Goal: Task Accomplishment & Management: Manage account settings

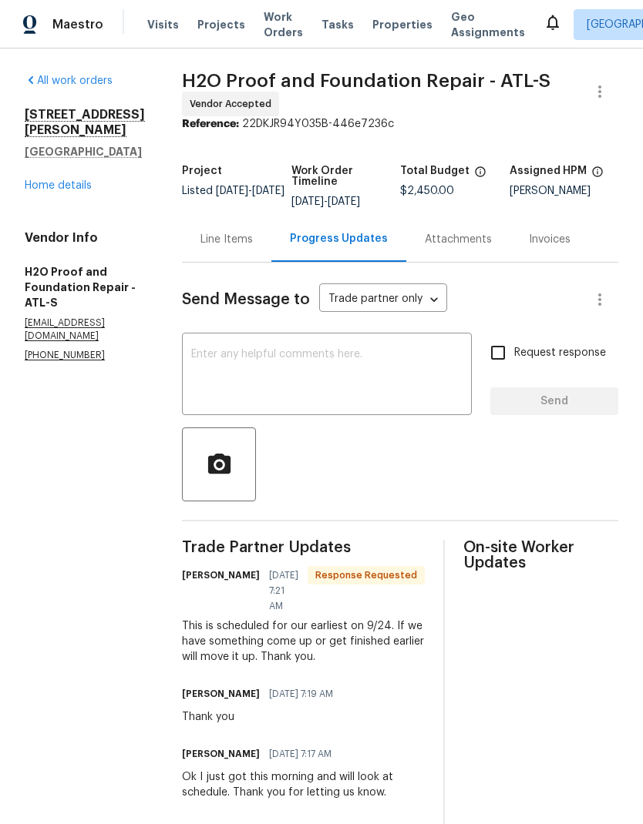
click at [269, 354] on textarea at bounding box center [326, 376] width 271 height 54
click at [201, 240] on div "Line Items" at bounding box center [226, 239] width 52 height 15
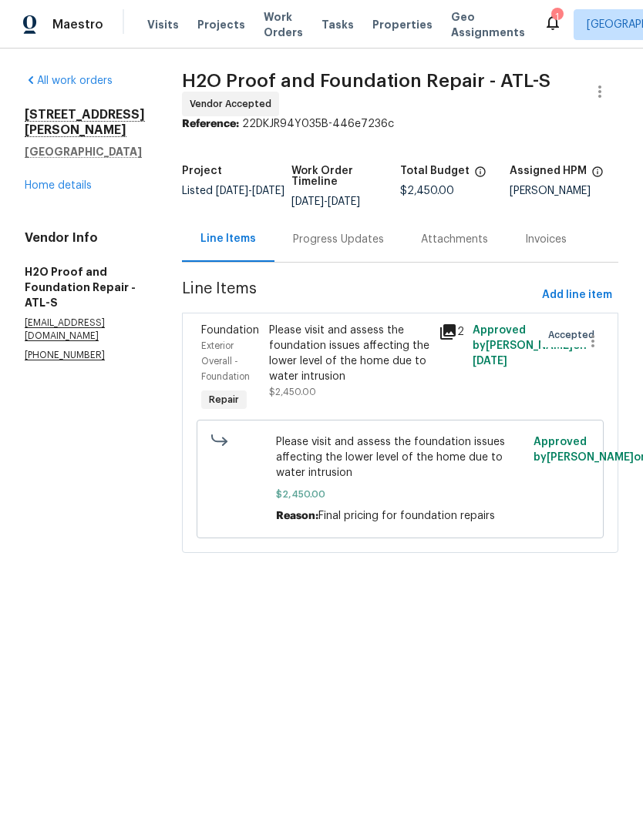
click at [327, 240] on div "Progress Updates" at bounding box center [338, 239] width 91 height 15
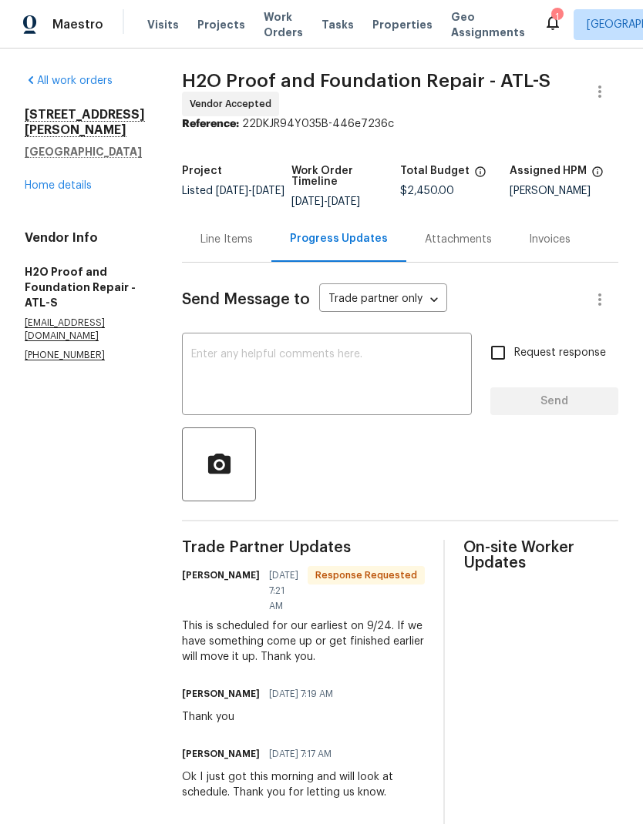
click at [296, 357] on textarea at bounding box center [326, 376] width 271 height 54
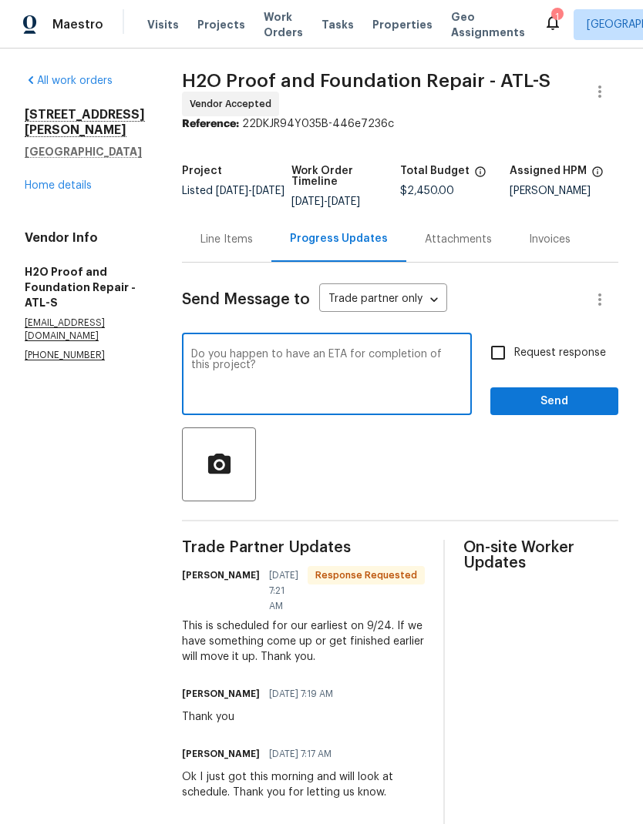
type textarea "Do you happen to have an ETA for completion of this project?"
click at [502, 353] on input "Request response" at bounding box center [498, 353] width 32 height 32
checkbox input "true"
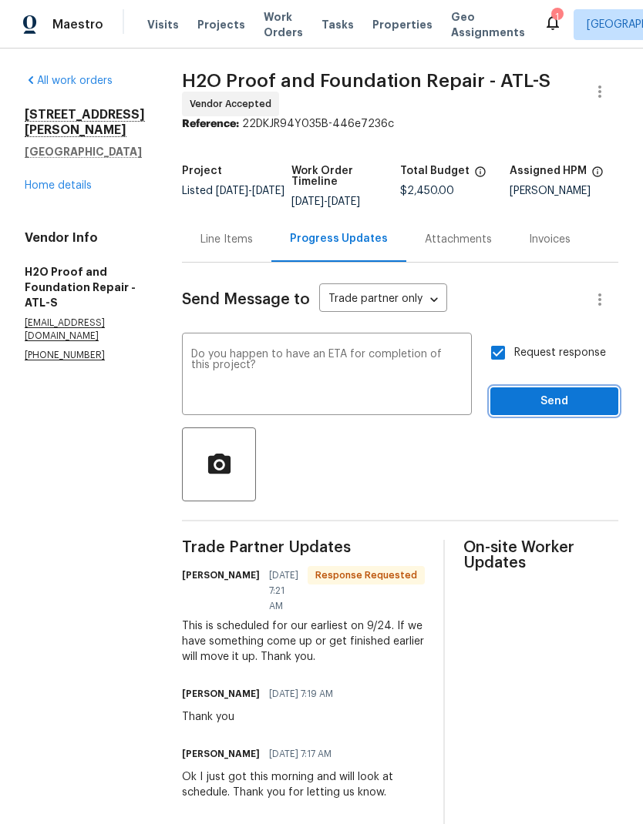
click at [565, 405] on span "Send" at bounding box center [553, 401] width 103 height 19
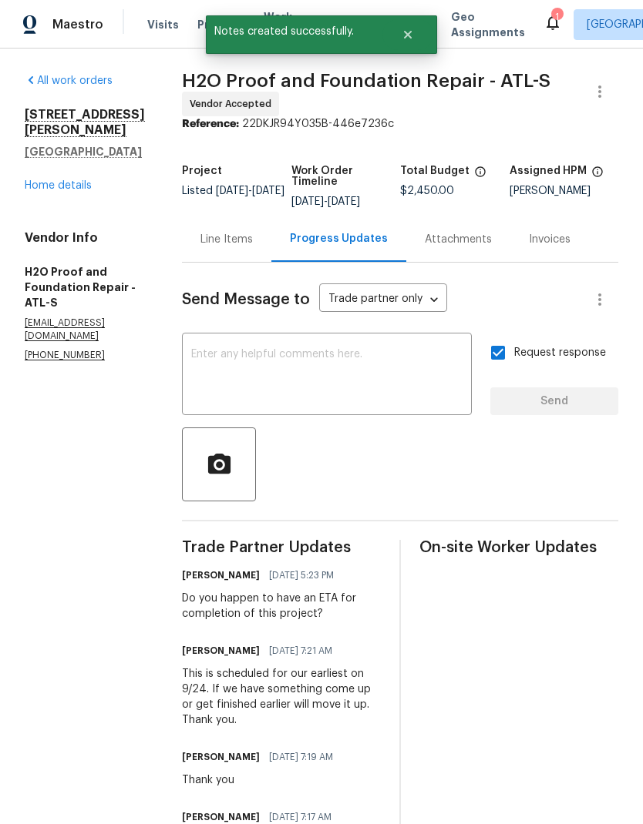
click at [78, 191] on link "Home details" at bounding box center [58, 185] width 67 height 11
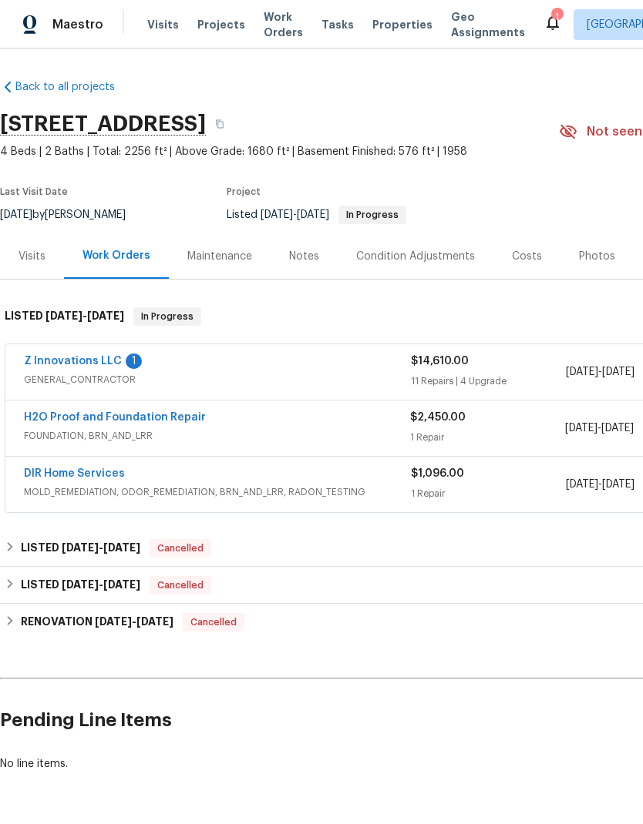
click at [102, 357] on link "Z Innovations LLC" at bounding box center [73, 361] width 98 height 11
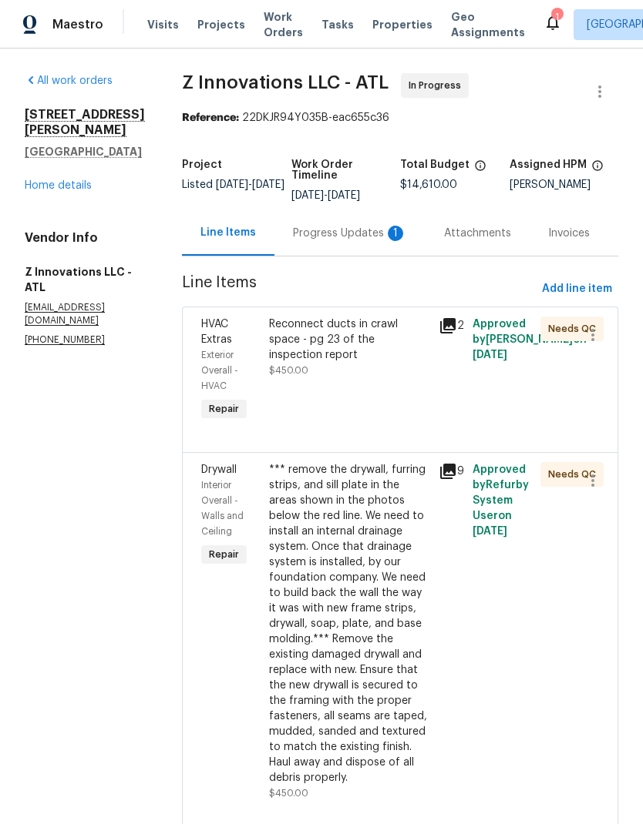
click at [351, 230] on div "Progress Updates 1" at bounding box center [350, 233] width 114 height 15
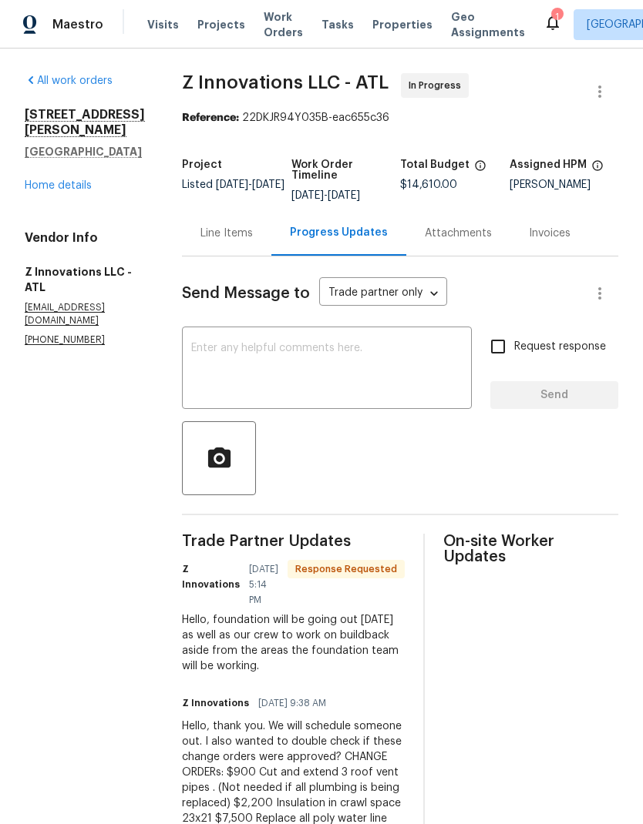
click at [348, 352] on textarea at bounding box center [326, 370] width 271 height 54
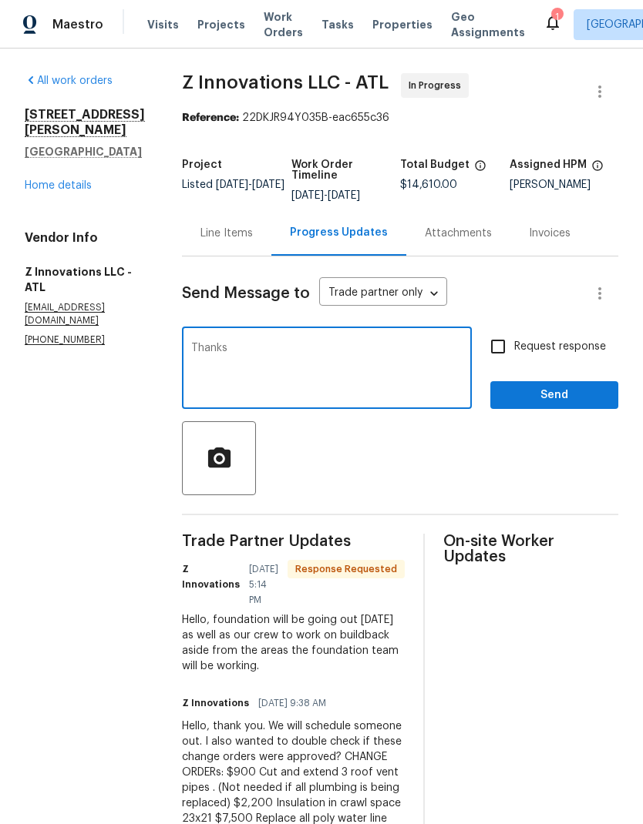
type textarea "Thanks"
click at [550, 388] on span "Send" at bounding box center [553, 395] width 103 height 19
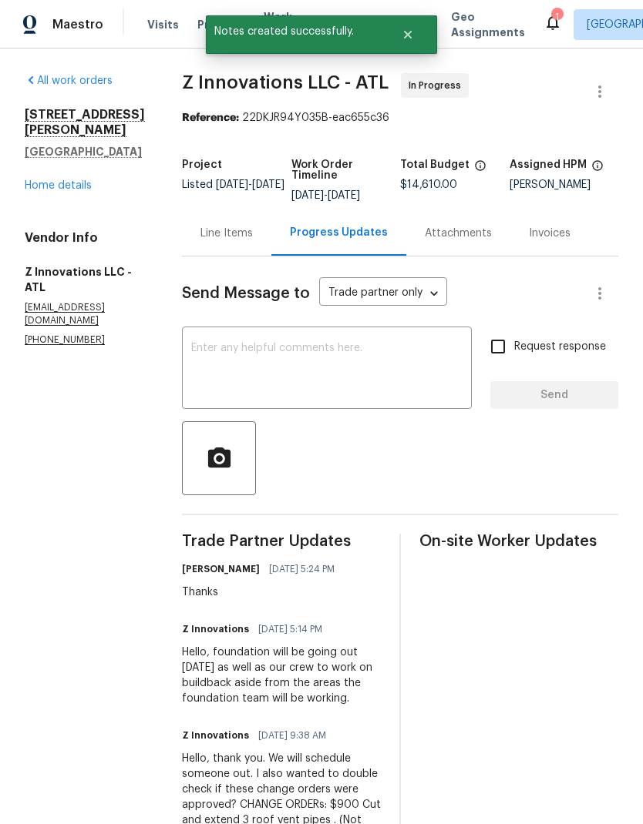
click at [79, 185] on link "Home details" at bounding box center [58, 185] width 67 height 11
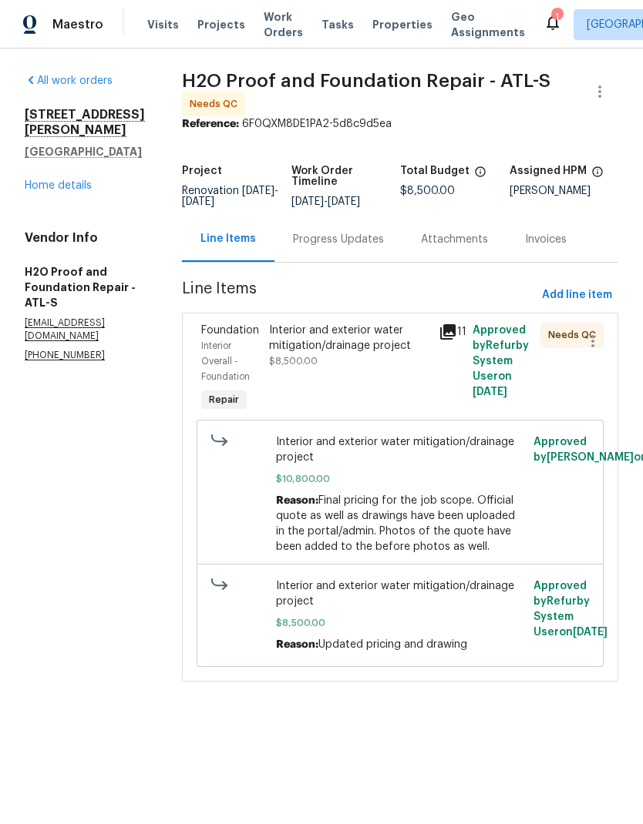
click at [79, 191] on link "Home details" at bounding box center [58, 185] width 67 height 11
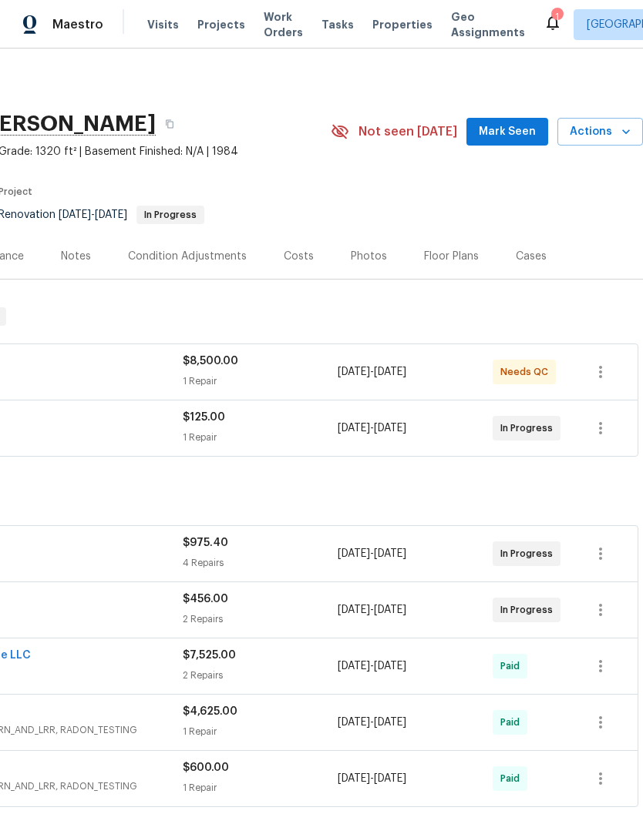
scroll to position [0, 228]
click at [618, 126] on icon "button" at bounding box center [625, 131] width 15 height 15
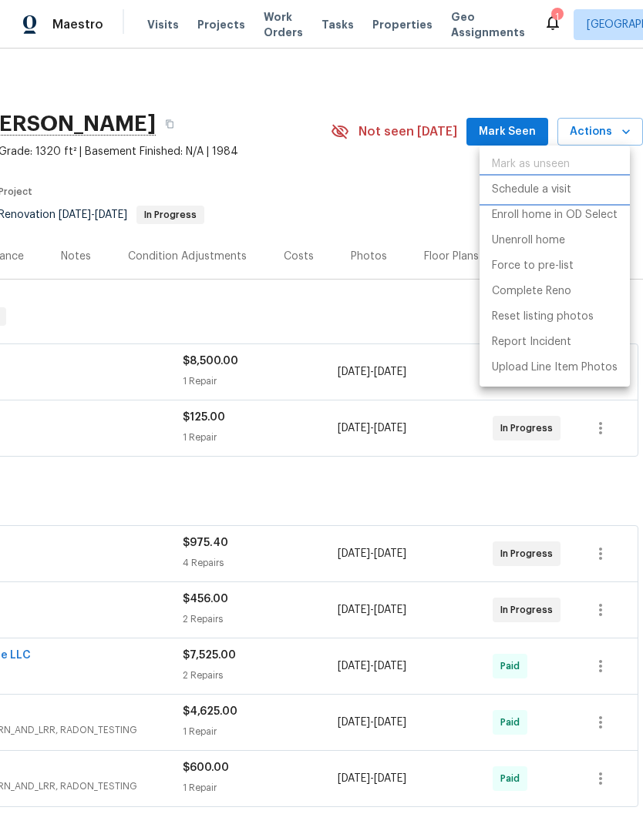
click at [533, 186] on p "Schedule a visit" at bounding box center [531, 190] width 79 height 16
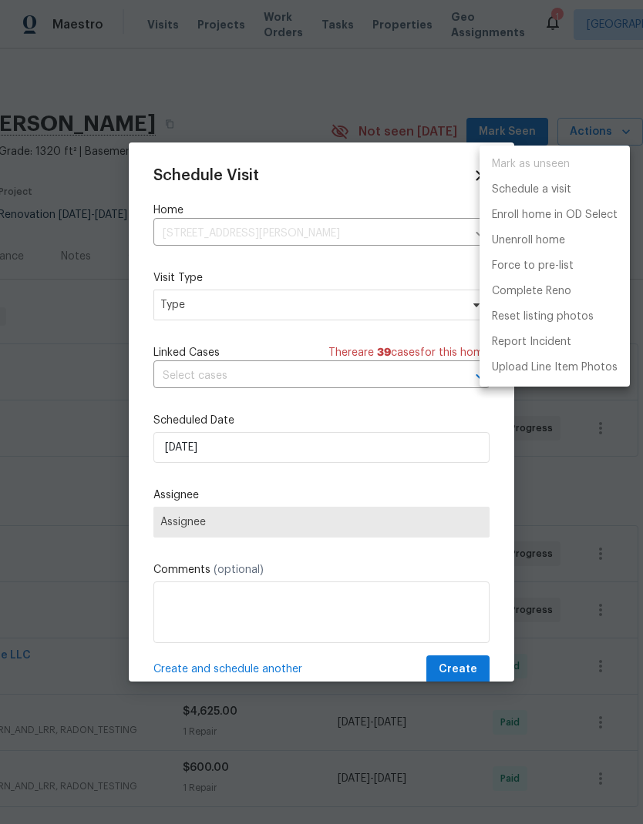
click at [314, 306] on div at bounding box center [321, 412] width 643 height 824
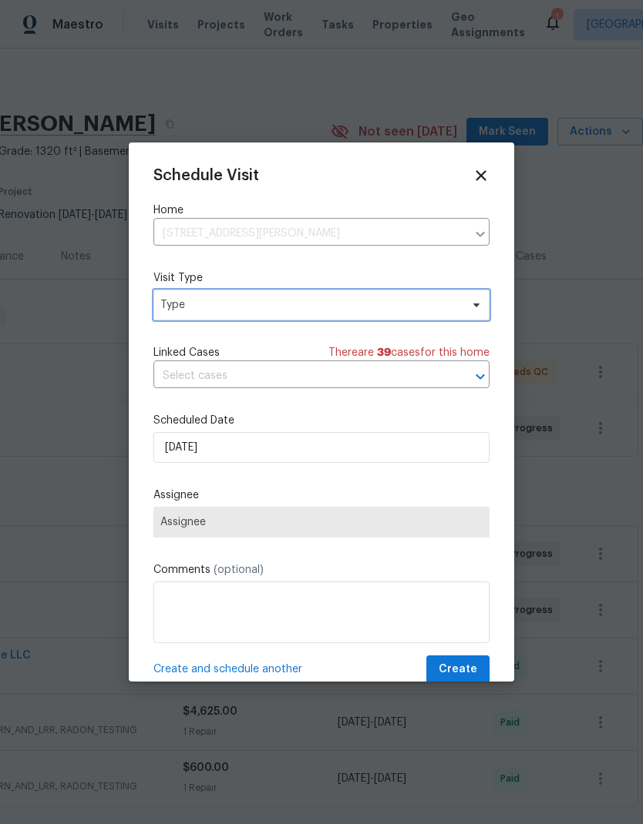
click at [374, 306] on span "Type" at bounding box center [310, 304] width 300 height 15
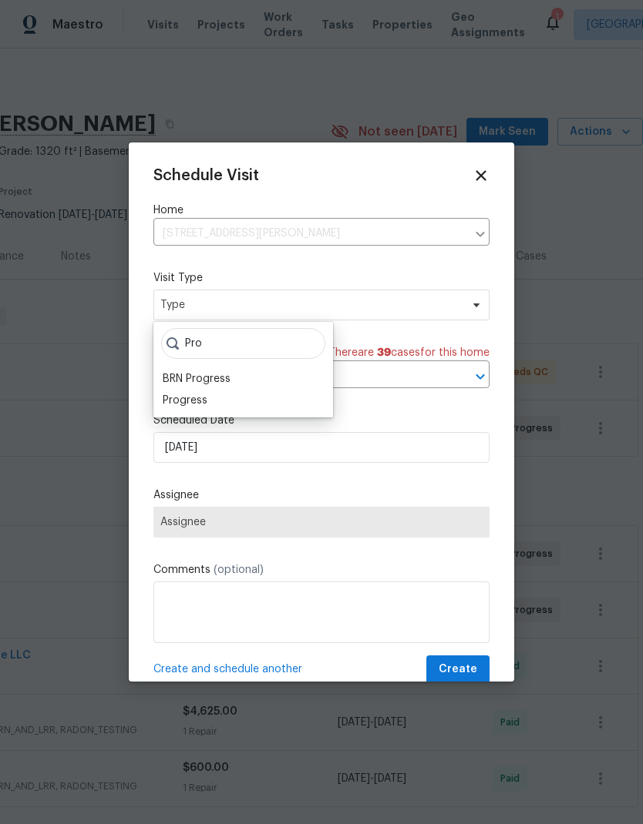
type input "Pro"
click at [204, 401] on div "Progress" at bounding box center [185, 400] width 45 height 15
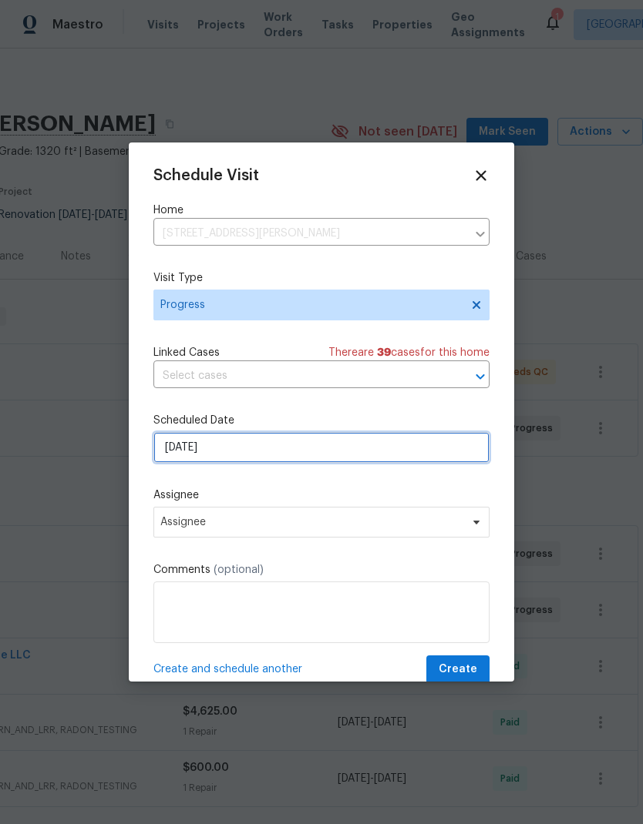
click at [293, 455] on input "9/25/2025" at bounding box center [321, 447] width 336 height 31
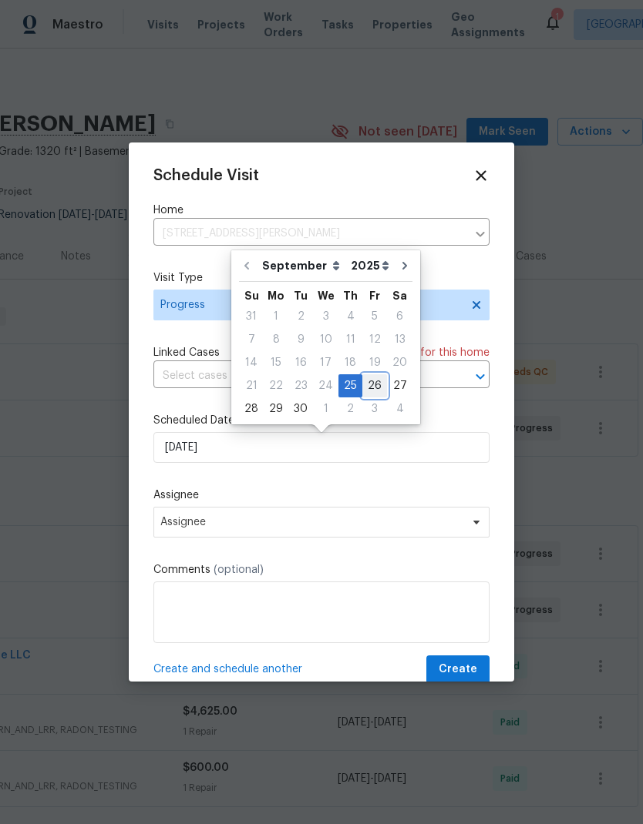
click at [370, 386] on div "26" at bounding box center [374, 386] width 25 height 22
type input "9/26/2025"
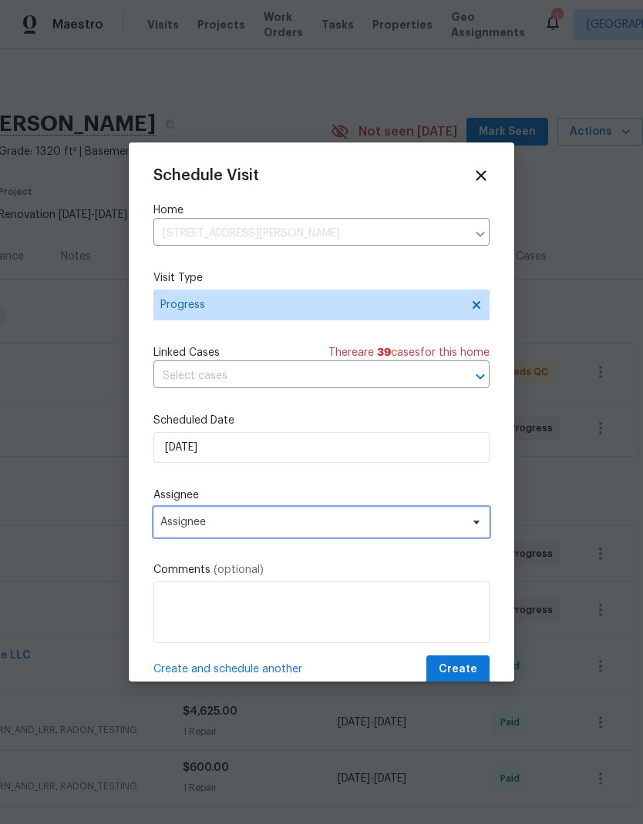
click at [336, 523] on span "Assignee" at bounding box center [311, 522] width 302 height 12
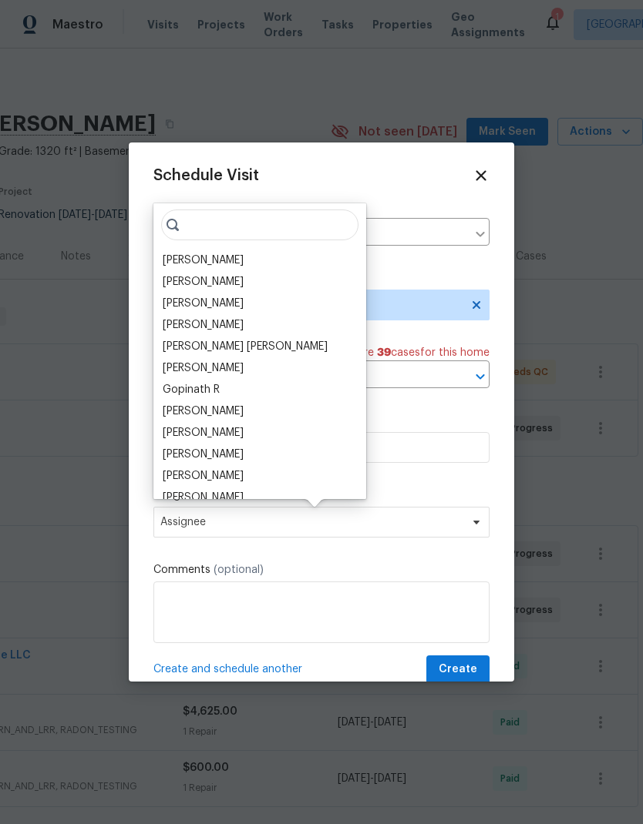
click at [228, 256] on div "[PERSON_NAME]" at bounding box center [259, 261] width 203 height 22
click at [225, 254] on div "[PERSON_NAME]" at bounding box center [259, 261] width 203 height 22
click at [200, 254] on div "[PERSON_NAME]" at bounding box center [203, 260] width 81 height 15
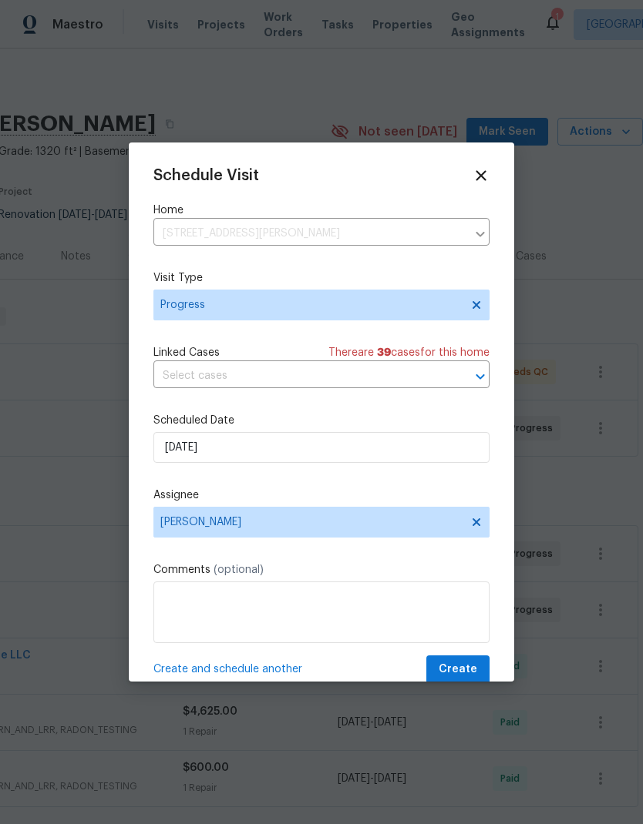
click at [475, 673] on span "Create" at bounding box center [457, 669] width 39 height 19
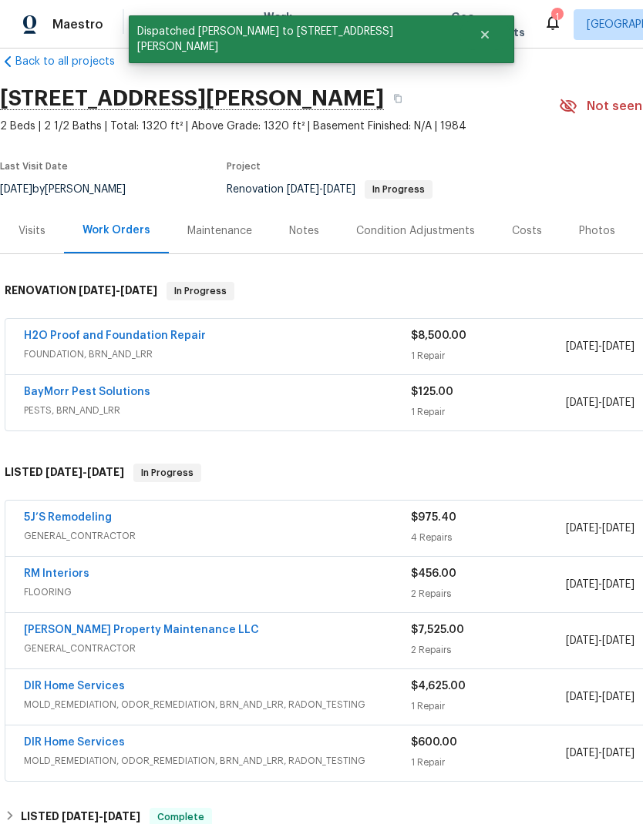
scroll to position [26, 0]
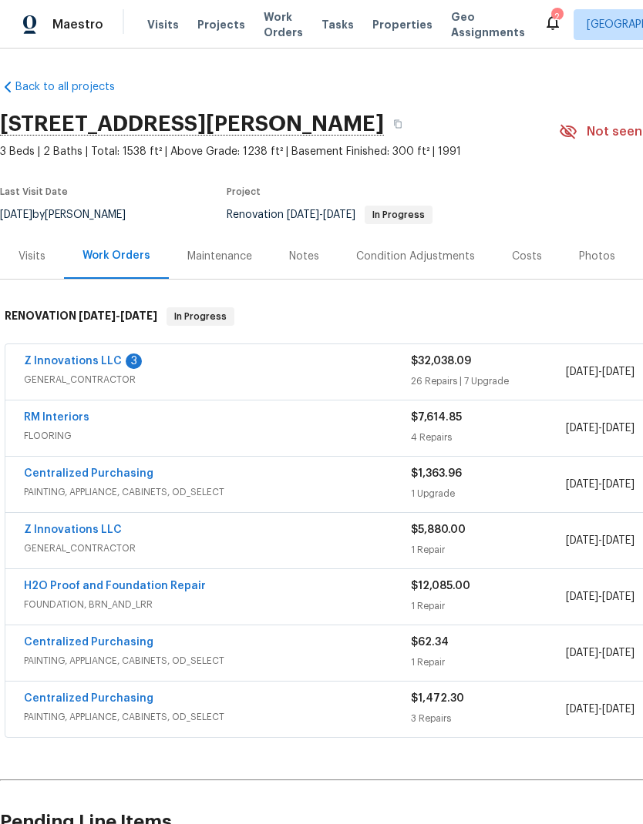
click at [91, 361] on link "Z Innovations LLC" at bounding box center [73, 361] width 98 height 11
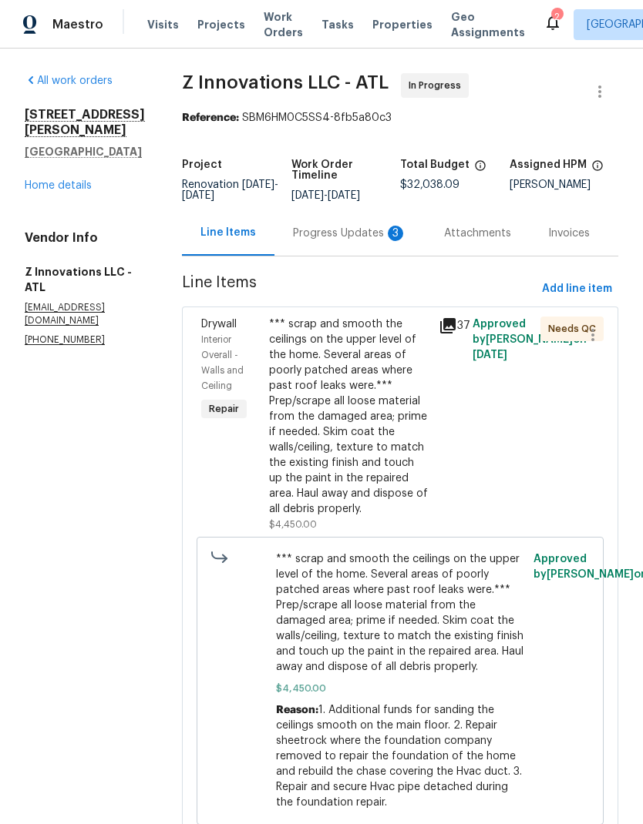
click at [355, 230] on div "Progress Updates 3" at bounding box center [350, 233] width 114 height 15
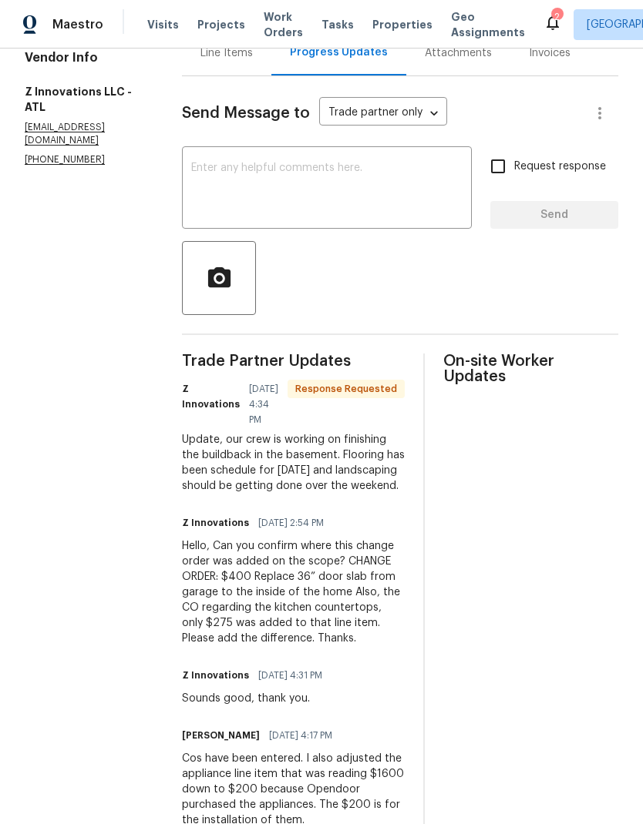
scroll to position [153, 0]
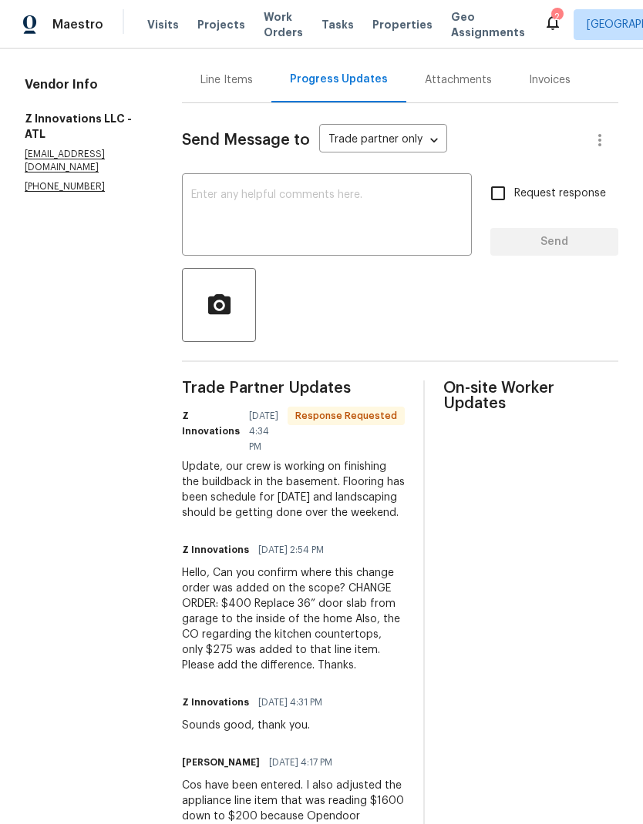
click at [231, 79] on div "Line Items" at bounding box center [226, 79] width 52 height 15
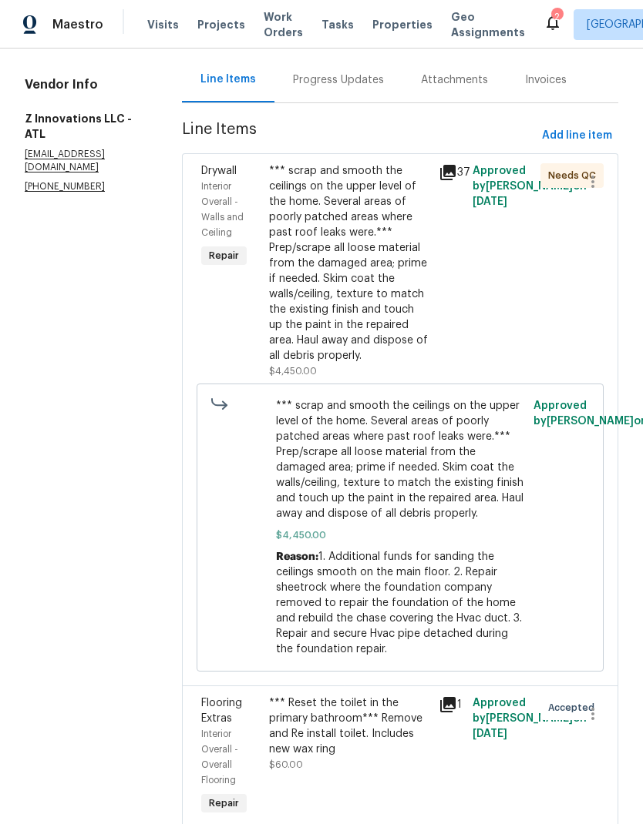
click at [352, 77] on div "Progress Updates" at bounding box center [338, 79] width 91 height 15
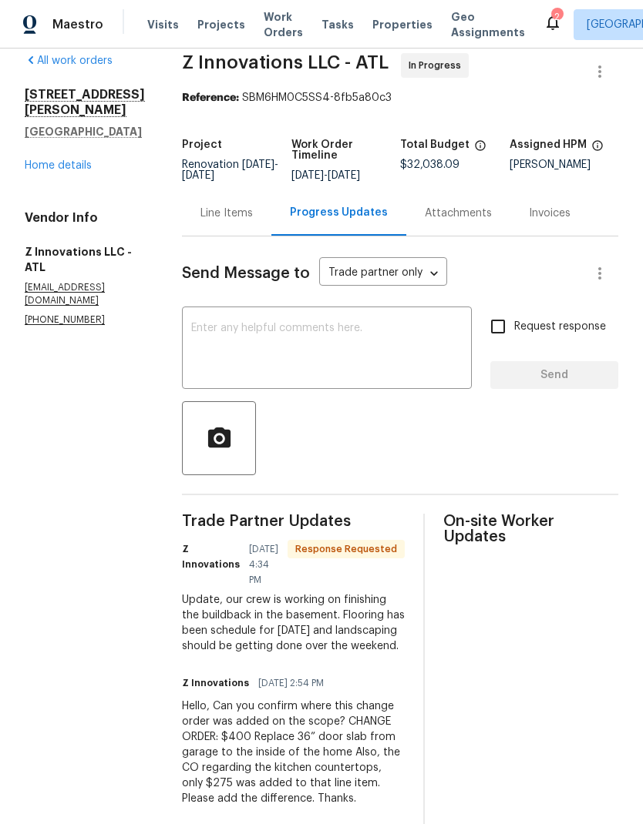
scroll to position [20, 0]
click at [232, 209] on div "Line Items" at bounding box center [226, 213] width 52 height 15
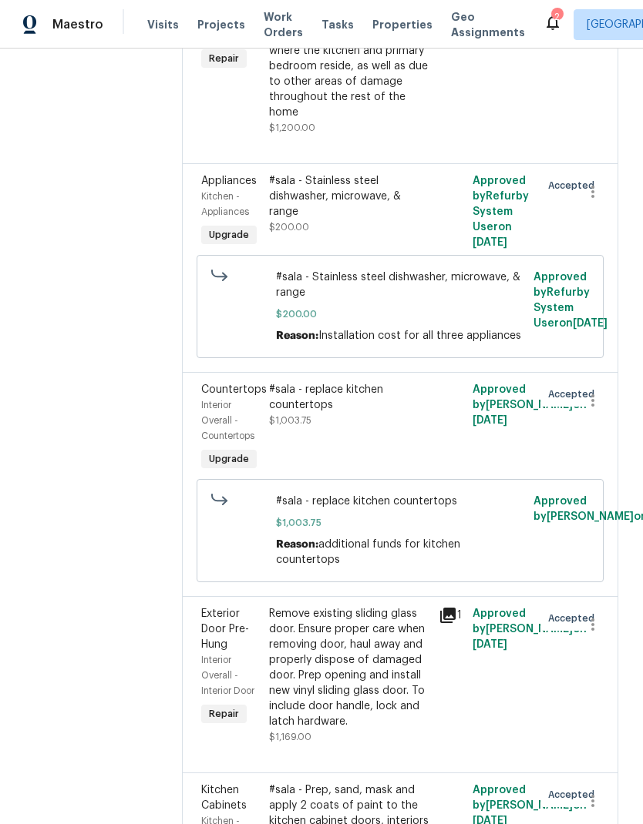
scroll to position [2828, 0]
click at [320, 381] on div "#sala - replace kitchen countertops" at bounding box center [349, 396] width 160 height 31
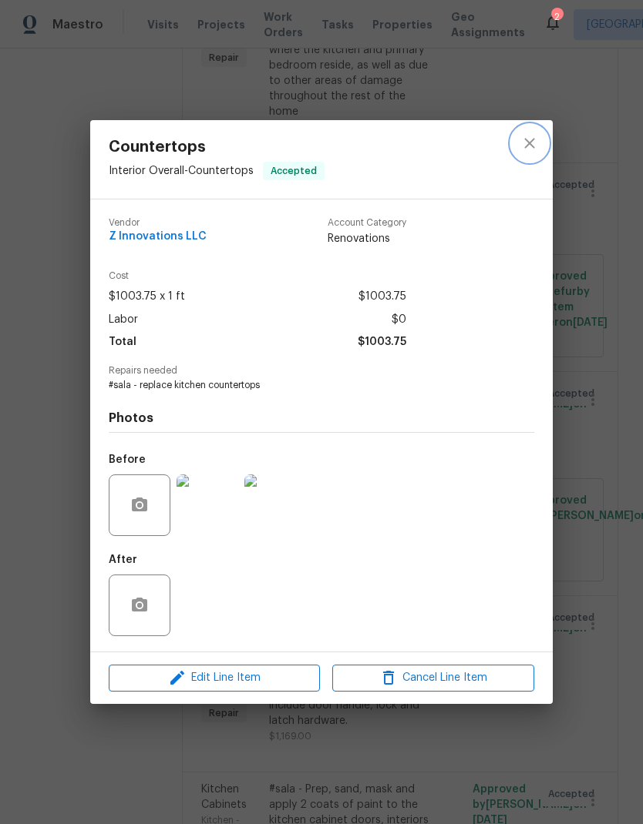
click at [532, 140] on icon "close" at bounding box center [529, 143] width 18 height 18
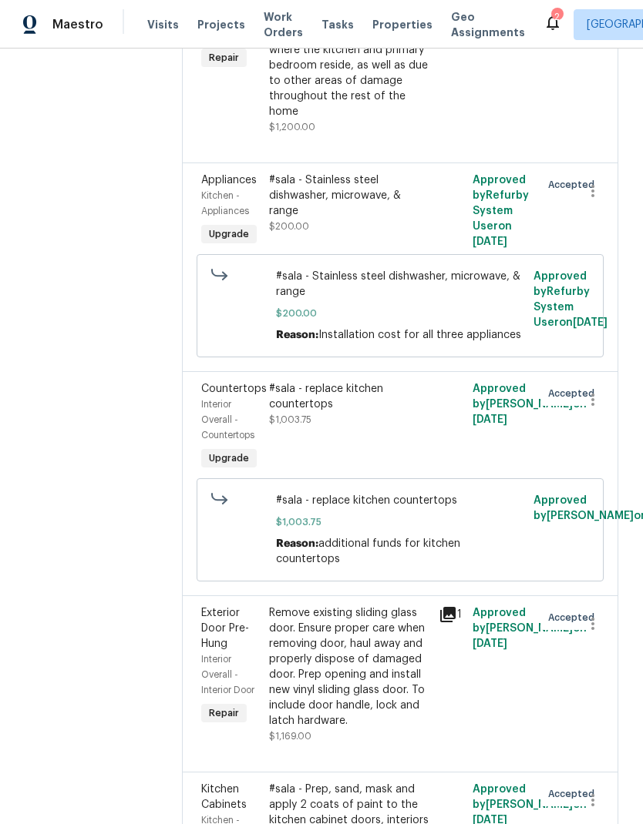
click at [302, 381] on div "#sala - replace kitchen countertops" at bounding box center [349, 396] width 160 height 31
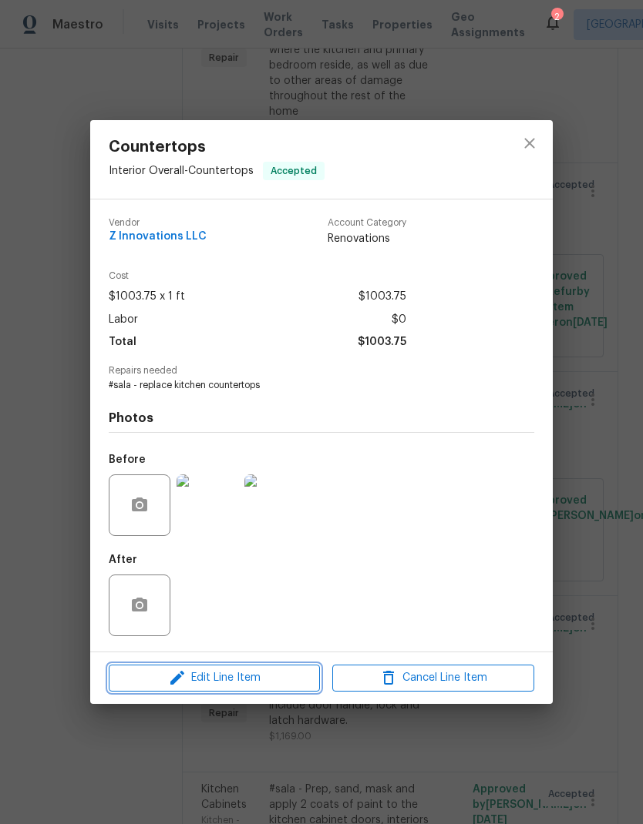
click at [290, 688] on span "Edit Line Item" at bounding box center [214, 678] width 202 height 19
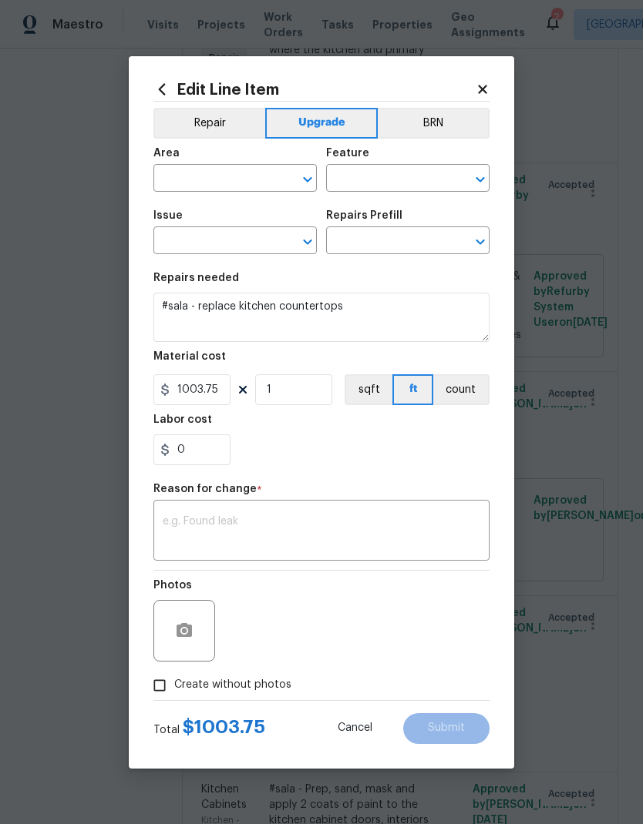
type input "Interior Overall"
type input "Countertops"
type input "Laminate (average) $29.15"
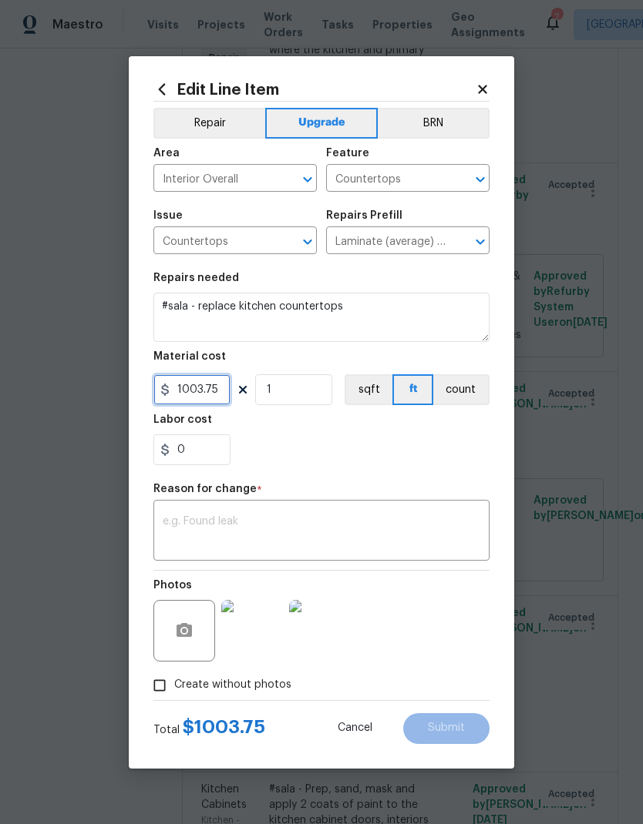
click at [217, 382] on input "1003.75" at bounding box center [191, 389] width 77 height 31
type input "1025.75"
click at [352, 526] on textarea at bounding box center [321, 532] width 317 height 32
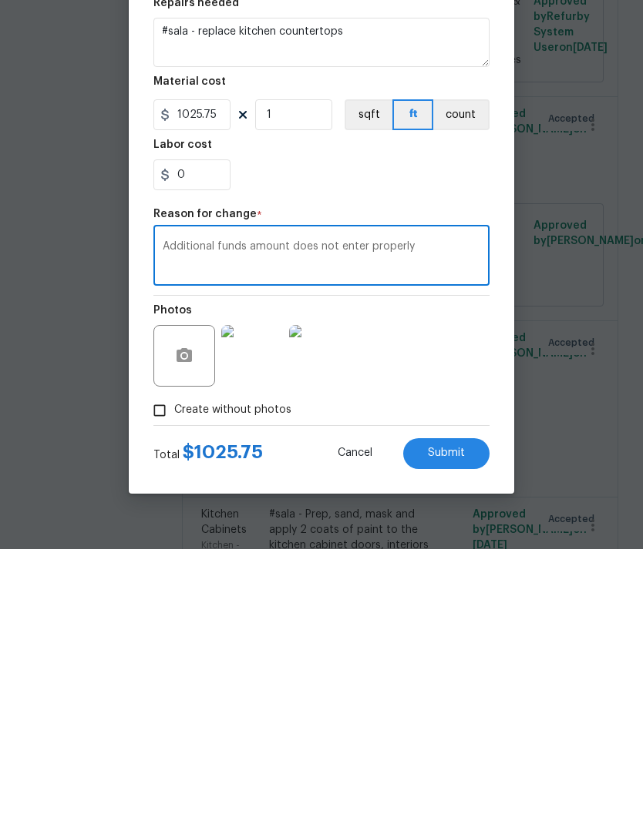
scroll to position [62, 0]
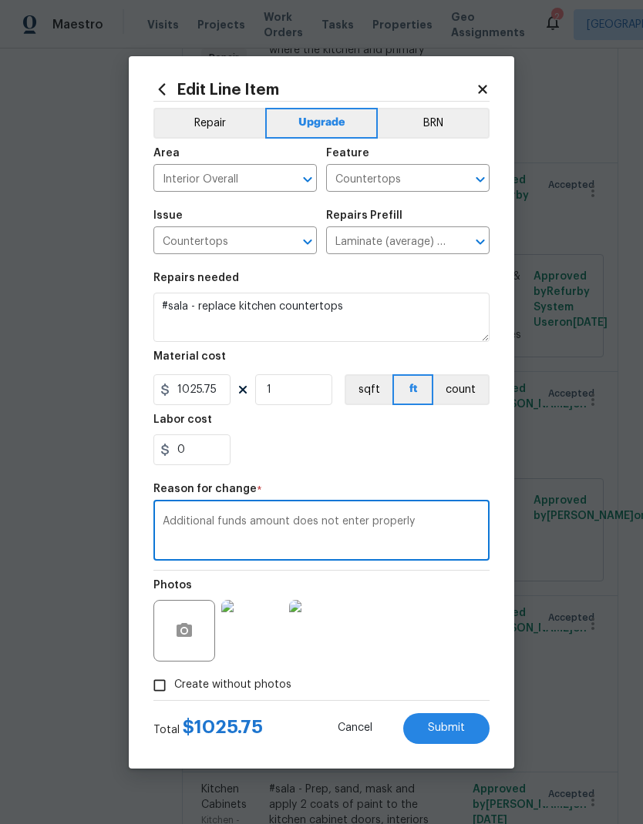
type textarea "Additional funds amount does not enter properly"
click at [461, 728] on span "Submit" at bounding box center [446, 729] width 37 height 12
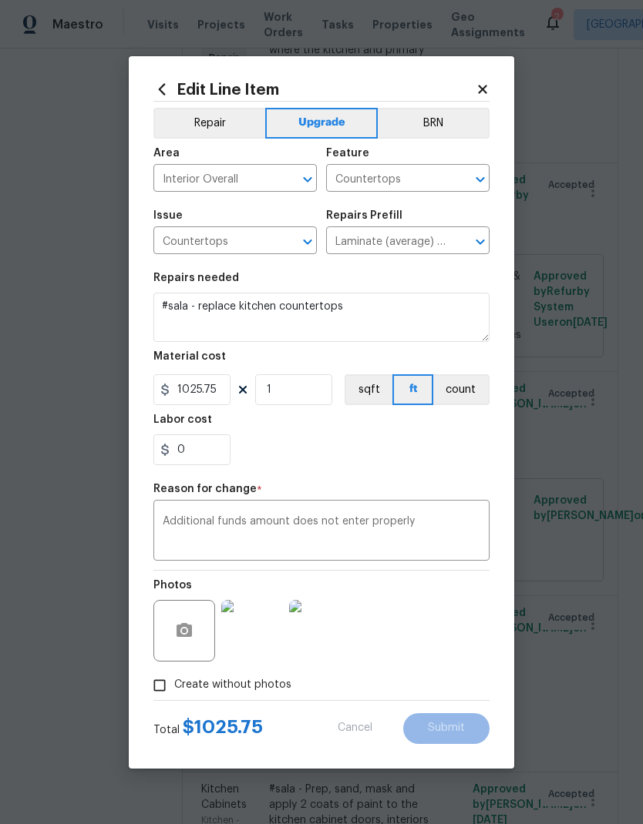
type input "1003.75"
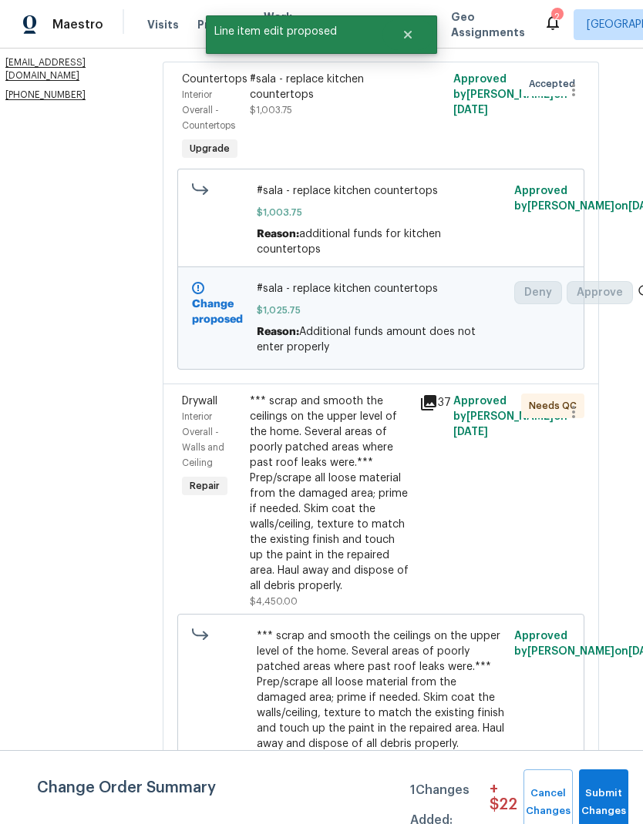
scroll to position [244, 19]
click at [614, 801] on span "Submit Changes" at bounding box center [603, 802] width 34 height 35
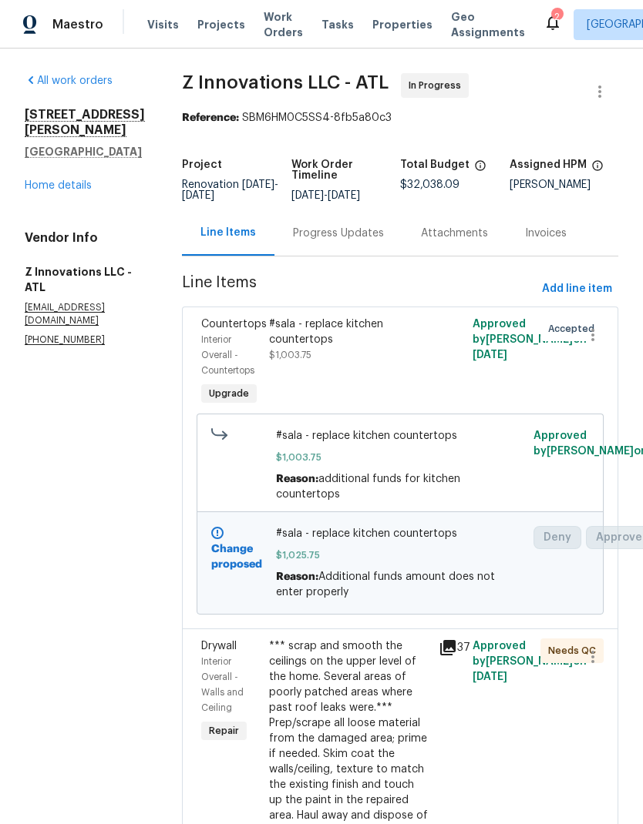
click at [358, 230] on div "Progress Updates" at bounding box center [338, 233] width 91 height 15
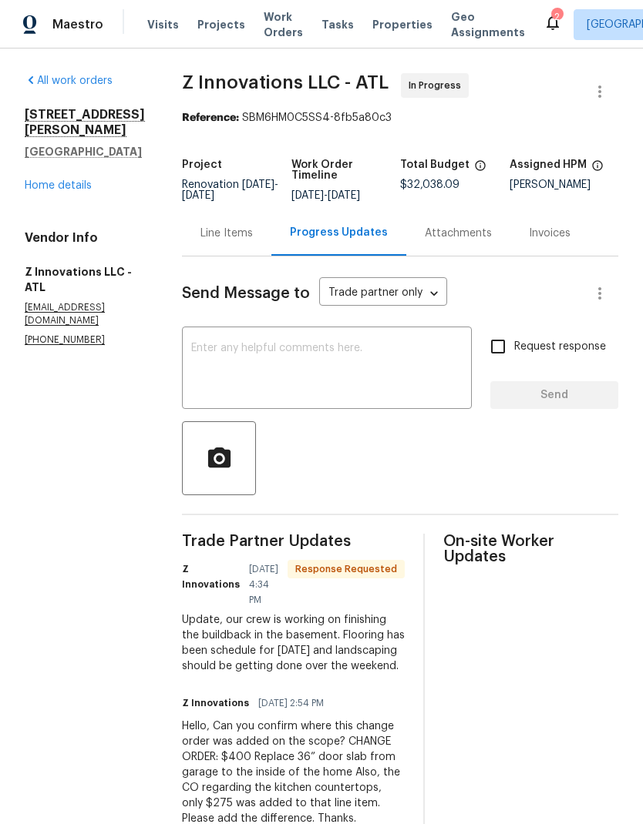
click at [321, 356] on textarea at bounding box center [326, 370] width 271 height 54
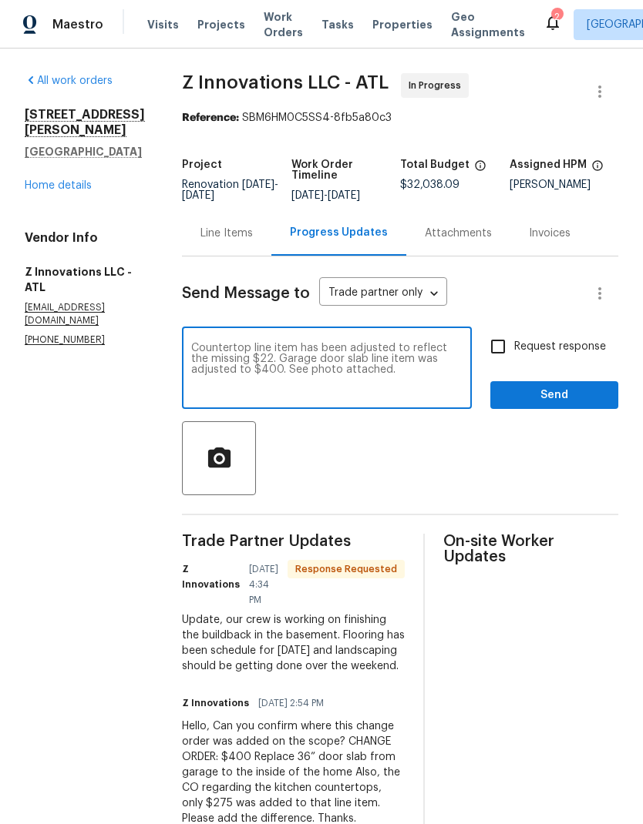
type textarea "Countertop line item has been adjusted to reflect the missing $22. Garage door …"
click at [223, 456] on icon "button" at bounding box center [218, 457] width 22 height 20
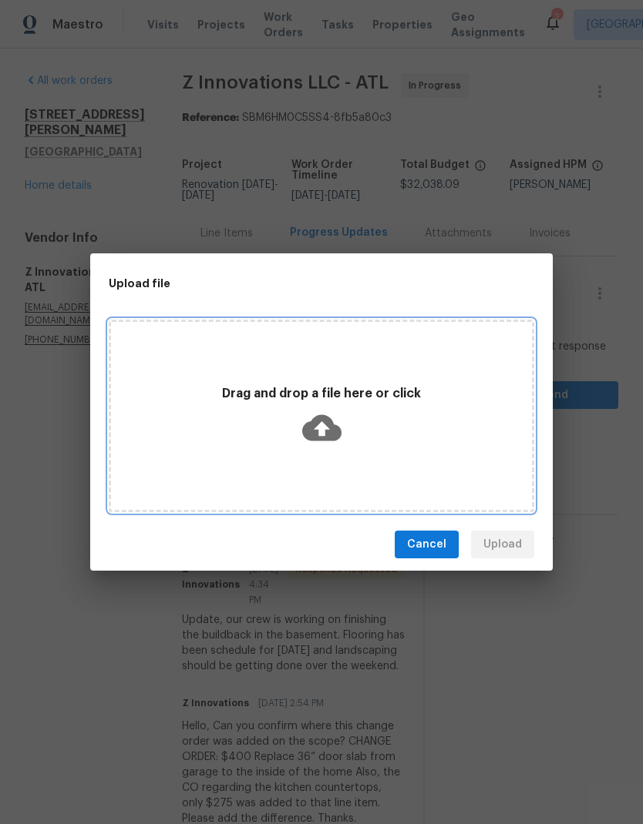
click at [321, 421] on icon at bounding box center [321, 428] width 39 height 26
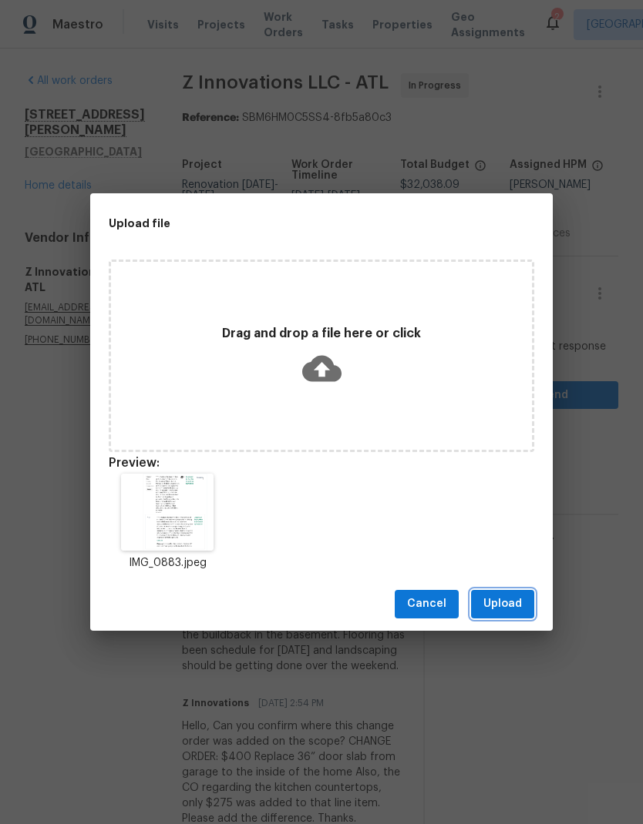
click at [515, 601] on span "Upload" at bounding box center [502, 604] width 39 height 19
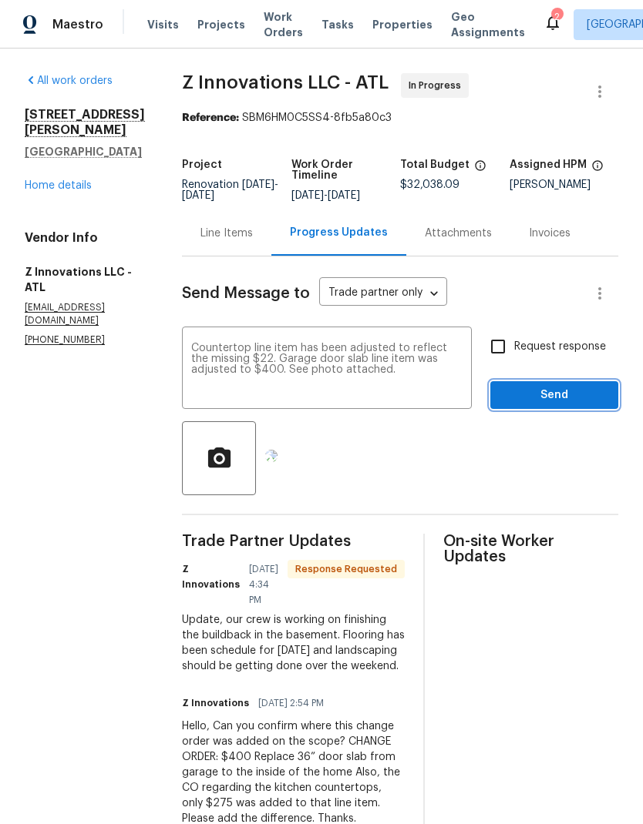
click at [559, 393] on span "Send" at bounding box center [553, 395] width 103 height 19
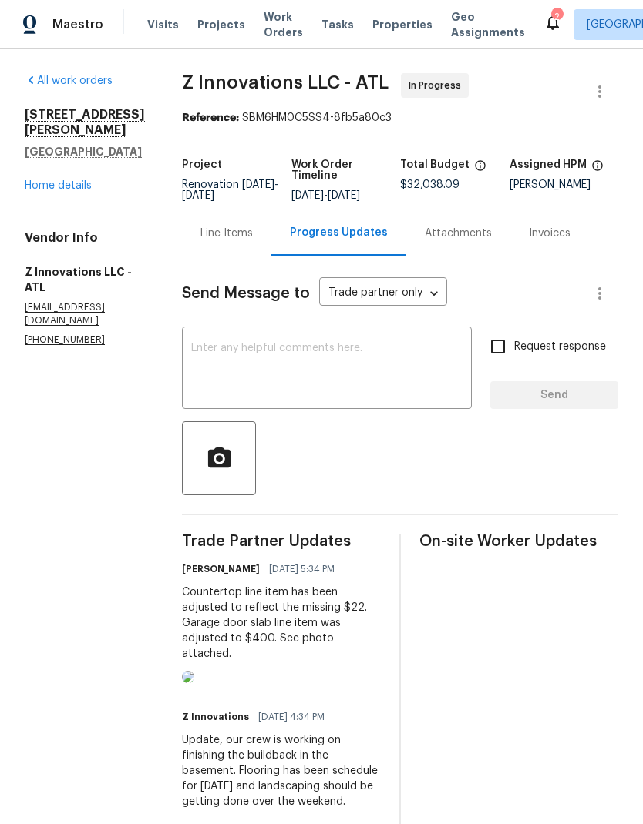
click at [49, 180] on link "Home details" at bounding box center [58, 185] width 67 height 11
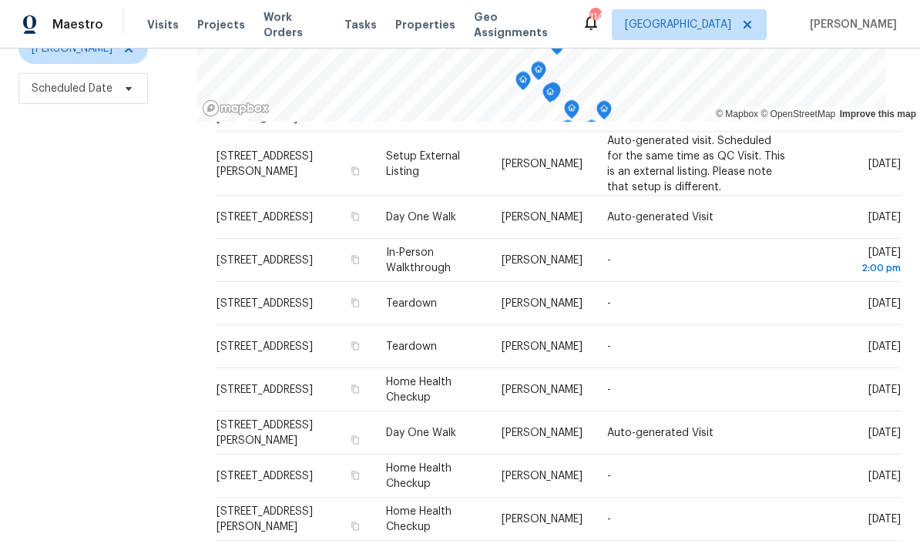
scroll to position [395, 0]
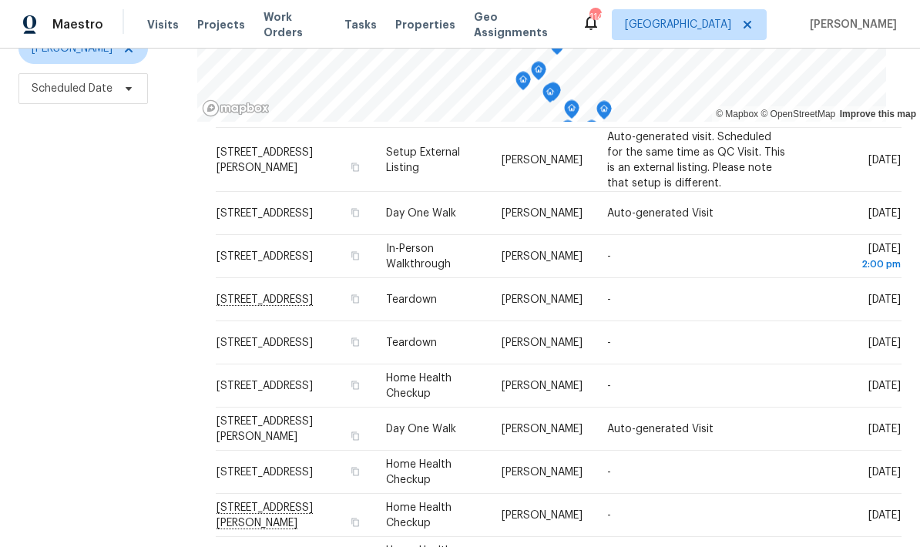
click at [0, 0] on icon at bounding box center [0, 0] width 0 height 0
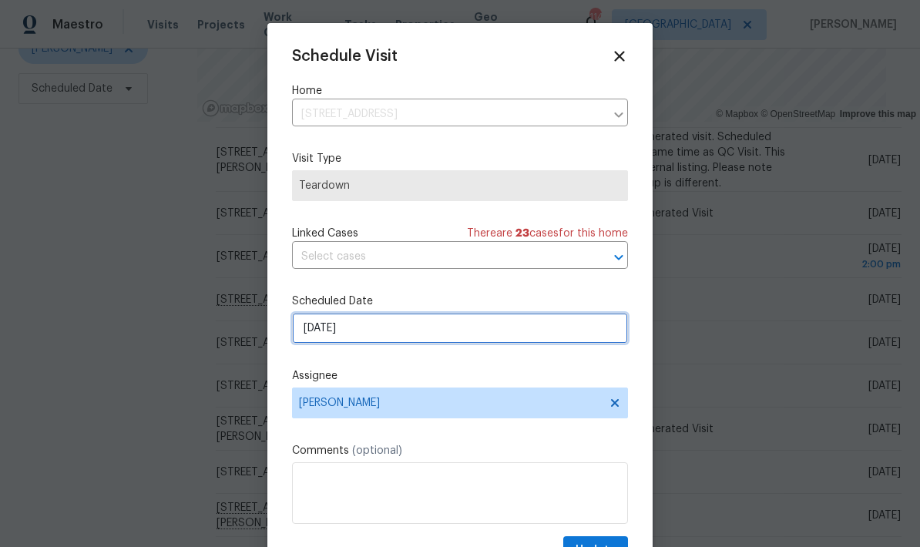
click at [489, 334] on input "9/30/2025" at bounding box center [460, 328] width 336 height 31
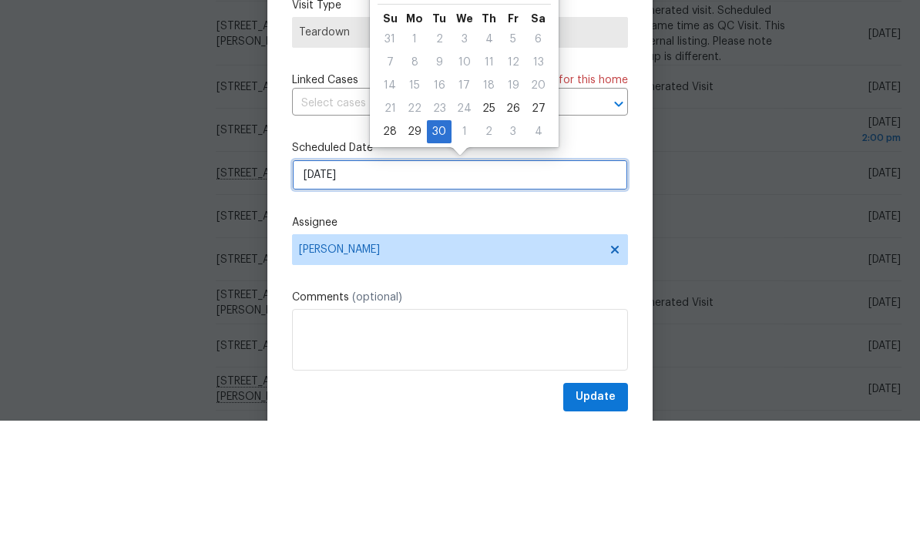
scroll to position [30, 0]
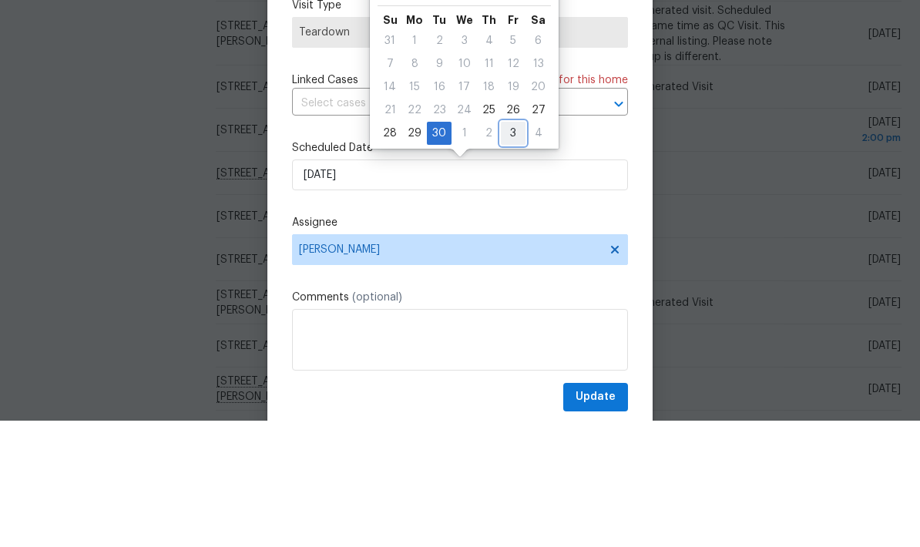
click at [510, 249] on div "3" at bounding box center [513, 260] width 25 height 22
type input "10/3/2025"
select select "9"
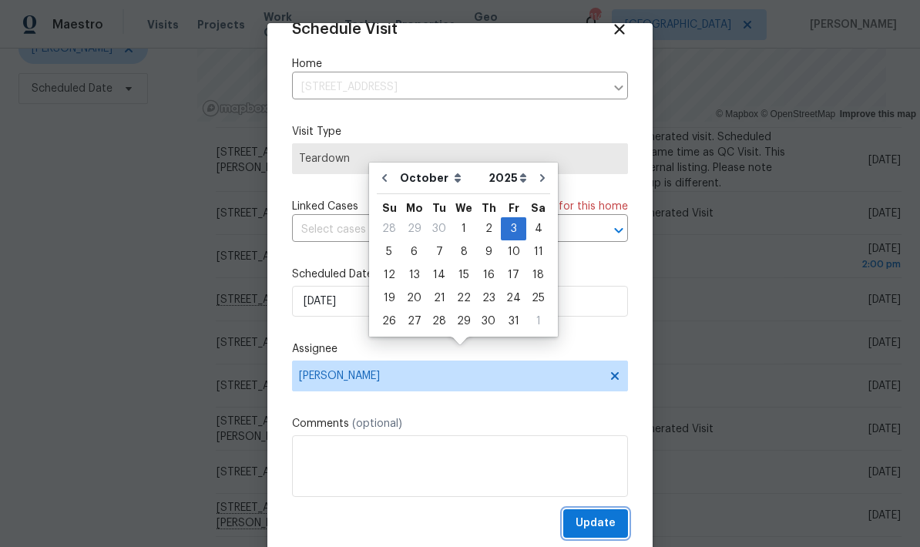
click at [610, 522] on span "Update" at bounding box center [596, 523] width 40 height 19
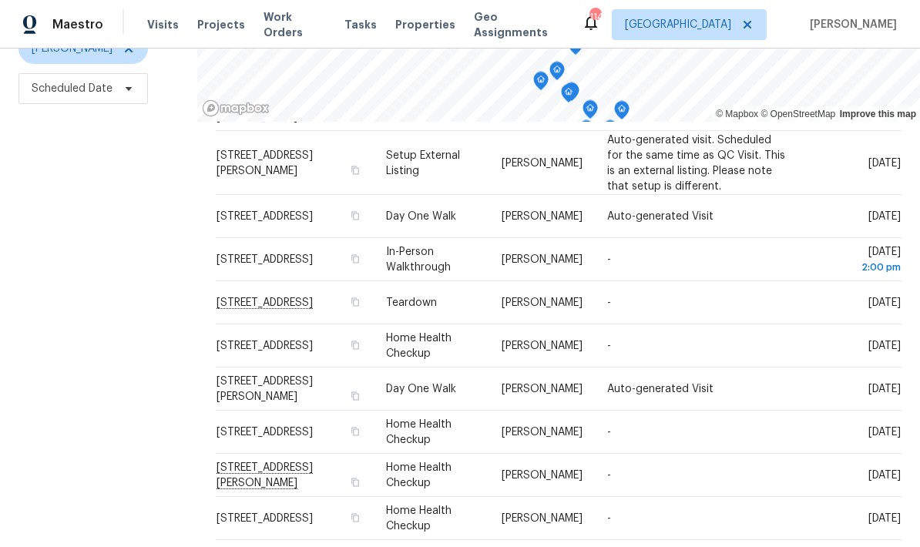
scroll to position [393, 0]
click at [0, 0] on icon at bounding box center [0, 0] width 0 height 0
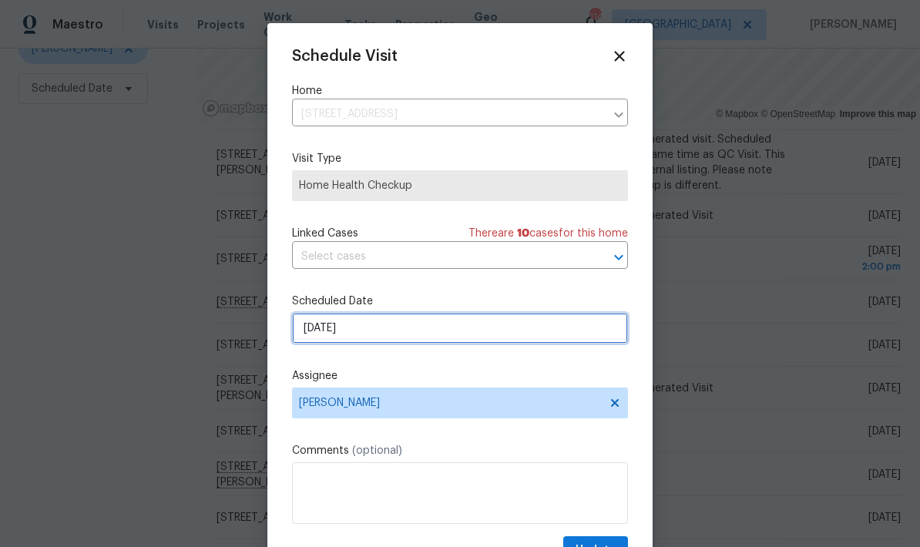
click at [442, 335] on input "10/1/2025" at bounding box center [460, 328] width 336 height 31
select select "9"
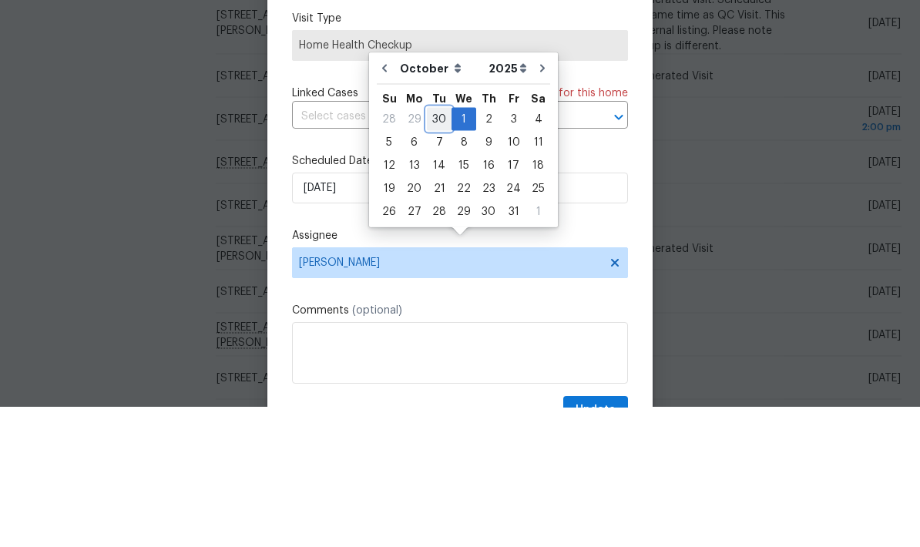
click at [438, 248] on div "30" at bounding box center [439, 259] width 25 height 22
type input "9/30/2025"
select select "8"
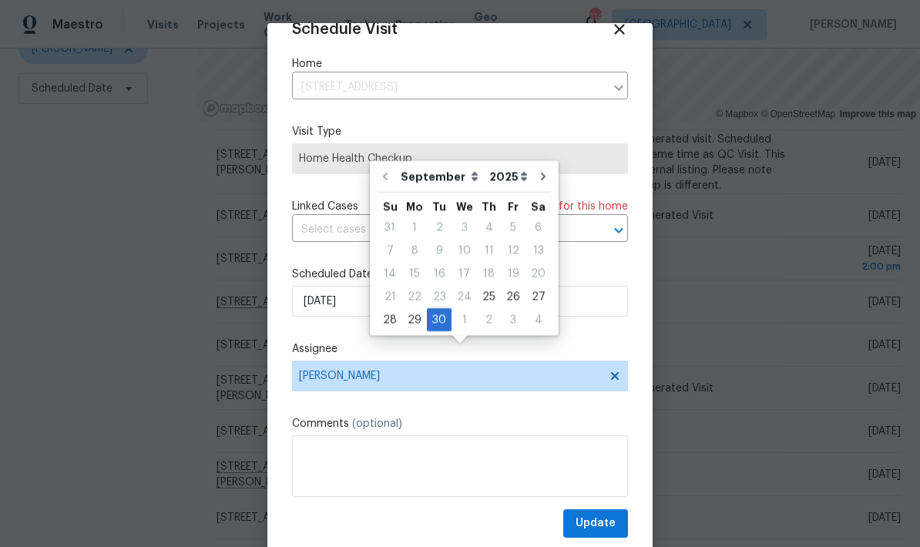
scroll to position [30, 0]
click at [590, 41] on div "Schedule Visit Home 2460 Surrey Trl, Atlanta, GA 30349 ​ Visit Type Home Health…" at bounding box center [460, 279] width 336 height 517
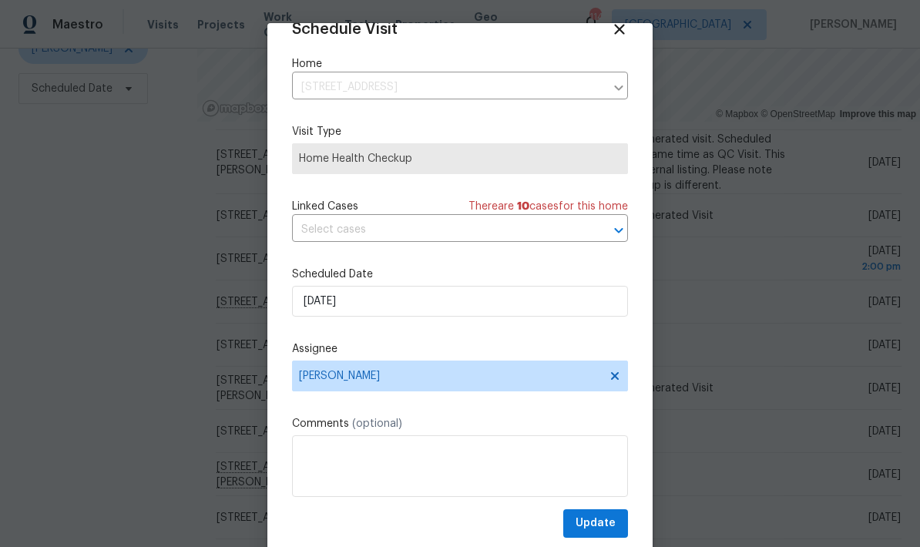
click at [623, 24] on icon at bounding box center [619, 29] width 10 height 10
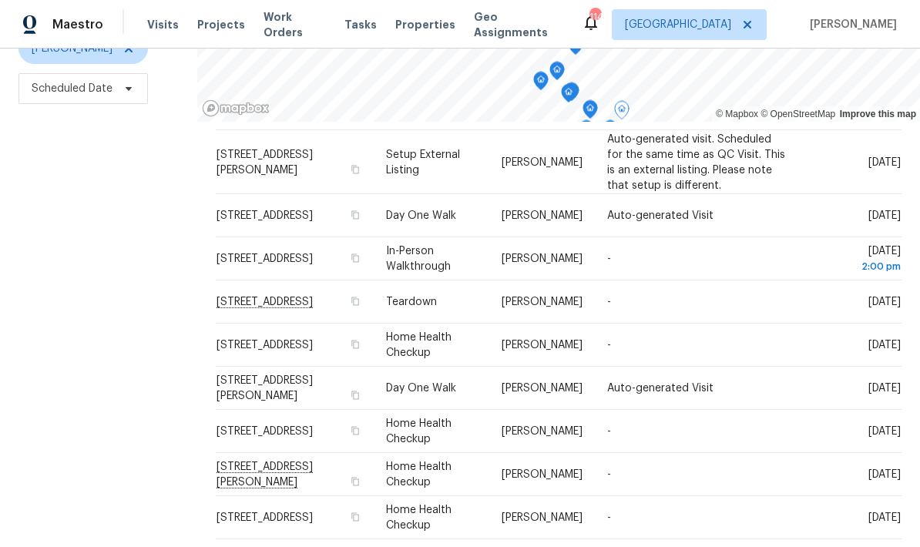
click at [0, 0] on icon at bounding box center [0, 0] width 0 height 0
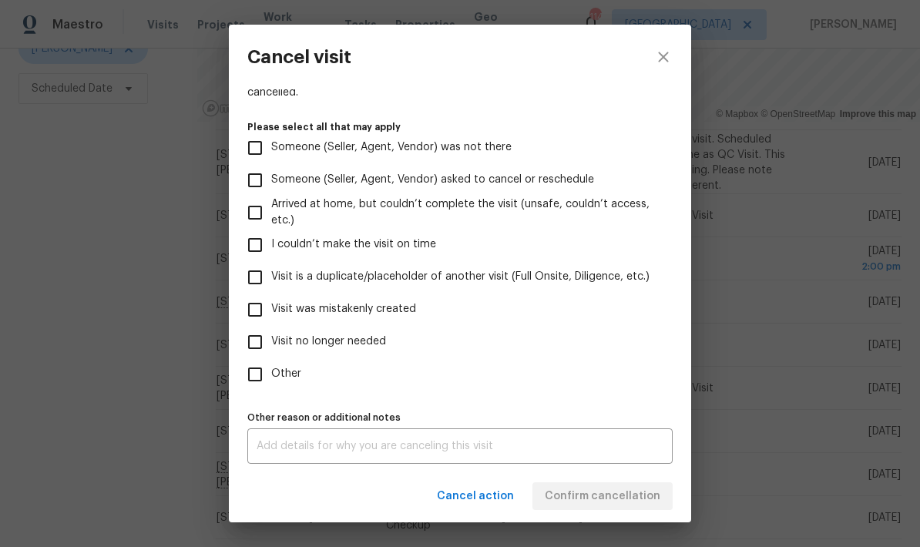
scroll to position [141, 0]
click at [259, 342] on input "Visit no longer needed" at bounding box center [255, 342] width 32 height 32
checkbox input "true"
click at [384, 449] on textarea at bounding box center [460, 446] width 407 height 11
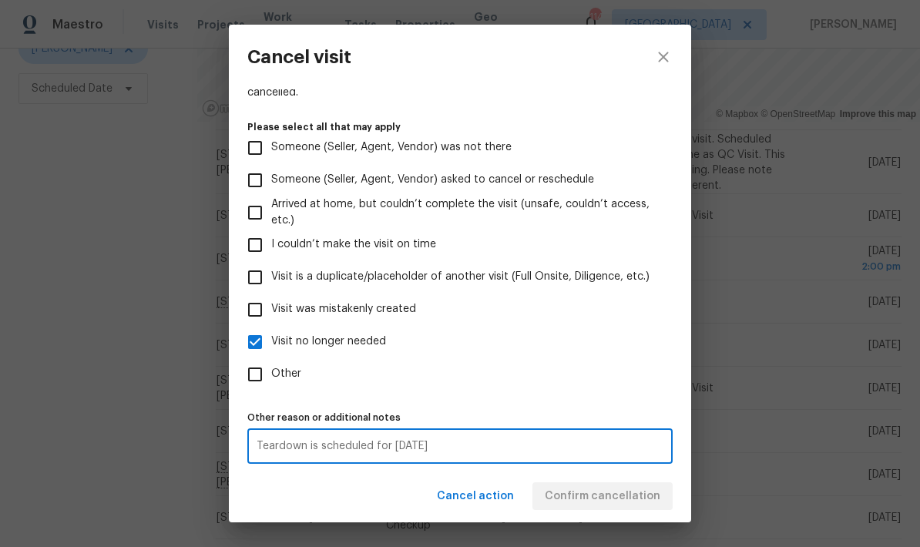
type textarea "Teardown is scheduled for Tuesday 9/30"
click at [649, 497] on div "Cancel action Confirm cancellation" at bounding box center [460, 496] width 462 height 53
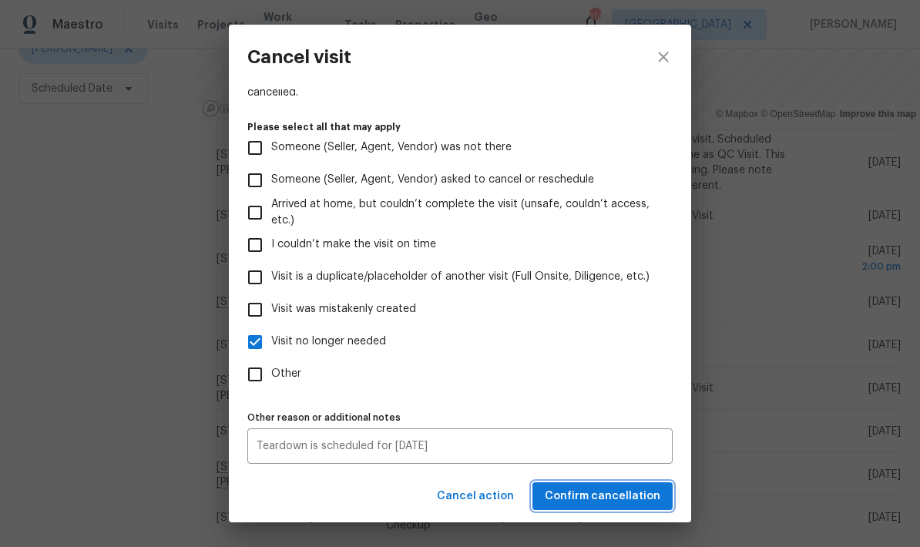
click at [636, 495] on span "Confirm cancellation" at bounding box center [603, 496] width 116 height 19
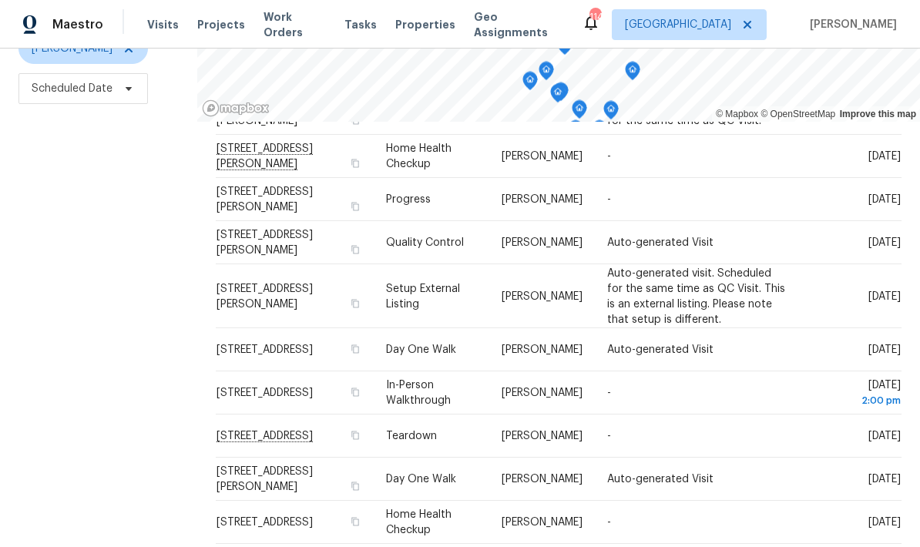
scroll to position [258, 0]
click at [0, 0] on icon at bounding box center [0, 0] width 0 height 0
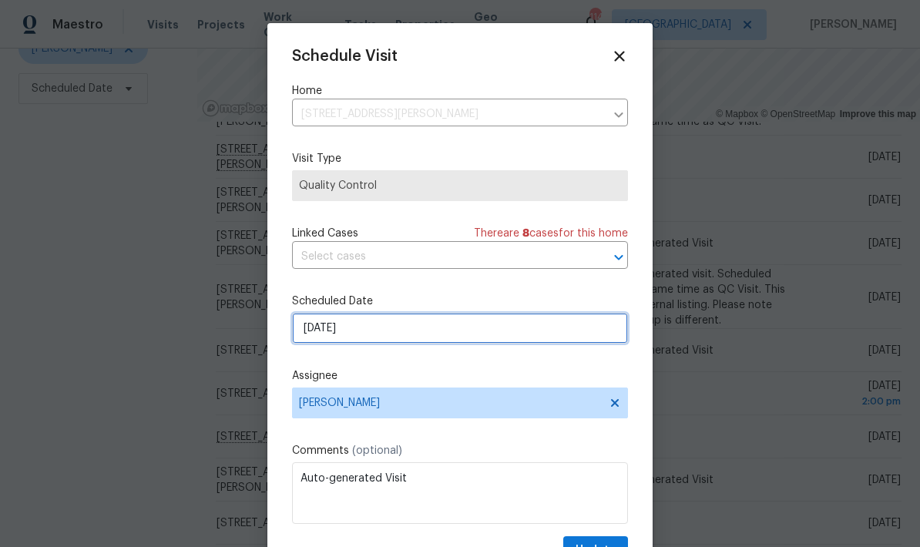
click at [448, 334] on input "9/30/2025" at bounding box center [460, 328] width 336 height 31
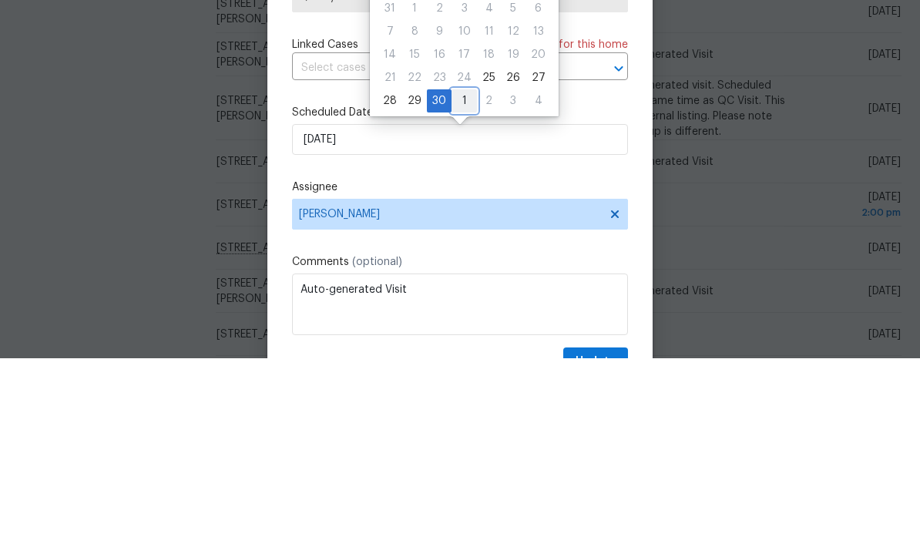
click at [465, 279] on div "1" at bounding box center [464, 290] width 25 height 22
type input "10/1/2025"
select select "9"
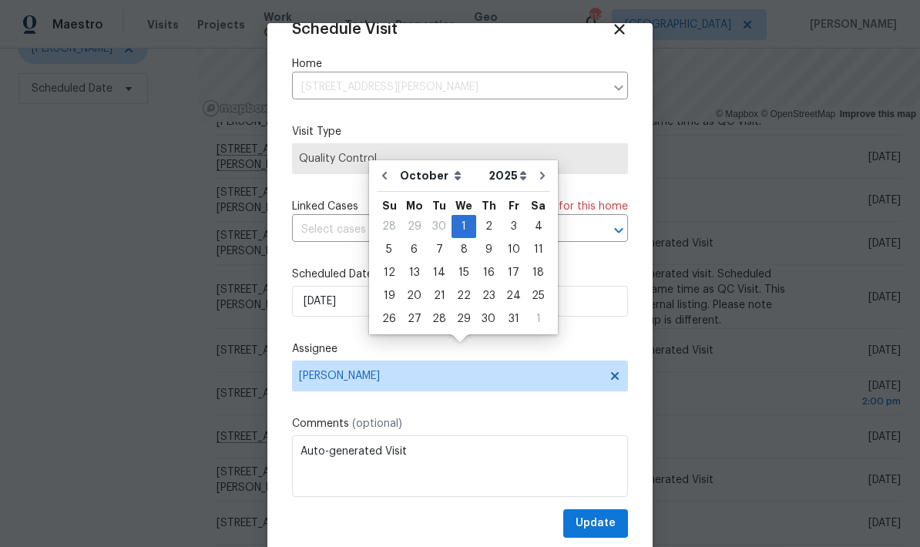
scroll to position [30, 0]
click at [606, 517] on span "Update" at bounding box center [596, 523] width 40 height 19
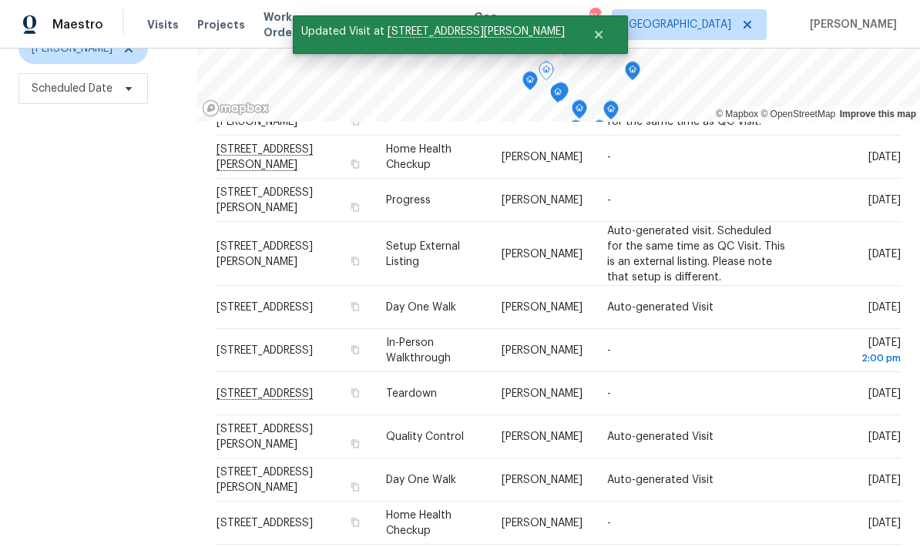
click at [0, 0] on icon at bounding box center [0, 0] width 0 height 0
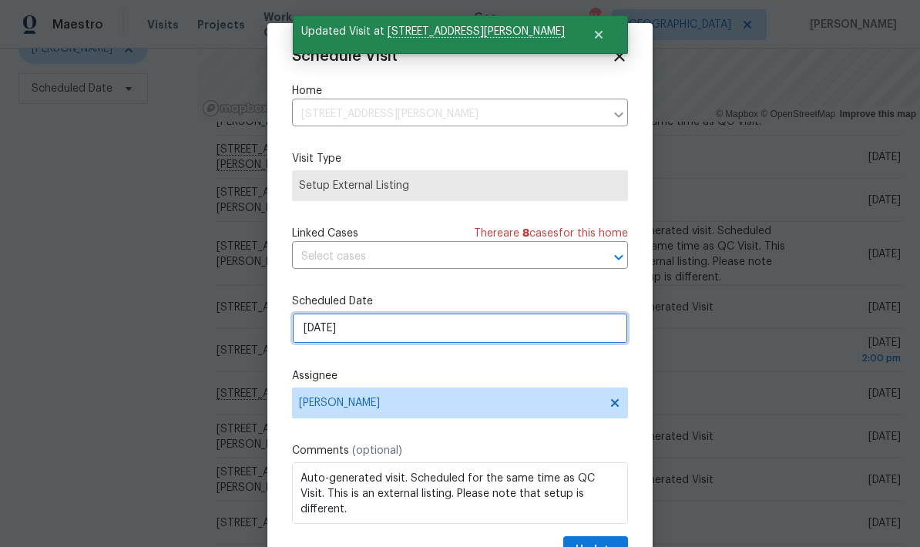
click at [510, 337] on input "9/30/2025" at bounding box center [460, 328] width 336 height 31
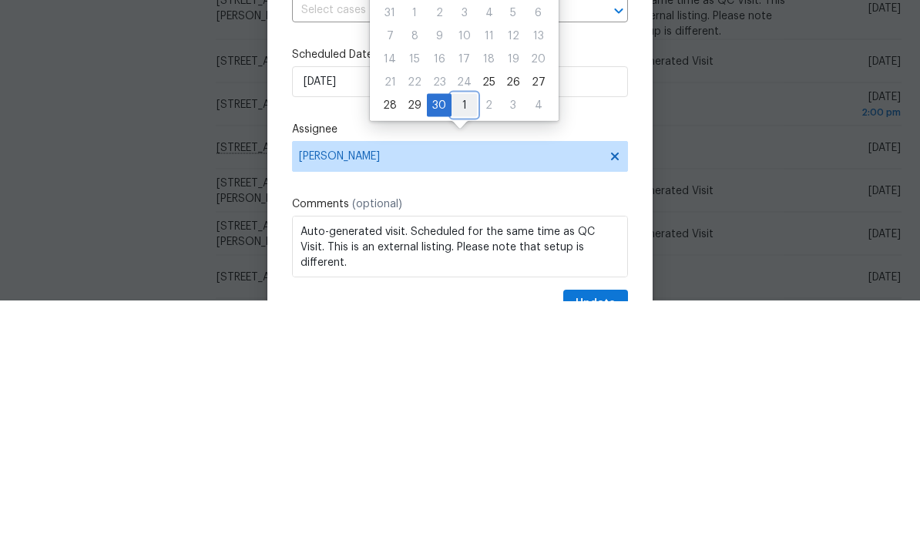
click at [462, 341] on div "1" at bounding box center [464, 352] width 25 height 22
type input "10/1/2025"
select select "9"
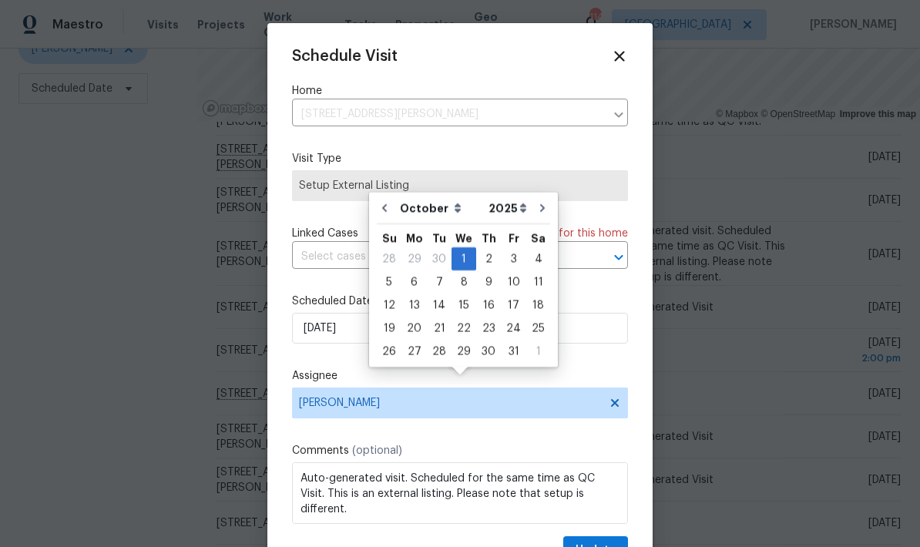
scroll to position [25, 0]
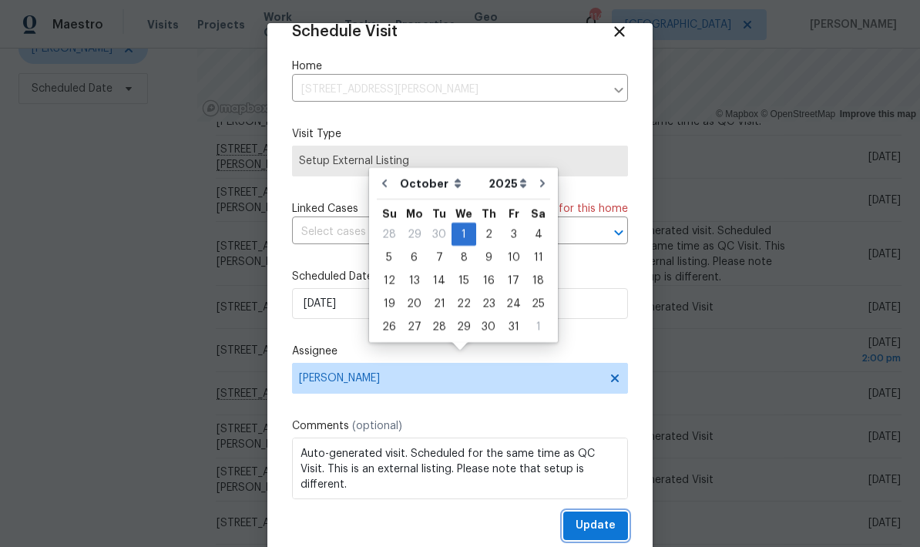
click at [614, 526] on span "Update" at bounding box center [596, 525] width 40 height 19
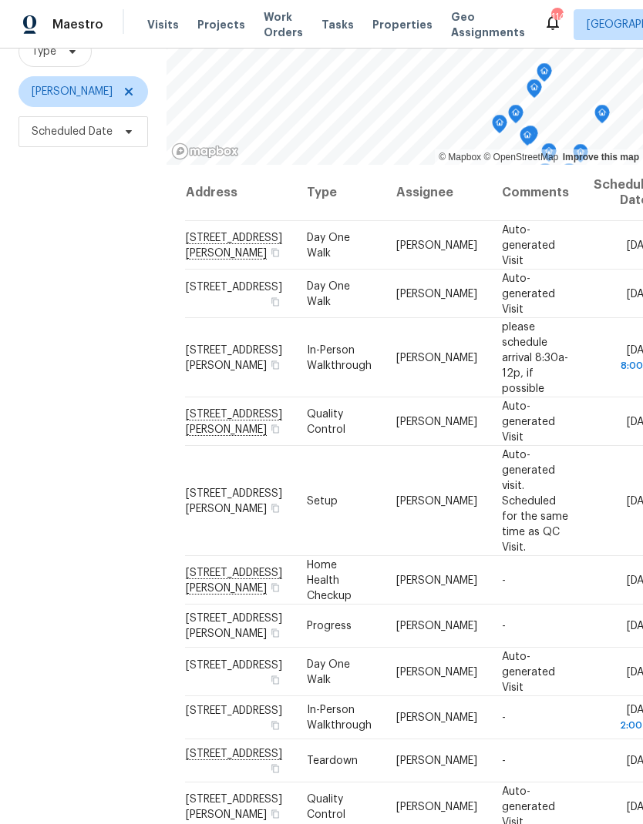
scroll to position [149, 0]
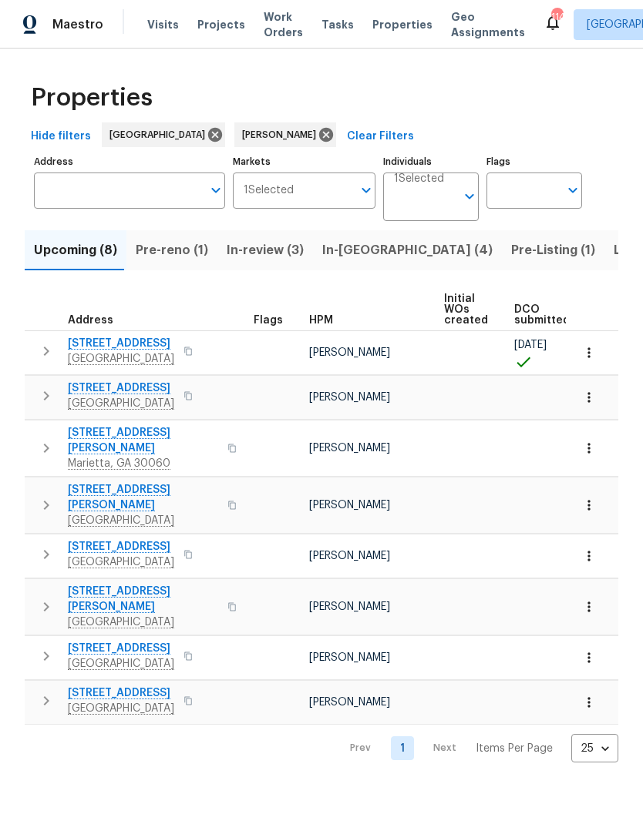
click at [79, 258] on span "Upcoming (8)" at bounding box center [75, 251] width 83 height 22
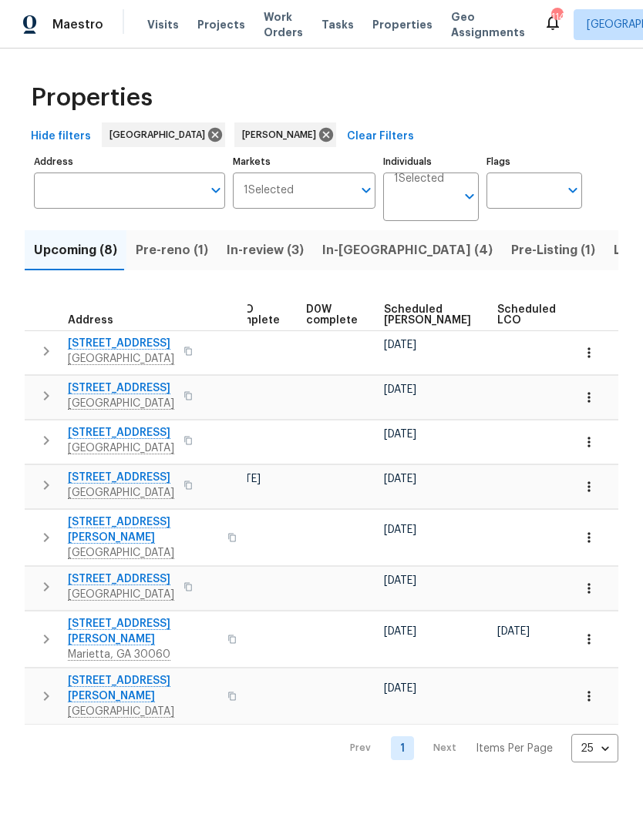
scroll to position [0, 349]
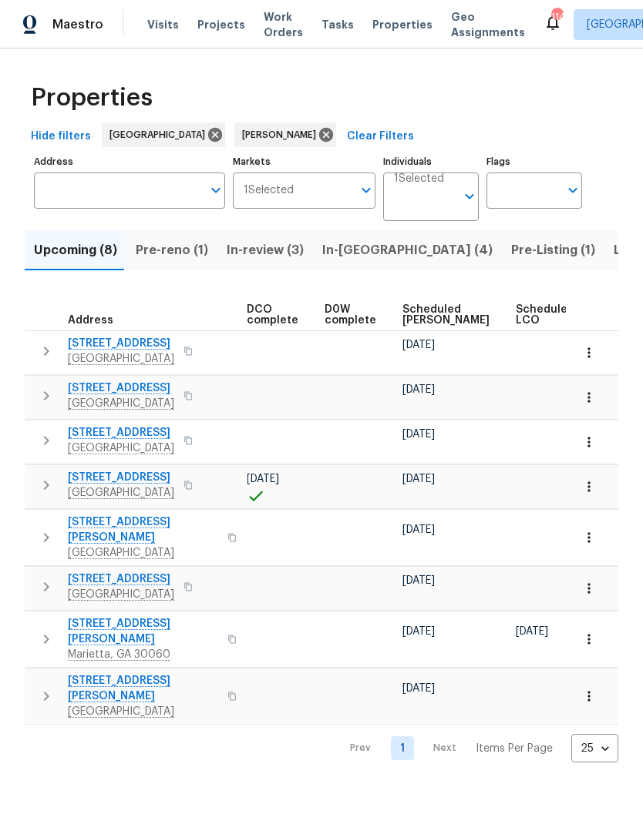
click at [418, 312] on span "Scheduled [PERSON_NAME]" at bounding box center [445, 315] width 87 height 22
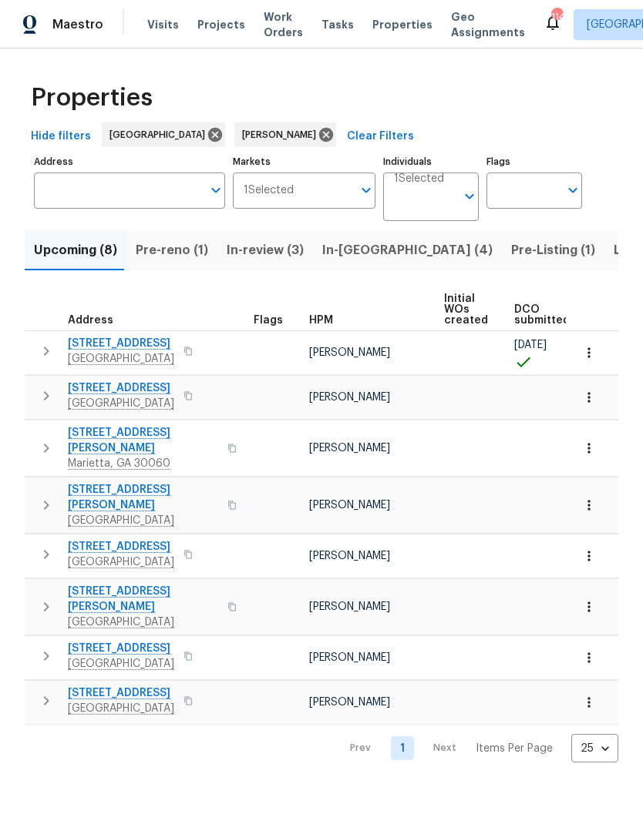
click at [174, 247] on span "Pre-reno (1)" at bounding box center [172, 251] width 72 height 22
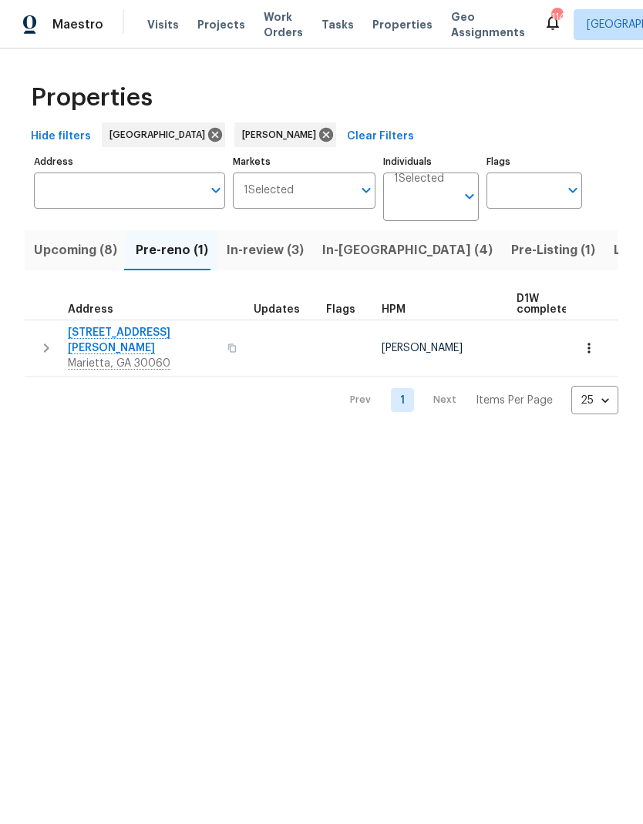
click at [280, 247] on span "In-review (3)" at bounding box center [265, 251] width 77 height 22
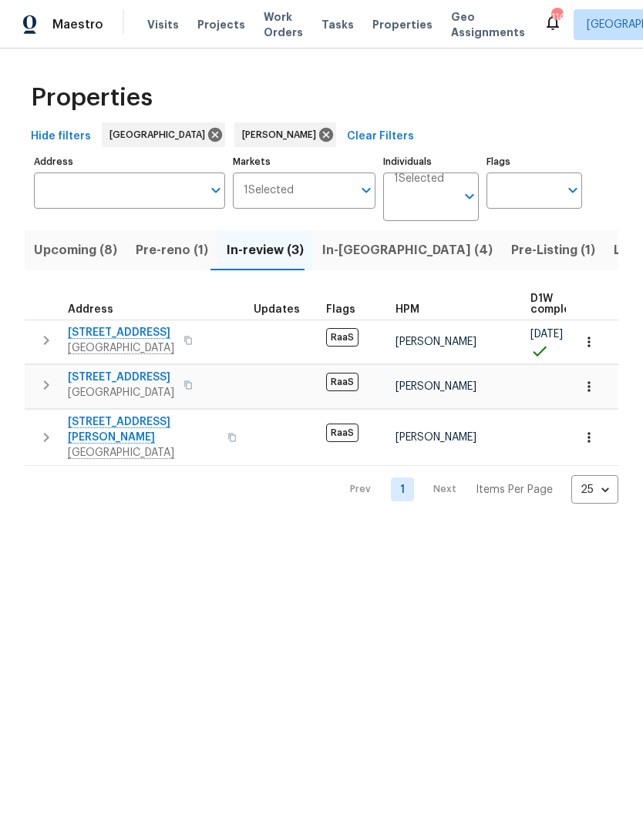
click at [356, 255] on span "In-[GEOGRAPHIC_DATA] (4)" at bounding box center [407, 251] width 170 height 22
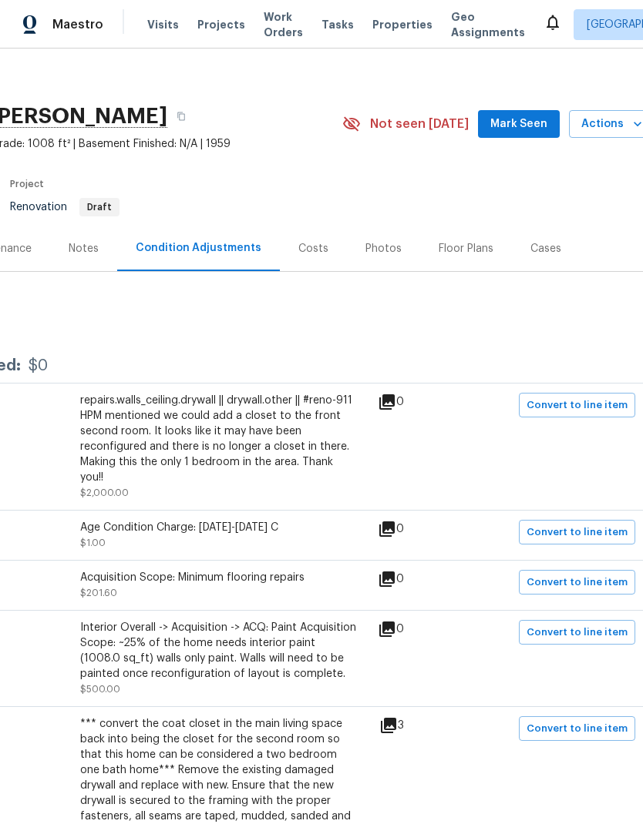
scroll to position [8, 219]
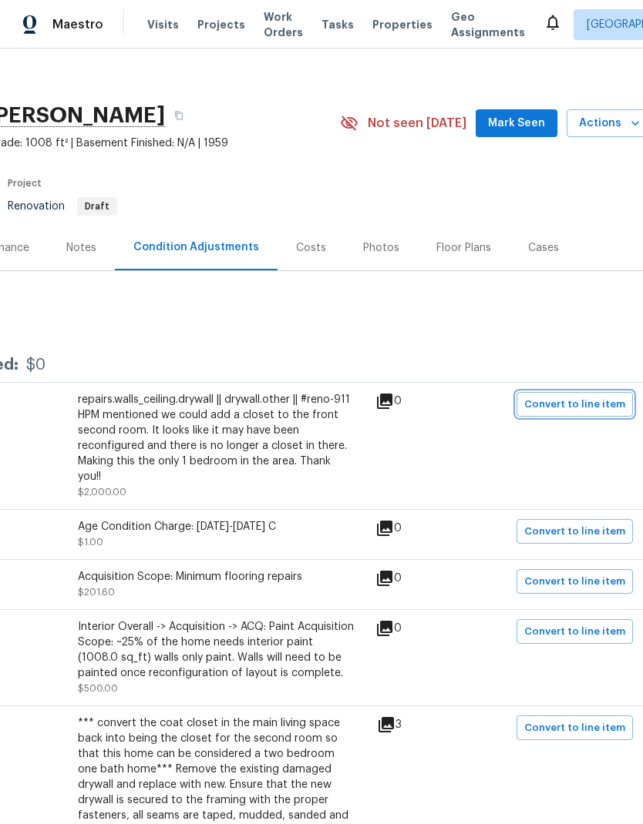
click at [596, 404] on span "Convert to line item" at bounding box center [574, 405] width 101 height 18
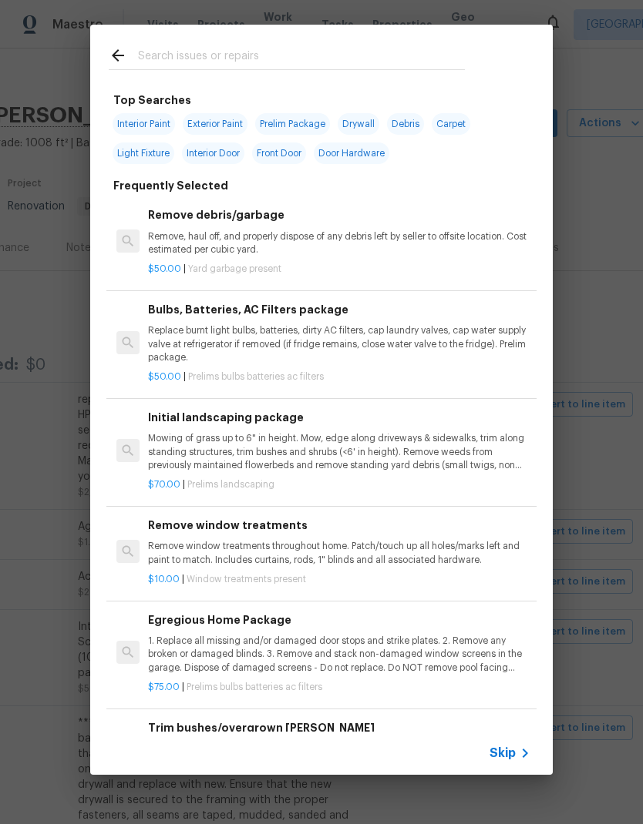
click at [522, 748] on icon at bounding box center [524, 753] width 18 height 18
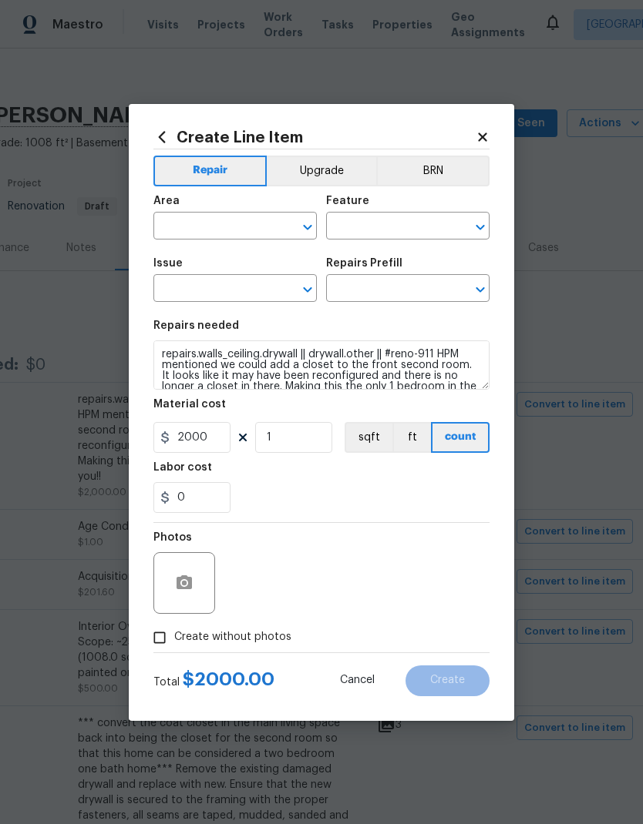
click at [257, 221] on input "text" at bounding box center [213, 228] width 120 height 24
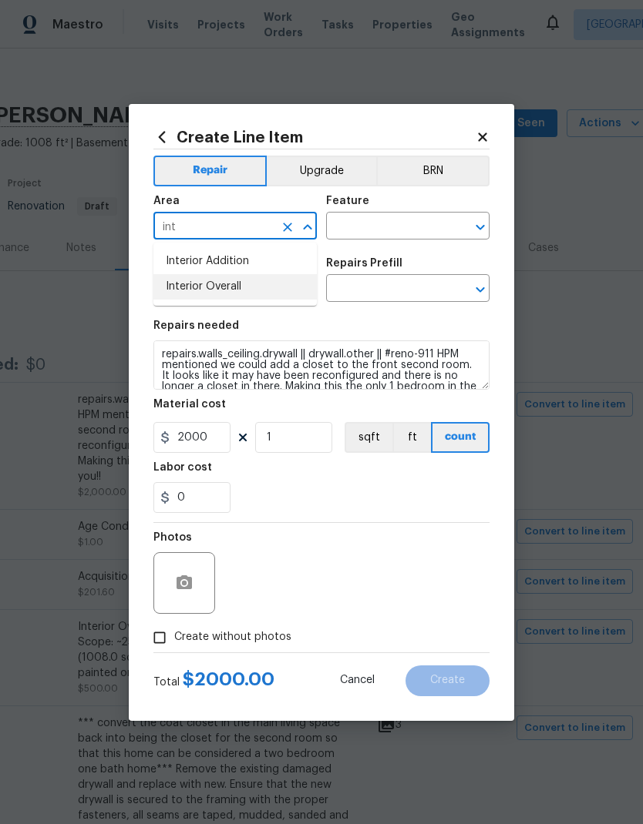
click at [244, 288] on li "Interior Overall" at bounding box center [234, 286] width 163 height 25
type input "Interior Overall"
click at [401, 227] on input "text" at bounding box center [386, 228] width 120 height 24
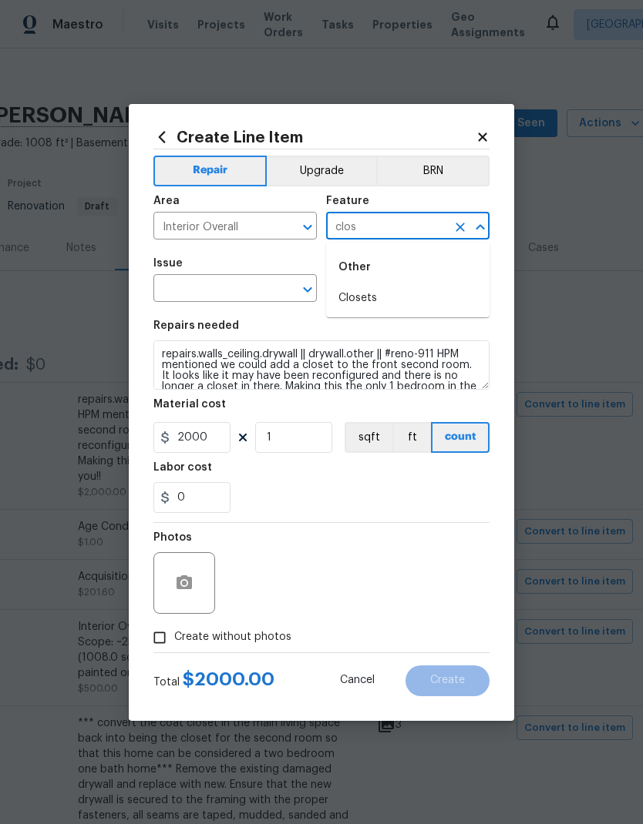
click at [374, 301] on li "Closets" at bounding box center [407, 298] width 163 height 25
type input "Closets"
click at [256, 281] on input "text" at bounding box center [213, 290] width 120 height 24
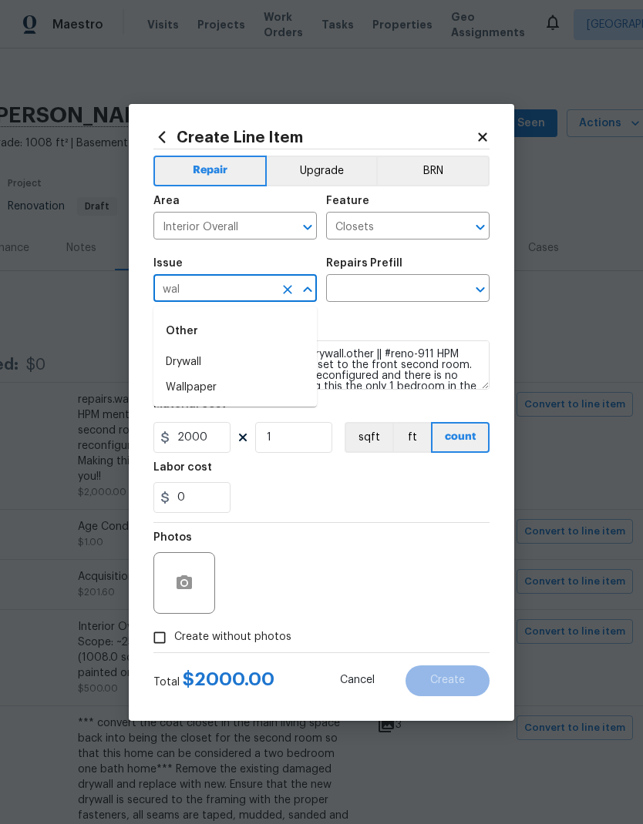
click at [219, 363] on li "Drywall" at bounding box center [234, 362] width 163 height 25
type input "Drywall"
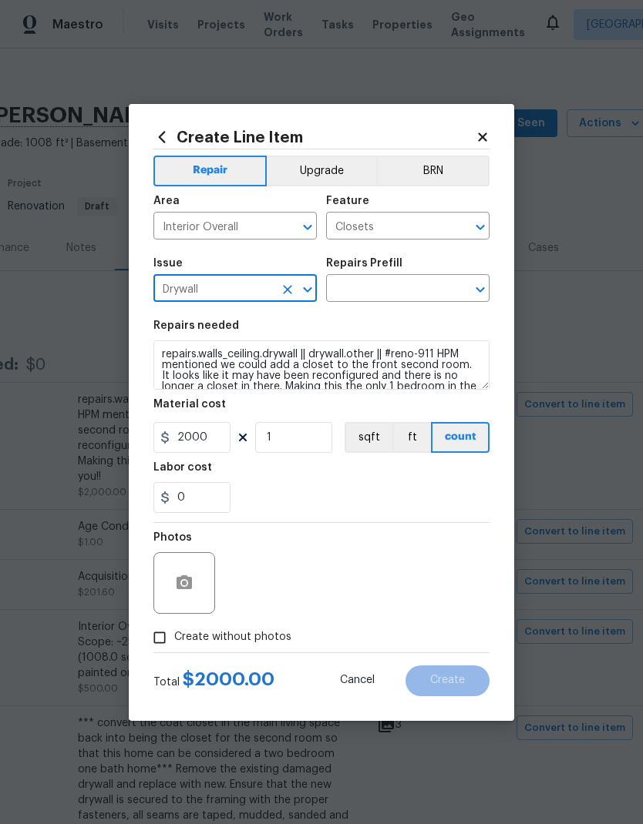
click at [418, 290] on input "text" at bounding box center [386, 290] width 120 height 24
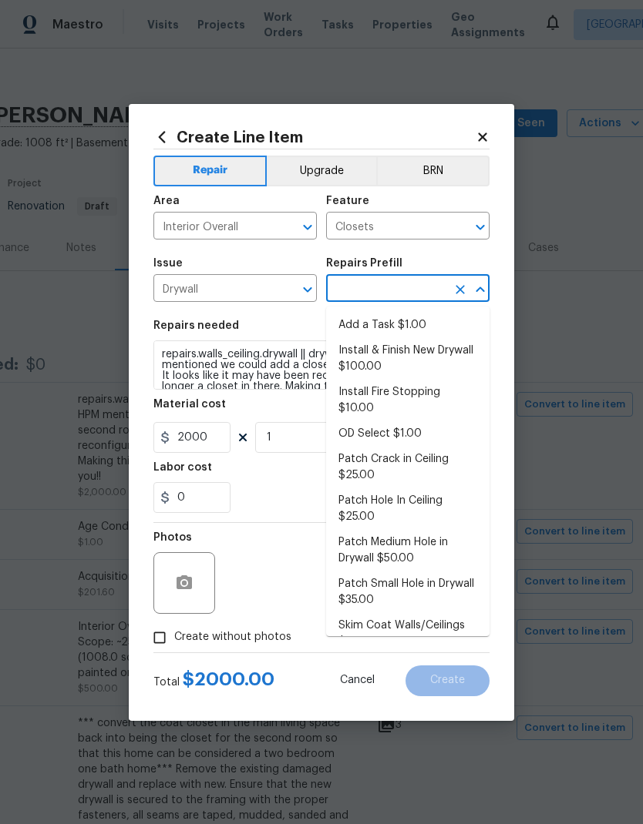
click at [412, 324] on li "Add a Task $1.00" at bounding box center [407, 325] width 163 height 25
type input "Add a Task $1.00"
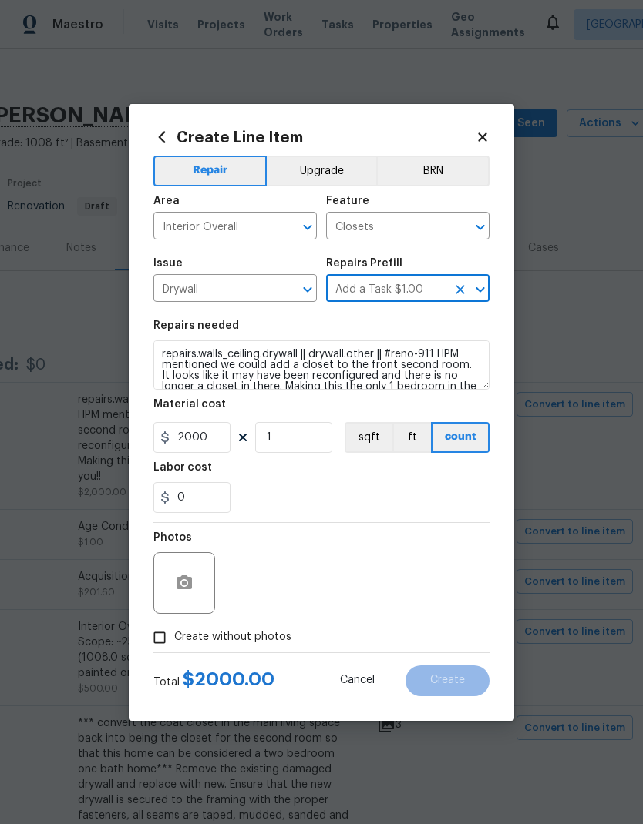
type input "Walls and Ceiling"
type textarea "HPM to detail"
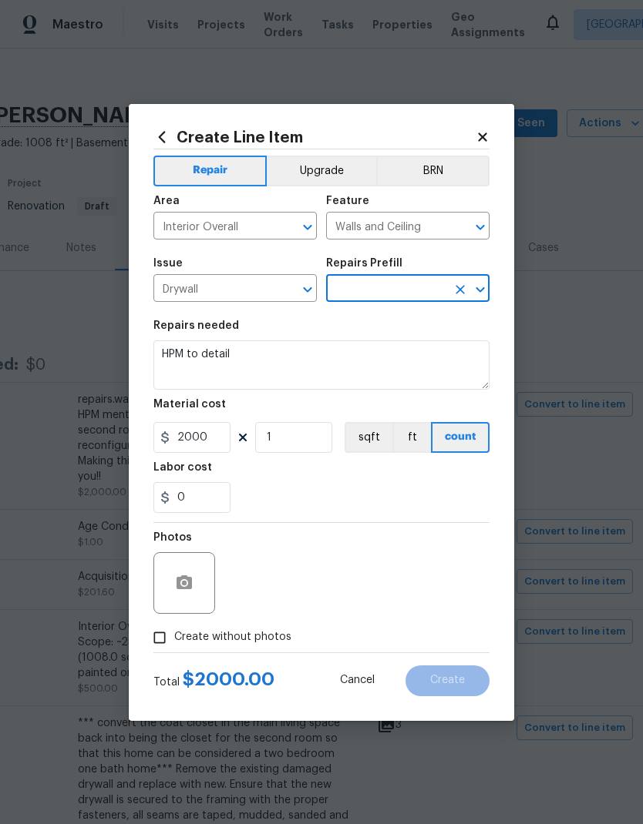
type input "Add a Task $1.00"
type input "1"
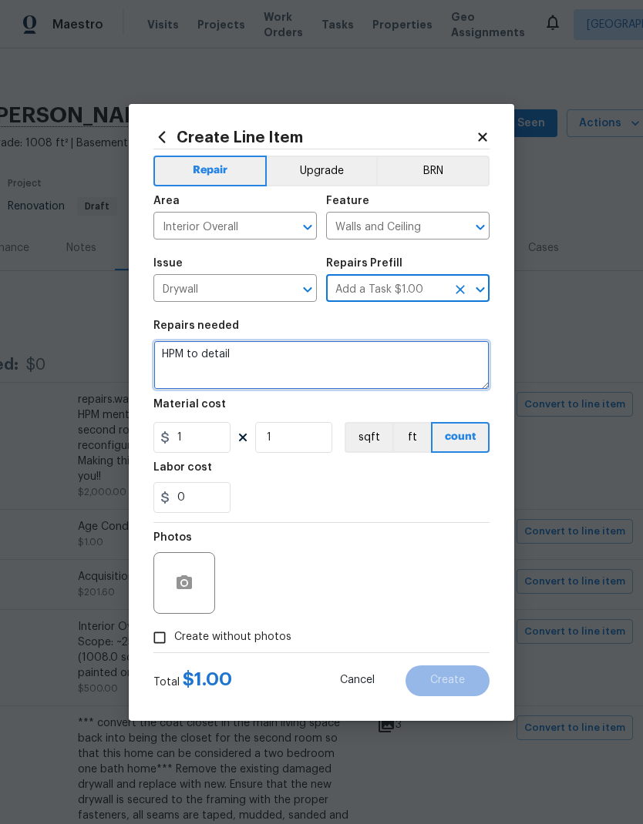
click at [170, 354] on textarea "HPM to detail" at bounding box center [321, 365] width 336 height 49
click at [170, 353] on textarea "HPM to detail" at bounding box center [321, 365] width 336 height 49
click at [169, 351] on textarea "HPM to detail" at bounding box center [321, 365] width 336 height 49
paste textarea "Conversion of hallway closet back to a bedroom closet for the front left bedroom"
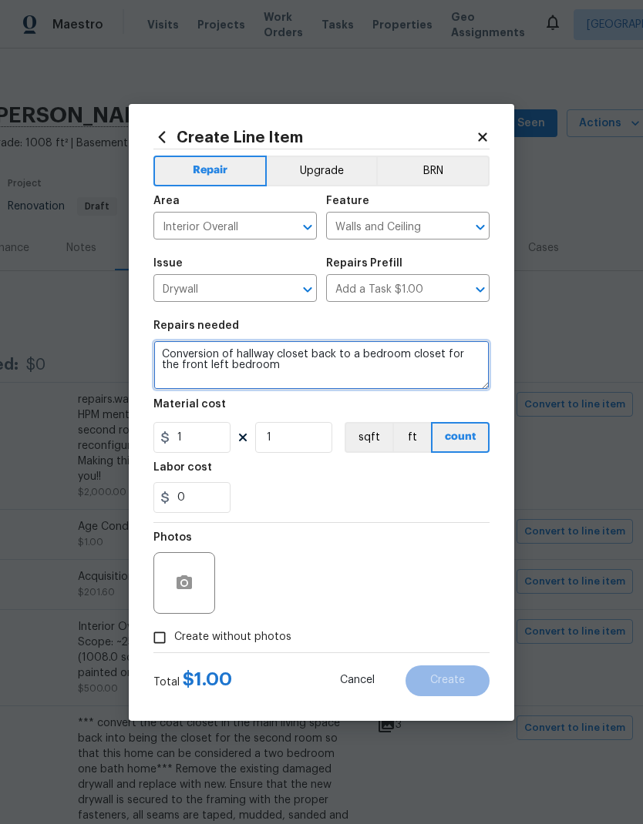
type textarea "Conversion of hallway closet back to a bedroom closet for the front left bedroom"
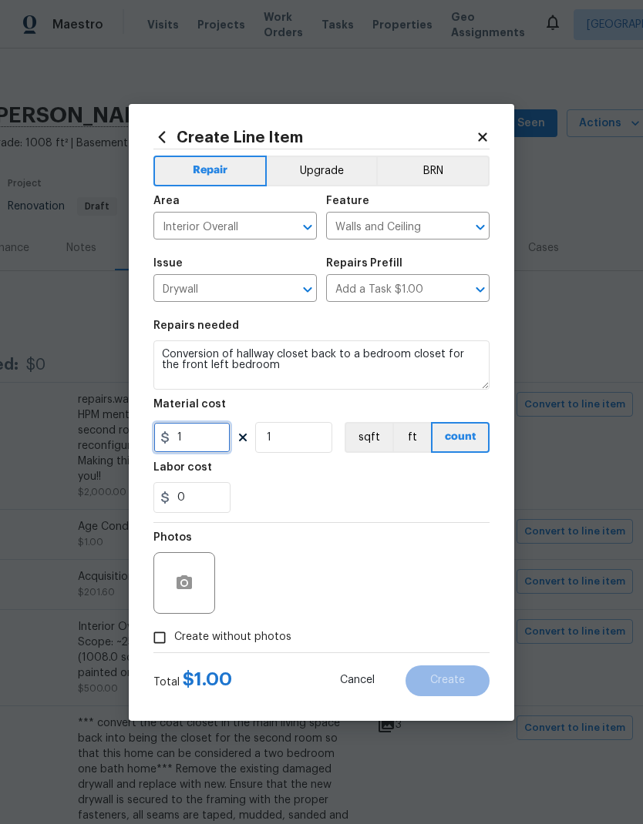
click at [206, 441] on input "1" at bounding box center [191, 437] width 77 height 31
type input "750"
click at [311, 442] on input "1" at bounding box center [293, 437] width 77 height 31
click at [181, 593] on icon "button" at bounding box center [184, 583] width 18 height 18
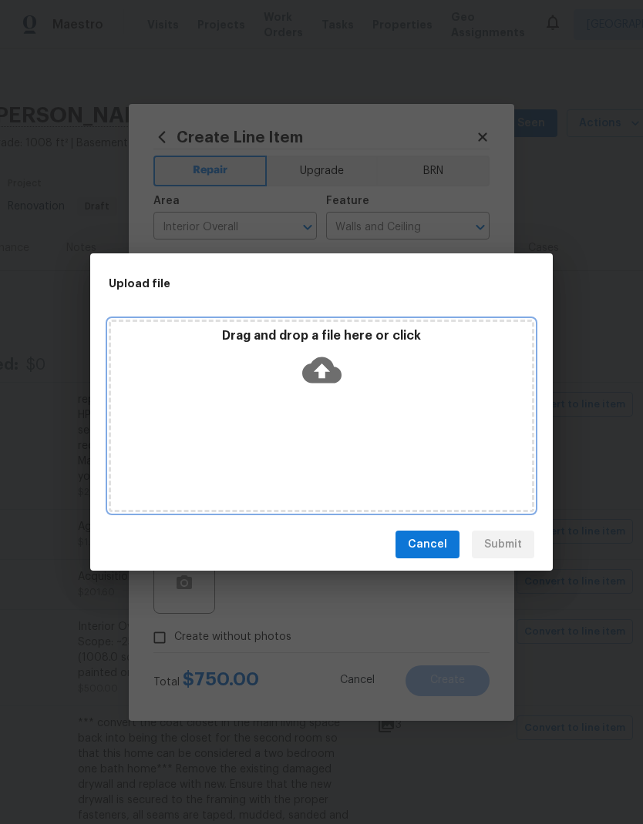
click at [328, 365] on icon at bounding box center [321, 371] width 39 height 26
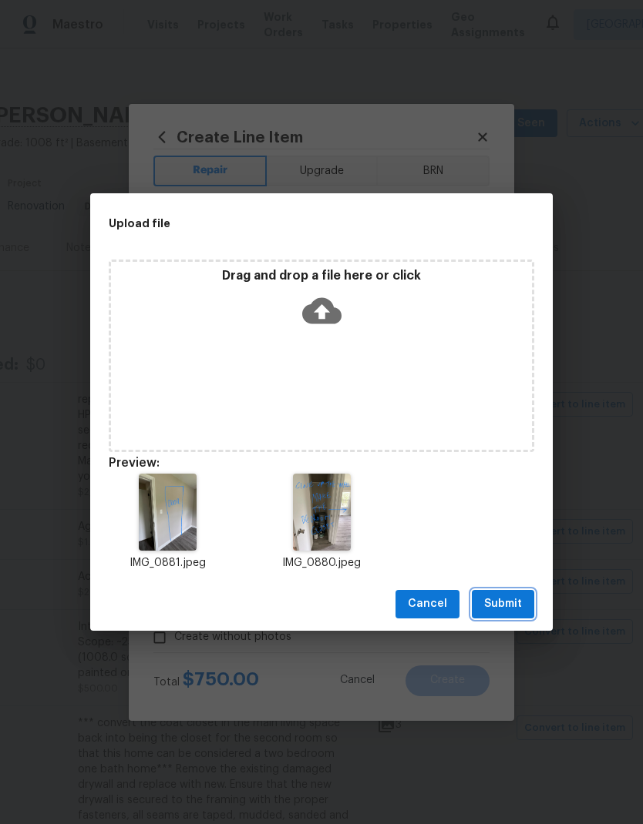
click at [512, 606] on span "Submit" at bounding box center [503, 604] width 38 height 19
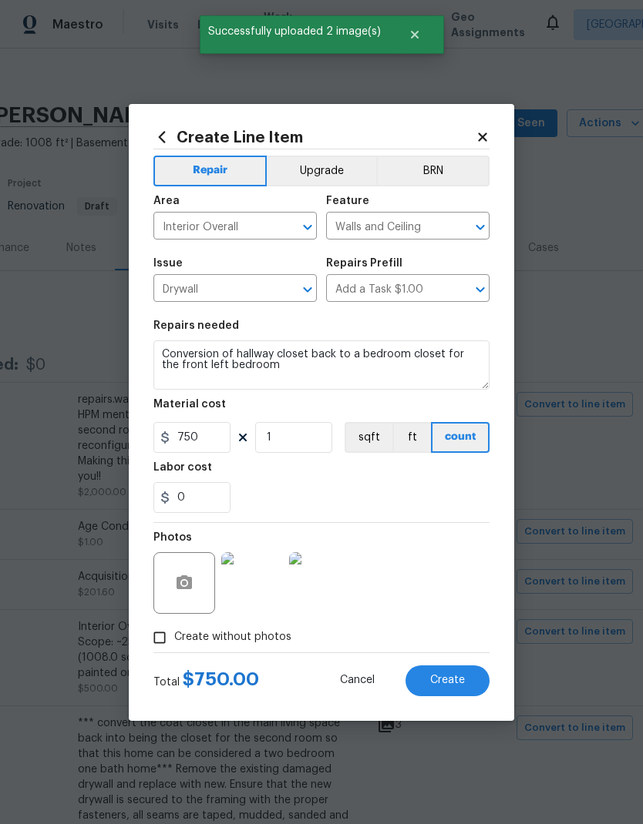
click at [465, 679] on button "Create" at bounding box center [447, 681] width 84 height 31
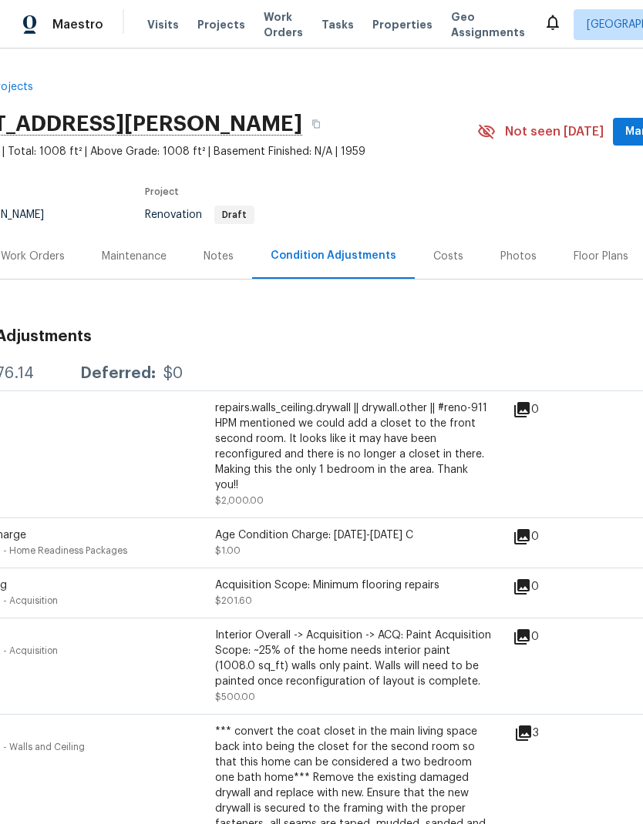
scroll to position [0, 87]
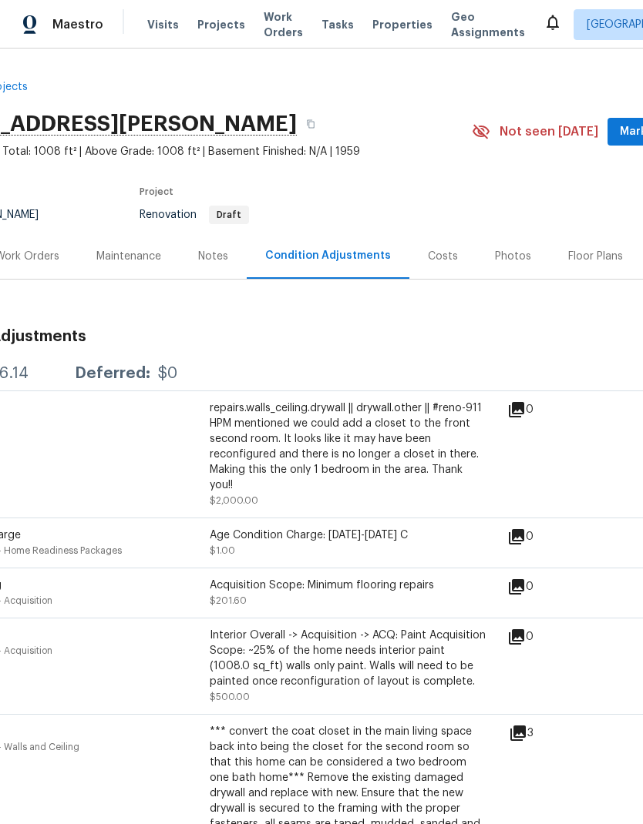
click at [48, 253] on div "Work Orders" at bounding box center [27, 256] width 64 height 15
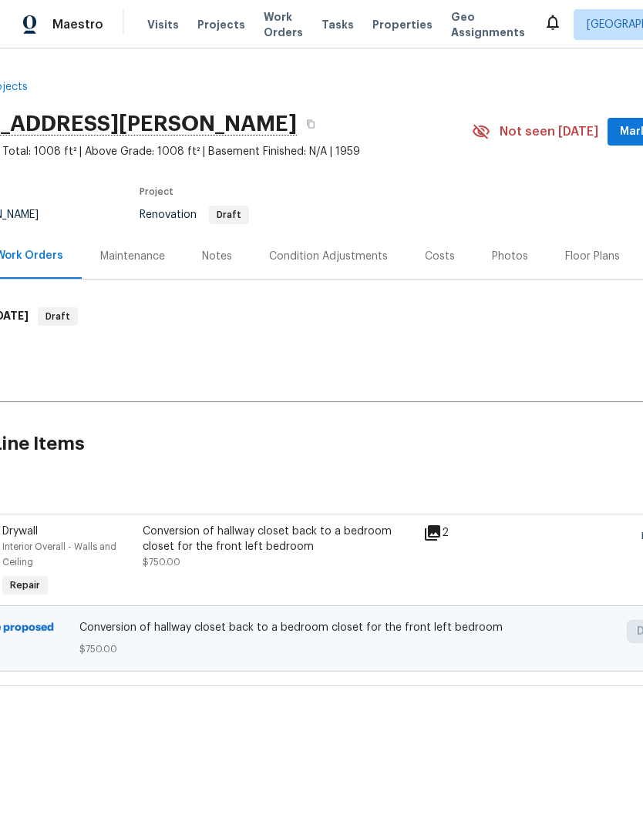
click at [287, 539] on div "Conversion of hallway closet back to a bedroom closet for the front left bedroom" at bounding box center [278, 539] width 271 height 31
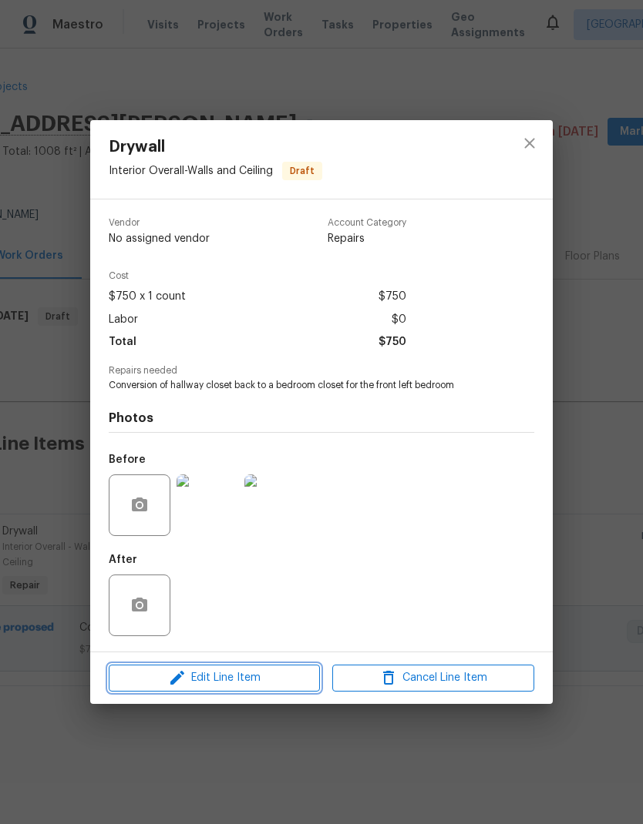
click at [267, 686] on span "Edit Line Item" at bounding box center [214, 678] width 202 height 19
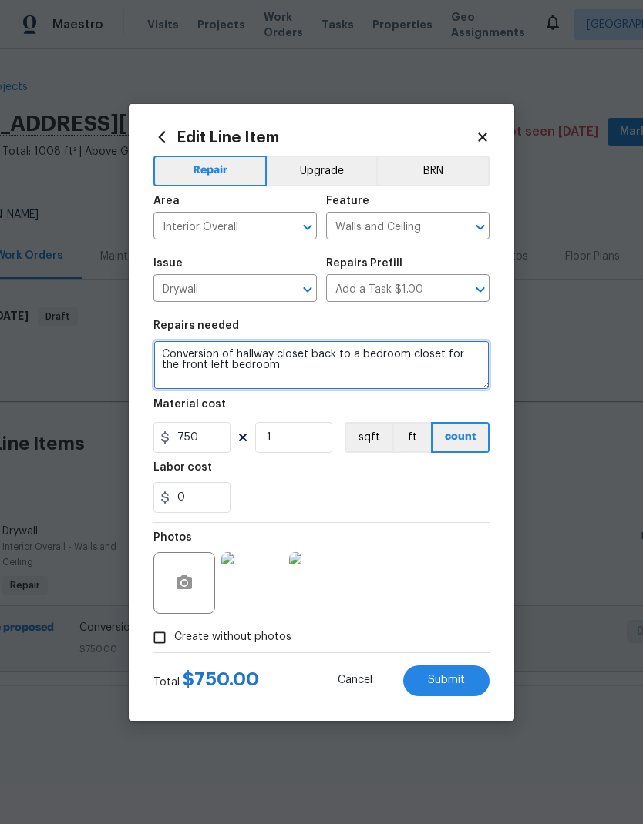
click at [167, 343] on textarea "Conversion of hallway closet back to a bedroom closet for the front left bedroom" at bounding box center [321, 365] width 336 height 49
click at [290, 368] on textarea "1. Conversion of hallway closet back to a bedroom closet for the front left bed…" at bounding box center [321, 365] width 336 height 49
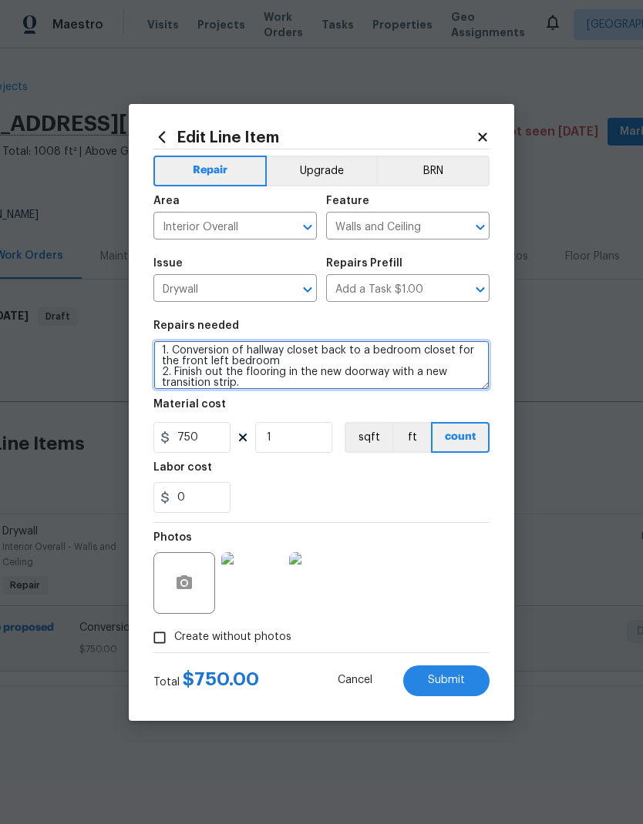
scroll to position [4, 0]
click at [300, 368] on textarea "1. Conversion of hallway closet back to a bedroom closet for the front left bed…" at bounding box center [321, 365] width 336 height 49
click at [254, 385] on textarea "1. Conversion of hallway closet back to a bedroom closet for the front left bed…" at bounding box center [321, 365] width 336 height 49
type textarea "1. Conversion of hallway closet back to a bedroom closet for the front left bed…"
click at [465, 682] on button "Submit" at bounding box center [446, 681] width 86 height 31
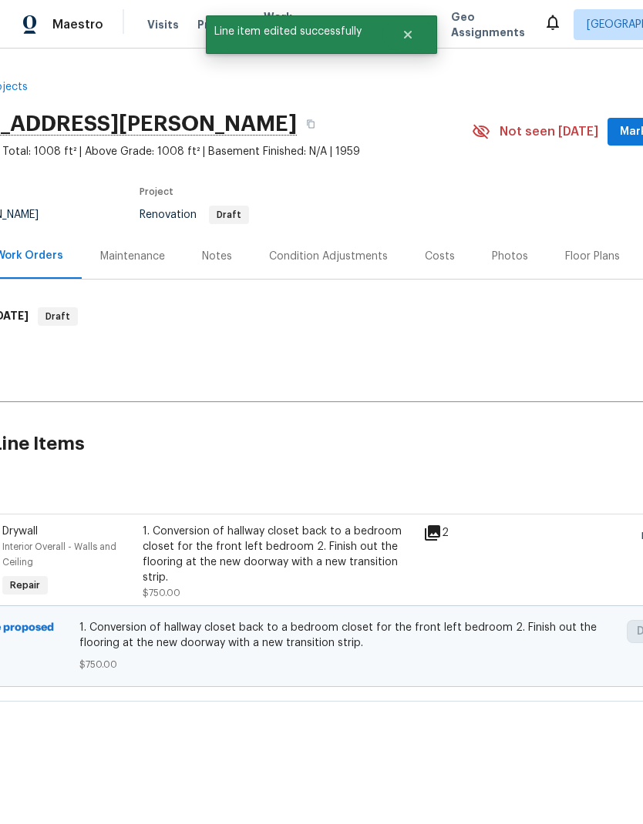
click at [334, 261] on div "Condition Adjustments" at bounding box center [328, 256] width 119 height 15
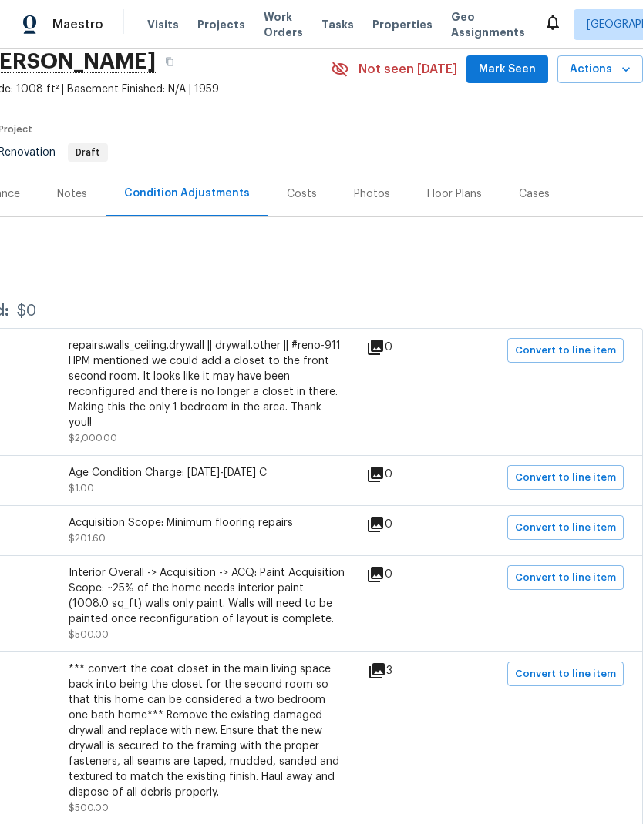
scroll to position [62, 228]
click at [576, 569] on span "Convert to line item" at bounding box center [565, 578] width 101 height 18
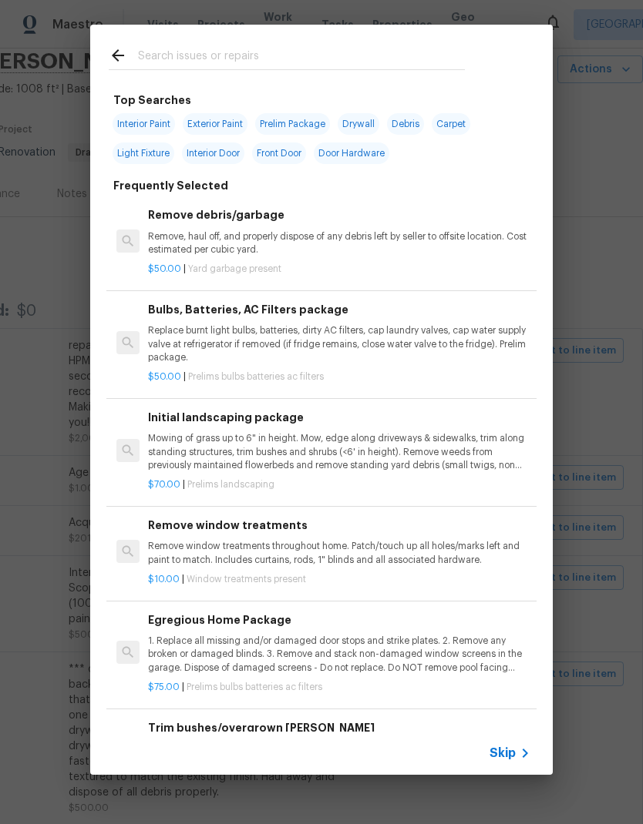
click at [520, 757] on icon at bounding box center [524, 753] width 18 height 18
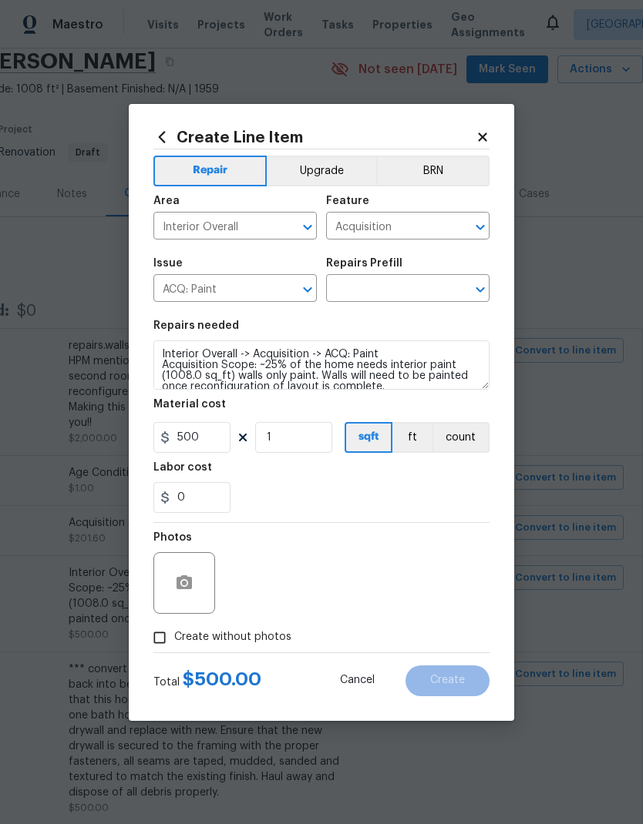
click at [418, 221] on input "Acquisition" at bounding box center [386, 228] width 120 height 24
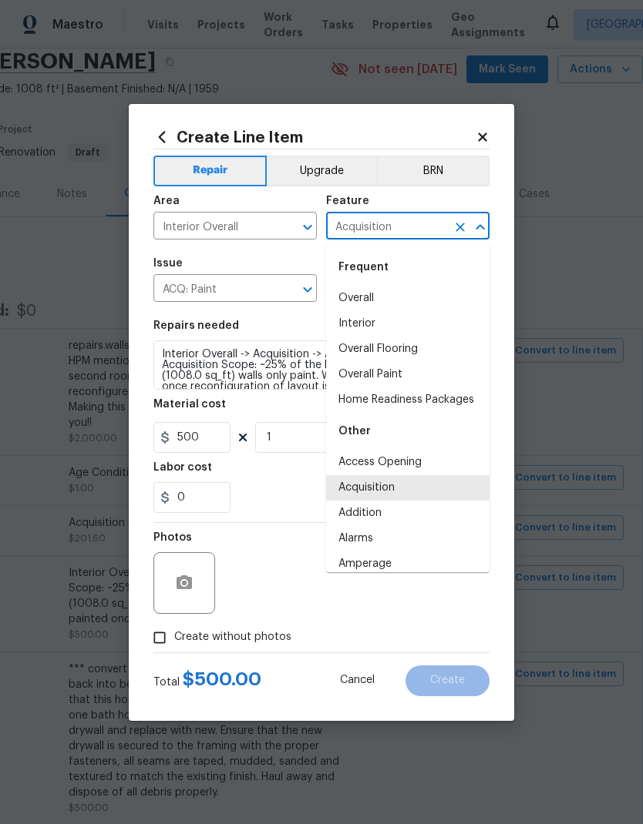
click at [392, 378] on li "Overall Paint" at bounding box center [407, 374] width 163 height 25
type input "Overall Paint"
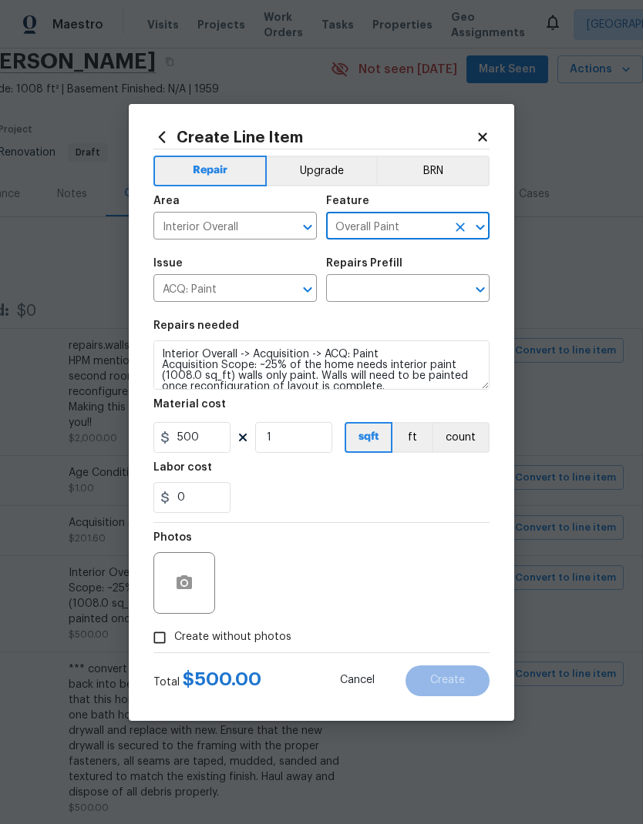
click at [287, 280] on button "Clear" at bounding box center [288, 290] width 22 height 22
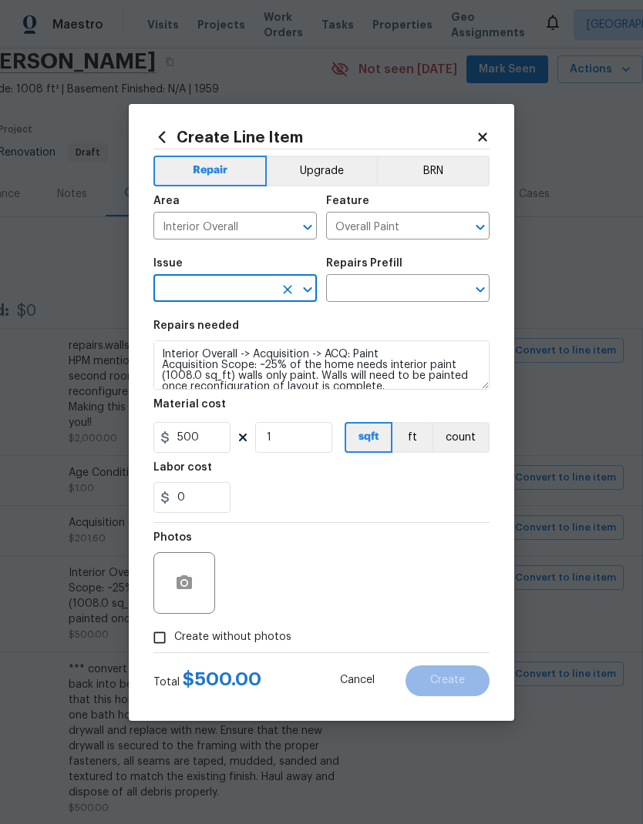
click at [246, 289] on input "text" at bounding box center [213, 290] width 120 height 24
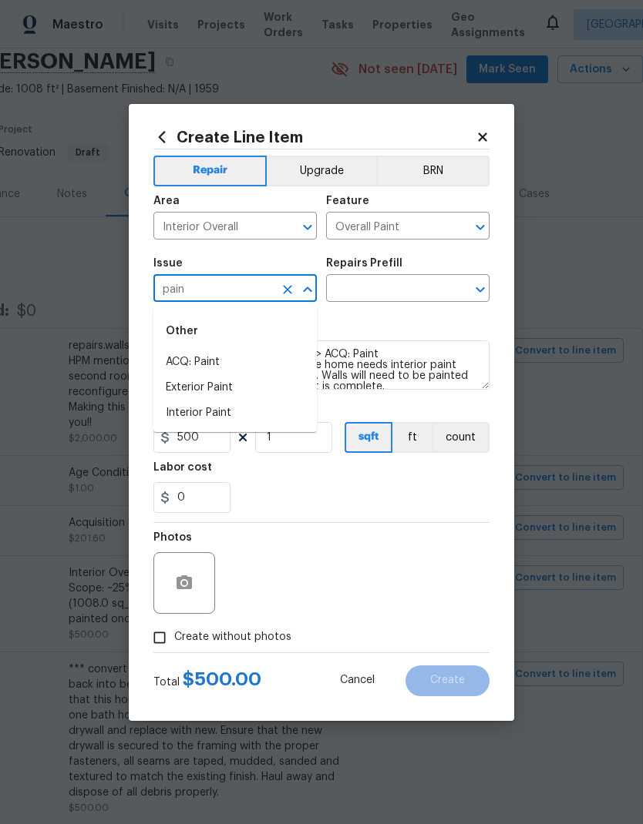
click at [223, 412] on li "Interior Paint" at bounding box center [234, 413] width 163 height 25
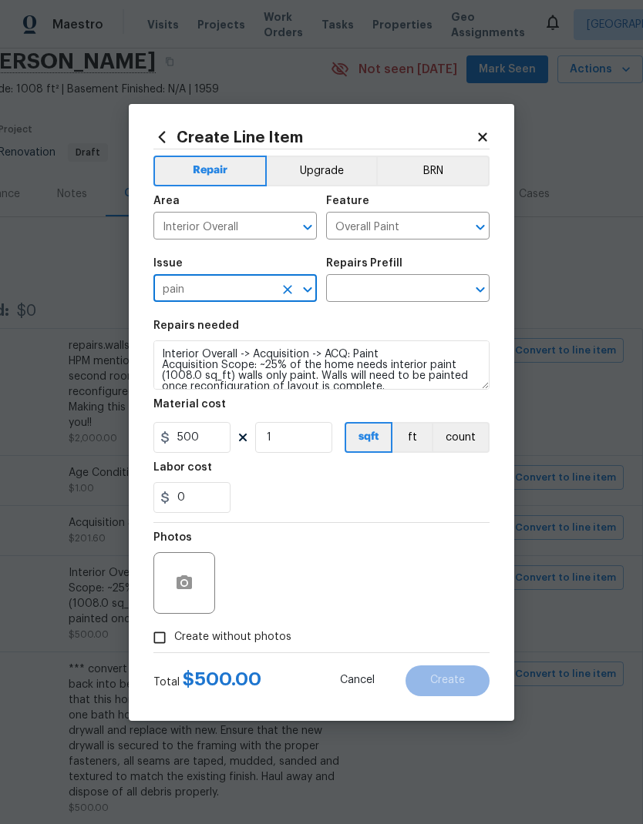
type input "Interior Paint"
click at [412, 284] on input "text" at bounding box center [386, 290] width 120 height 24
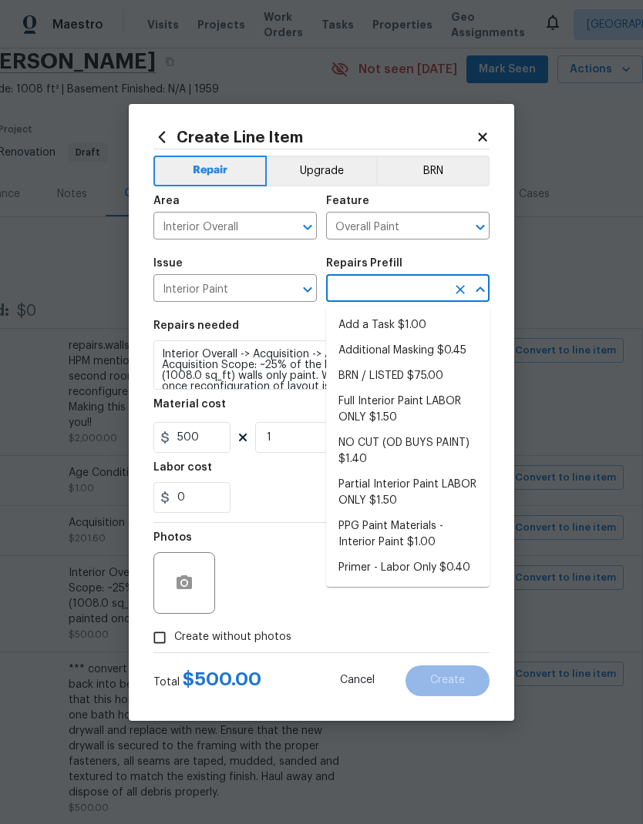
click at [411, 323] on li "Add a Task $1.00" at bounding box center [407, 325] width 163 height 25
type input "Add a Task $1.00"
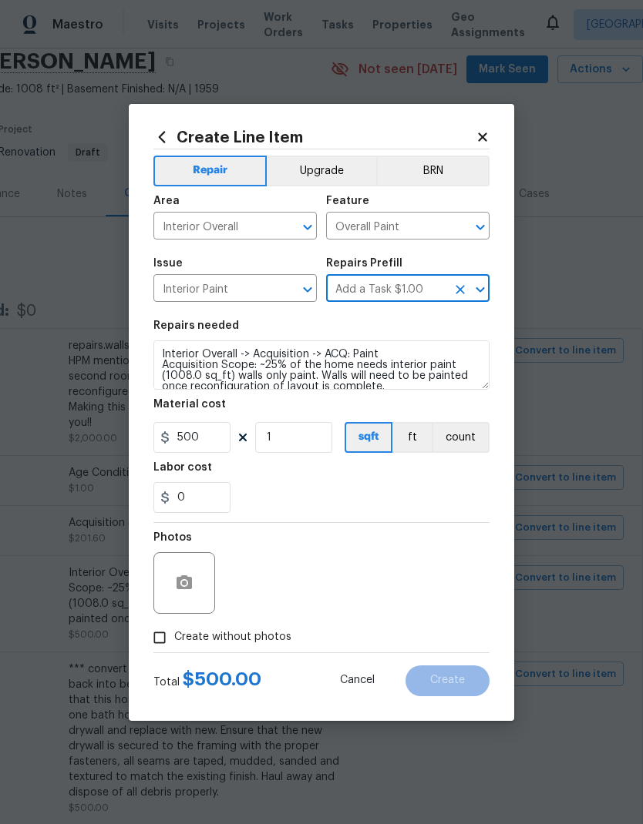
type textarea "HPM to detail"
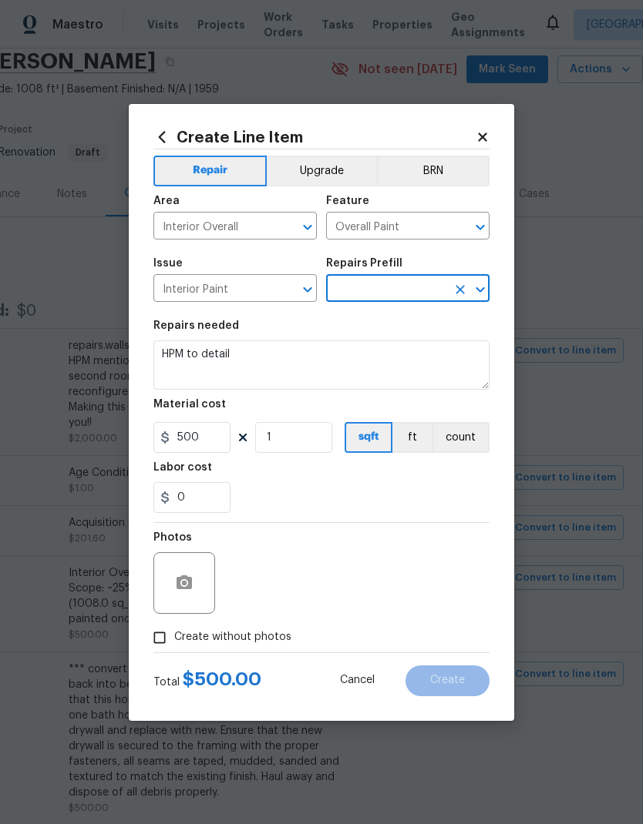
type input "Add a Task $1.00"
type input "1"
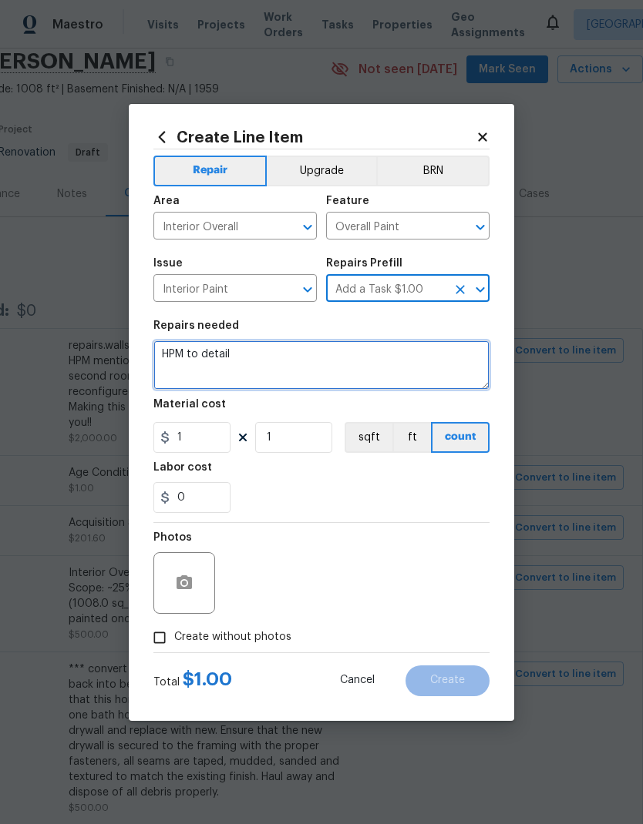
click at [169, 353] on textarea "HPM to detail" at bounding box center [321, 365] width 336 height 49
click at [168, 353] on textarea "HPM to detail" at bounding box center [321, 365] width 336 height 49
click at [170, 349] on textarea "HPM to detail" at bounding box center [321, 365] width 336 height 49
click at [170, 348] on textarea "HPM to detail" at bounding box center [321, 365] width 336 height 49
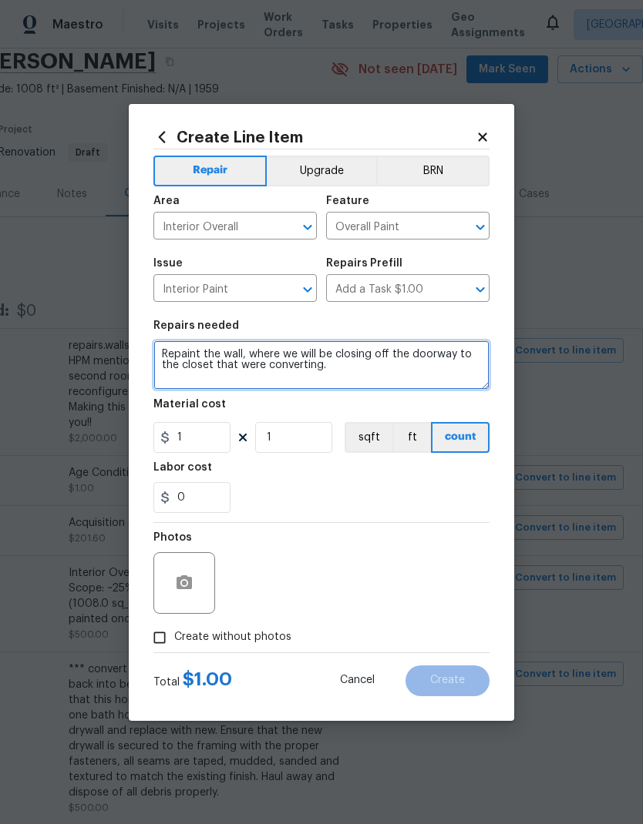
click at [231, 358] on textarea "Repaint the wall, where we will be closing off the doorway to the closet that w…" at bounding box center [321, 365] width 336 height 49
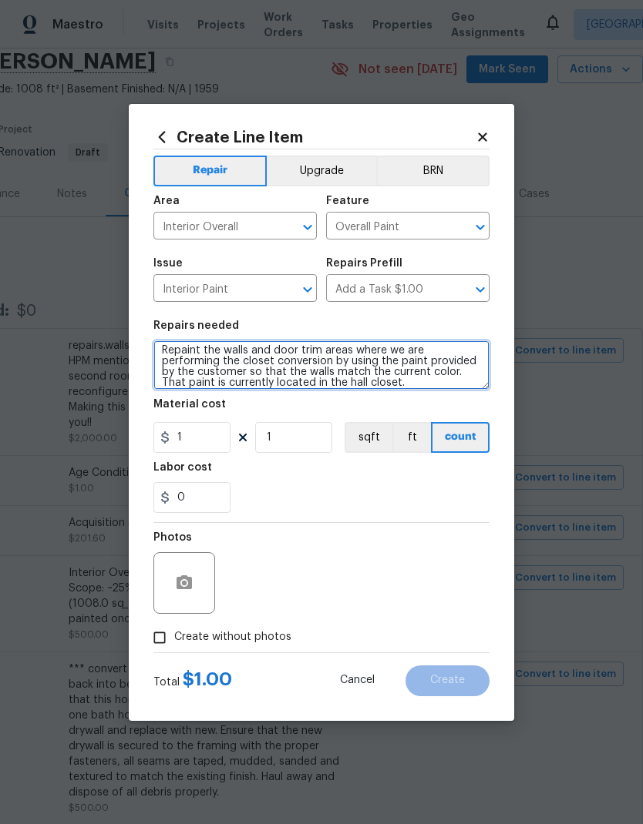
scroll to position [4, 0]
click at [195, 374] on textarea "Repaint the walls and door trim areas where we are performing the closet conver…" at bounding box center [321, 365] width 336 height 49
click at [400, 358] on textarea "Repaint the walls and door trim areas where we are performing the closet conver…" at bounding box center [321, 365] width 336 height 49
click at [365, 386] on textarea "Repaint the walls and door trim areas where we are performing the closet conver…" at bounding box center [321, 365] width 336 height 49
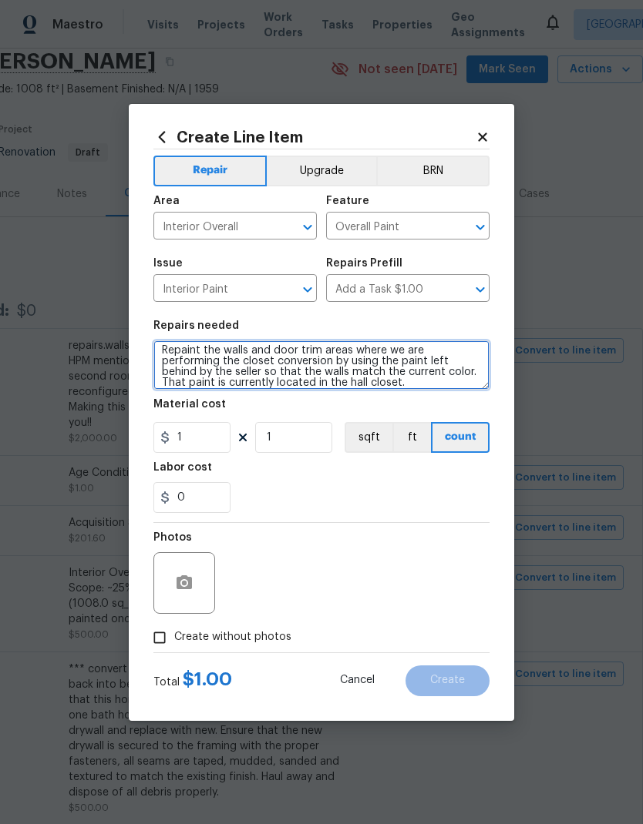
type textarea "Repaint the walls and door trim areas where we are performing the closet conver…"
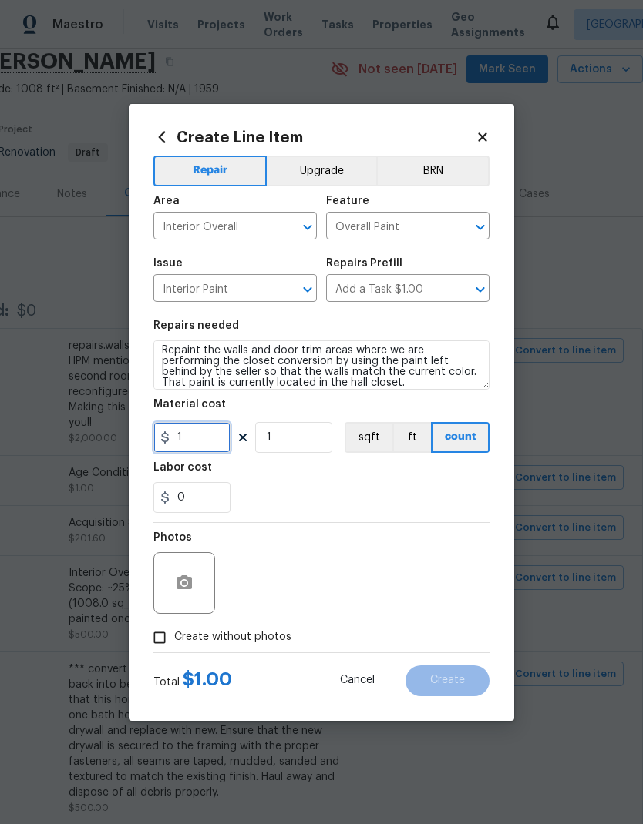
click at [213, 445] on input "1" at bounding box center [191, 437] width 77 height 31
click at [314, 438] on input "1" at bounding box center [293, 437] width 77 height 31
click at [210, 439] on input "350" at bounding box center [191, 437] width 77 height 31
type input "250"
click at [175, 575] on icon "button" at bounding box center [184, 583] width 18 height 18
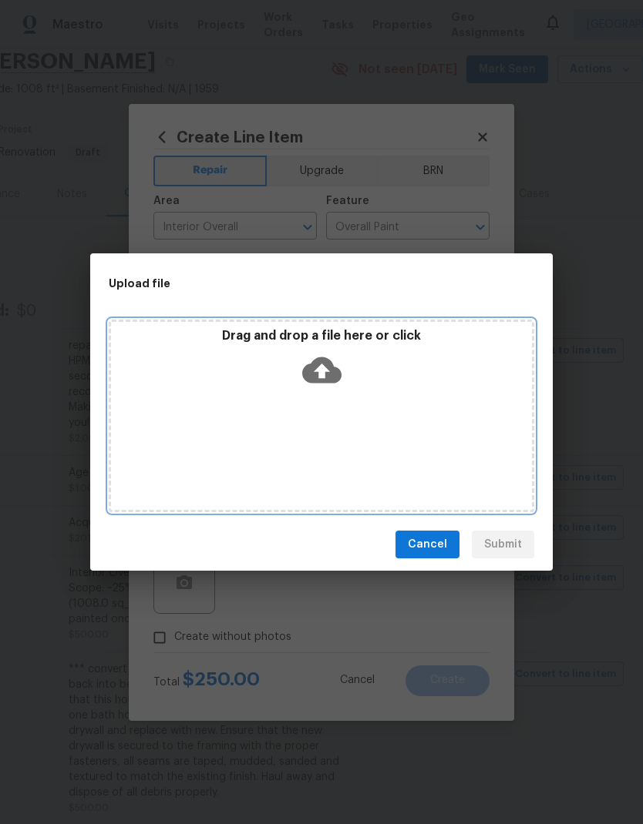
click at [325, 365] on icon at bounding box center [321, 371] width 39 height 26
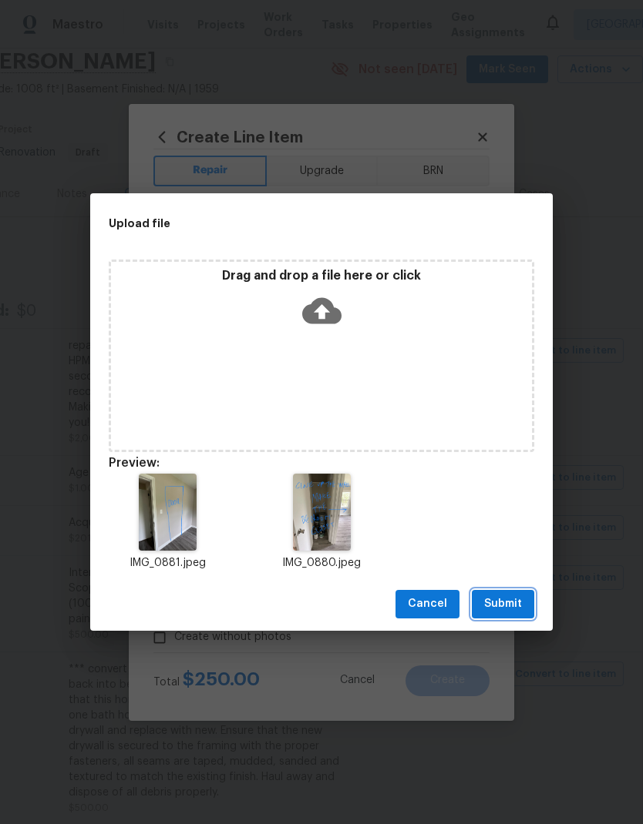
click at [517, 609] on span "Submit" at bounding box center [503, 604] width 38 height 19
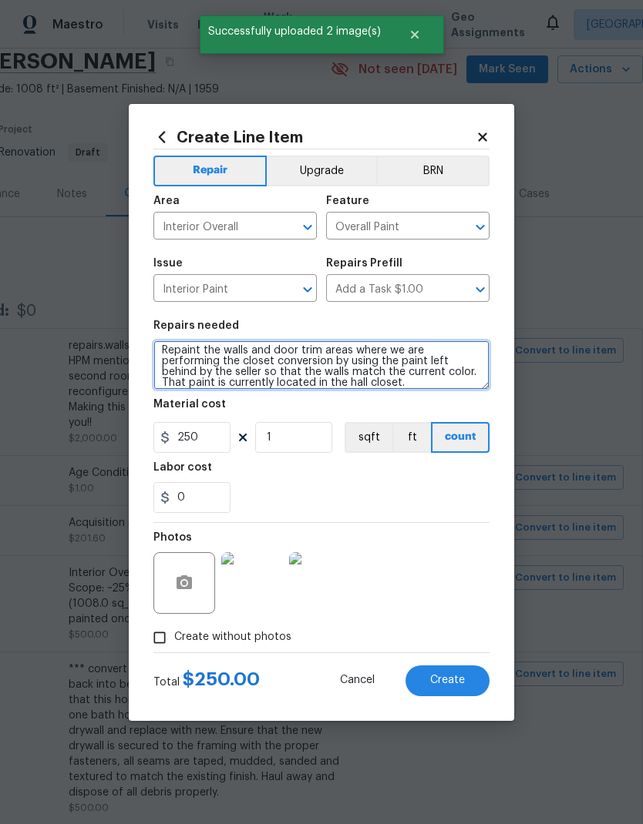
click at [250, 351] on textarea "Repaint the walls and door trim areas where we are performing the closet conver…" at bounding box center [321, 365] width 336 height 49
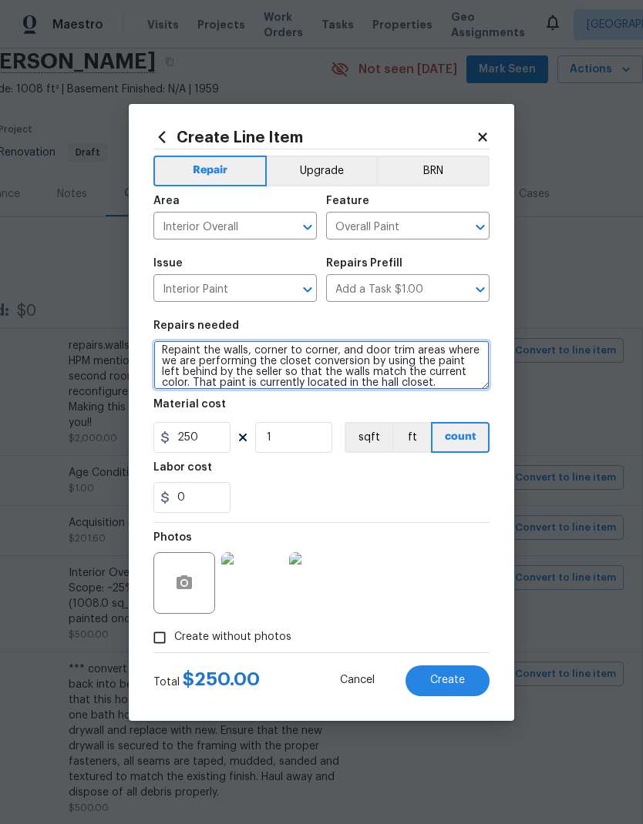
type textarea "Repaint the walls, corner to corner, and door trim areas where we are performin…"
click at [463, 685] on span "Create" at bounding box center [447, 681] width 35 height 12
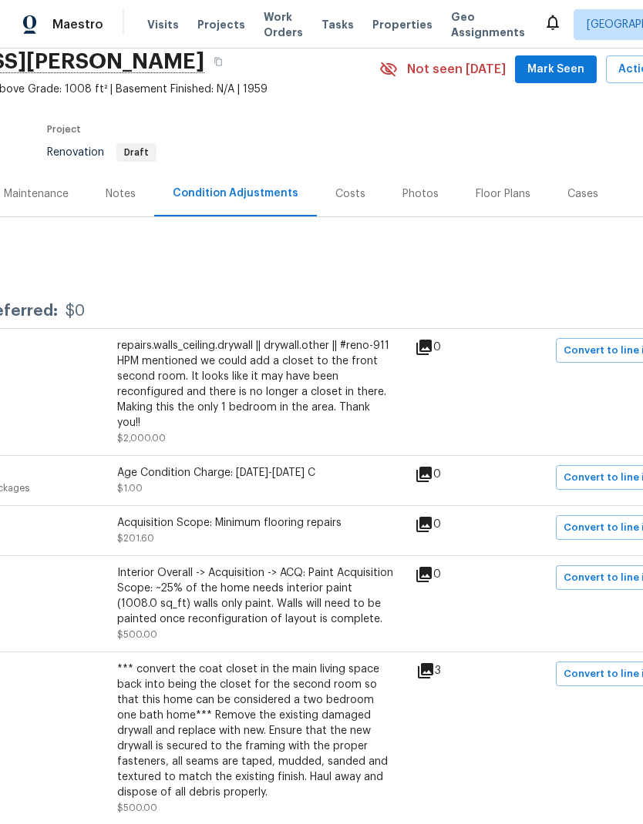
scroll to position [55, 83]
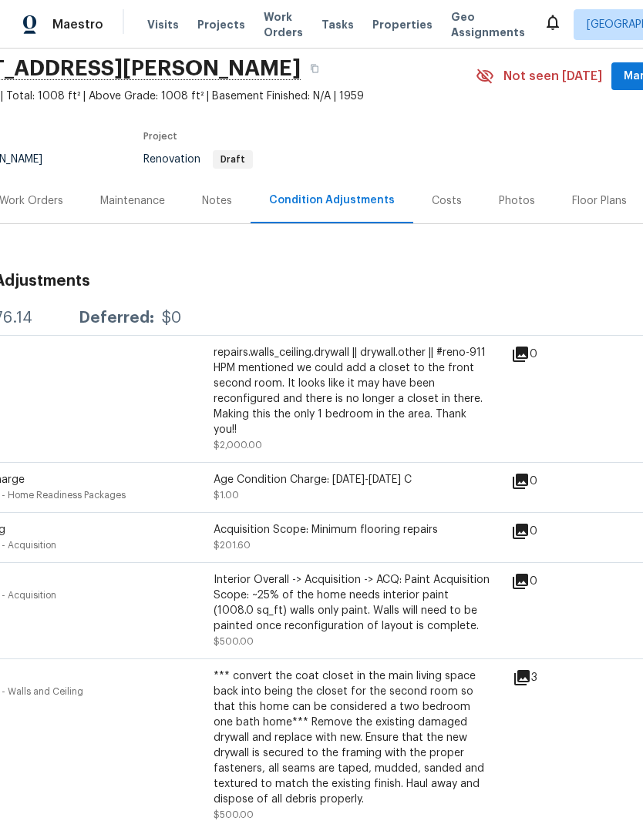
click at [50, 199] on div "Work Orders" at bounding box center [31, 200] width 64 height 15
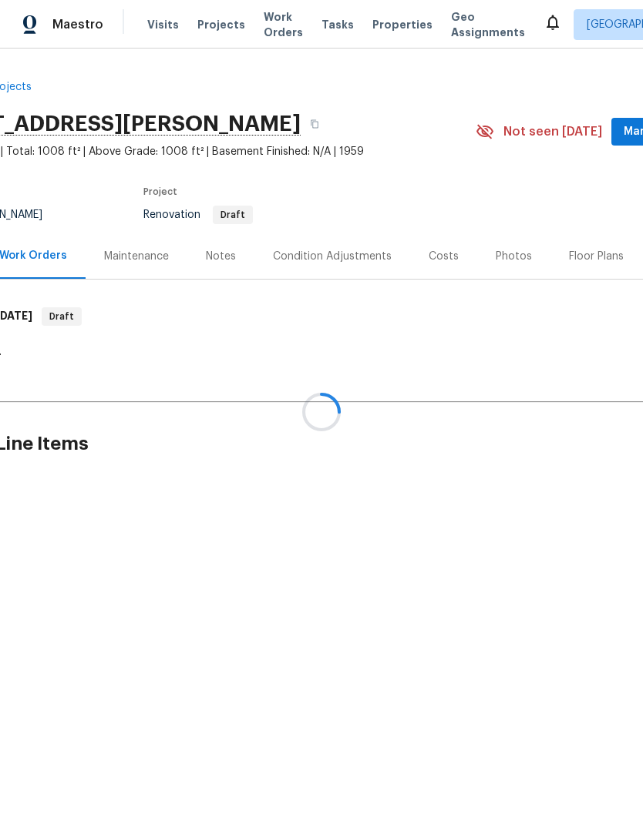
scroll to position [0, 83]
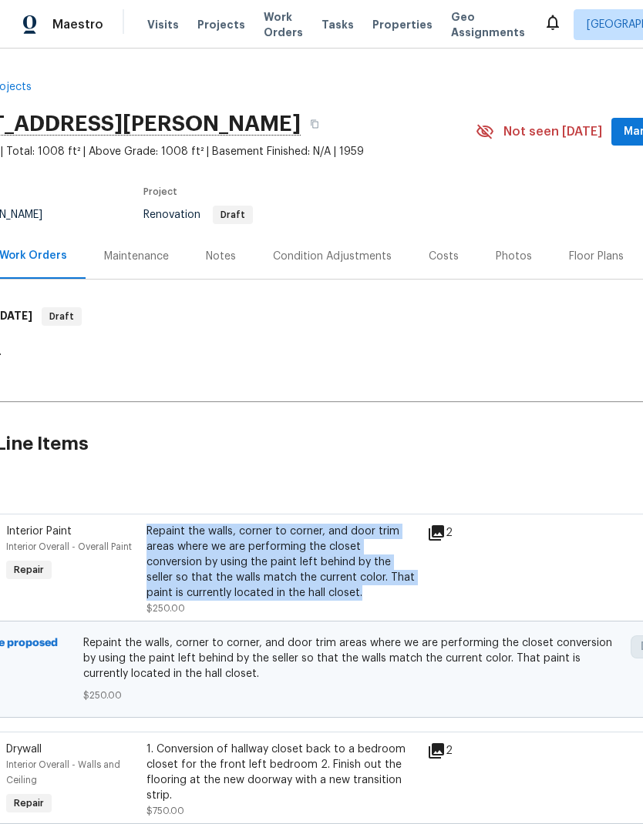
copy div "Repaint the walls, corner to corner, and door trim areas where we are performin…"
click at [346, 249] on div "Condition Adjustments" at bounding box center [332, 256] width 119 height 15
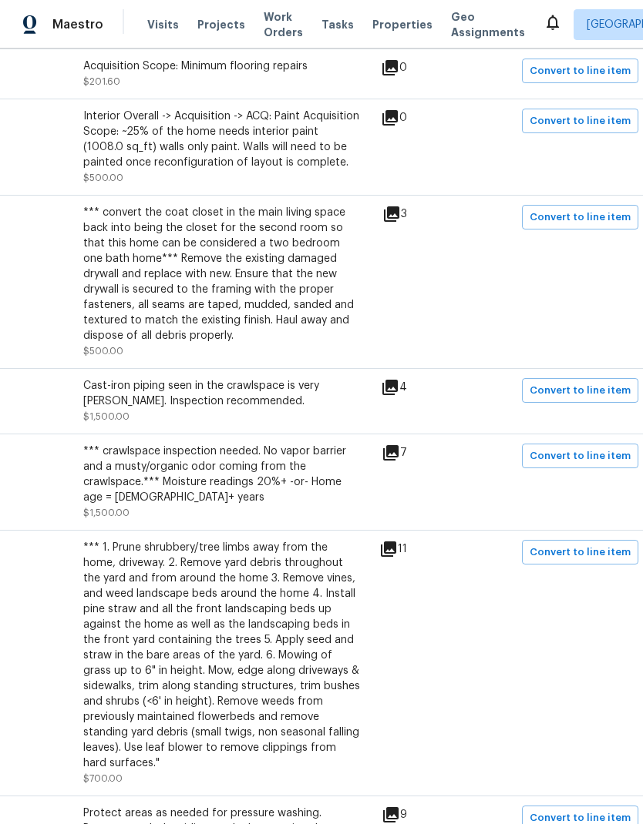
scroll to position [520, 214]
click at [572, 447] on span "Convert to line item" at bounding box center [579, 456] width 101 height 18
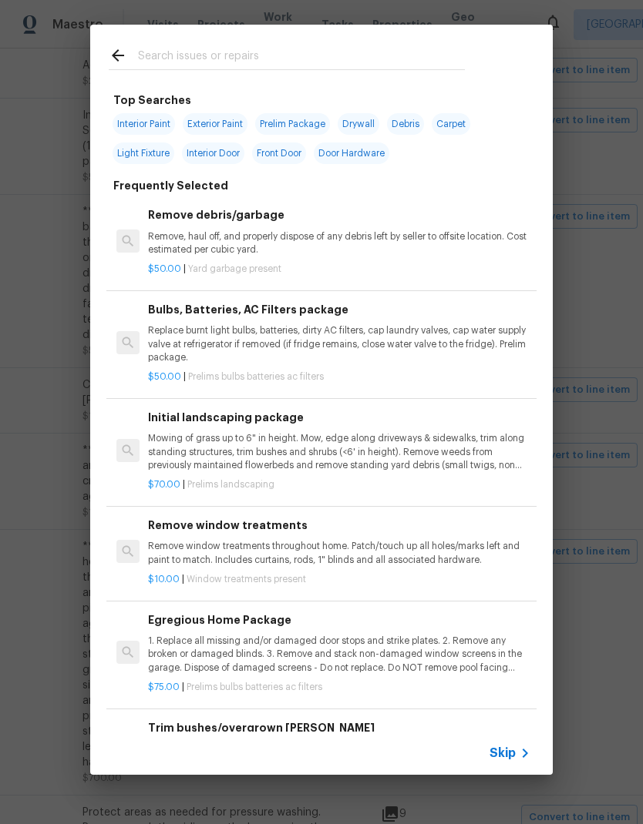
click at [517, 754] on icon at bounding box center [524, 753] width 18 height 18
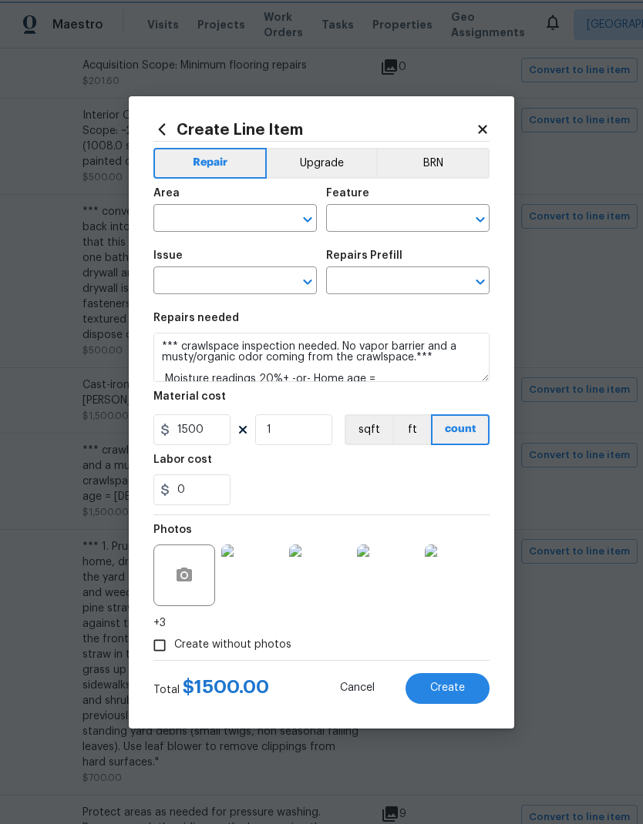
type input "Exterior Overall"
type input "Acquisition"
type input "ACQ: Crawlspace"
click at [460, 213] on icon "Clear" at bounding box center [459, 219] width 15 height 15
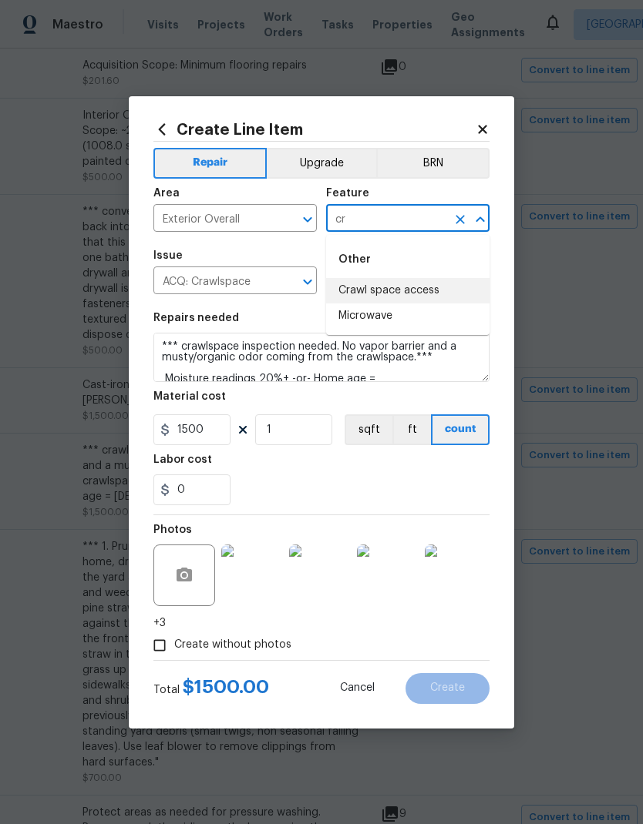
click at [413, 295] on li "Crawl space access" at bounding box center [407, 290] width 163 height 25
type input "Crawl space access"
click at [166, 341] on textarea "*** crawlspace inspection needed. No vapor barrier and a musty/organic odor com…" at bounding box center [321, 357] width 336 height 49
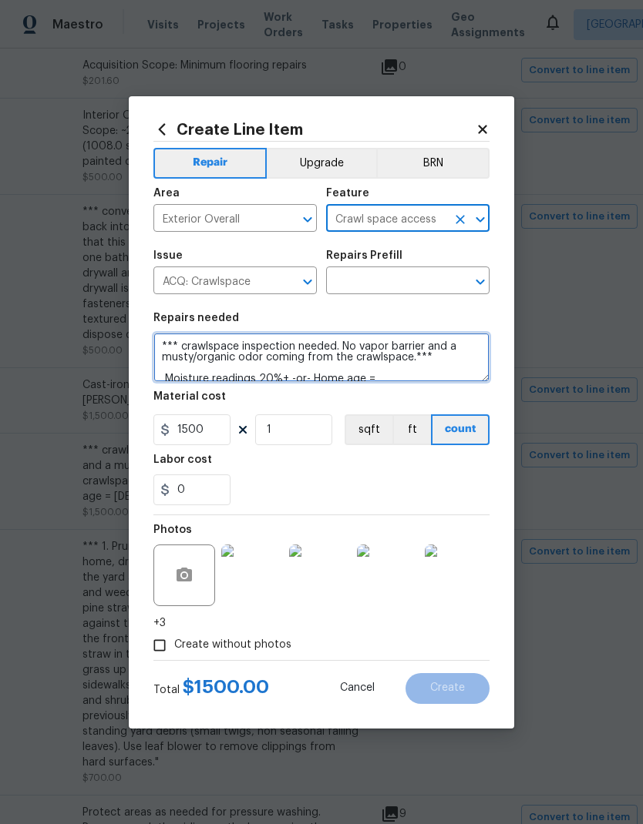
click at [165, 341] on textarea "*** crawlspace inspection needed. No vapor barrier and a musty/organic odor com…" at bounding box center [321, 357] width 336 height 49
click at [163, 336] on textarea "*** crawlspace inspection needed. No vapor barrier and a musty/organic odor com…" at bounding box center [321, 357] width 336 height 49
click at [163, 335] on textarea "*** crawlspace inspection needed. No vapor barrier and a musty/organic odor com…" at bounding box center [321, 357] width 336 height 49
click at [280, 277] on icon "Clear" at bounding box center [287, 281] width 15 height 15
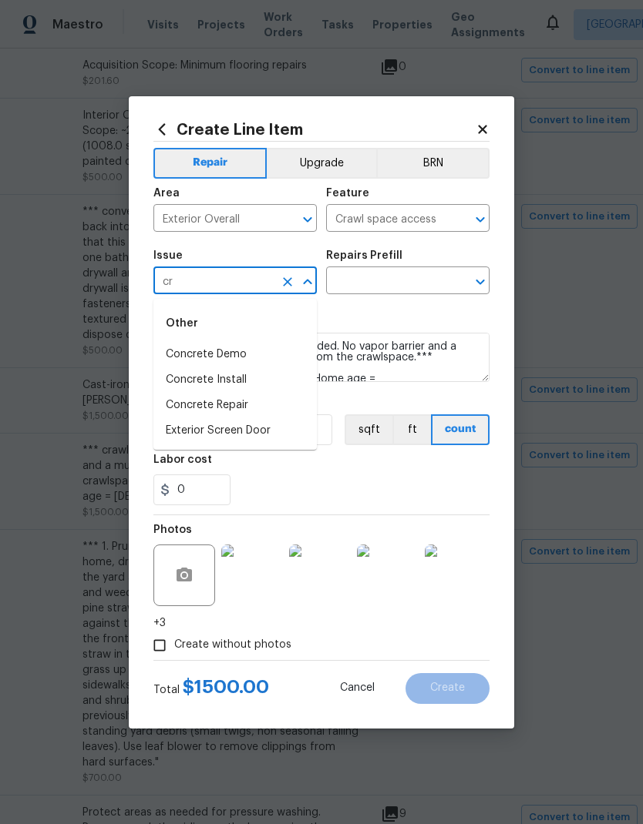
type input "c"
type input "m"
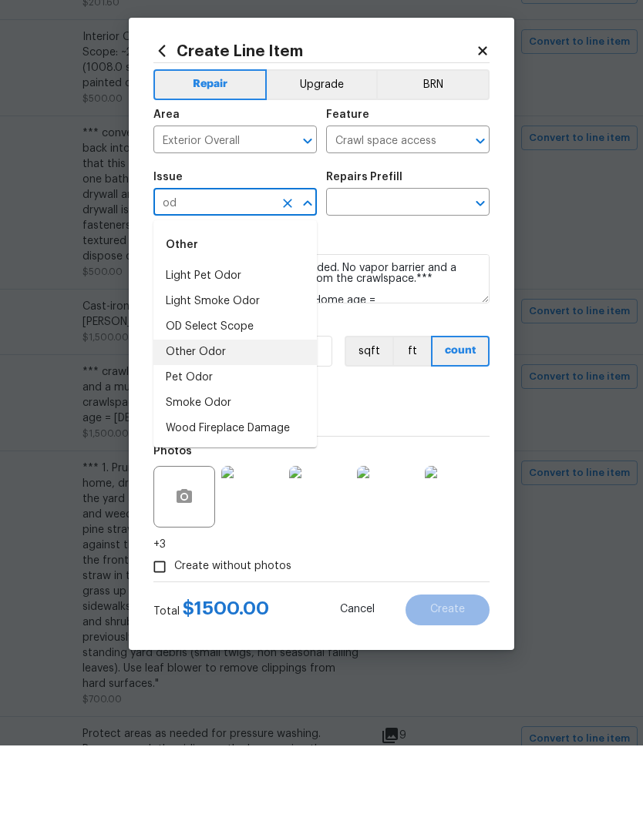
click at [242, 418] on li "Other Odor" at bounding box center [234, 430] width 163 height 25
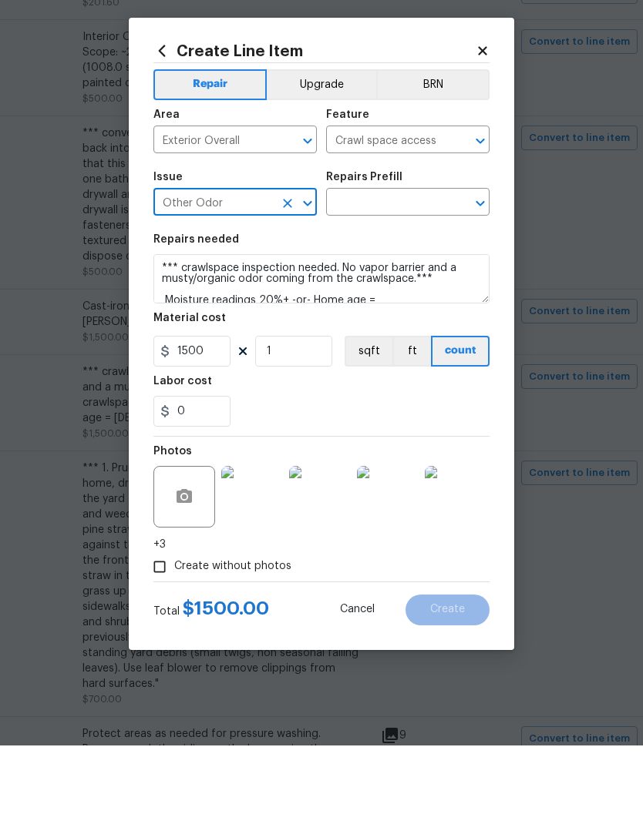
click at [422, 270] on input "text" at bounding box center [386, 282] width 120 height 24
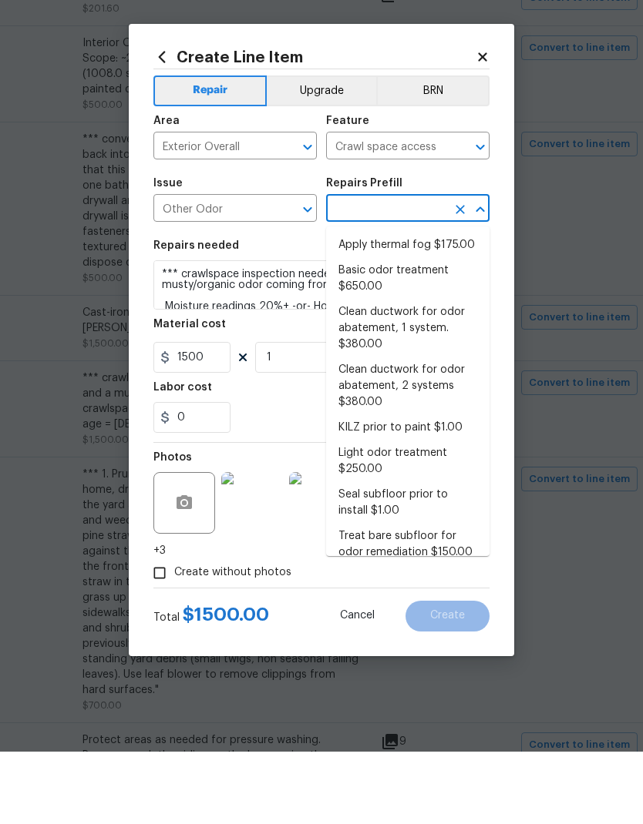
click at [311, 280] on icon "Open" at bounding box center [307, 282] width 8 height 5
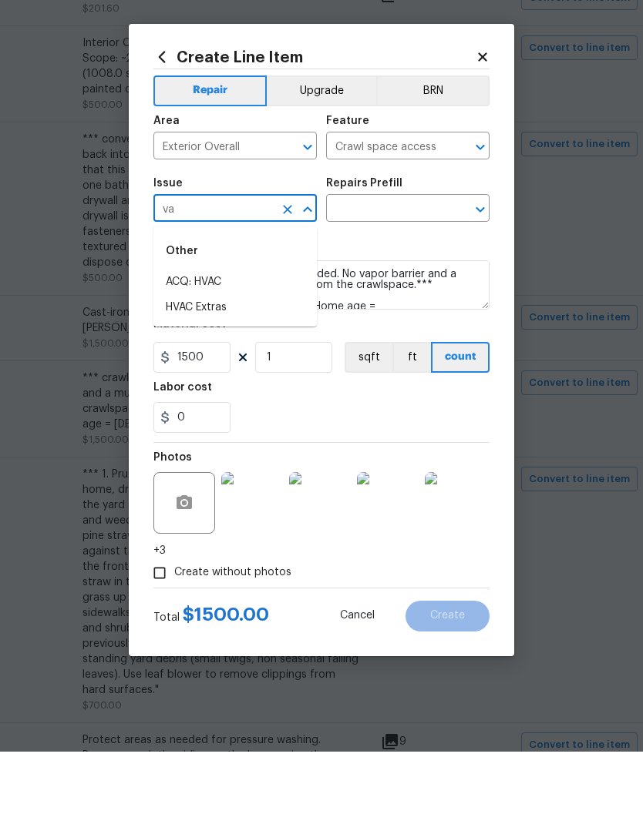
type input "v"
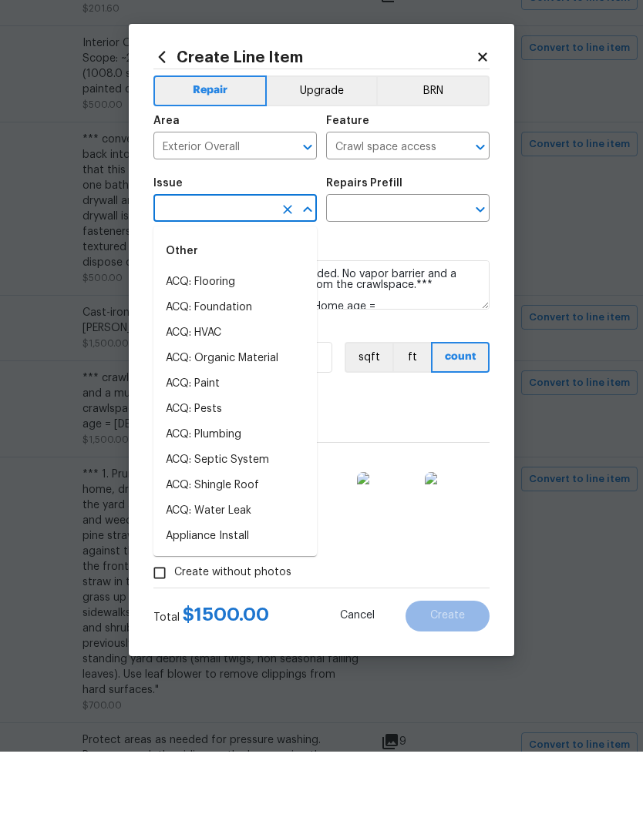
click at [465, 212] on icon "Clear" at bounding box center [459, 219] width 15 height 15
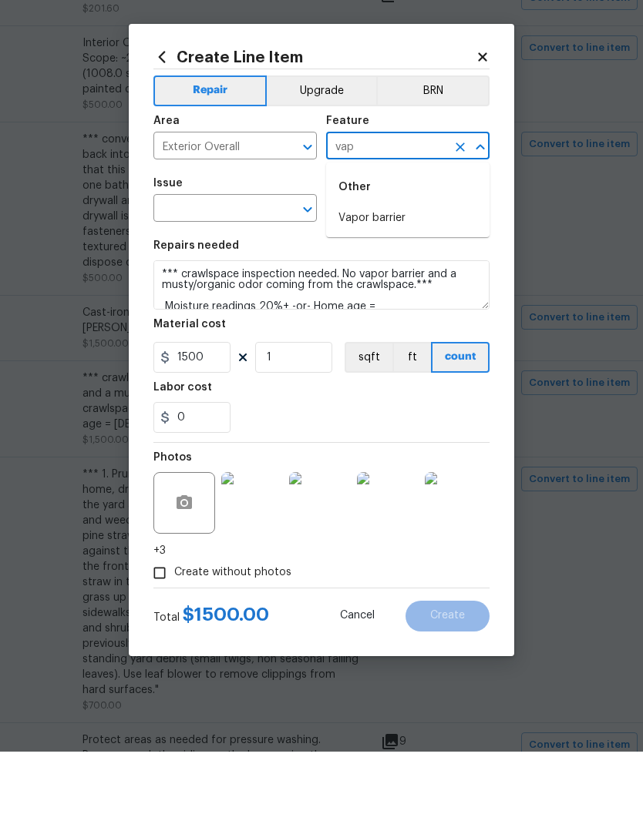
click at [383, 278] on li "Vapor barrier" at bounding box center [407, 290] width 163 height 25
type input "Vapor barrier"
click at [273, 270] on input "text" at bounding box center [213, 282] width 120 height 24
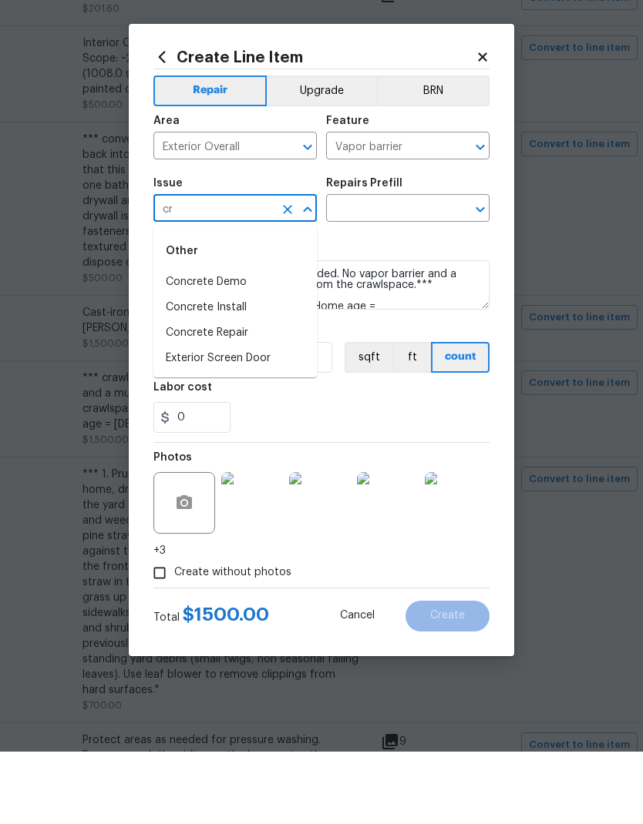
type input "c"
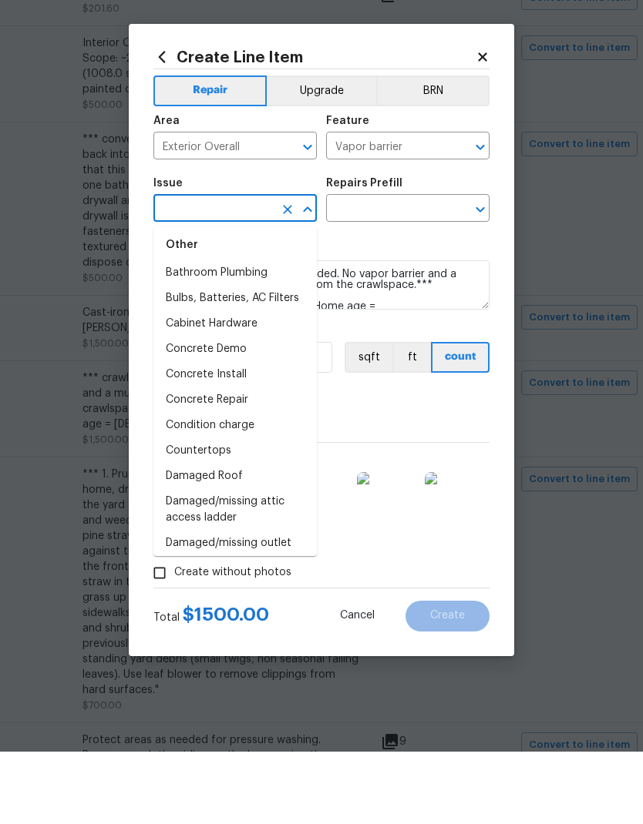
scroll to position [0, 0]
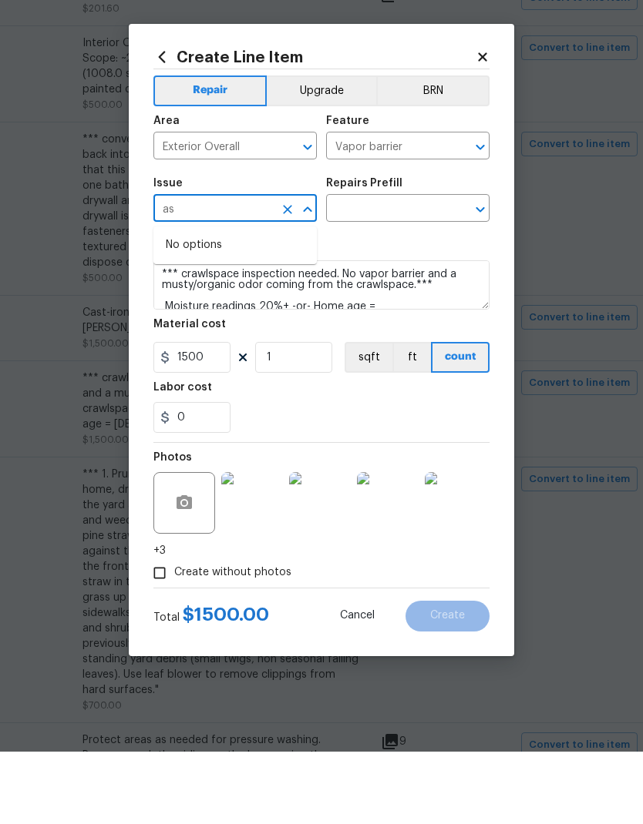
type input "a"
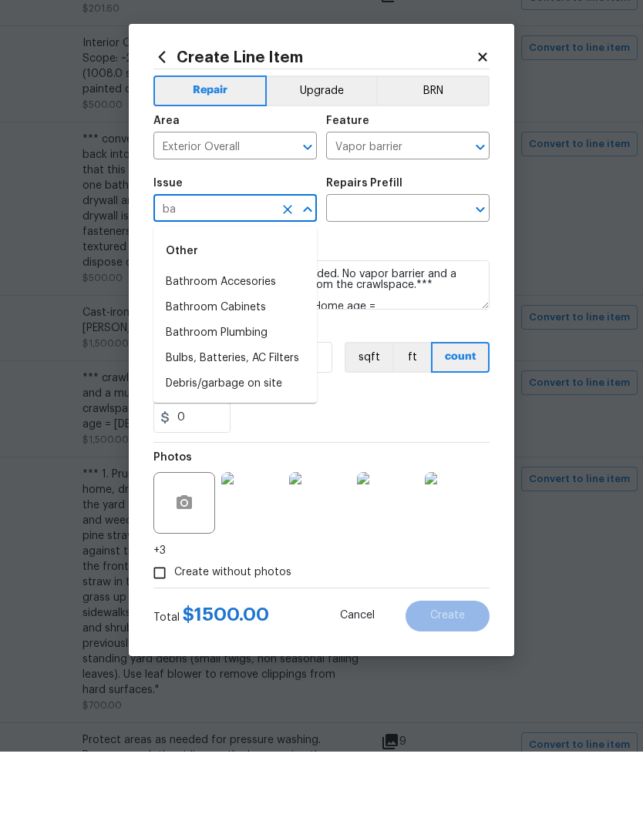
type input "b"
type input "v"
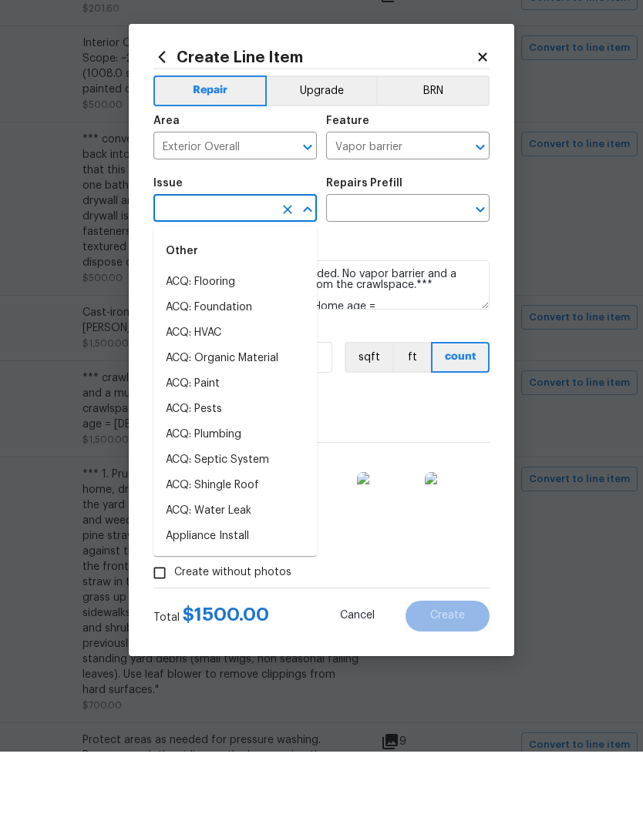
click at [260, 418] on li "ACQ: Organic Material" at bounding box center [234, 430] width 163 height 25
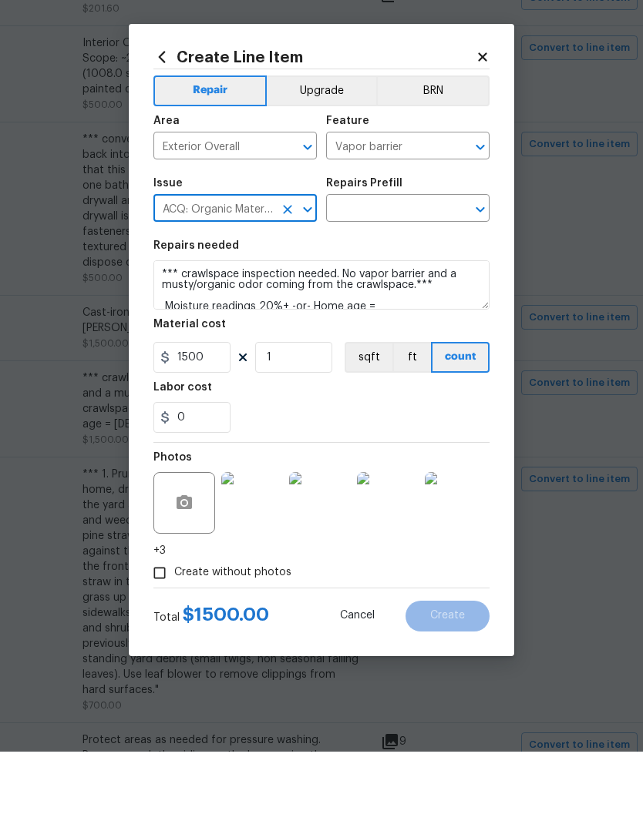
click at [432, 270] on input "text" at bounding box center [386, 282] width 120 height 24
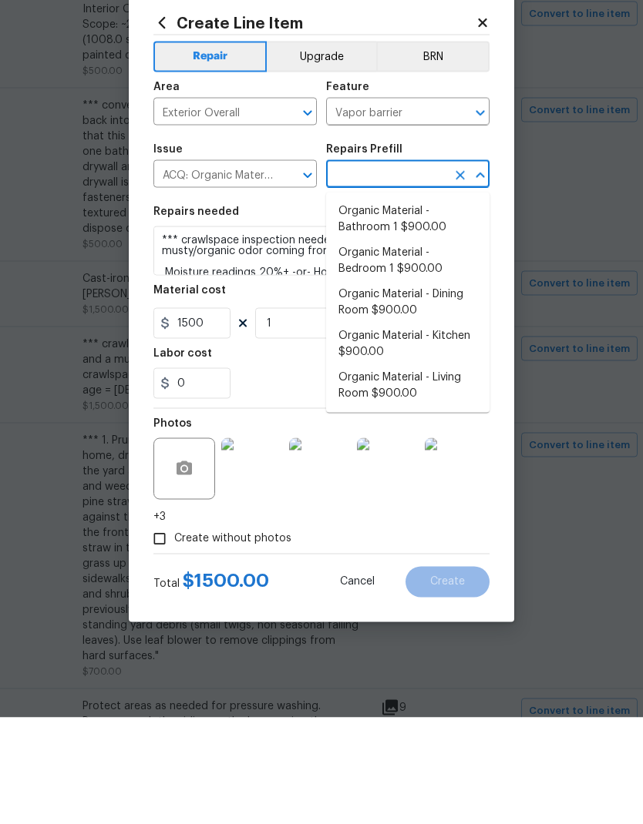
click at [301, 273] on icon "Open" at bounding box center [307, 282] width 18 height 18
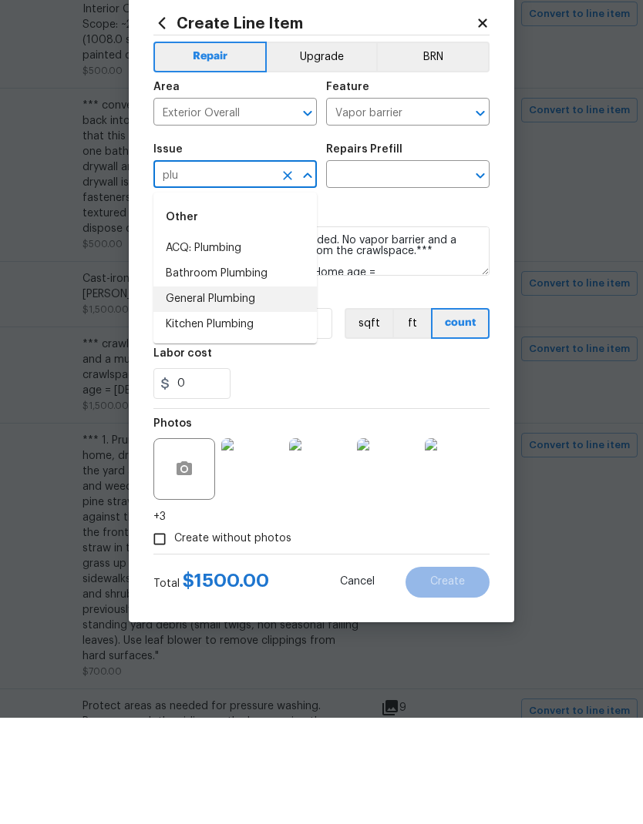
click at [176, 393] on li "General Plumbing" at bounding box center [234, 405] width 163 height 25
type input "General Plumbing"
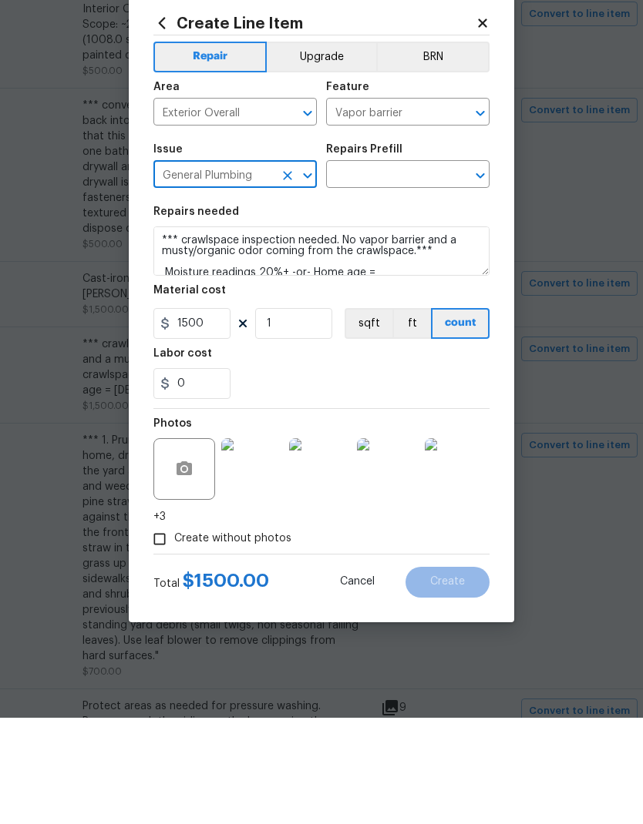
click at [438, 270] on input "text" at bounding box center [386, 282] width 120 height 24
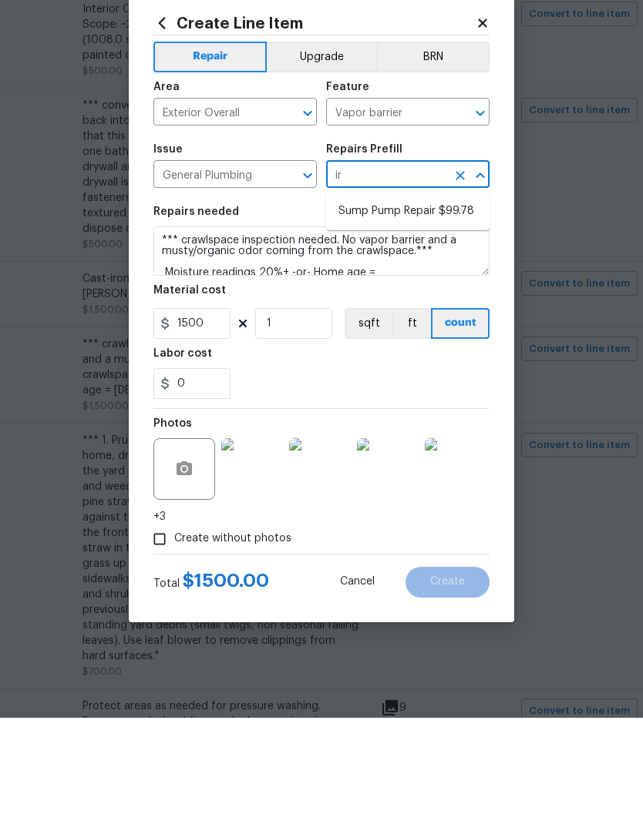
type input "i"
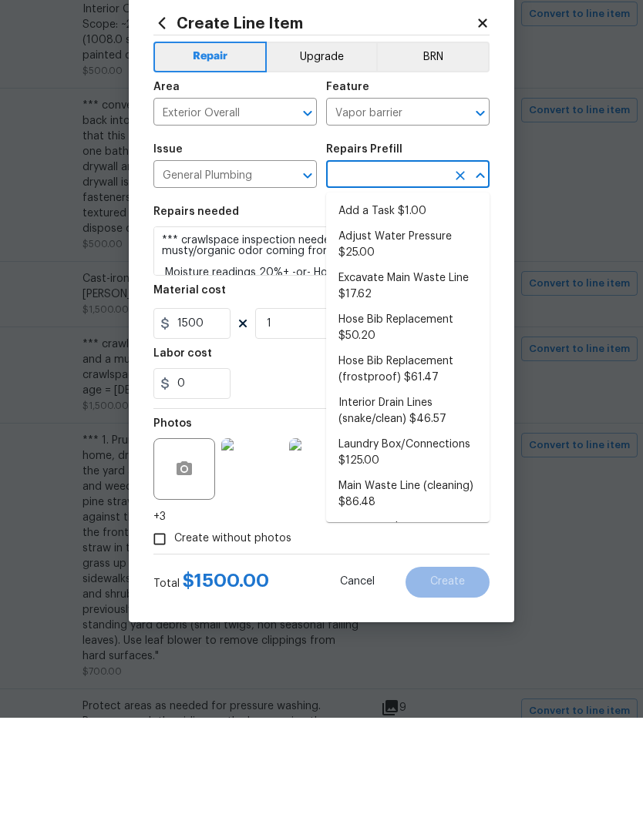
click at [405, 305] on li "Add a Task $1.00" at bounding box center [407, 317] width 163 height 25
type input "Add a Task $1.00"
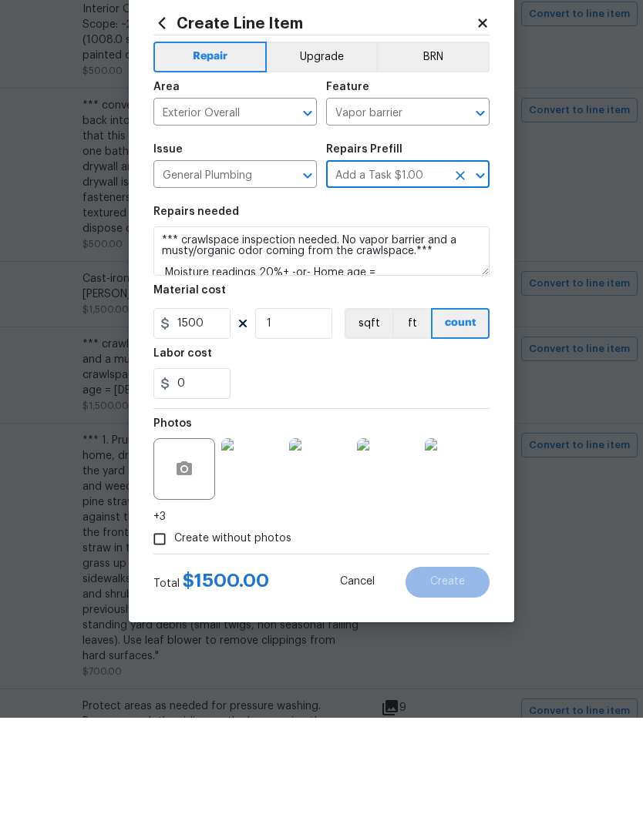
type input "Plumbing"
type textarea "HPM to detail"
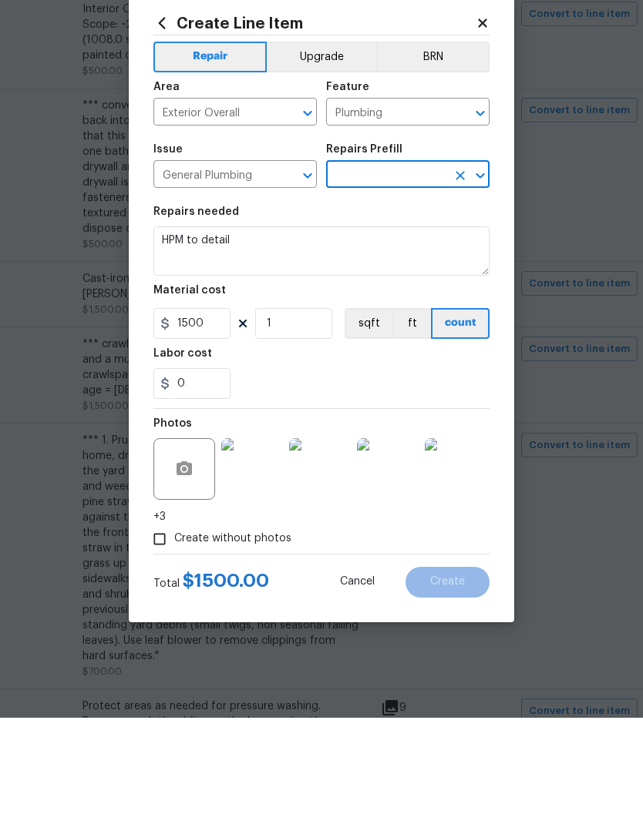
type input "Add a Task $1.00"
type input "1"
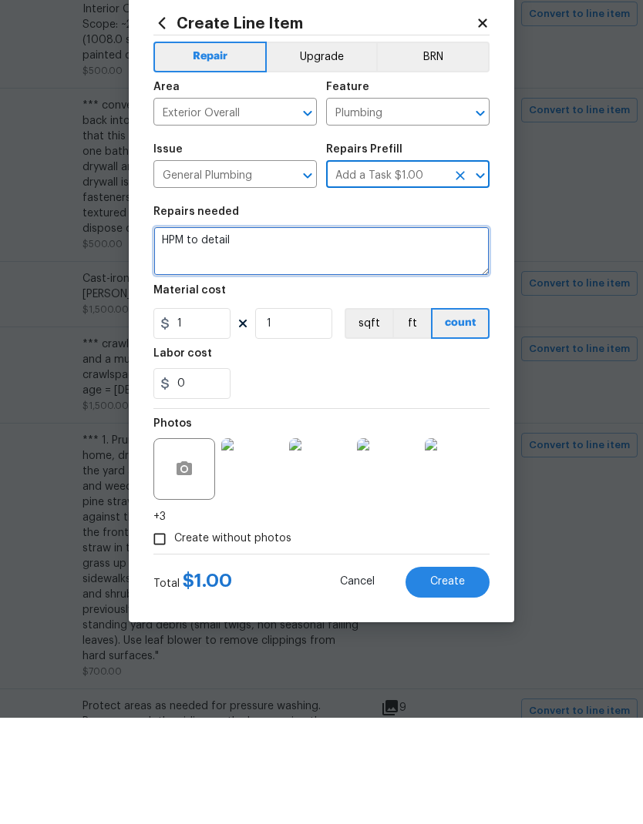
click at [171, 333] on textarea "HPM to detail" at bounding box center [321, 357] width 336 height 49
click at [173, 333] on textarea "HPM to detail" at bounding box center [321, 357] width 336 height 49
paste textarea "*** crawlspace inspection needed. No vapor barrier and a musty/organic odor com…"
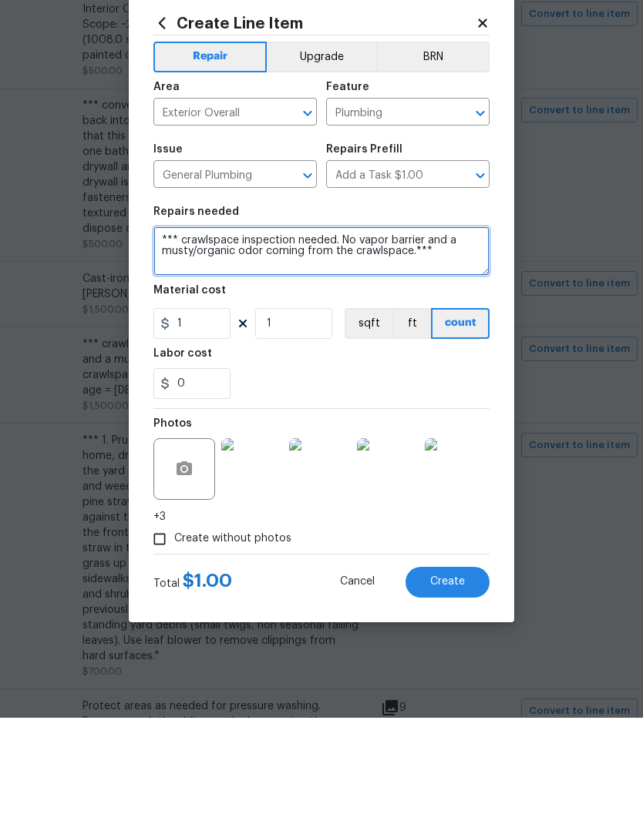
click at [182, 333] on textarea "*** crawlspace inspection needed. No vapor barrier and a musty/organic odor com…" at bounding box center [321, 357] width 336 height 49
click at [437, 333] on textarea "1. crawlspace inspection needed. No vapor barrier and a musty/organic odor comi…" at bounding box center [321, 357] width 336 height 49
click at [163, 333] on textarea "1. crawlspace inspection needed. No vapor barrier and a musty/organic odor comi…" at bounding box center [321, 357] width 336 height 49
type textarea "1. crawlspace inspection needed. No vapor barrier and a musty/organic odor comi…"
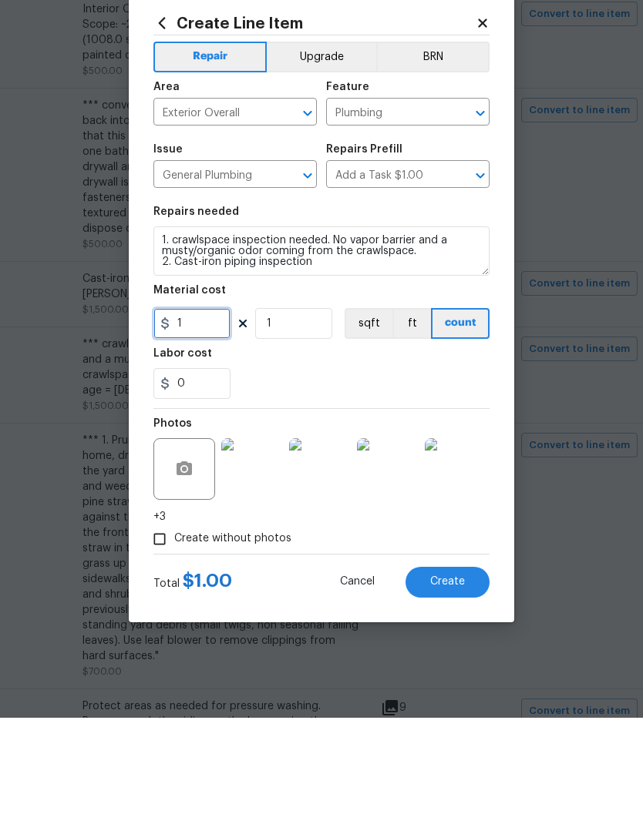
click at [210, 415] on input "1" at bounding box center [191, 430] width 77 height 31
type input "125"
click at [299, 415] on input "1" at bounding box center [293, 430] width 77 height 31
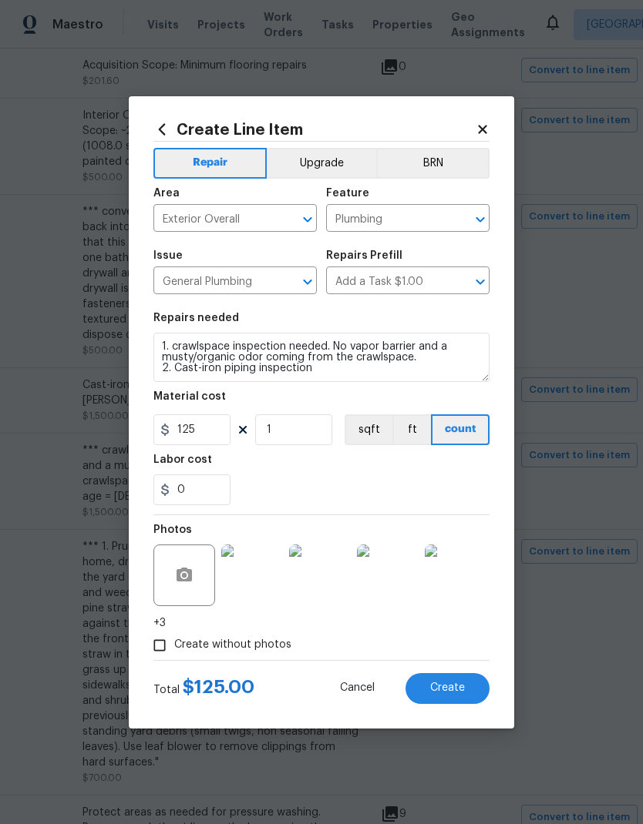
click at [160, 343] on textarea "1. crawlspace inspection needed. No vapor barrier and a musty/organic odor comi…" at bounding box center [321, 357] width 336 height 49
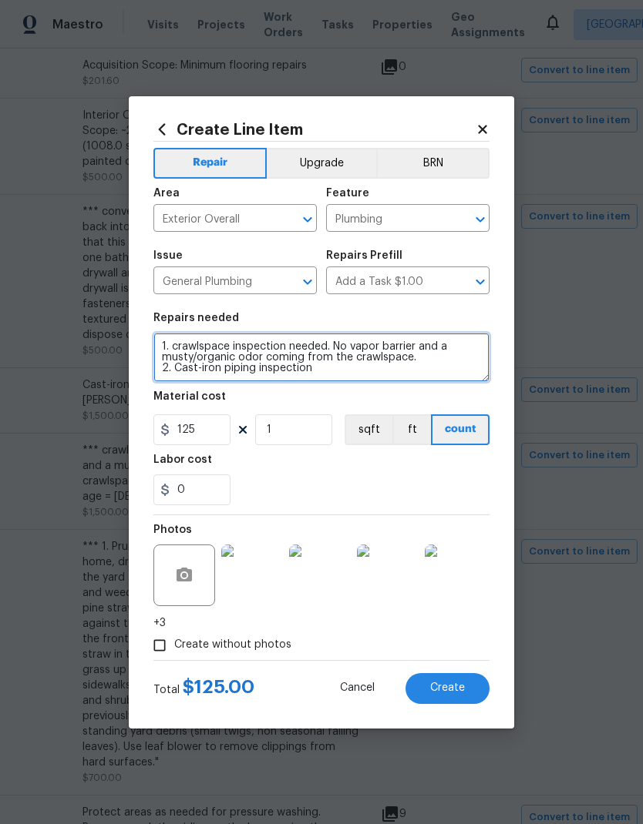
click at [160, 343] on textarea "1. crawlspace inspection needed. No vapor barrier and a musty/organic odor comi…" at bounding box center [321, 357] width 336 height 49
click at [169, 345] on textarea "1. crawlspace inspection needed. No vapor barrier and a musty/organic odor comi…" at bounding box center [321, 357] width 336 height 49
click at [168, 344] on textarea "1. crawlspace inspection needed. No vapor barrier and a musty/organic odor comi…" at bounding box center [321, 357] width 336 height 49
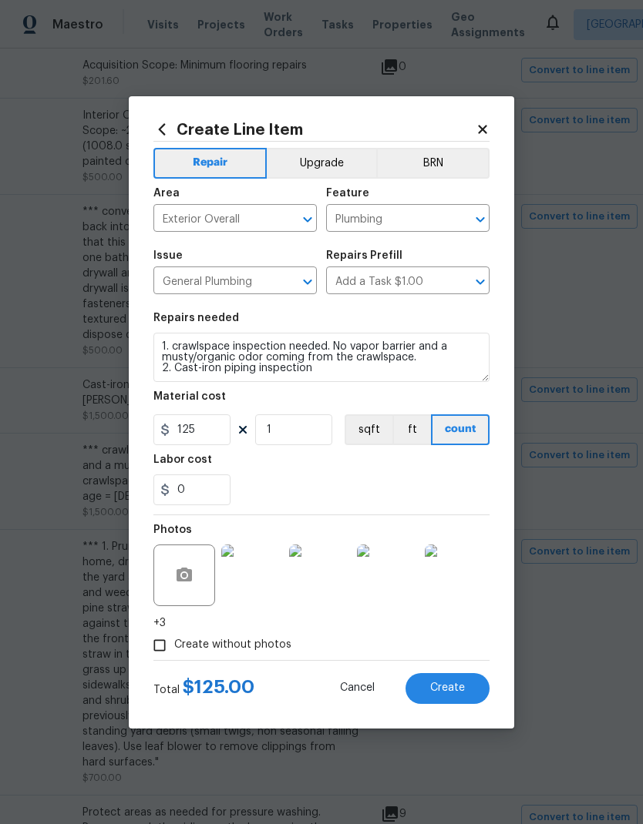
click at [469, 693] on button "Create" at bounding box center [447, 688] width 84 height 31
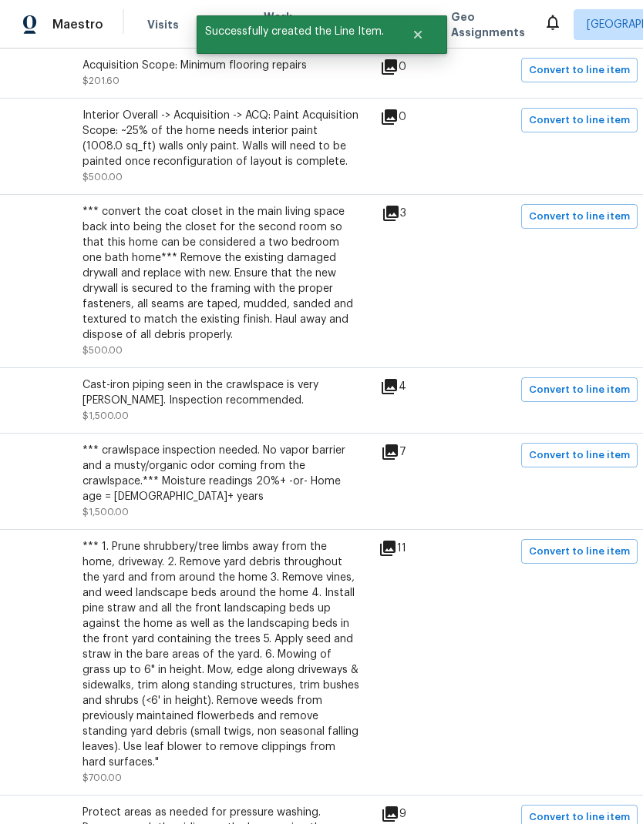
click at [398, 378] on icon at bounding box center [389, 387] width 18 height 18
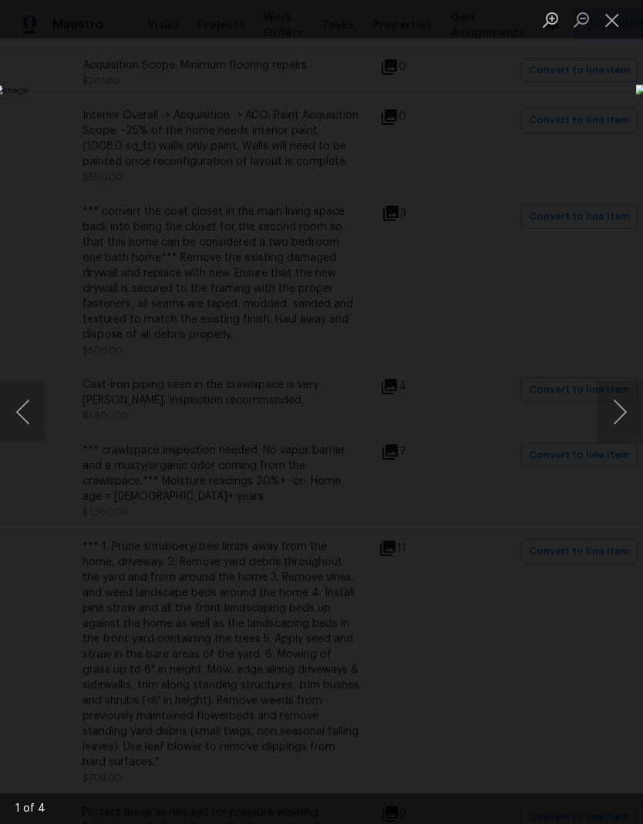
click at [620, 415] on button "Next image" at bounding box center [619, 412] width 46 height 62
click at [616, 411] on button "Next image" at bounding box center [619, 412] width 46 height 62
click at [616, 419] on button "Next image" at bounding box center [619, 412] width 46 height 62
click at [618, 412] on button "Next image" at bounding box center [619, 412] width 46 height 62
click at [614, 22] on button "Close lightbox" at bounding box center [611, 19] width 31 height 27
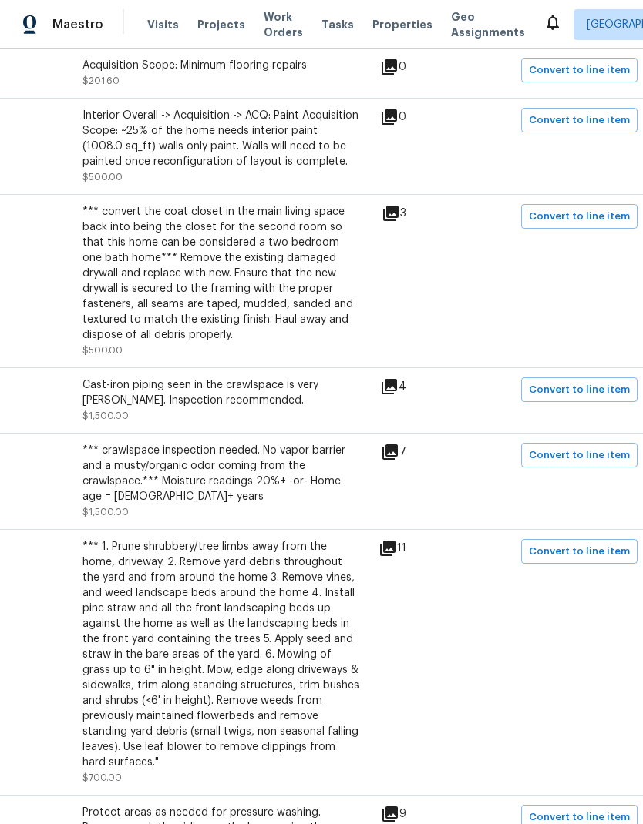
click at [398, 445] on icon at bounding box center [389, 452] width 15 height 15
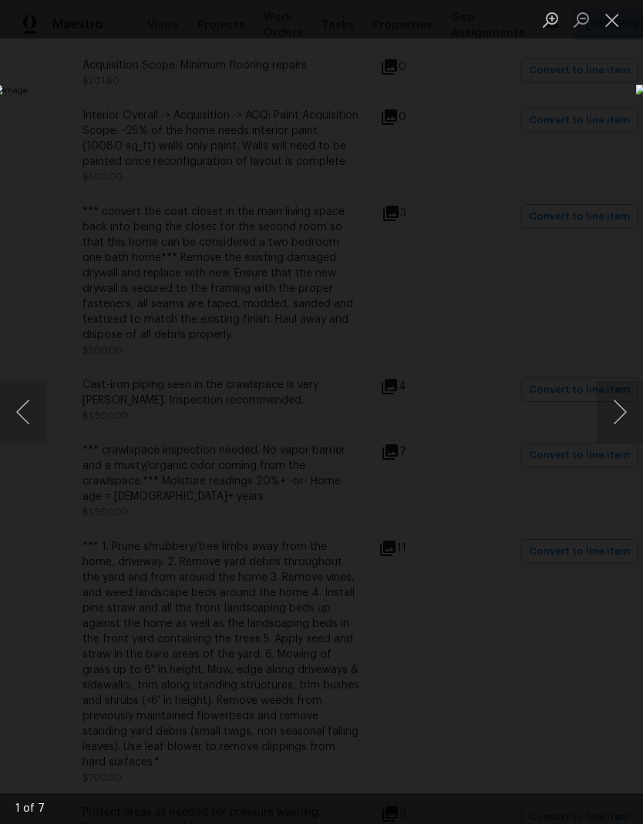
click at [616, 414] on button "Next image" at bounding box center [619, 412] width 46 height 62
click at [618, 410] on button "Next image" at bounding box center [619, 412] width 46 height 62
click at [616, 411] on button "Next image" at bounding box center [619, 412] width 46 height 62
click at [613, 409] on button "Next image" at bounding box center [619, 412] width 46 height 62
click at [614, 410] on button "Next image" at bounding box center [619, 412] width 46 height 62
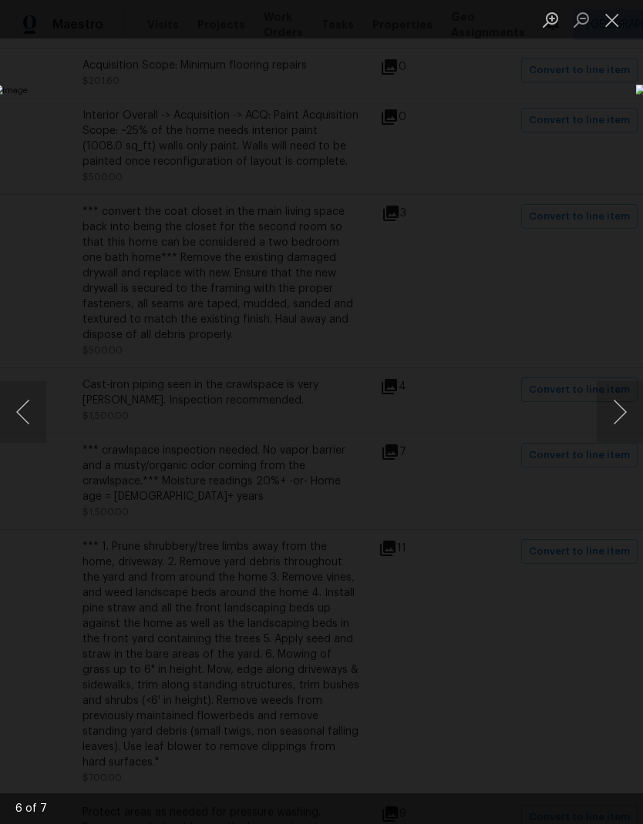
click at [613, 28] on button "Close lightbox" at bounding box center [611, 19] width 31 height 27
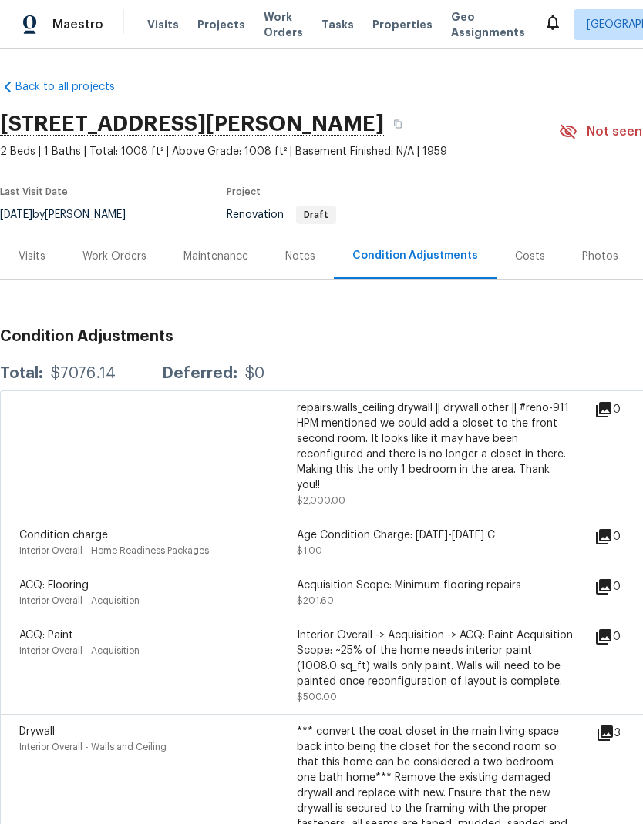
scroll to position [0, 0]
click at [128, 249] on div "Work Orders" at bounding box center [114, 256] width 64 height 15
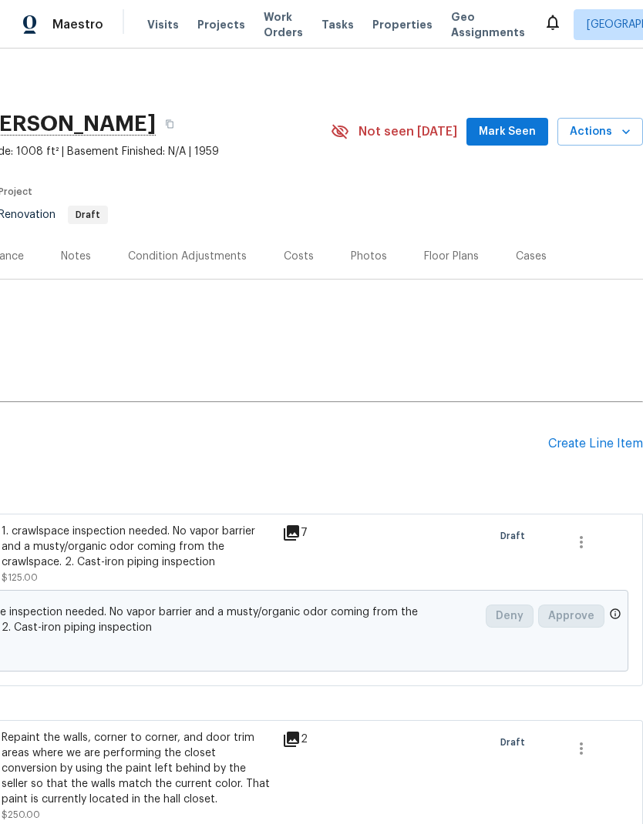
scroll to position [0, 228]
click at [592, 437] on div "Create Line Item" at bounding box center [595, 444] width 95 height 15
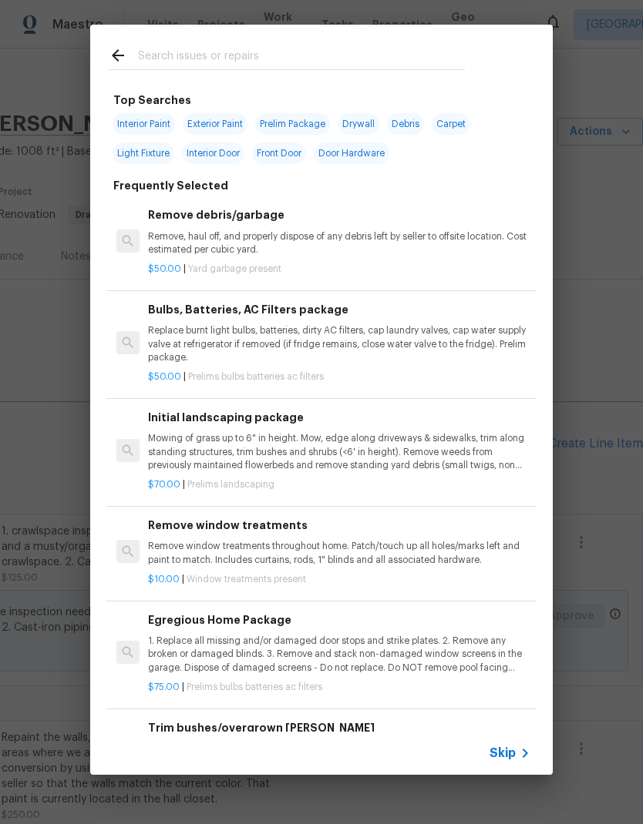
click at [156, 154] on span "Light Fixture" at bounding box center [143, 154] width 62 height 22
type input "Light Fixture"
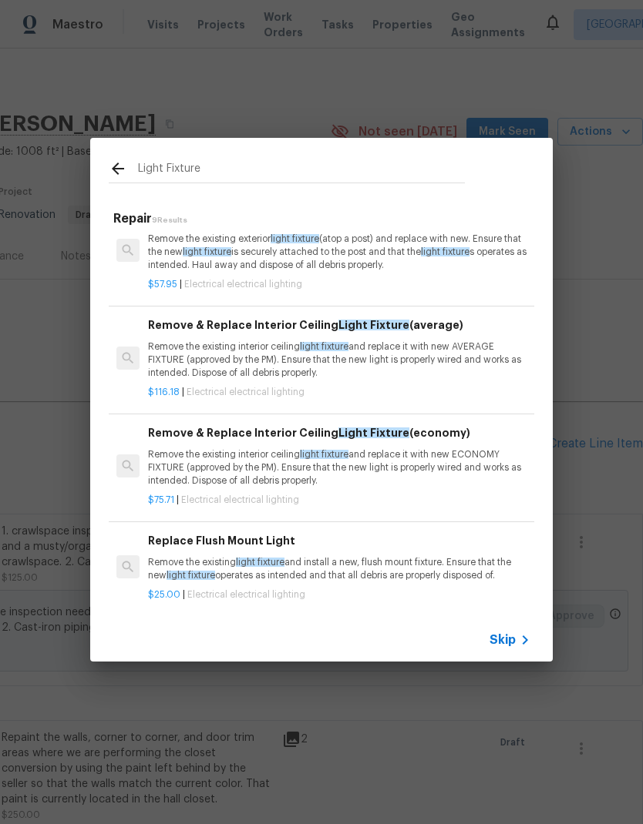
scroll to position [126, 0]
click at [255, 364] on p "Remove the existing interior ceiling light fixture and replace it with new AVER…" at bounding box center [339, 360] width 382 height 39
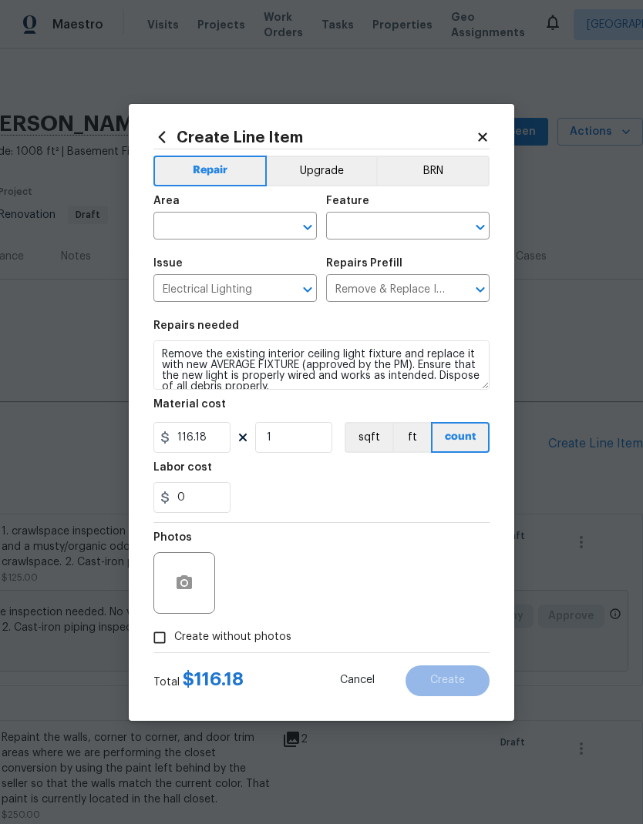
click at [253, 217] on input "text" at bounding box center [213, 228] width 120 height 24
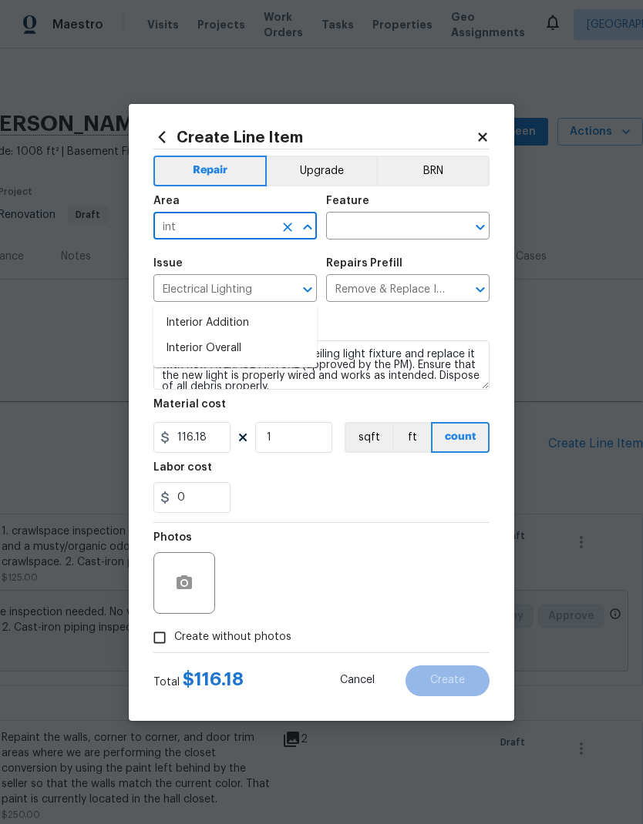
click at [228, 336] on li "Interior Overall" at bounding box center [234, 348] width 163 height 25
type input "Interior Overall"
click at [398, 221] on input "text" at bounding box center [386, 228] width 120 height 24
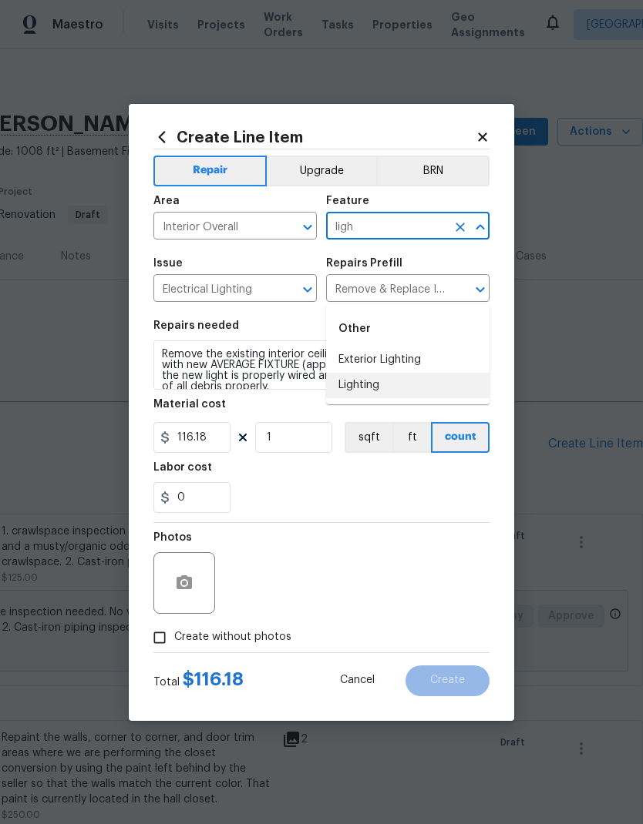
click at [376, 373] on li "Lighting" at bounding box center [407, 385] width 163 height 25
type input "Lighting"
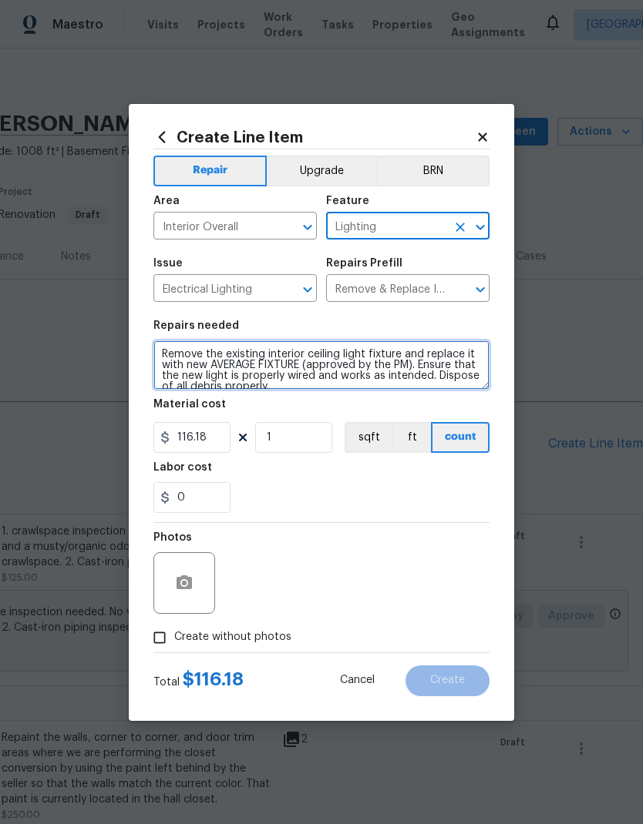
click at [163, 350] on textarea "Remove the existing interior ceiling light fixture and replace it with new AVER…" at bounding box center [321, 365] width 336 height 49
click at [208, 353] on textarea "Remove the existing interior ceiling light fixture and replace it with new AVER…" at bounding box center [321, 365] width 336 height 49
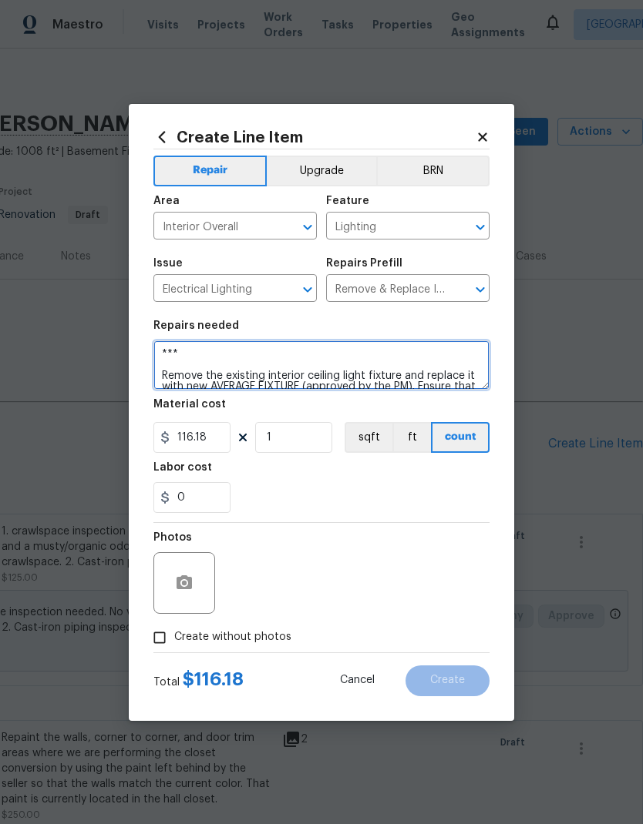
click at [250, 351] on textarea "*** Remove the existing interior ceiling light fixture and replace it with new …" at bounding box center [321, 365] width 336 height 49
paste textarea "1. Replace fluorescent light in kitchen with approved semi flush mount light"
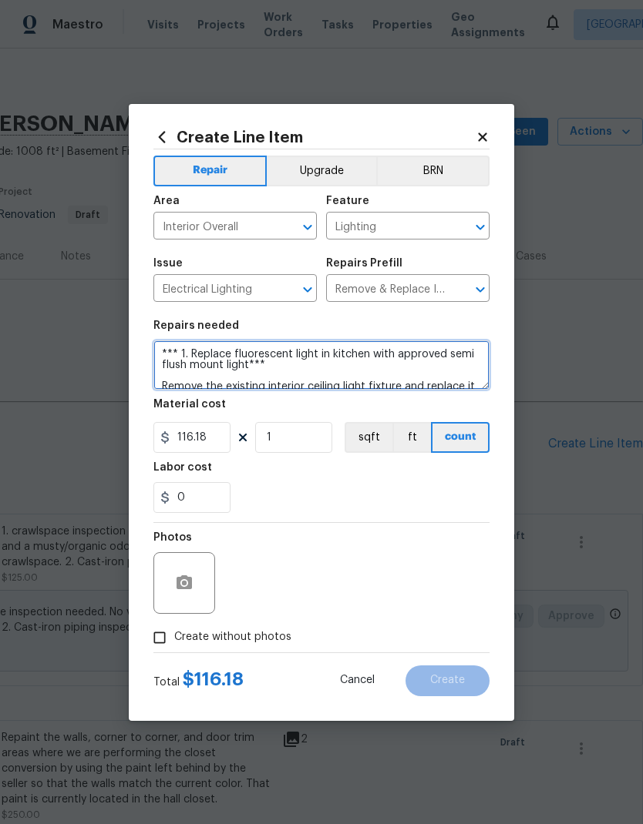
type textarea "*** 1. Replace fluorescent light in kitchen with approved semi flush mount ligh…"
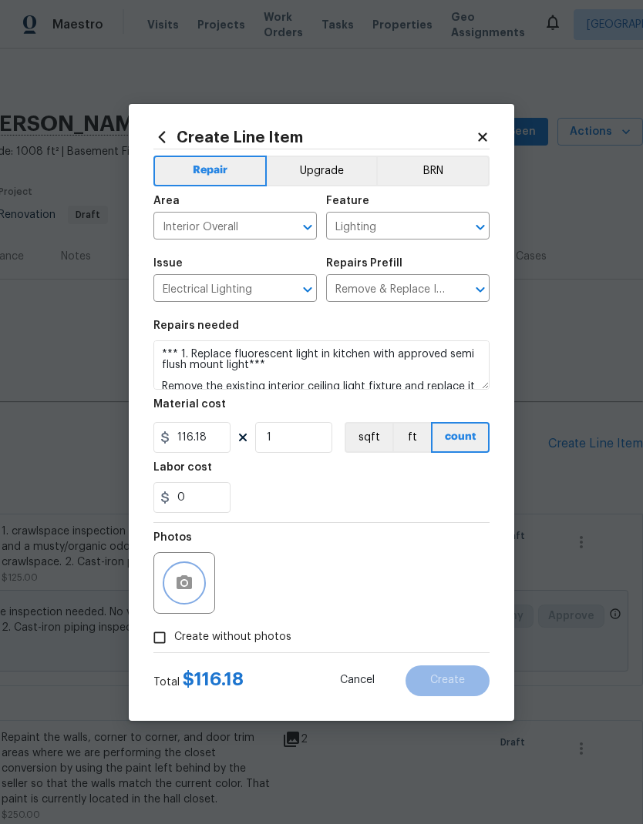
click at [191, 592] on icon "button" at bounding box center [184, 583] width 18 height 18
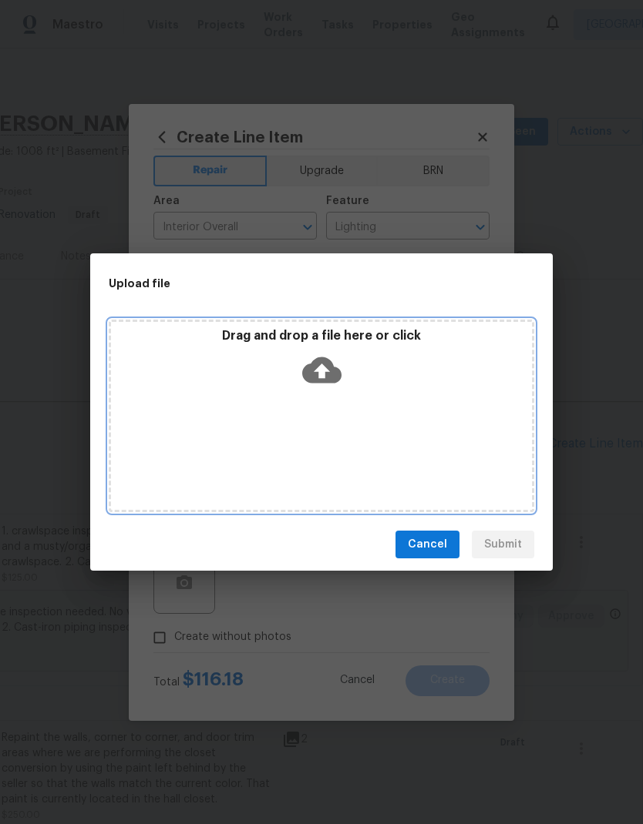
click at [328, 371] on icon at bounding box center [321, 370] width 39 height 39
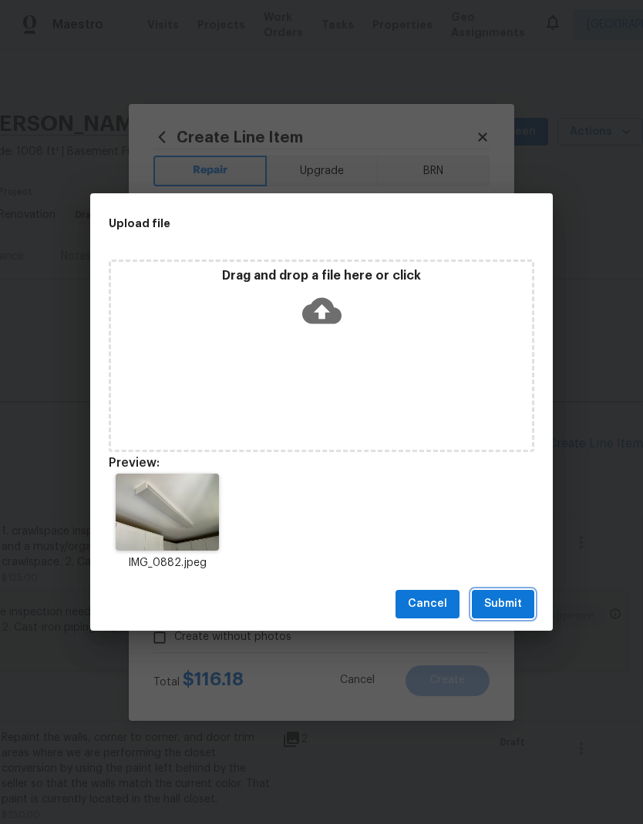
click at [511, 605] on span "Submit" at bounding box center [503, 604] width 38 height 19
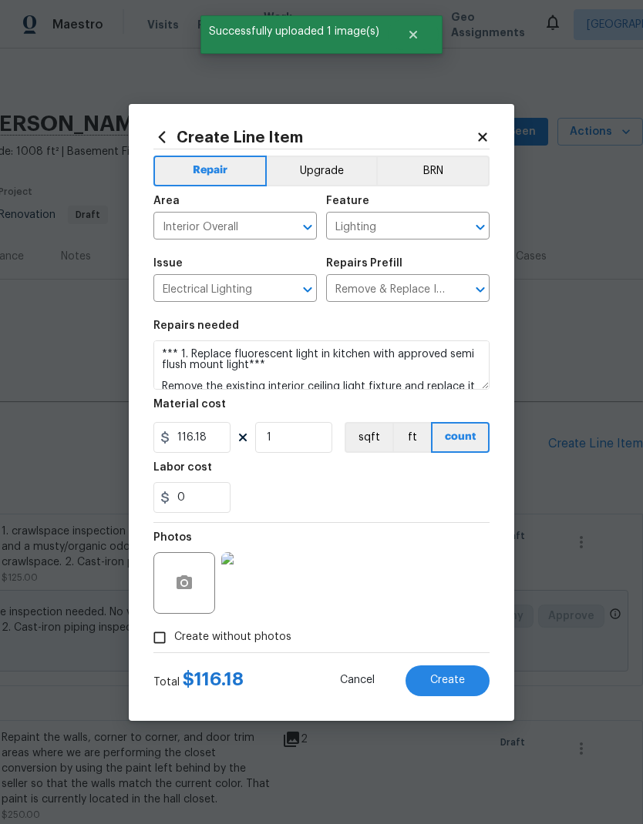
click at [465, 683] on button "Create" at bounding box center [447, 681] width 84 height 31
type input "0"
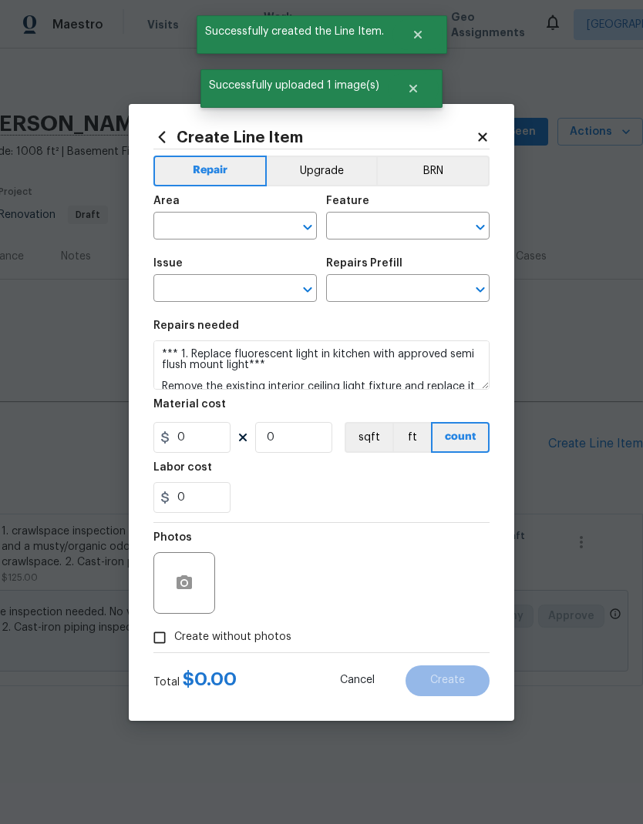
scroll to position [0, 0]
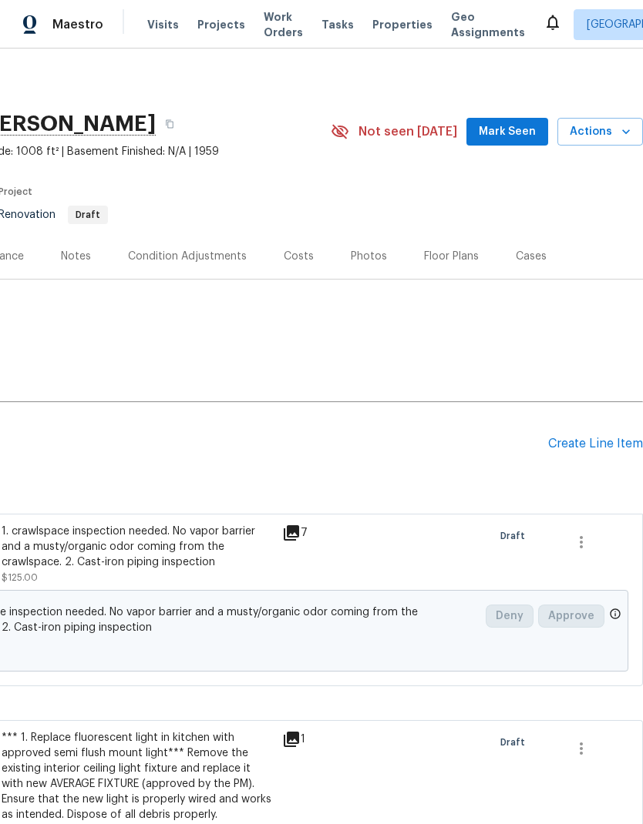
click at [608, 445] on div "Create Line Item" at bounding box center [595, 444] width 95 height 15
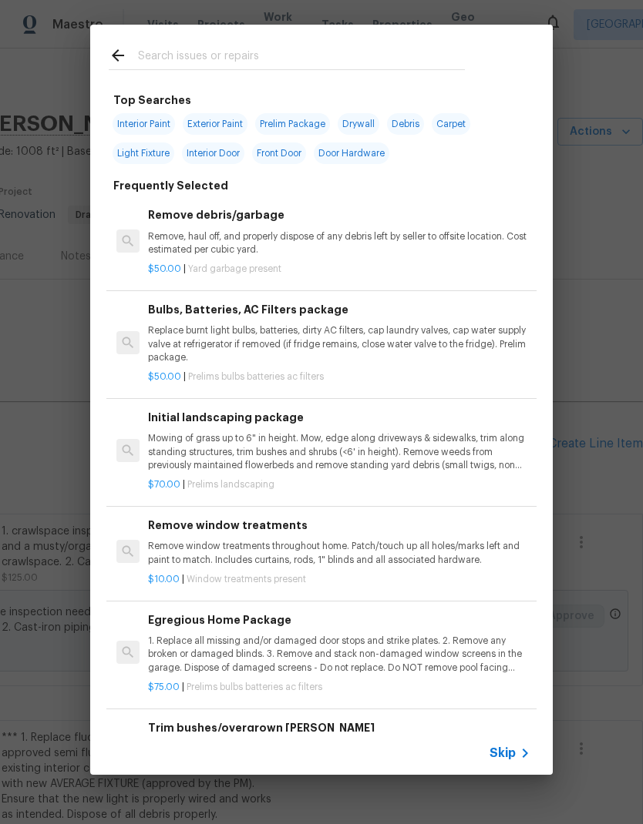
click at [256, 49] on input "text" at bounding box center [301, 57] width 327 height 23
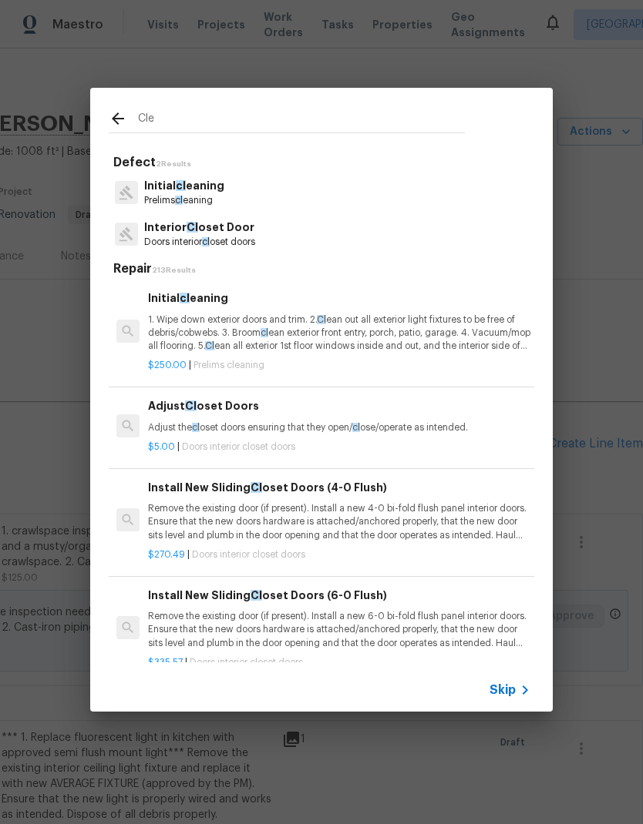
type input "Clea"
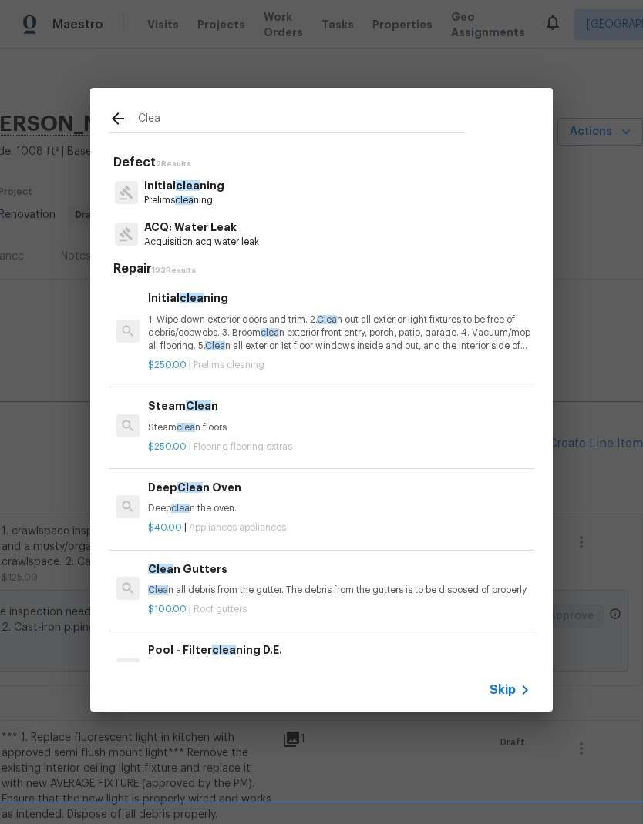
click at [209, 184] on p "Initial clea ning" at bounding box center [184, 186] width 80 height 16
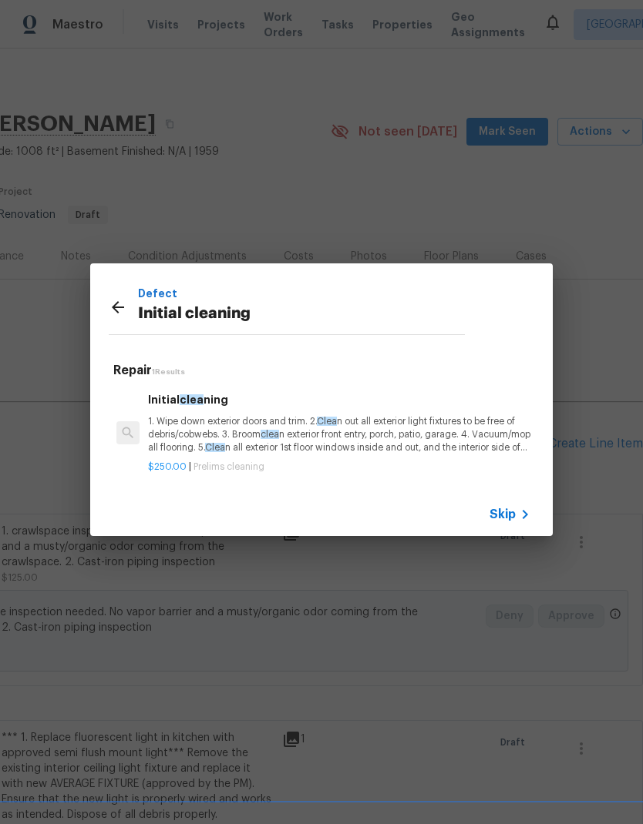
click at [233, 429] on p "1. Wipe down exterior doors and trim. 2. Clea n out all exterior light fixtures…" at bounding box center [339, 434] width 382 height 39
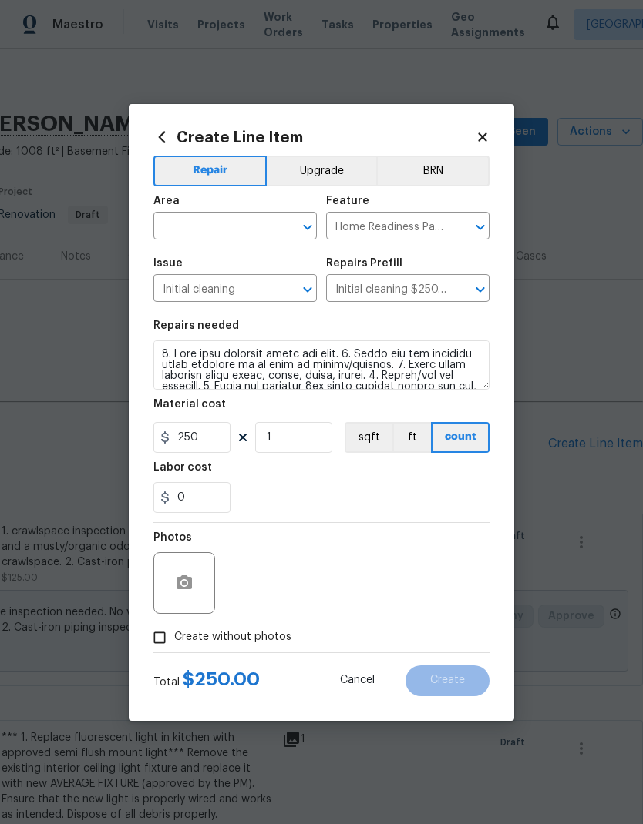
click at [251, 219] on input "text" at bounding box center [213, 228] width 120 height 24
click at [232, 291] on li "Interior Overall" at bounding box center [234, 286] width 163 height 25
type input "Interior Overall"
click at [191, 598] on button "button" at bounding box center [184, 583] width 37 height 37
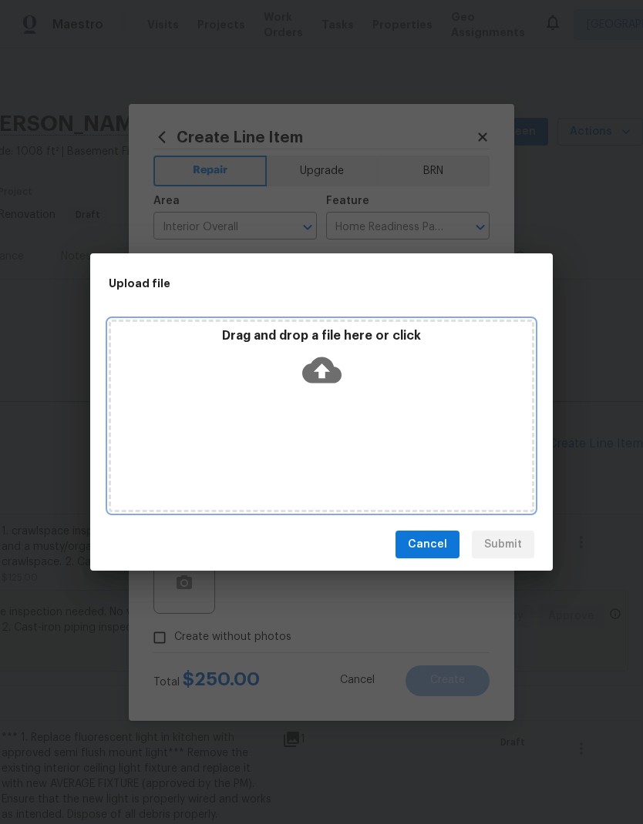
click at [321, 367] on icon at bounding box center [321, 370] width 39 height 39
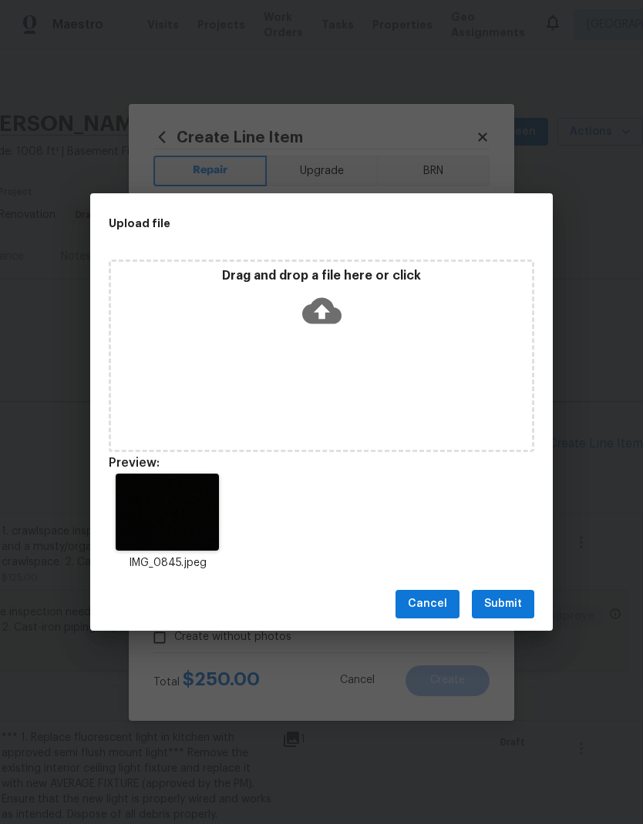
click at [523, 604] on button "Submit" at bounding box center [503, 604] width 62 height 29
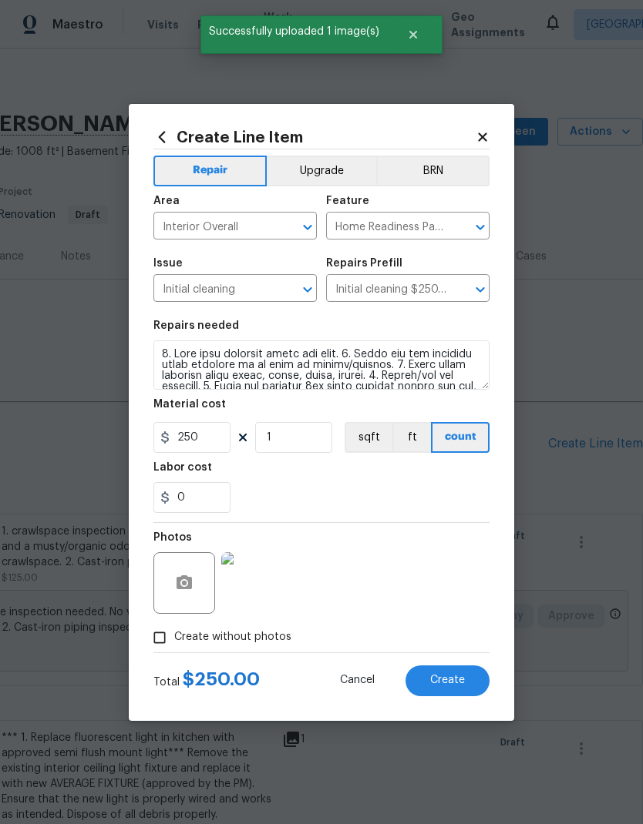
click at [468, 686] on button "Create" at bounding box center [447, 681] width 84 height 31
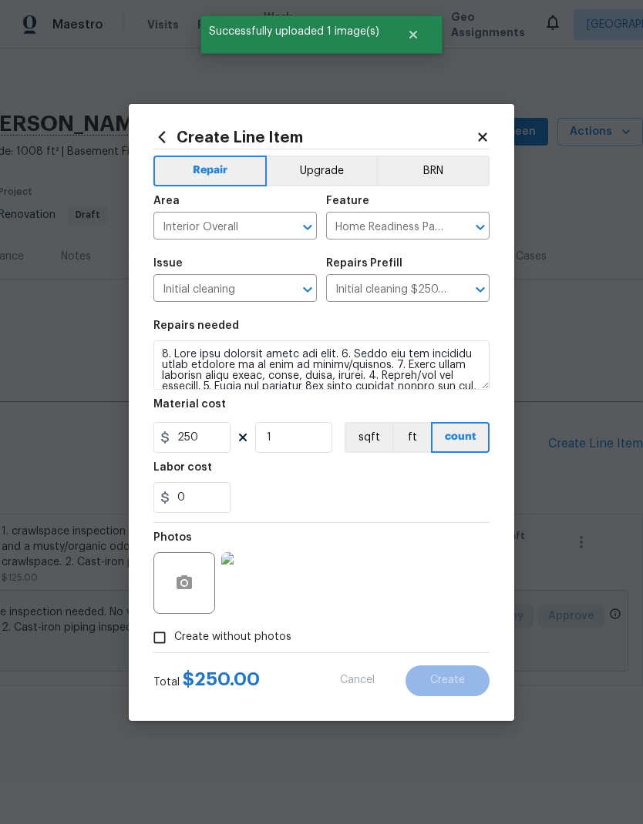
type input "0"
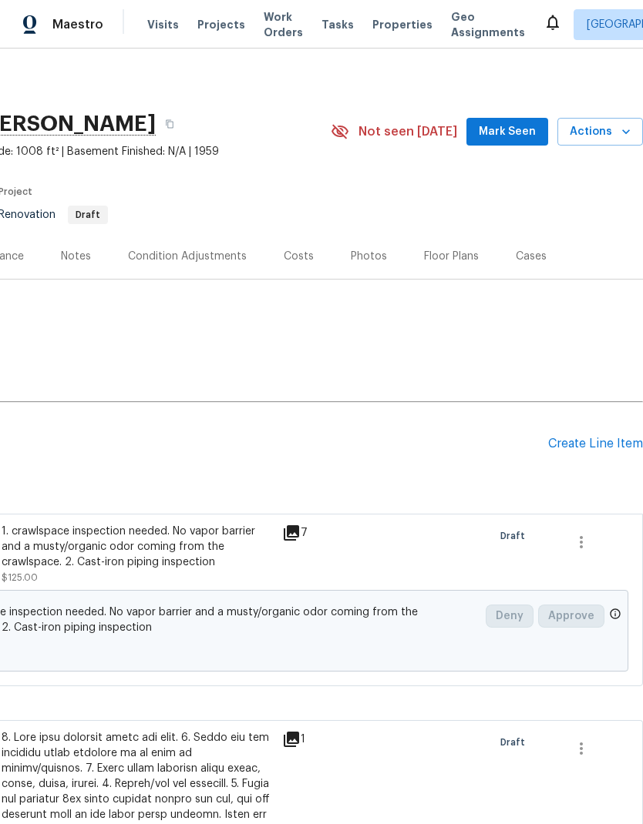
click at [223, 252] on div "Condition Adjustments" at bounding box center [187, 256] width 119 height 15
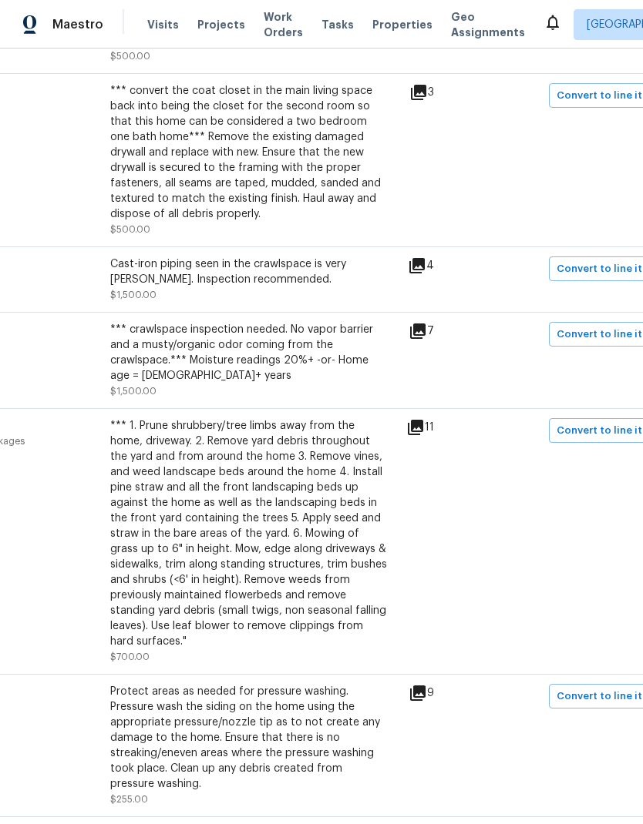
scroll to position [641, 187]
click at [610, 427] on span "Convert to line item" at bounding box center [606, 431] width 101 height 18
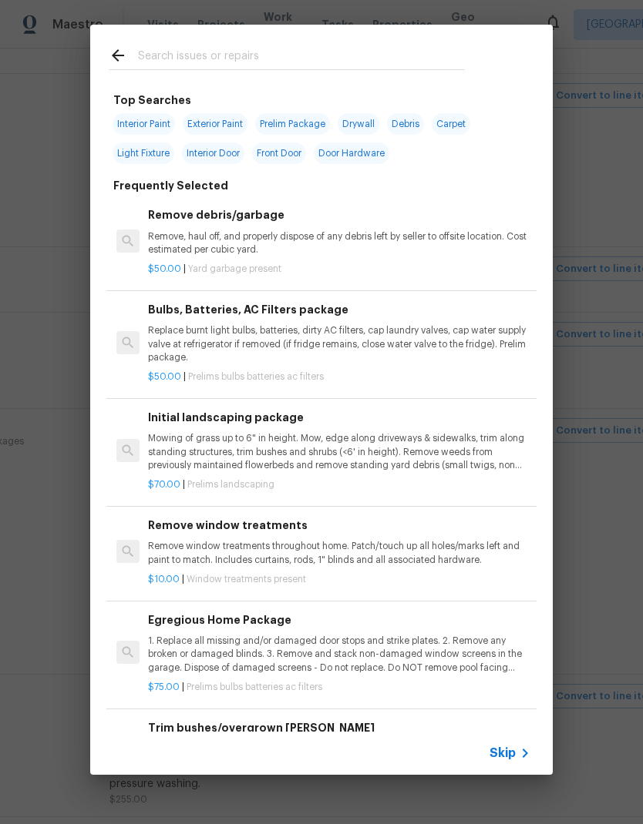
click at [511, 754] on span "Skip" at bounding box center [502, 753] width 26 height 15
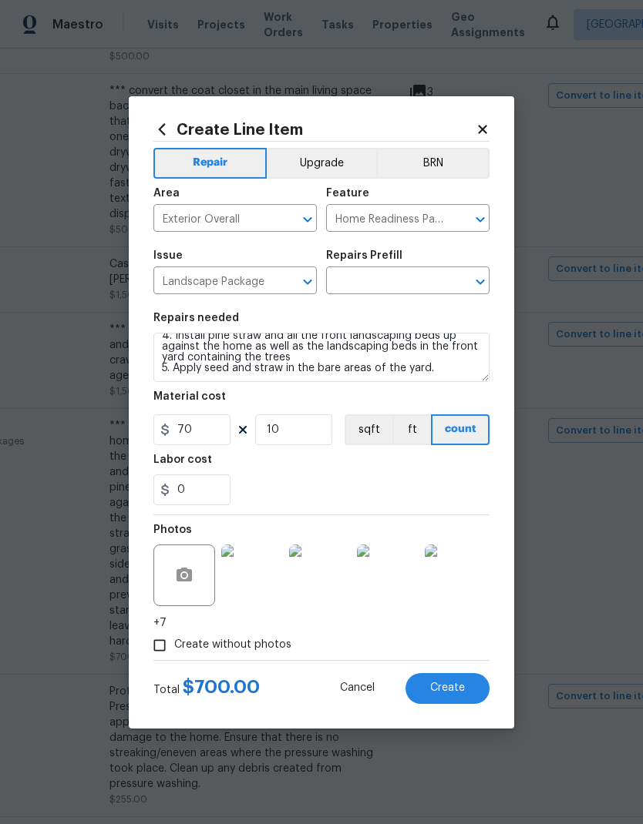
scroll to position [69, 0]
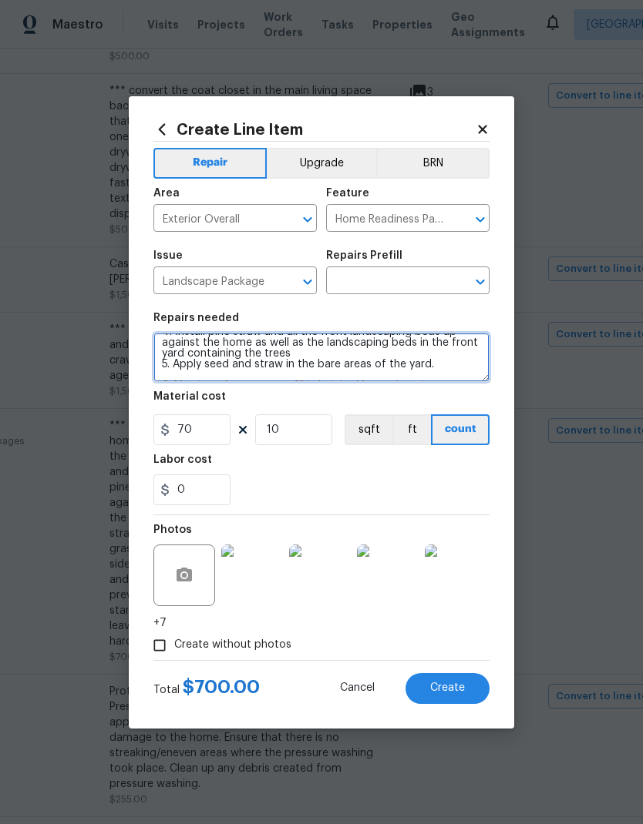
click at [397, 374] on textarea "*** 1. Prune shrubbery/tree limbs away from the home, driveway. 2. Remove yard …" at bounding box center [321, 357] width 336 height 49
click at [297, 358] on textarea "*** 1. Prune shrubbery/tree limbs away from the home, driveway. 2. Remove yard …" at bounding box center [321, 357] width 336 height 49
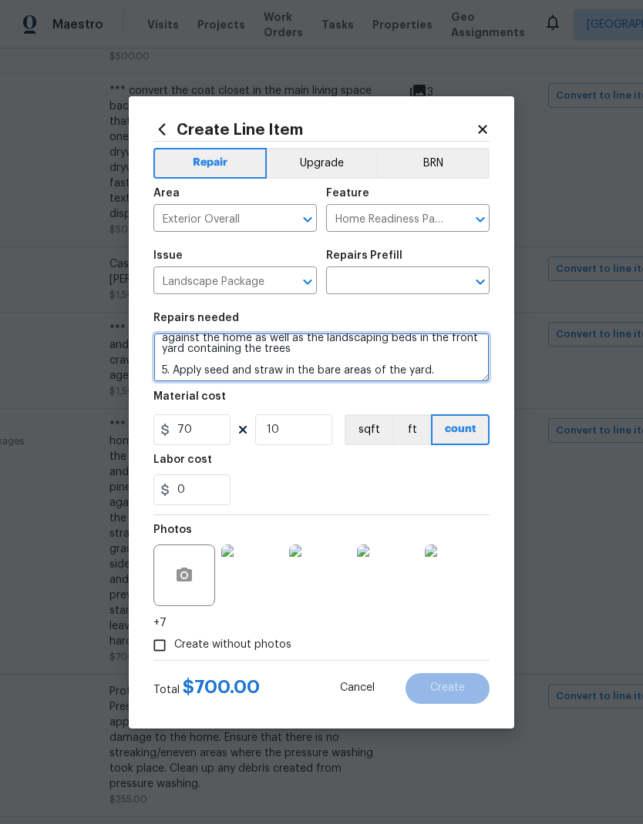
scroll to position [74, 0]
click at [178, 370] on textarea "*** 1. Prune shrubbery/tree limbs away from the home, driveway. 2. Remove yard …" at bounding box center [321, 357] width 336 height 49
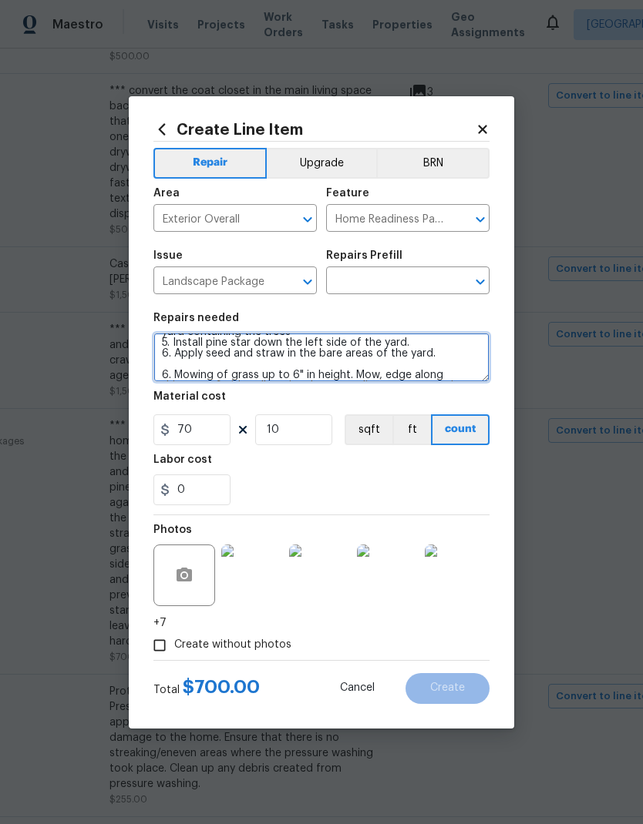
scroll to position [88, 0]
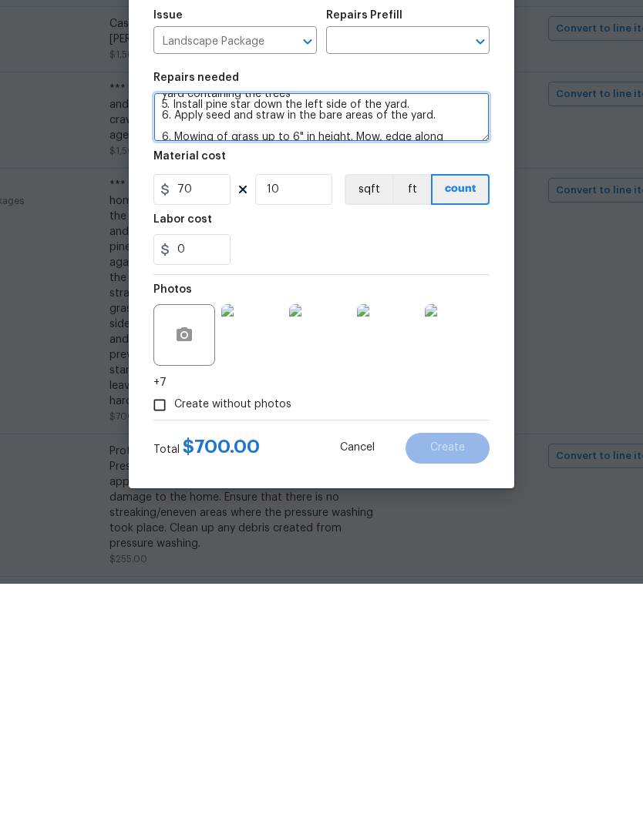
type textarea "*** 1. Prune shrubbery/tree limbs away from the home, driveway. 2. Remove yard …"
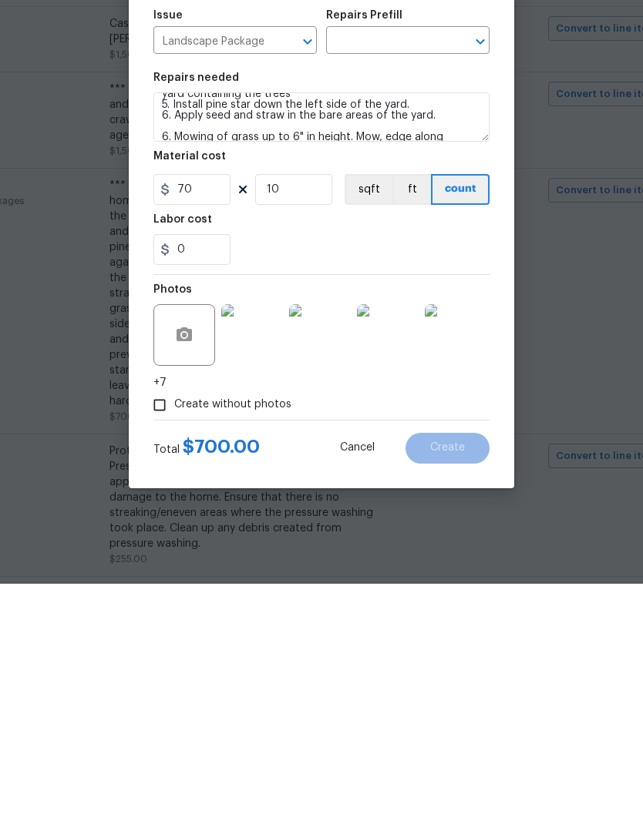
click at [259, 545] on img at bounding box center [252, 576] width 62 height 62
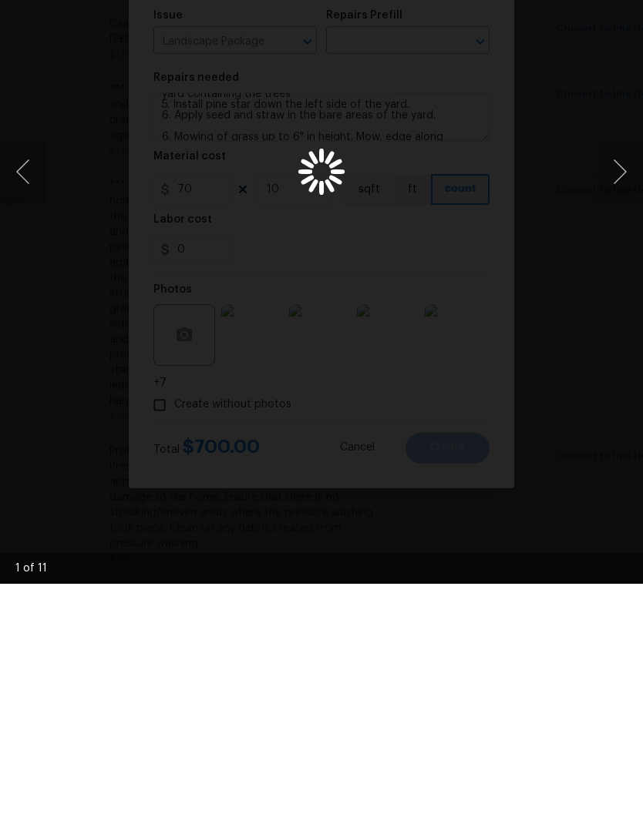
scroll to position [62, 0]
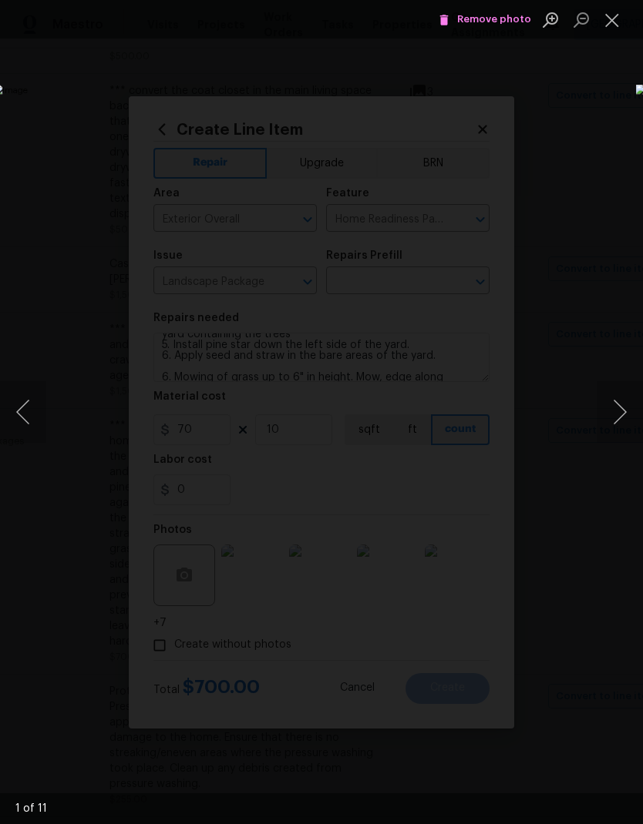
click at [620, 421] on button "Next image" at bounding box center [619, 412] width 46 height 62
click at [620, 422] on button "Next image" at bounding box center [619, 412] width 46 height 62
click at [621, 421] on button "Next image" at bounding box center [619, 412] width 46 height 62
click at [620, 421] on button "Next image" at bounding box center [619, 412] width 46 height 62
click at [622, 422] on button "Next image" at bounding box center [619, 412] width 46 height 62
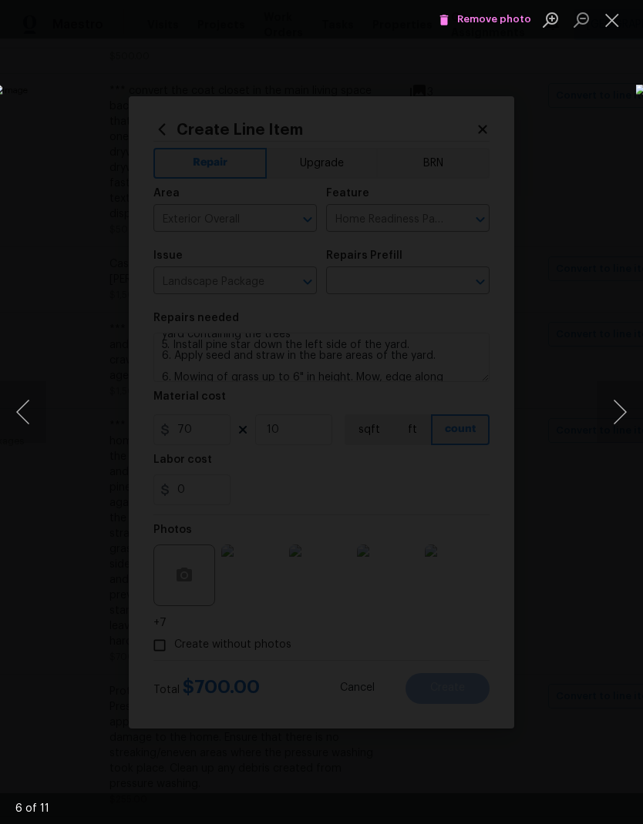
click at [620, 421] on button "Next image" at bounding box center [619, 412] width 46 height 62
click at [612, 17] on button "Close lightbox" at bounding box center [611, 19] width 31 height 27
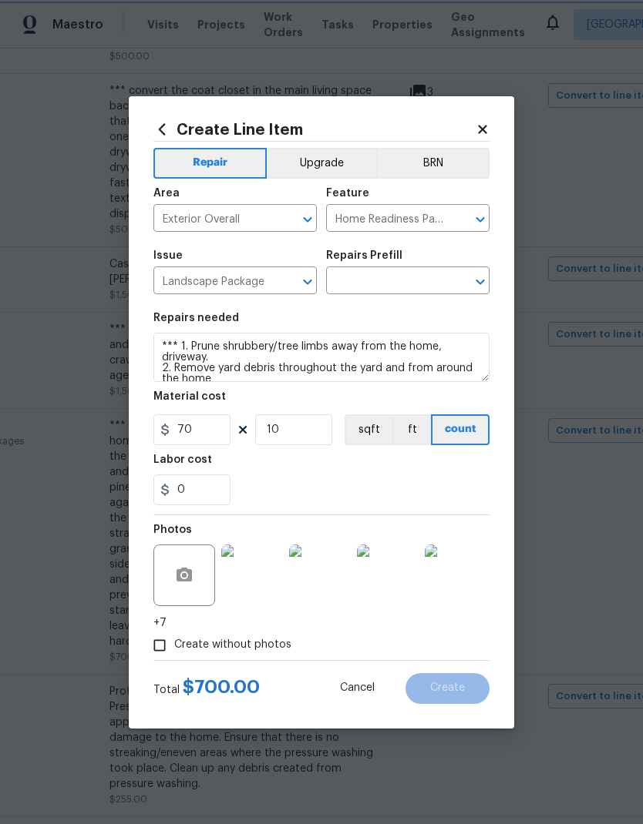
scroll to position [0, 0]
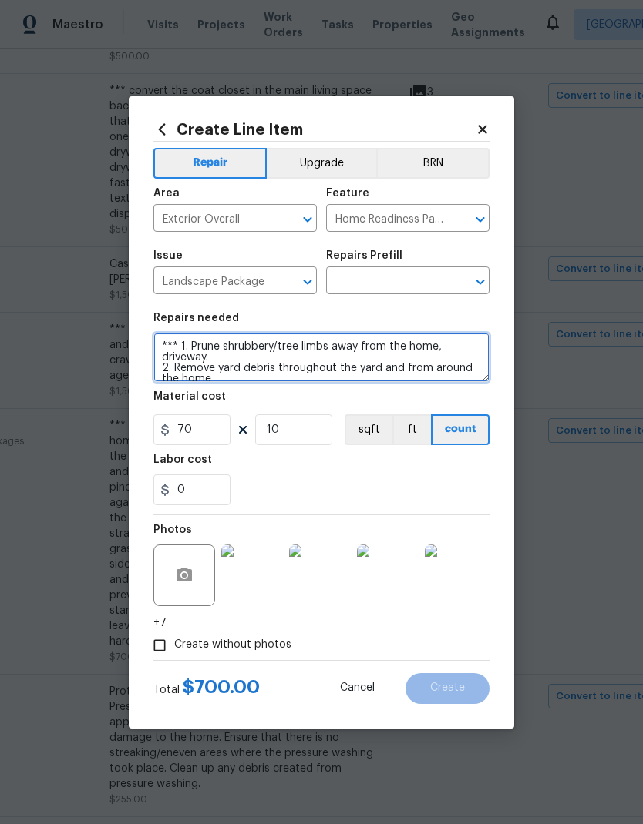
click at [163, 339] on textarea "*** 1. Prune shrubbery/tree limbs away from the home, driveway. 2. Remove yard …" at bounding box center [321, 357] width 336 height 49
click at [162, 339] on textarea "*** 1. Prune shrubbery/tree limbs away from the home, driveway. 2. Remove yard …" at bounding box center [321, 357] width 336 height 49
click at [162, 343] on textarea "*** 1. Prune shrubbery/tree limbs away from the home, driveway. 2. Remove yard …" at bounding box center [321, 357] width 336 height 49
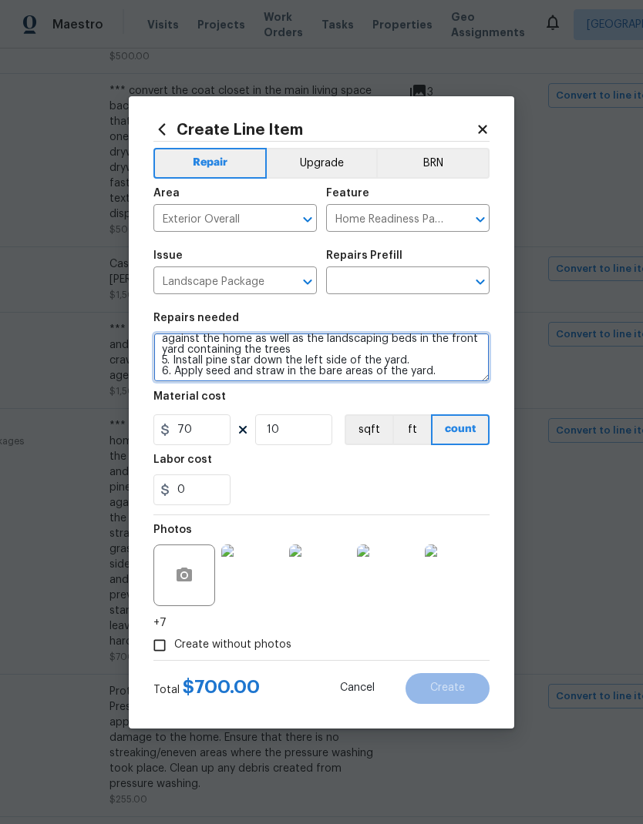
scroll to position [108, 0]
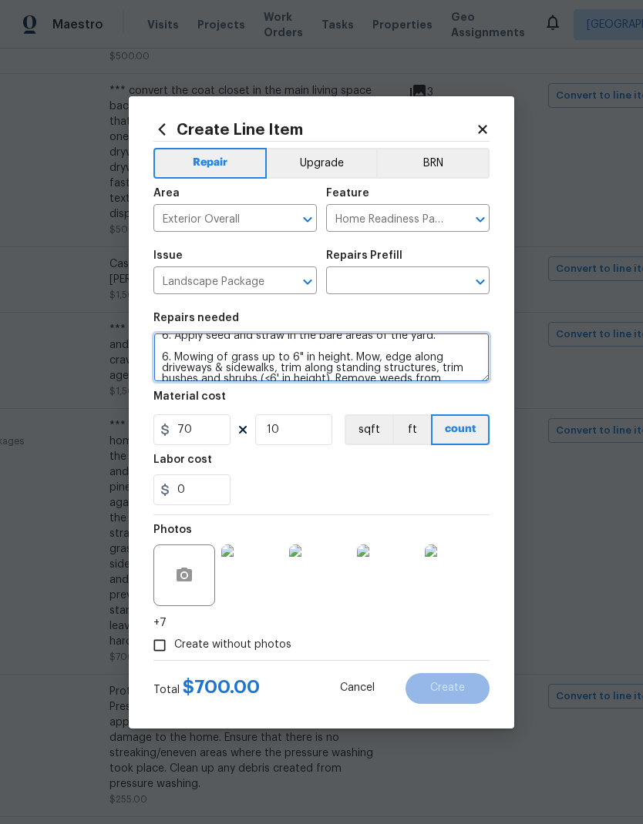
click at [483, 280] on icon "Open" at bounding box center [480, 282] width 18 height 18
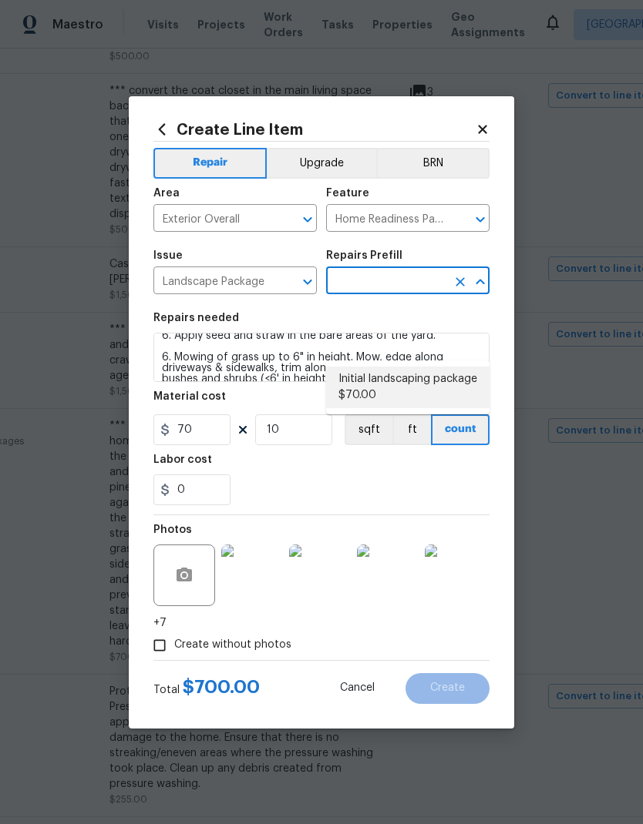
click at [439, 367] on li "Initial landscaping package $70.00" at bounding box center [407, 388] width 163 height 42
type input "Initial landscaping package $70.00"
type textarea "Mowing of grass up to 6" in height. Mow, edge along driveways & sidewalks, trim…"
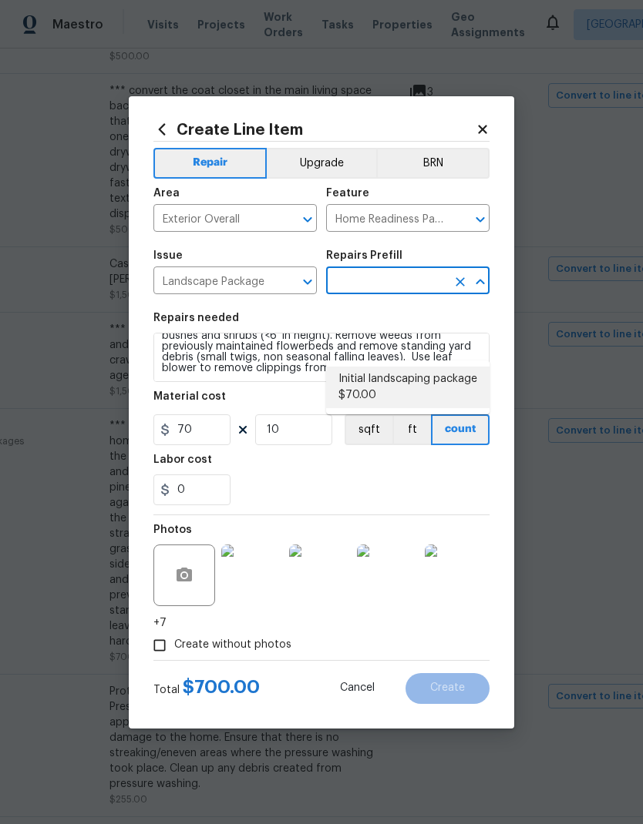
type input "Initial landscaping package $70.00"
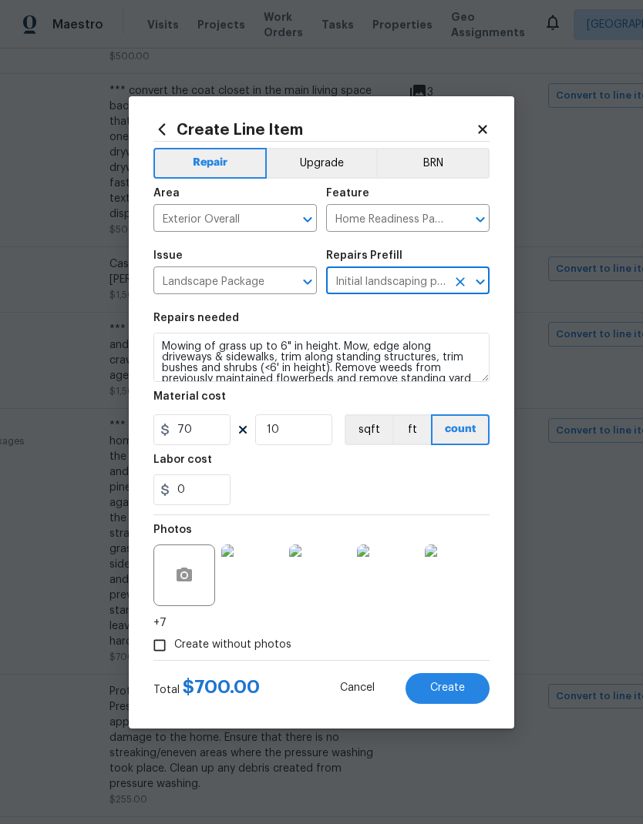
scroll to position [30, 0]
click at [166, 339] on textarea "Mowing of grass up to 6" in height. Mow, edge along driveways & sidewalks, trim…" at bounding box center [321, 357] width 336 height 49
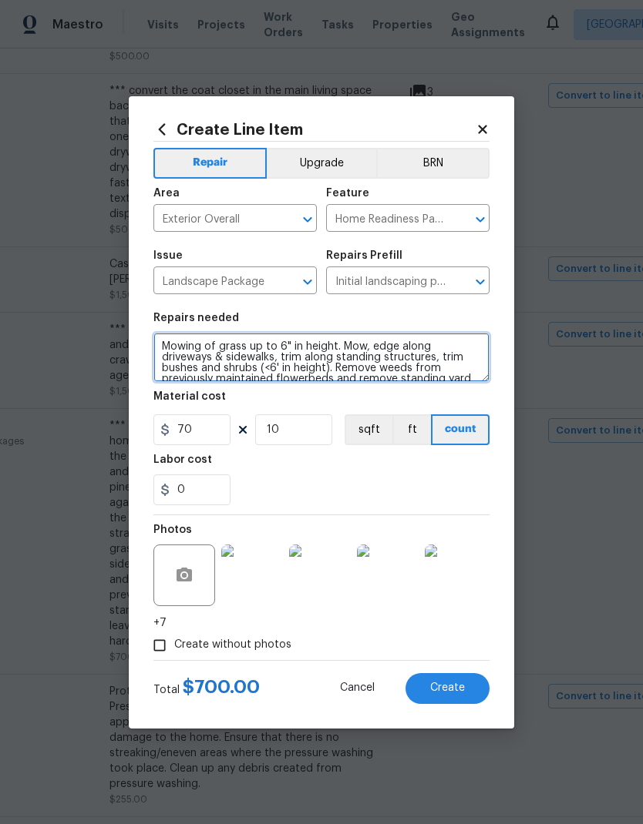
click at [195, 341] on textarea "Mowing of grass up to 6" in height. Mow, edge along driveways & sidewalks, trim…" at bounding box center [321, 357] width 336 height 49
paste textarea "*** 1. Prune shrubbery/tree limbs away from the home, driveway. 2. Remove yard …"
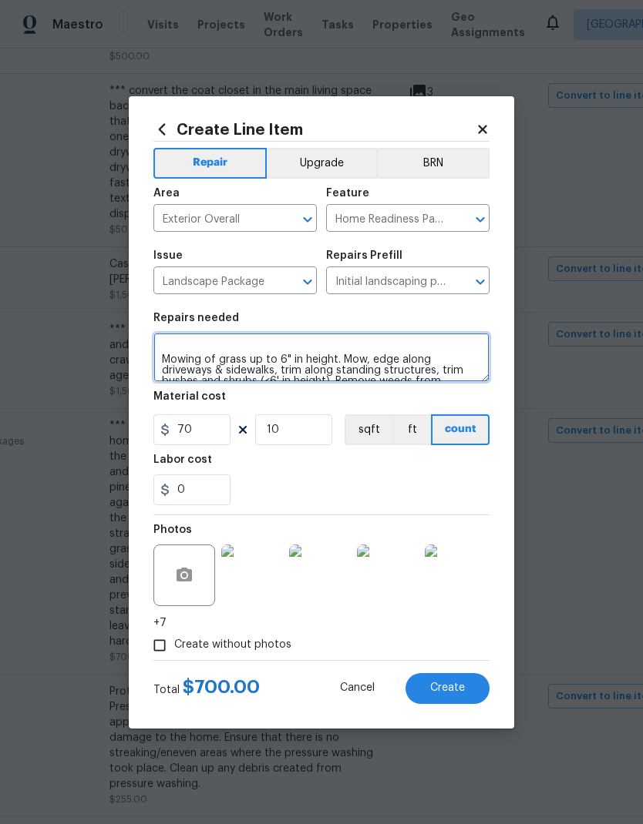
scroll to position [115, 0]
click at [163, 361] on textarea "*** 1. Prune shrubbery/tree limbs away from the home, driveway. 2. Remove yard …" at bounding box center [321, 357] width 336 height 49
type textarea "*** 1. Prune shrubbery/tree limbs away from the home, driveway. 2. Remove yard …"
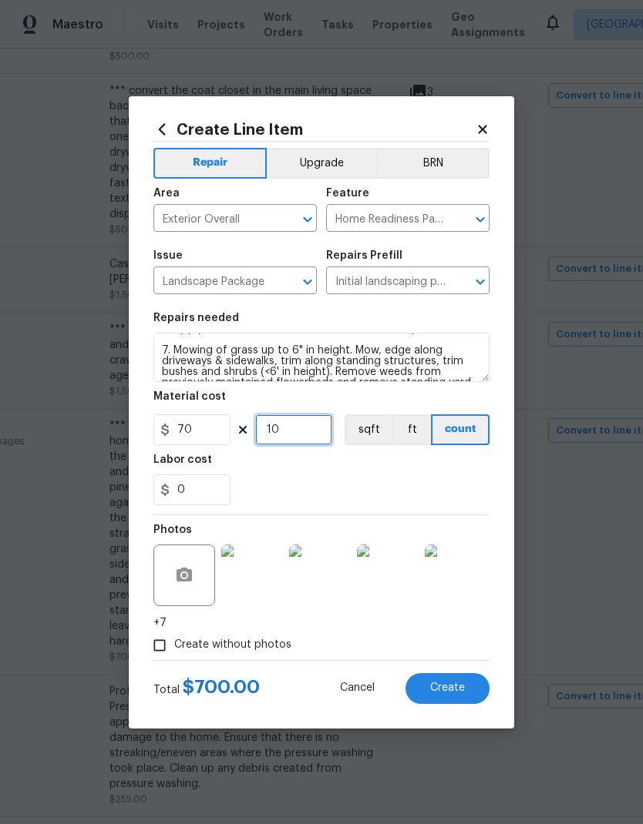
click at [323, 434] on input "10" at bounding box center [293, 430] width 77 height 31
click at [457, 694] on span "Create" at bounding box center [447, 689] width 35 height 12
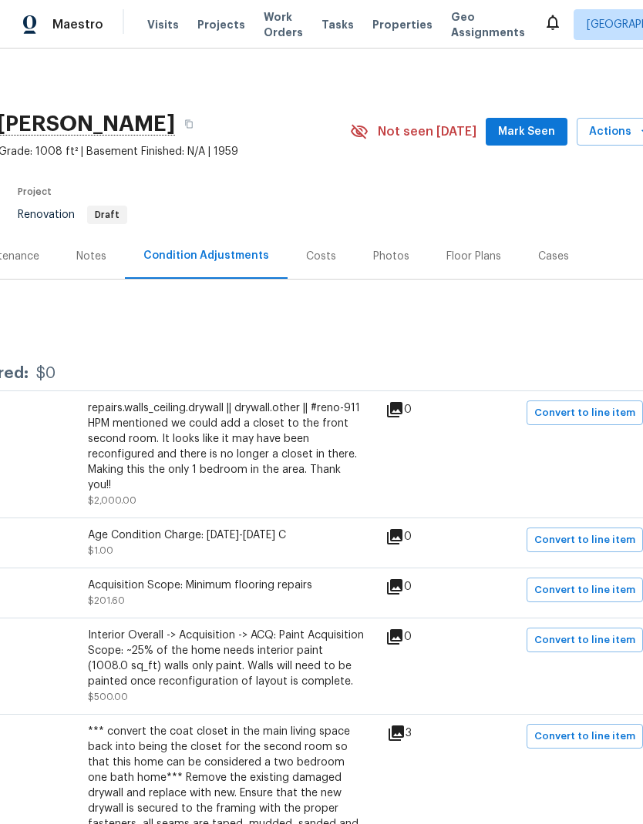
scroll to position [0, 209]
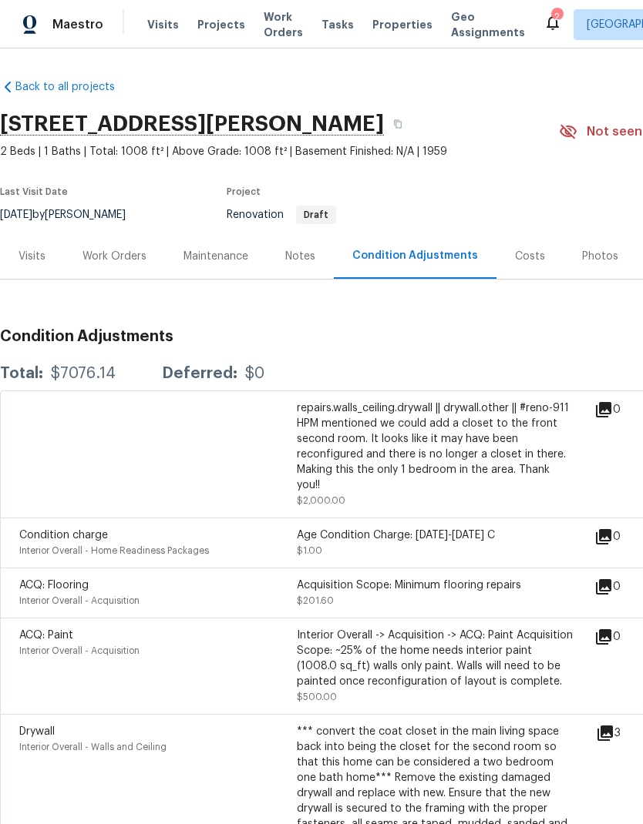
click at [127, 254] on div "Work Orders" at bounding box center [114, 256] width 64 height 15
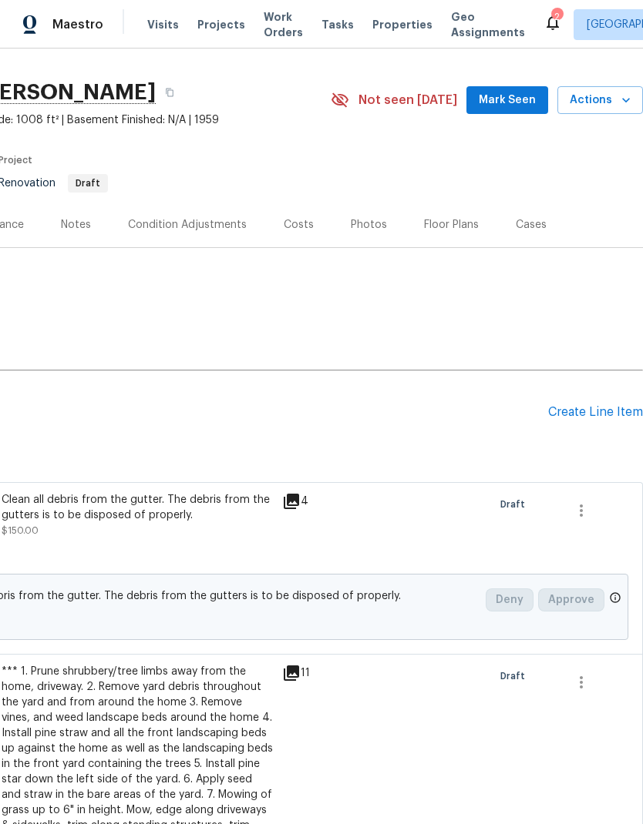
scroll to position [30, 228]
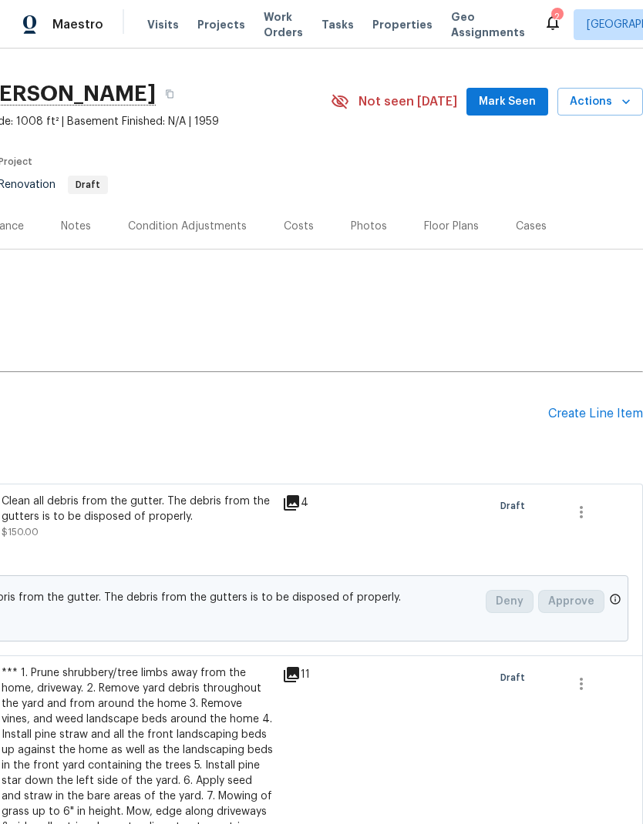
click at [294, 224] on div "Costs" at bounding box center [299, 226] width 30 height 15
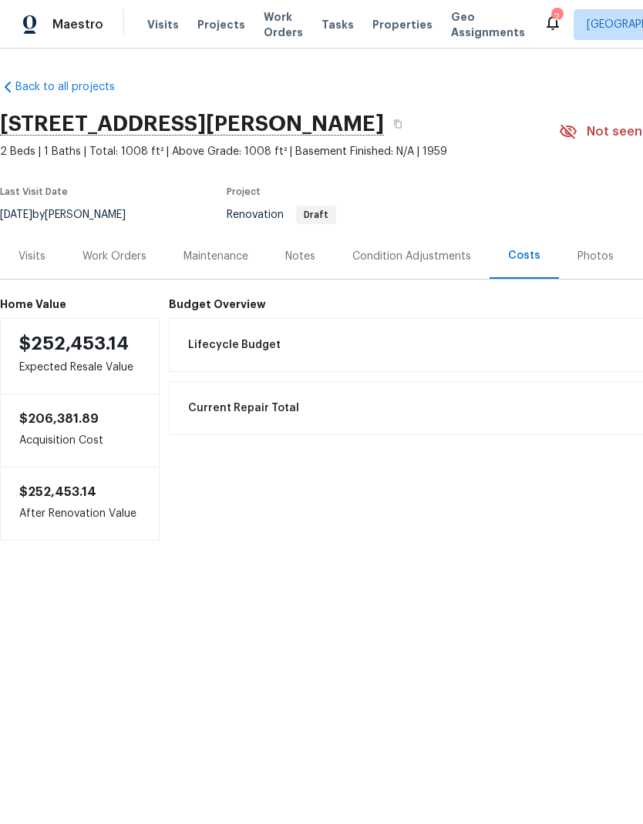
click at [133, 256] on div "Work Orders" at bounding box center [114, 256] width 64 height 15
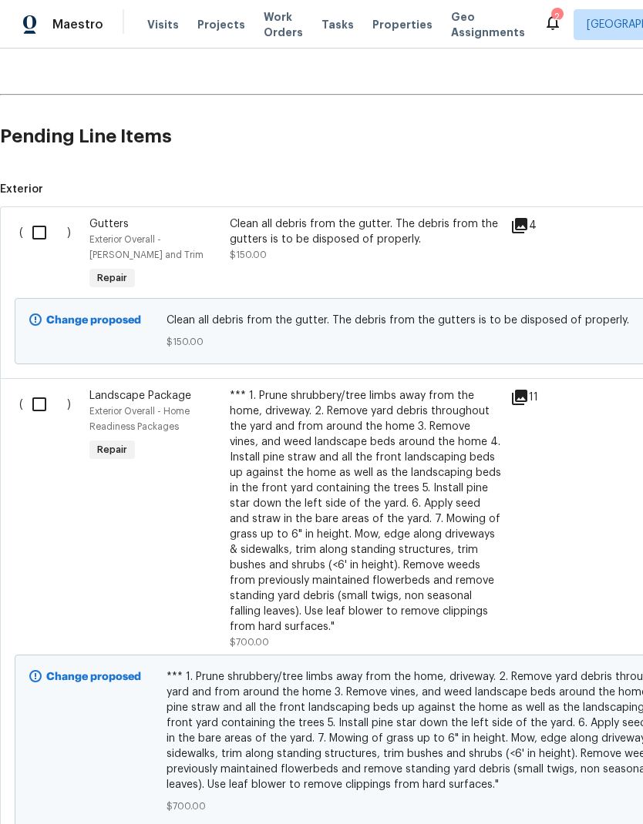
scroll to position [308, 0]
click at [42, 227] on input "checkbox" at bounding box center [45, 232] width 44 height 32
checkbox input "true"
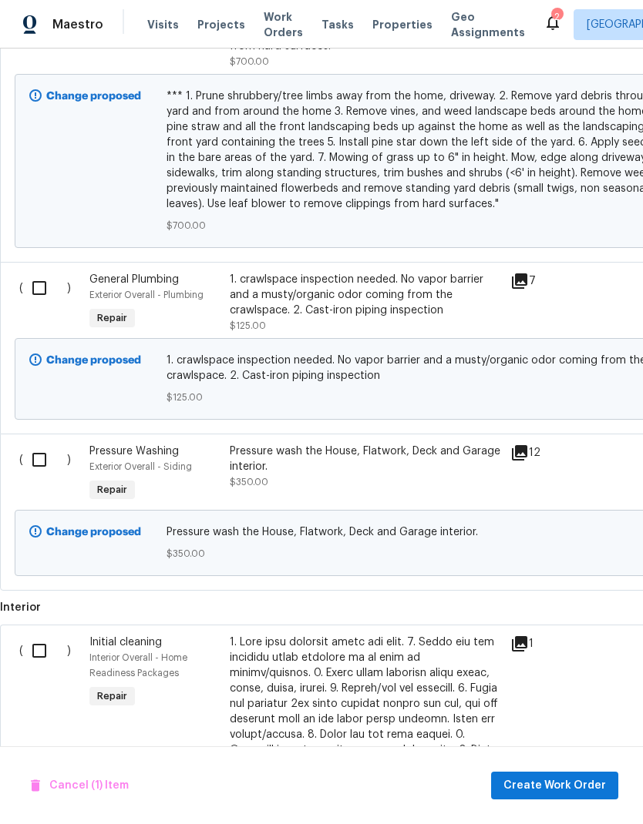
scroll to position [889, 0]
click at [46, 458] on input "checkbox" at bounding box center [45, 459] width 44 height 32
checkbox input "true"
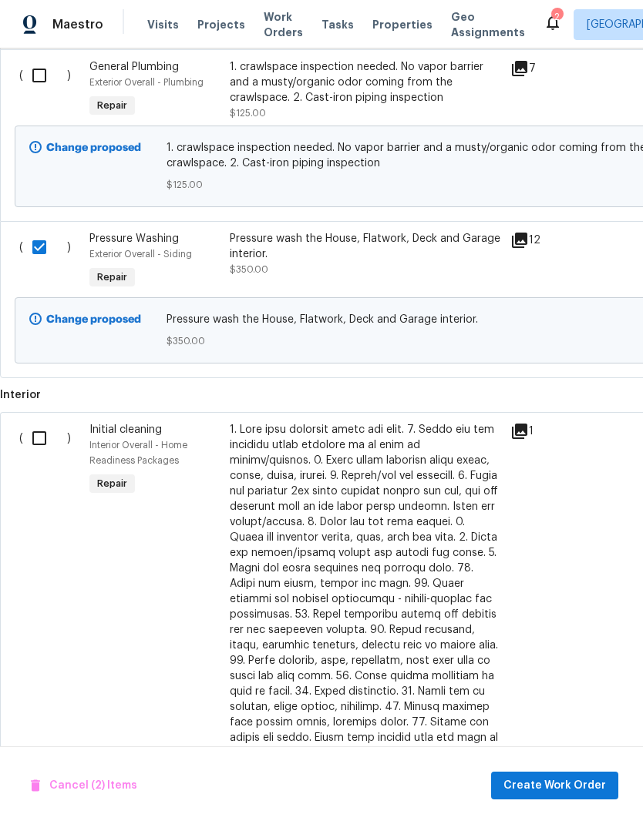
scroll to position [1100, 0]
click at [51, 436] on input "checkbox" at bounding box center [45, 439] width 44 height 32
checkbox input "true"
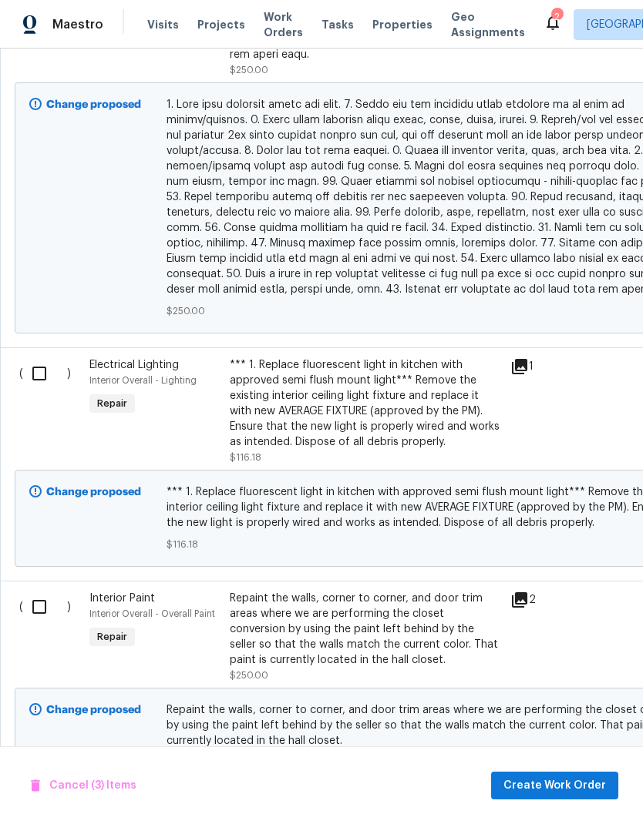
scroll to position [1878, 0]
click at [45, 364] on input "checkbox" at bounding box center [45, 373] width 44 height 32
checkbox input "true"
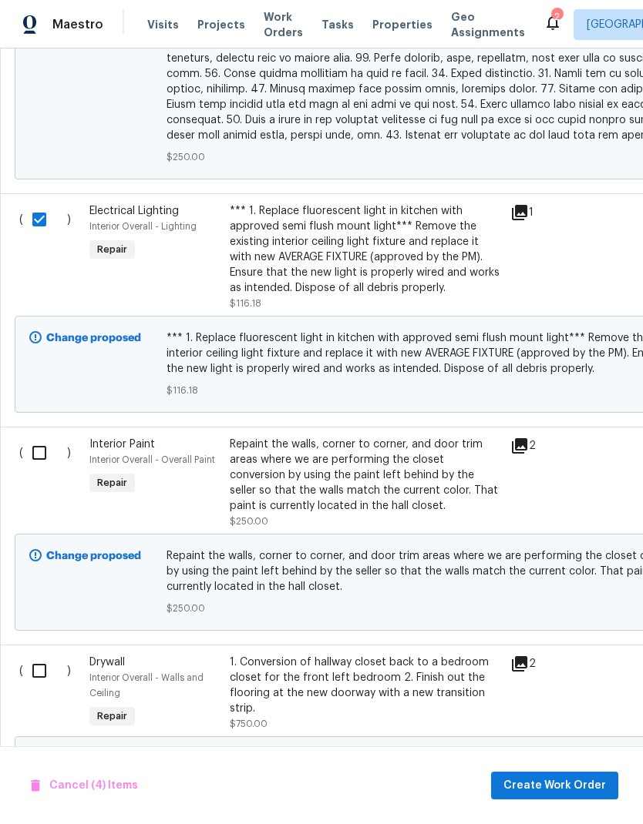
scroll to position [2034, 0]
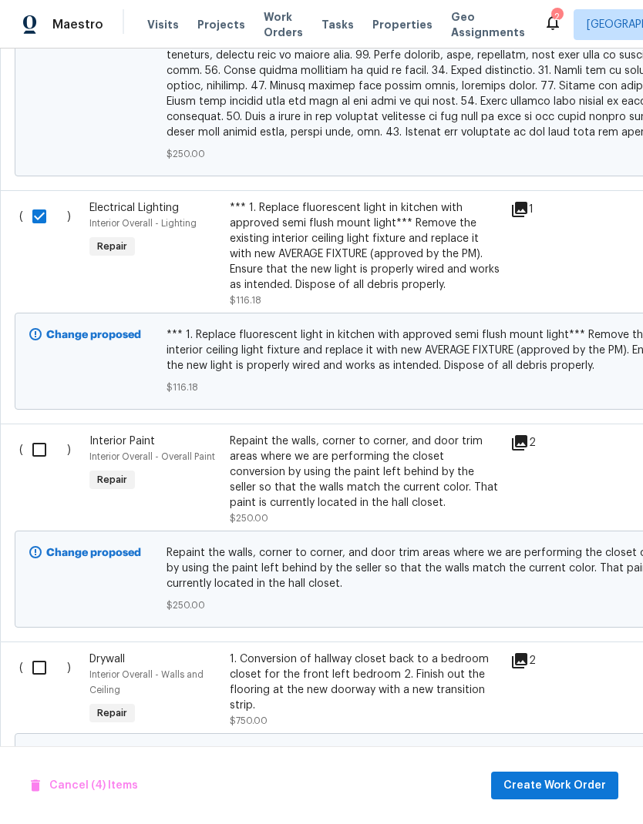
click at [44, 435] on input "checkbox" at bounding box center [45, 450] width 44 height 32
checkbox input "true"
click at [44, 656] on input "checkbox" at bounding box center [45, 668] width 44 height 32
checkbox input "true"
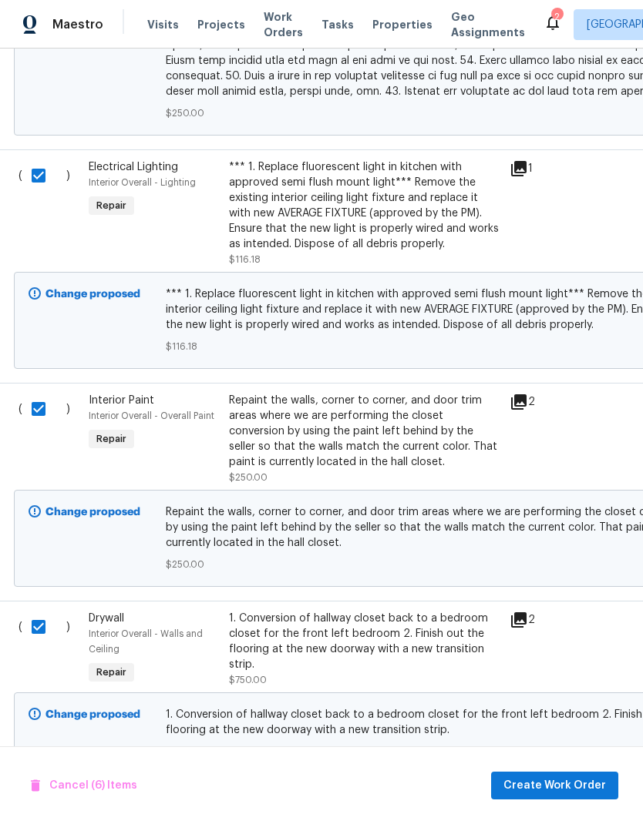
scroll to position [2074, 1]
click at [342, 623] on div "1. Conversion of hallway closet back to a bedroom closet for the front left bed…" at bounding box center [364, 643] width 271 height 62
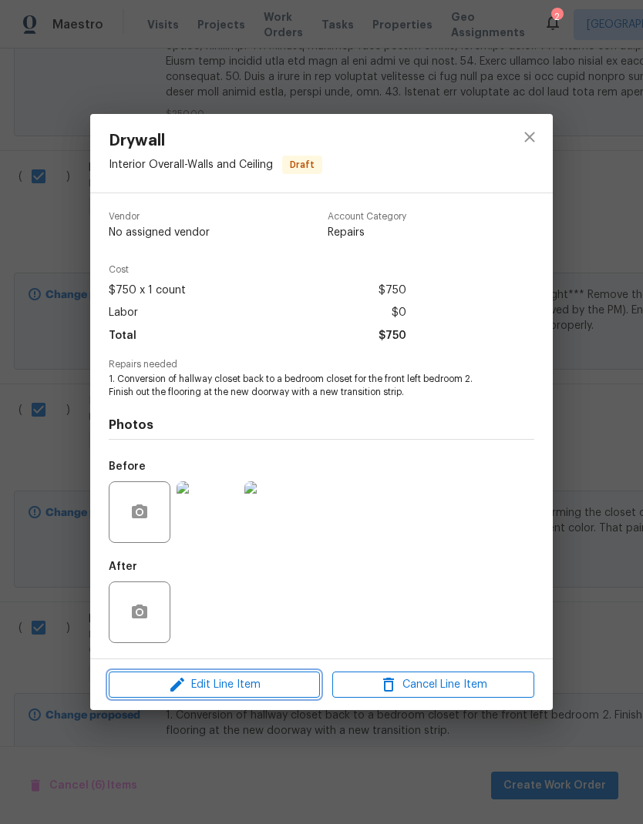
click at [286, 683] on span "Edit Line Item" at bounding box center [214, 685] width 202 height 19
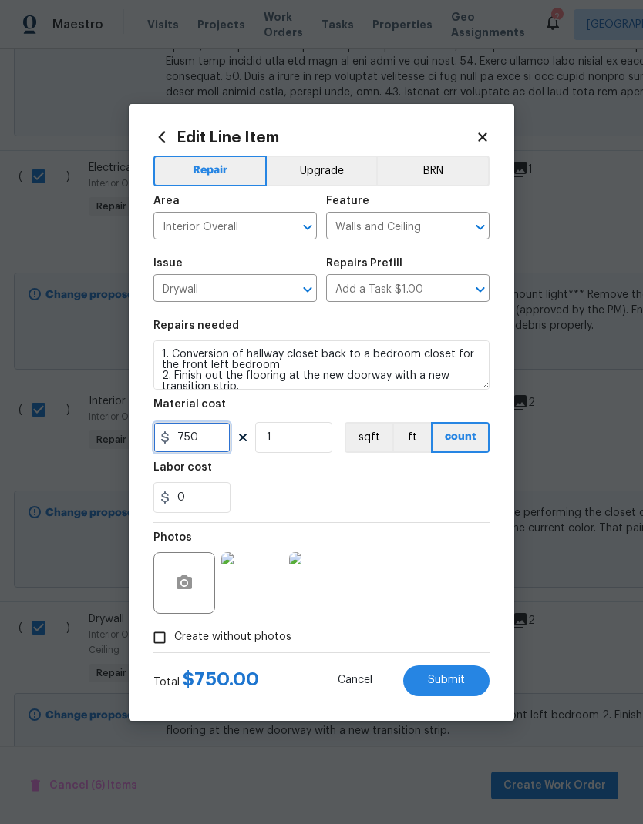
click at [227, 442] on input "750" at bounding box center [191, 437] width 77 height 31
type input "950"
click at [470, 680] on button "Submit" at bounding box center [446, 681] width 86 height 31
checkbox input "false"
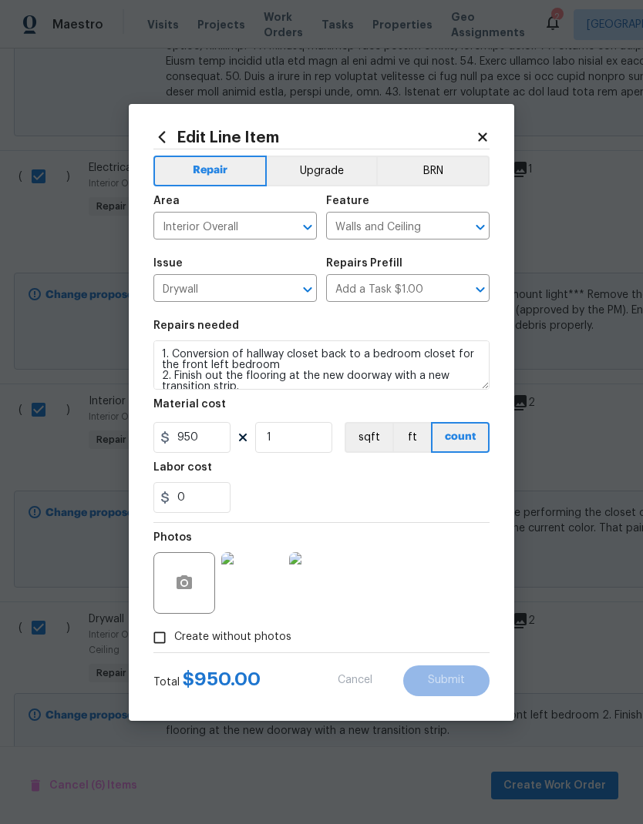
checkbox input "false"
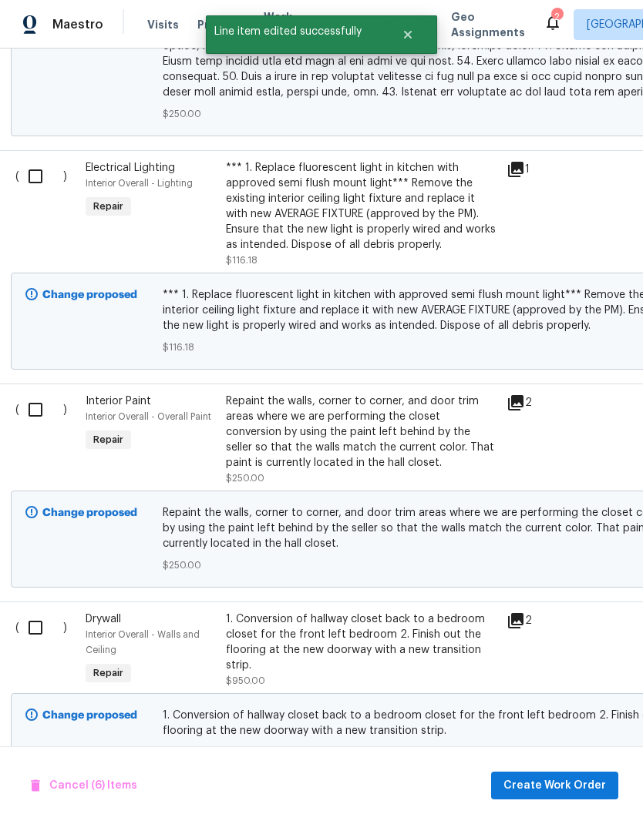
scroll to position [2074, 5]
click at [33, 621] on input "checkbox" at bounding box center [40, 628] width 44 height 32
checkbox input "true"
click at [32, 403] on input "checkbox" at bounding box center [40, 410] width 44 height 32
checkbox input "true"
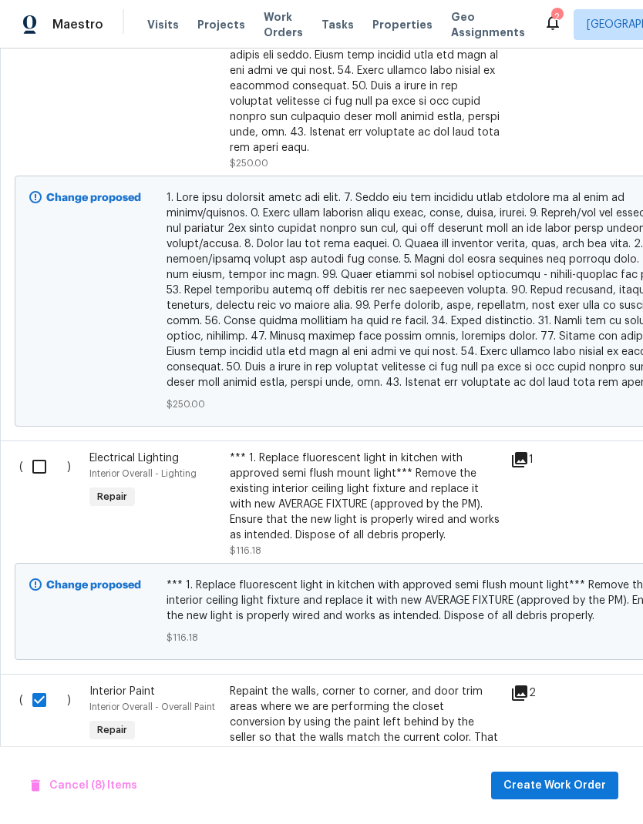
scroll to position [1781, 0]
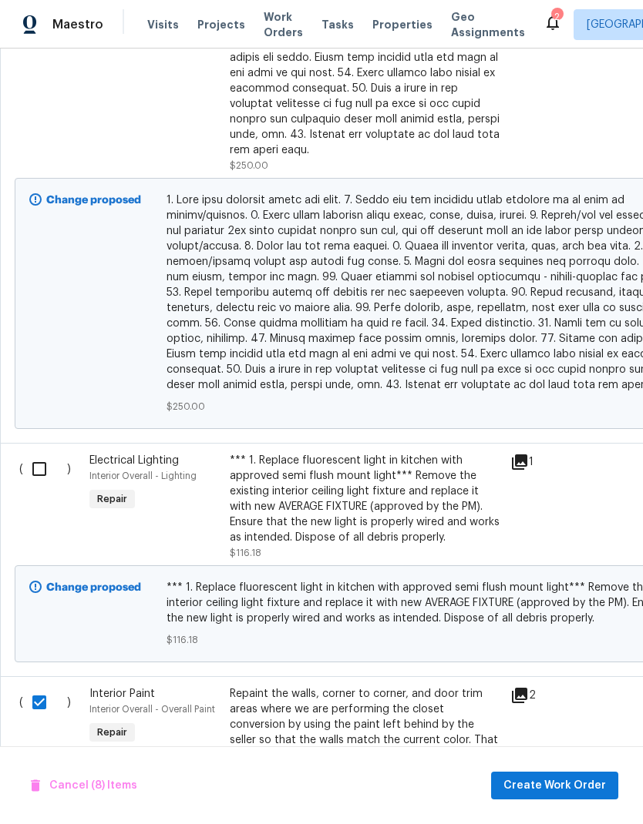
click at [34, 455] on input "checkbox" at bounding box center [45, 469] width 44 height 32
checkbox input "true"
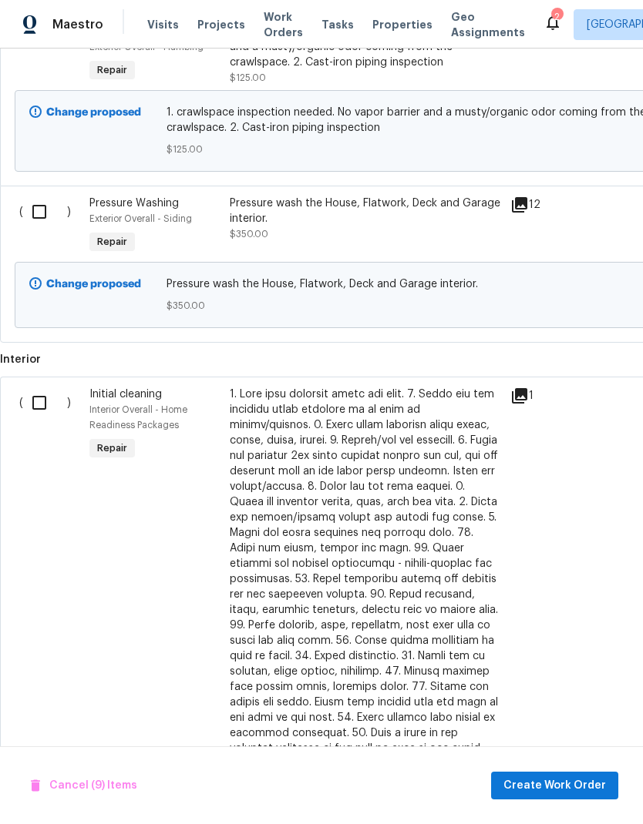
scroll to position [1131, 0]
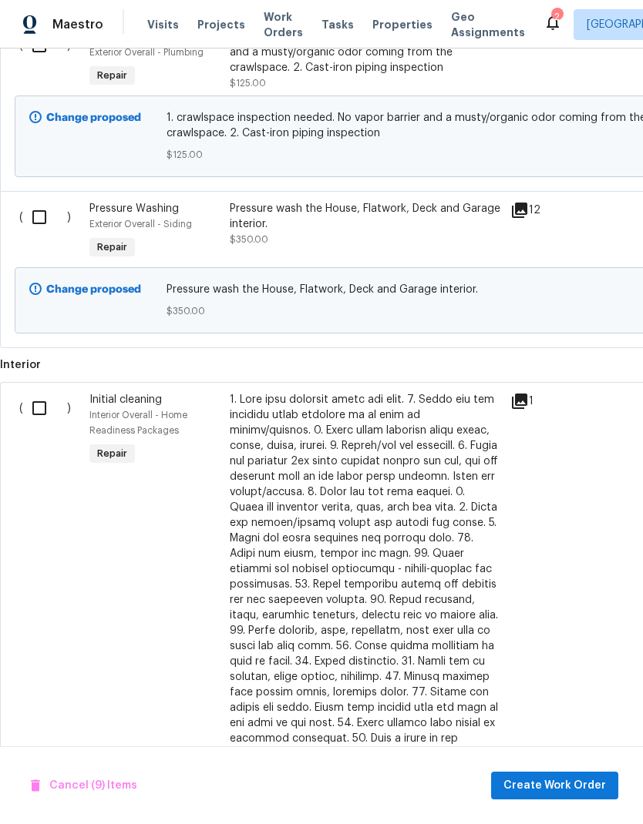
click at [35, 411] on input "checkbox" at bounding box center [45, 408] width 44 height 32
checkbox input "true"
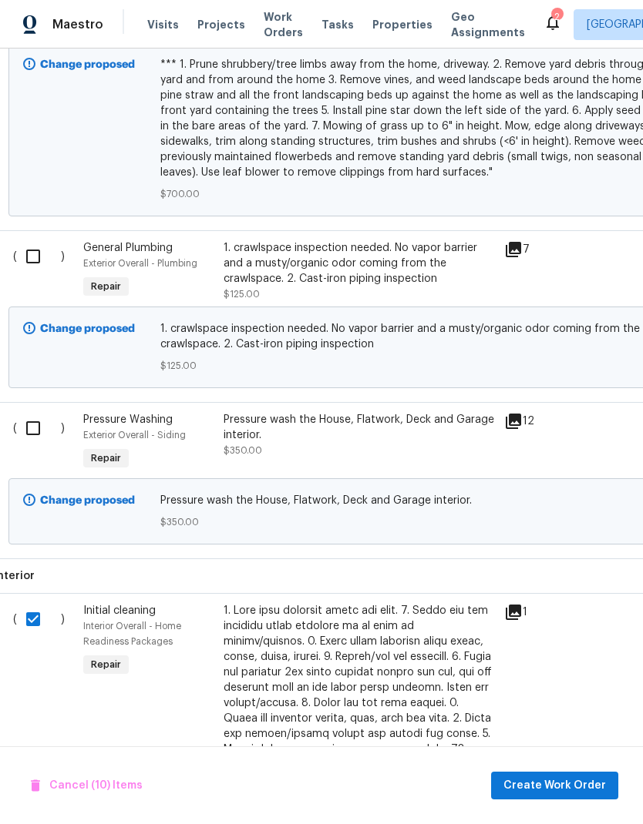
scroll to position [912, 6]
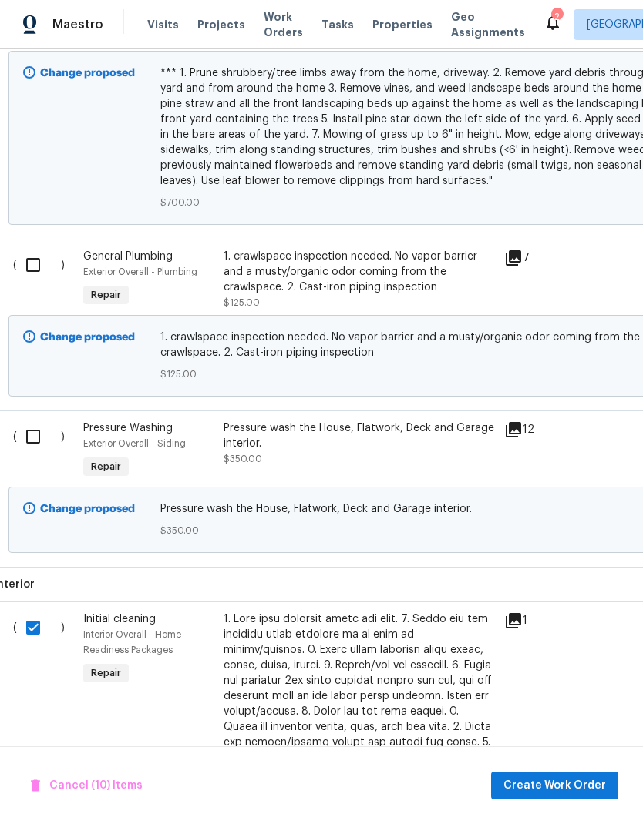
click at [354, 280] on div "1. crawlspace inspection needed. No vapor barrier and a musty/organic odor comi…" at bounding box center [358, 272] width 271 height 46
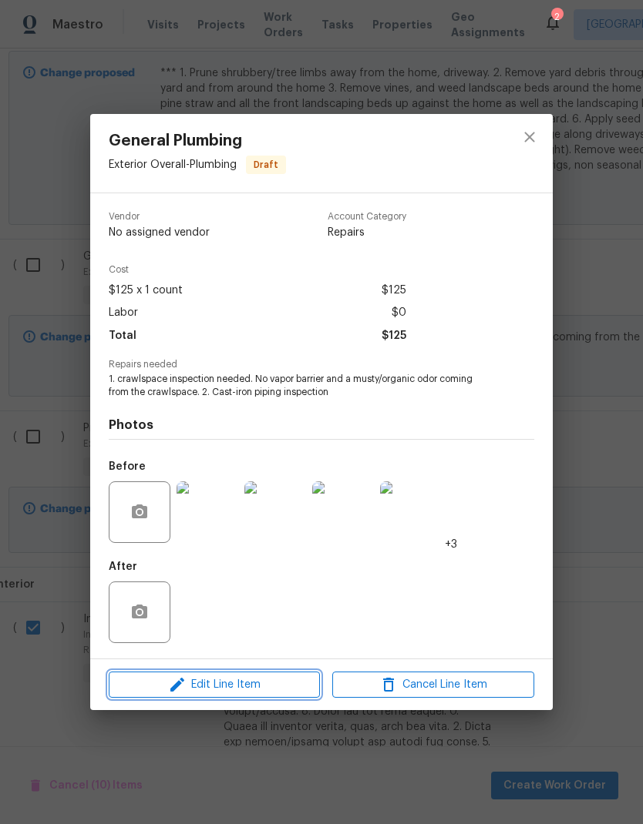
click at [290, 693] on span "Edit Line Item" at bounding box center [214, 685] width 202 height 19
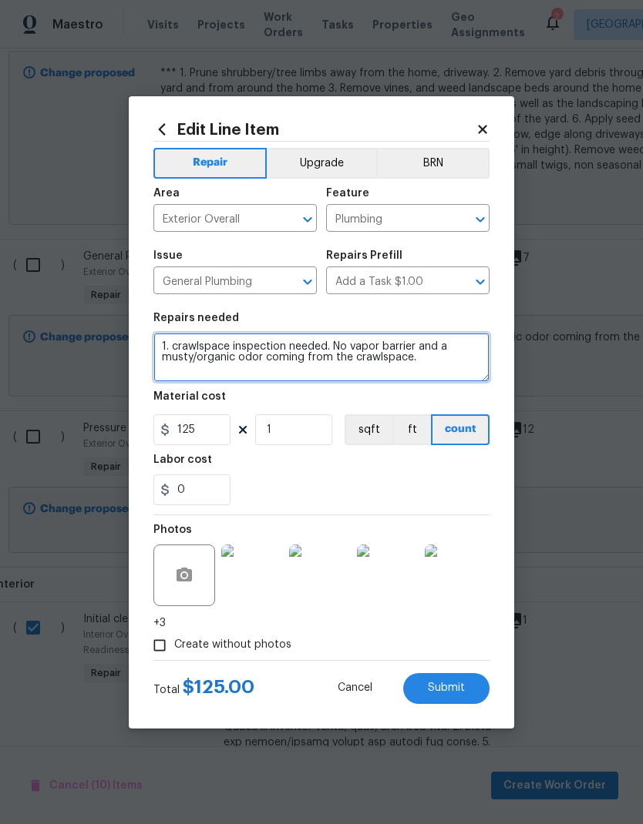
click at [163, 338] on textarea "1. crawlspace inspection needed. No vapor barrier and a musty/organic odor comi…" at bounding box center [321, 357] width 336 height 49
click at [163, 340] on textarea "1. crawlspace inspection needed. No vapor barrier and a musty/organic odor comi…" at bounding box center [321, 357] width 336 height 49
click at [480, 209] on button "Open" at bounding box center [480, 220] width 22 height 22
type textarea "1. crawlspace inspection needed. No vapor barrier and a musty/organic odor comi…"
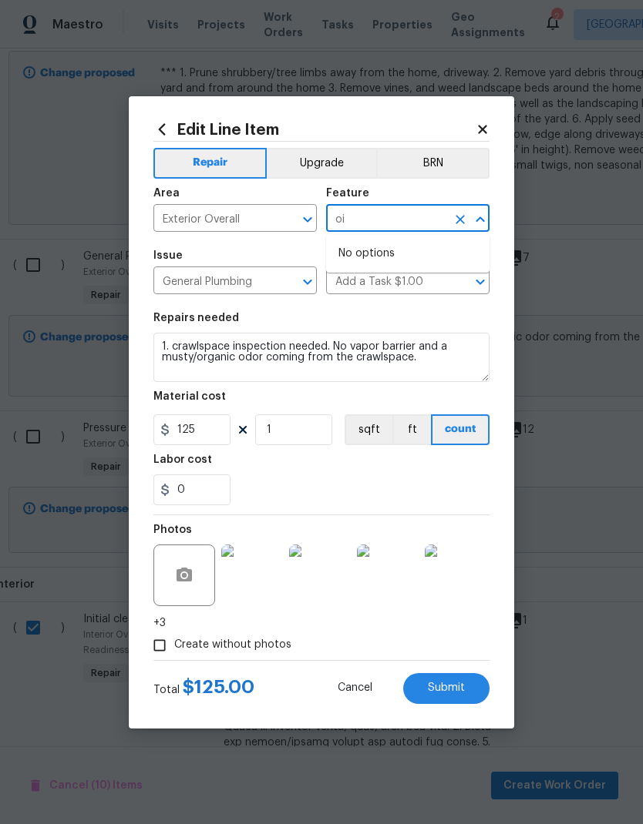
type input "o"
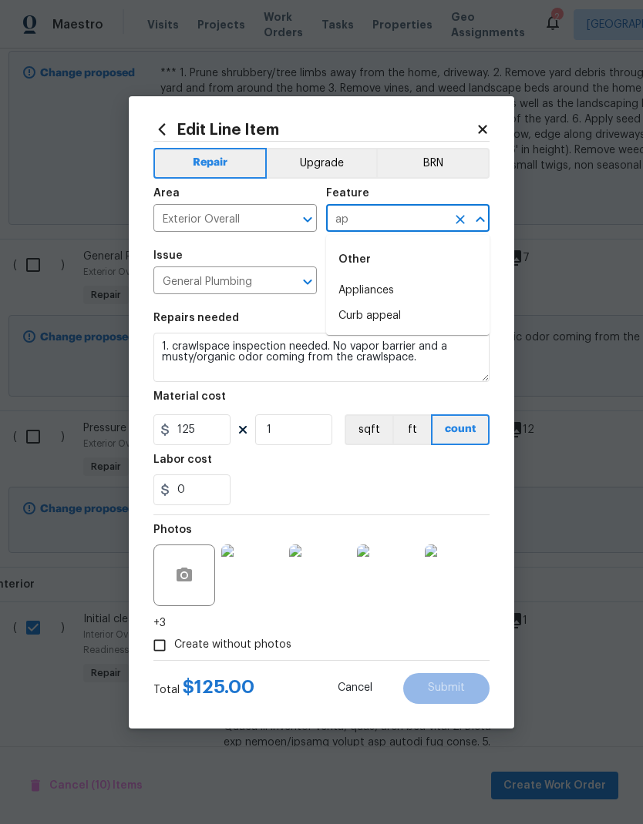
type input "a"
click at [408, 293] on li "Crawl space access" at bounding box center [407, 290] width 163 height 25
type input "Crawl space access"
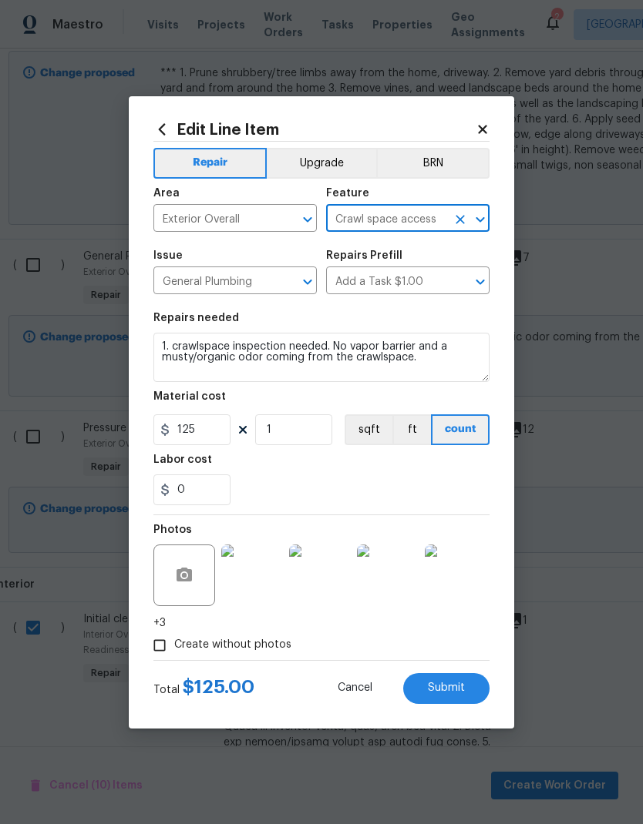
click at [304, 277] on icon "Open" at bounding box center [307, 282] width 18 height 18
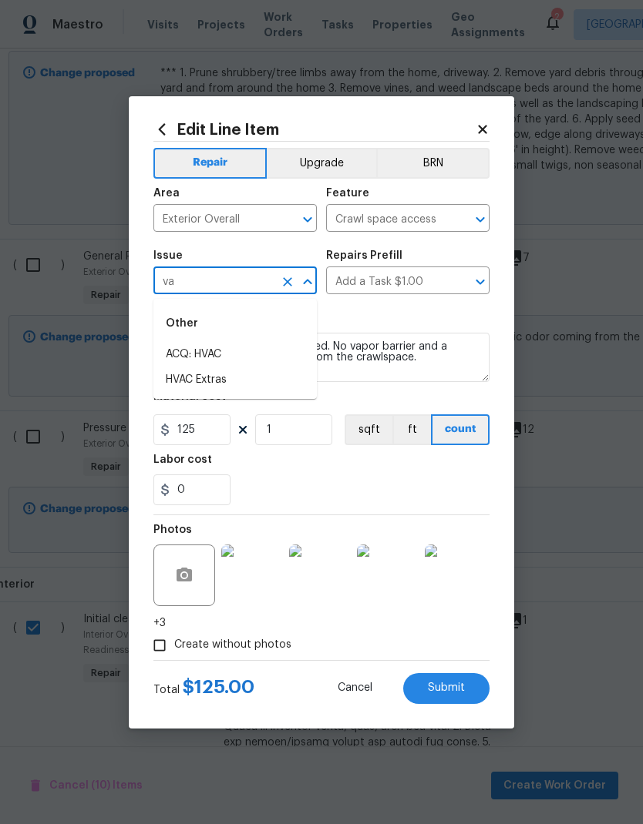
click at [476, 212] on icon "Open" at bounding box center [480, 219] width 18 height 18
type input "General Plumbing"
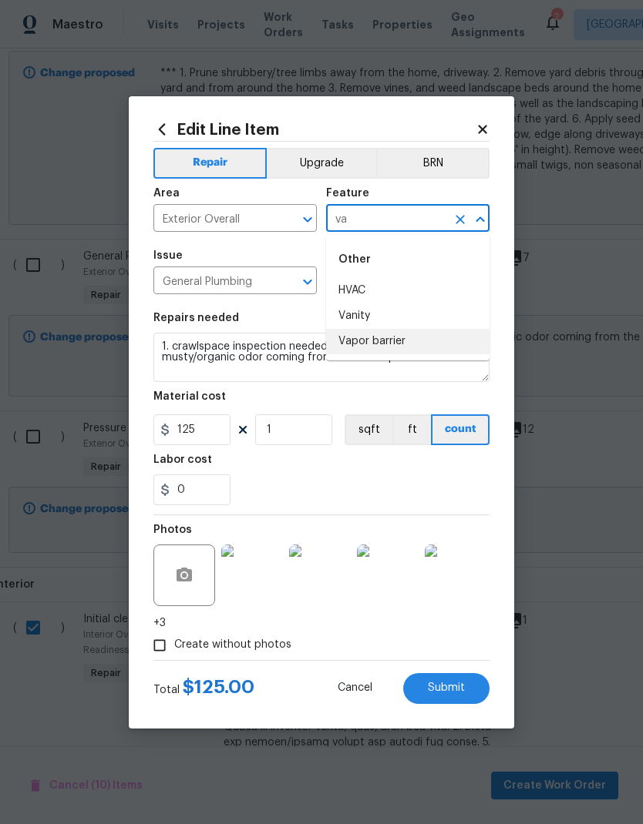
click at [385, 343] on li "Vapor barrier" at bounding box center [407, 341] width 163 height 25
type input "Vapor barrier"
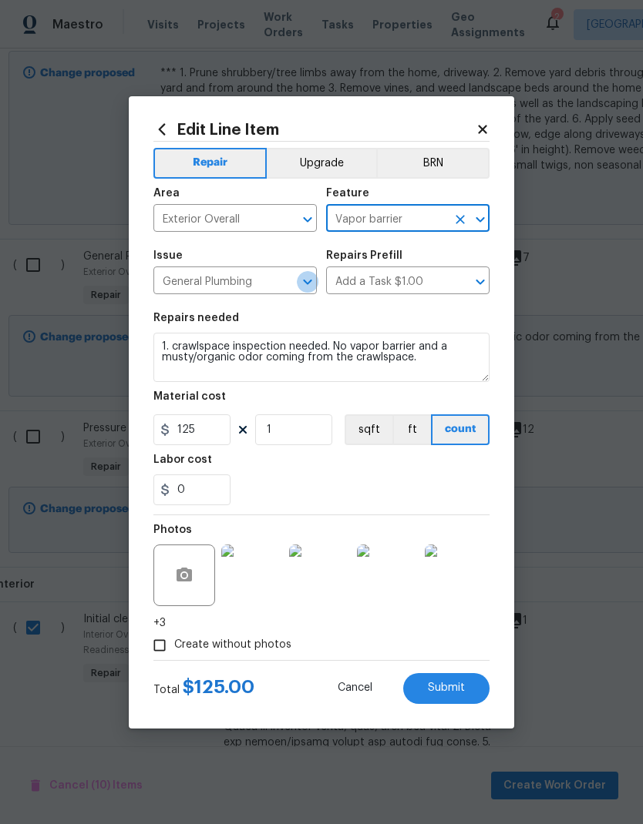
click at [306, 276] on icon "Open" at bounding box center [307, 282] width 18 height 18
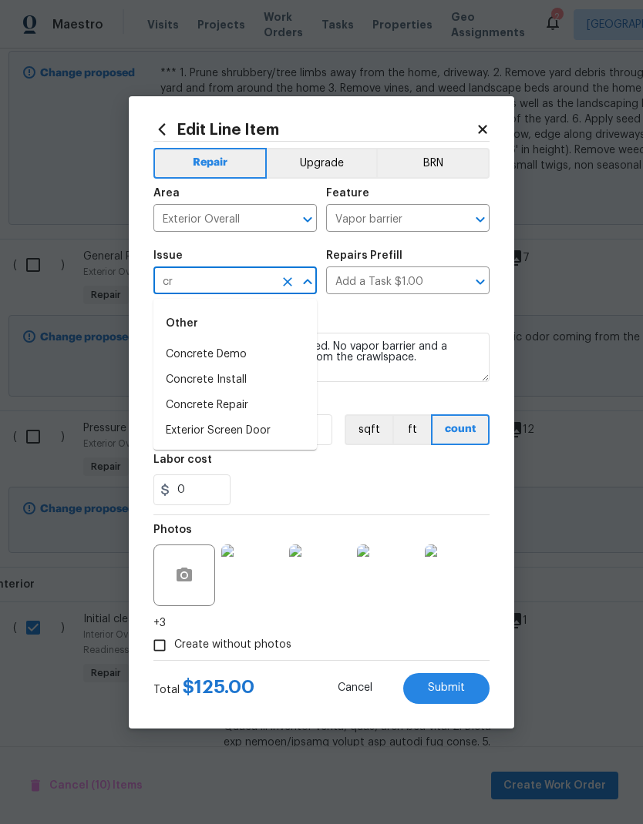
type input "c"
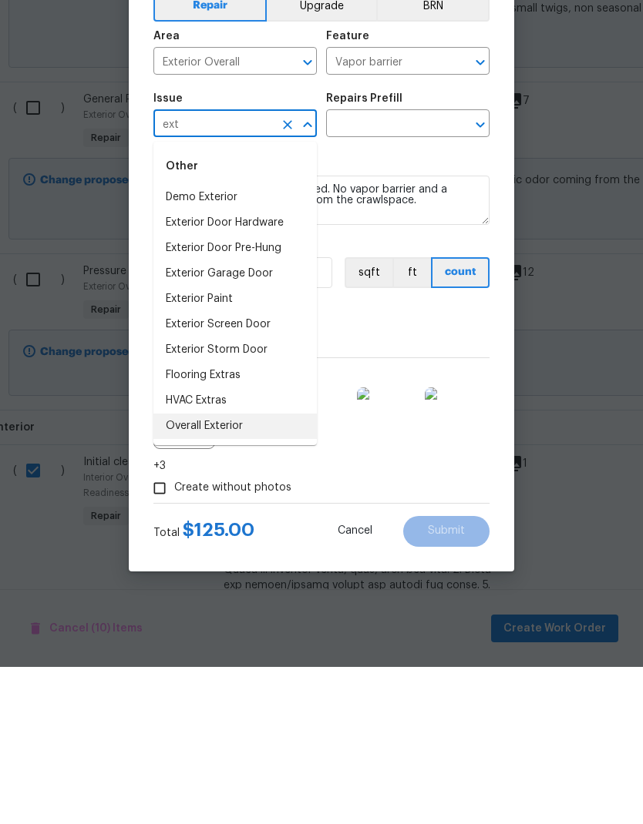
click at [237, 571] on li "Overall Exterior" at bounding box center [234, 583] width 163 height 25
type input "Overall Exterior"
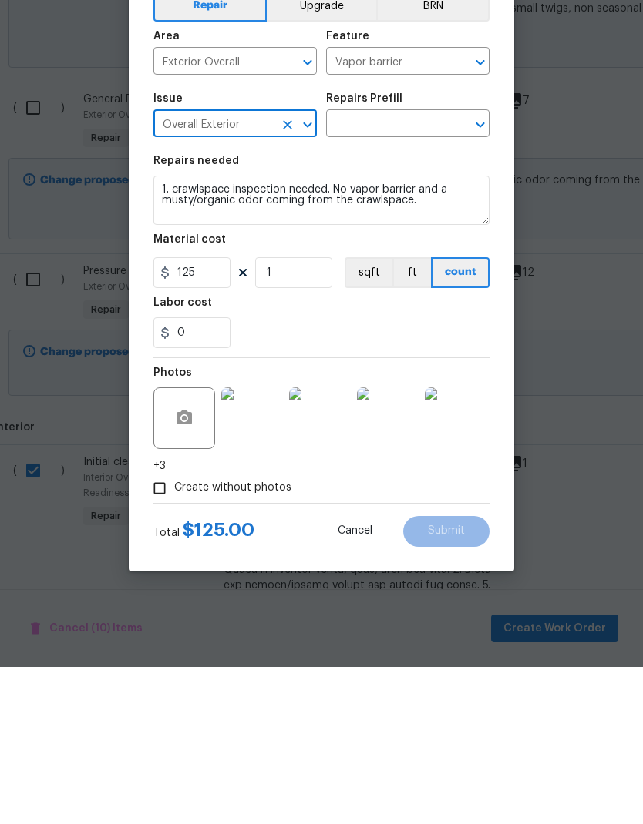
click at [434, 270] on input "text" at bounding box center [386, 282] width 120 height 24
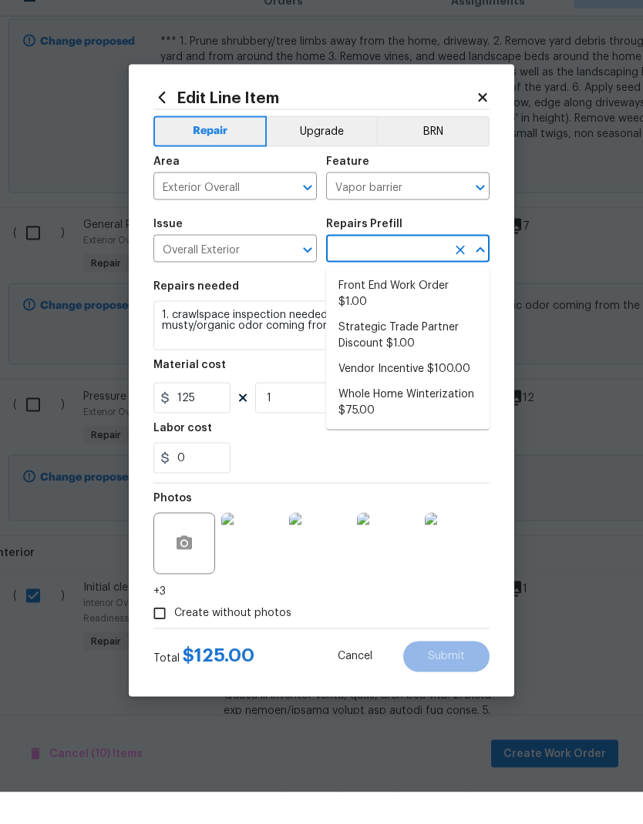
click at [294, 274] on icon "Clear" at bounding box center [287, 281] width 15 height 15
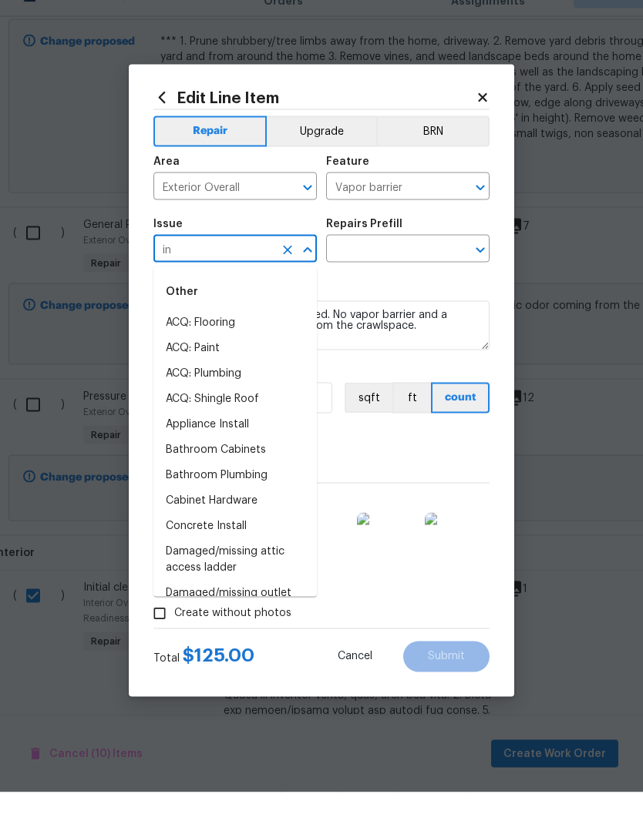
type input "int"
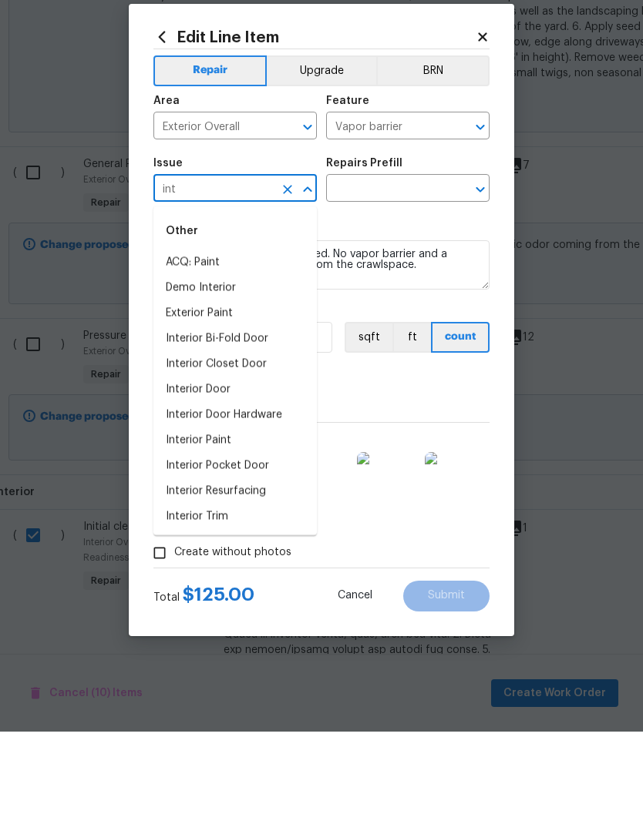
click at [287, 274] on icon "Clear" at bounding box center [287, 281] width 15 height 15
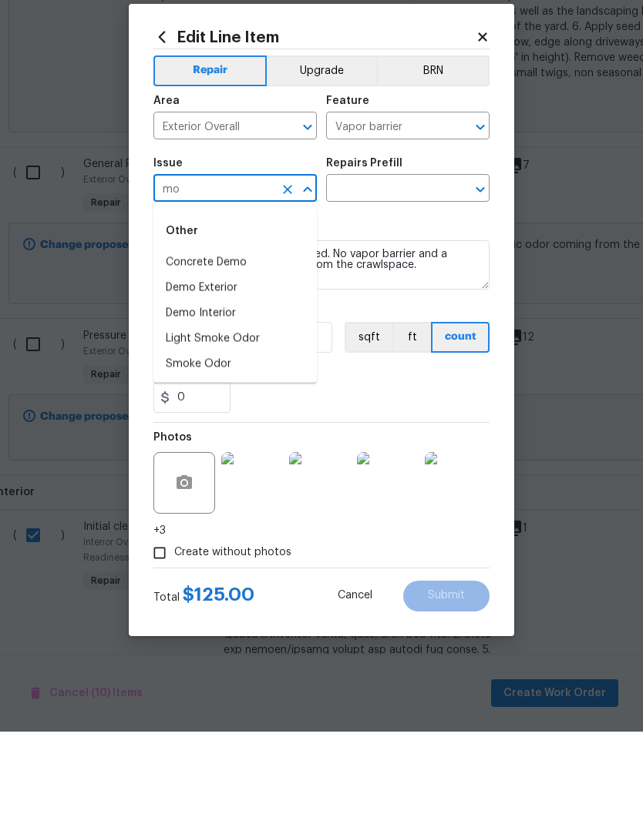
type input "m"
type input "v"
type input "c"
type input "m"
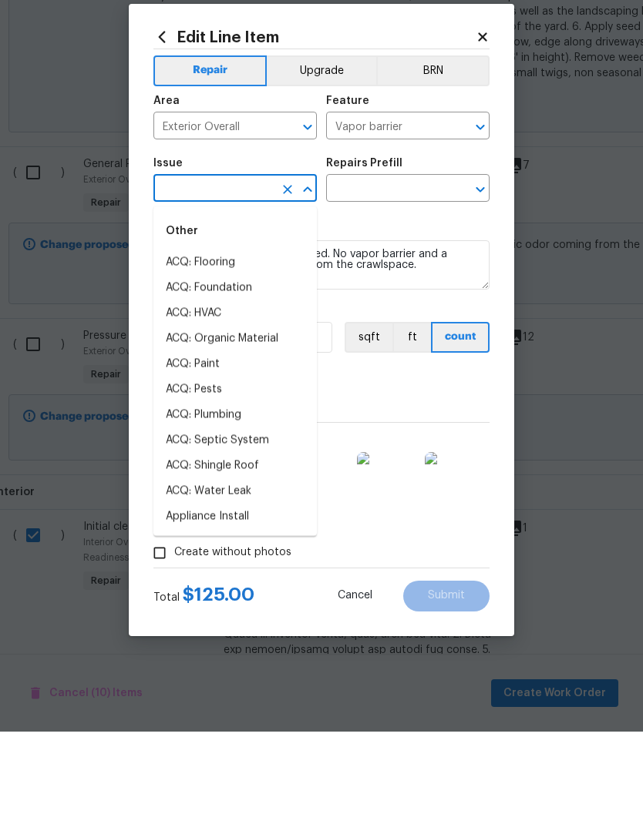
click at [264, 418] on li "ACQ: Organic Material" at bounding box center [234, 430] width 163 height 25
type input "ACQ: Organic Material"
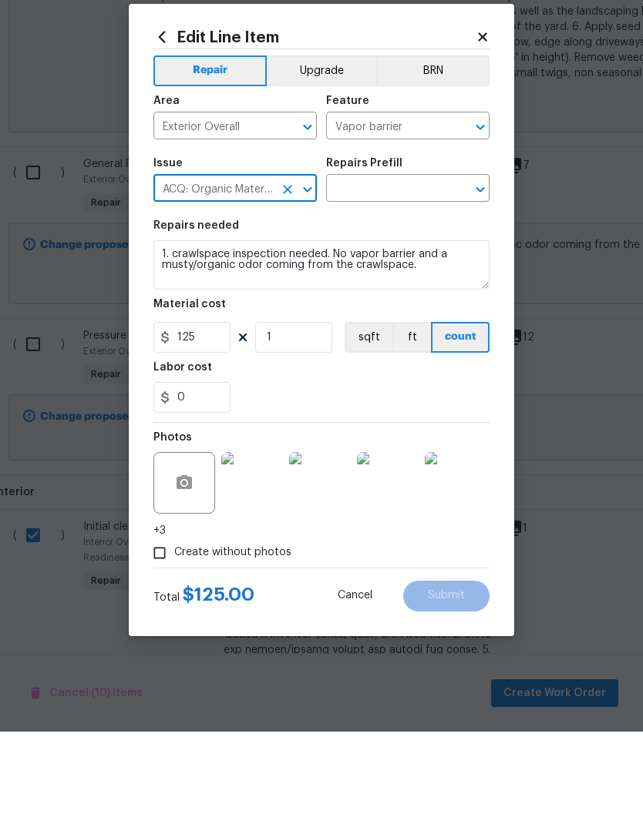
click at [415, 270] on input "text" at bounding box center [386, 282] width 120 height 24
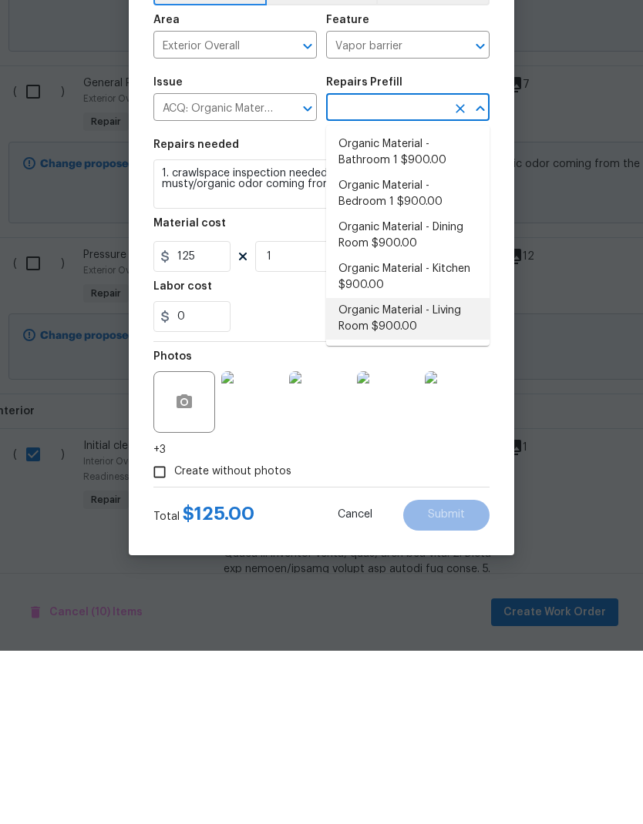
click at [413, 472] on li "Organic Material - Living Room $900.00" at bounding box center [407, 493] width 163 height 42
type input "Organic Material - Living Room $900.00"
type input "Acquisition"
type textarea "Acquisition Scope: Conditions Conducive to Organic Material - Living Room Discl…"
type input "Organic Material - Living Room $900.00"
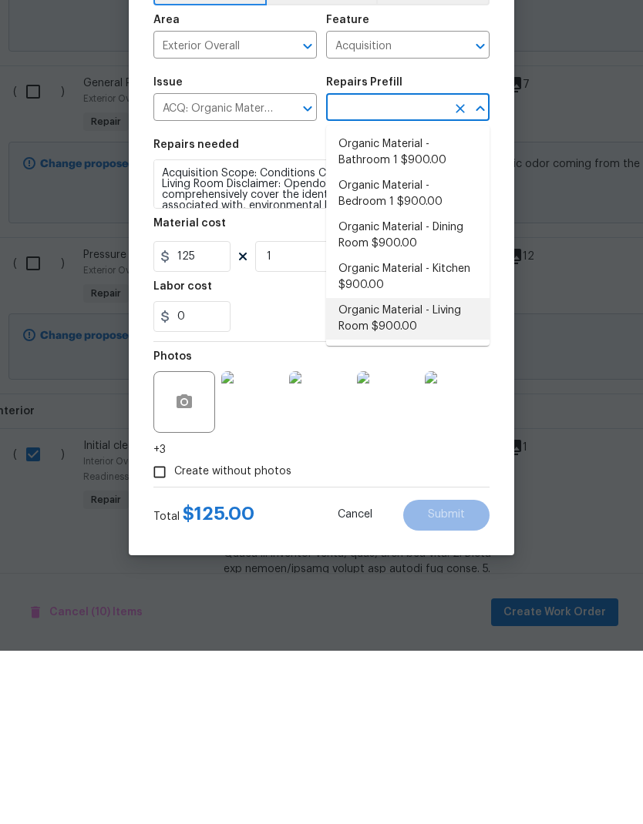
type input "900"
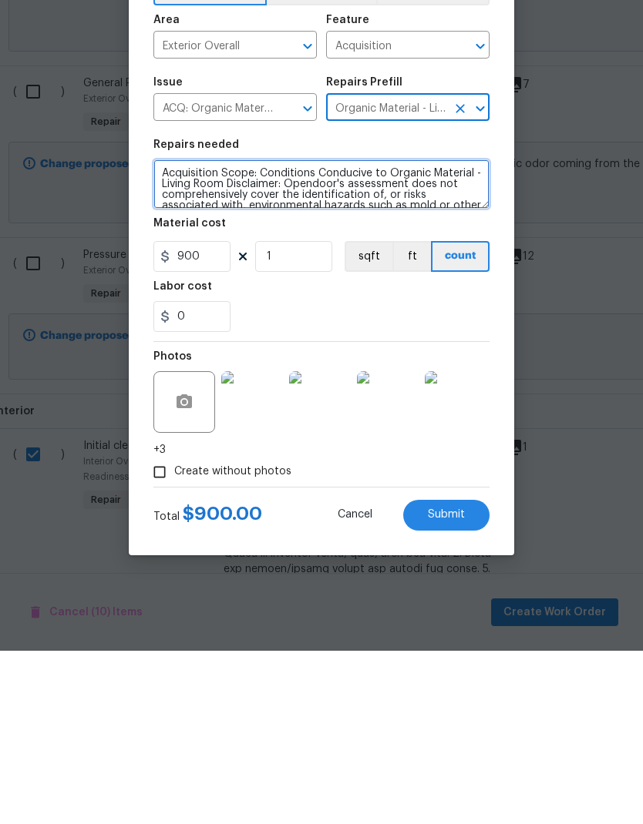
click at [173, 333] on textarea "Acquisition Scope: Conditions Conducive to Organic Material - Living Room Discl…" at bounding box center [321, 357] width 336 height 49
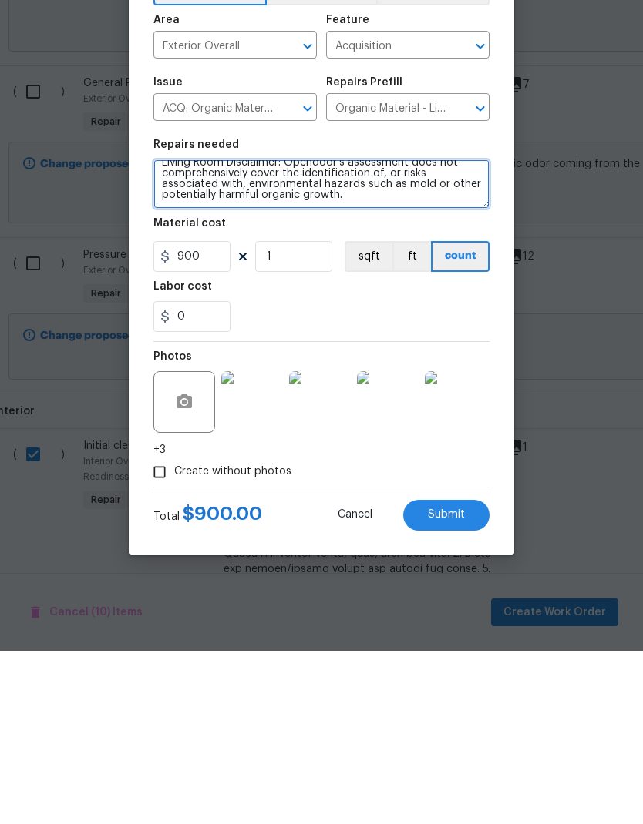
paste textarea "1. crawlspace inspection needed. No vapor barrier and a musty/organic odor comi…"
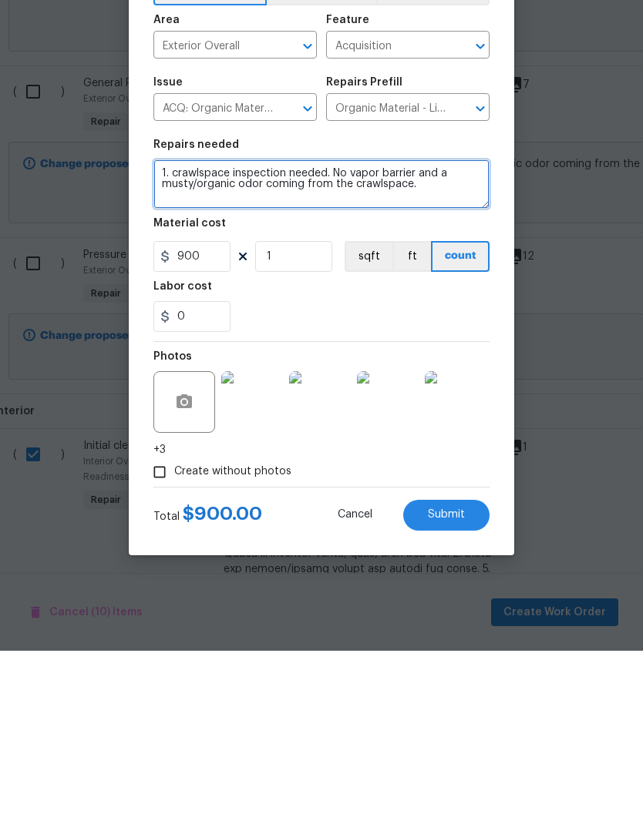
scroll to position [0, 0]
type textarea "1. crawlspace inspection needed. No vapor barrier and a musty/organic odor comi…"
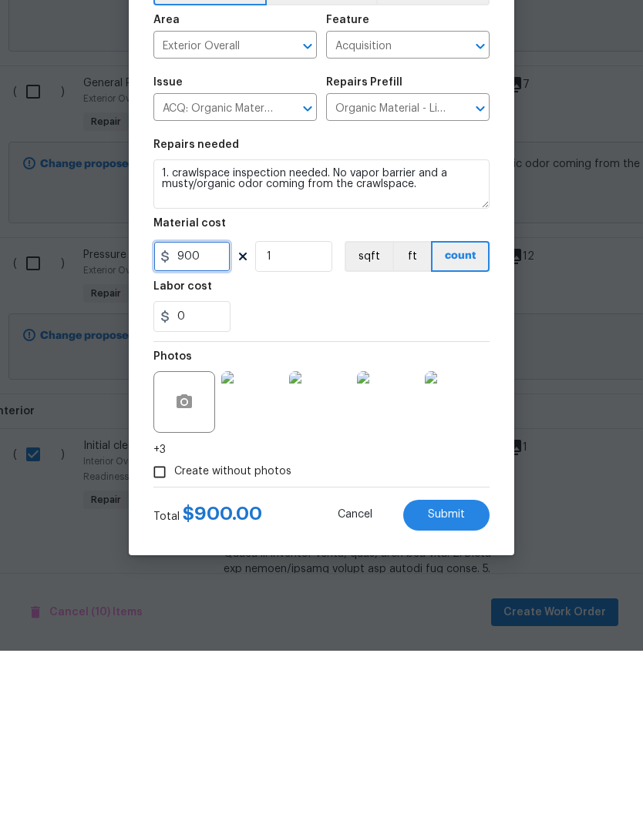
click at [222, 415] on input "900" at bounding box center [191, 430] width 77 height 31
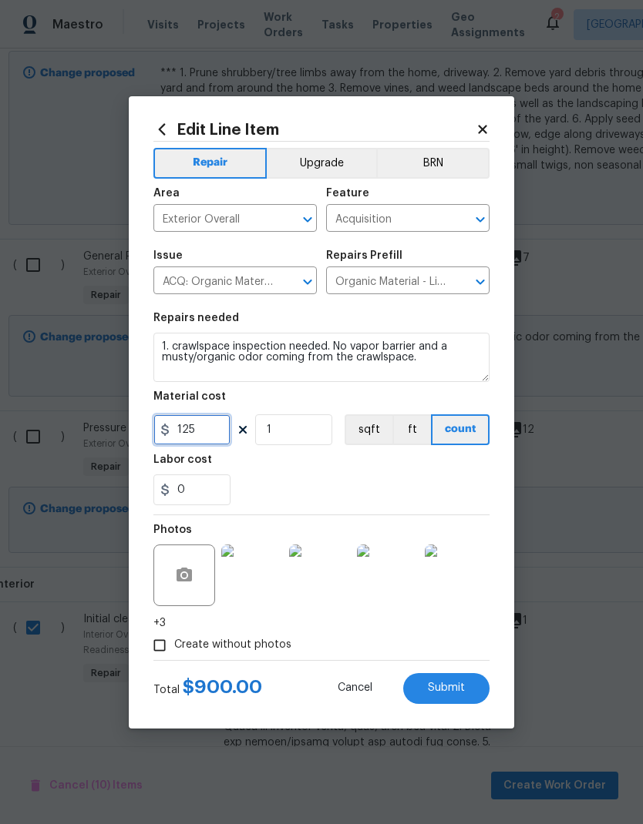
type input "125"
click at [321, 438] on input "1" at bounding box center [293, 430] width 77 height 31
click at [464, 692] on span "Submit" at bounding box center [446, 689] width 37 height 12
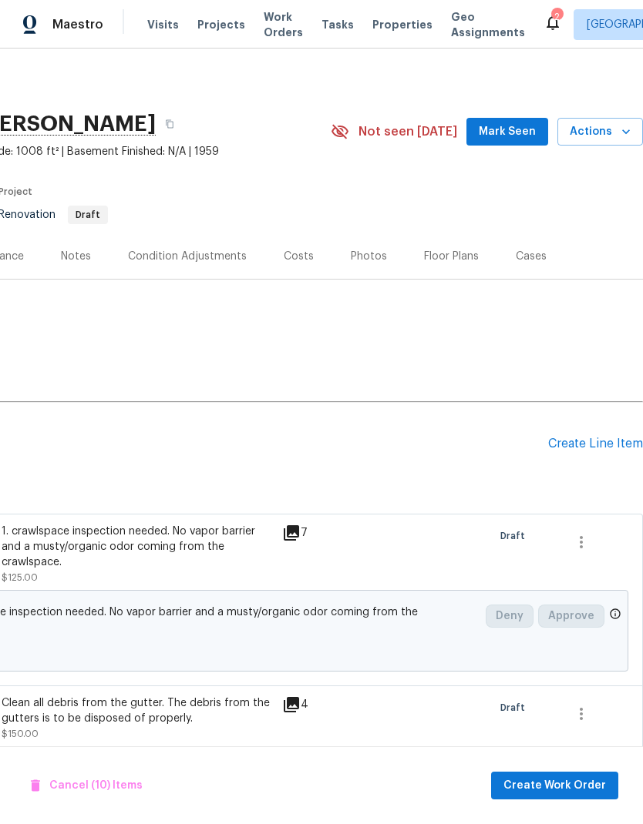
scroll to position [0, 228]
click at [595, 437] on div "Create Line Item" at bounding box center [595, 444] width 95 height 15
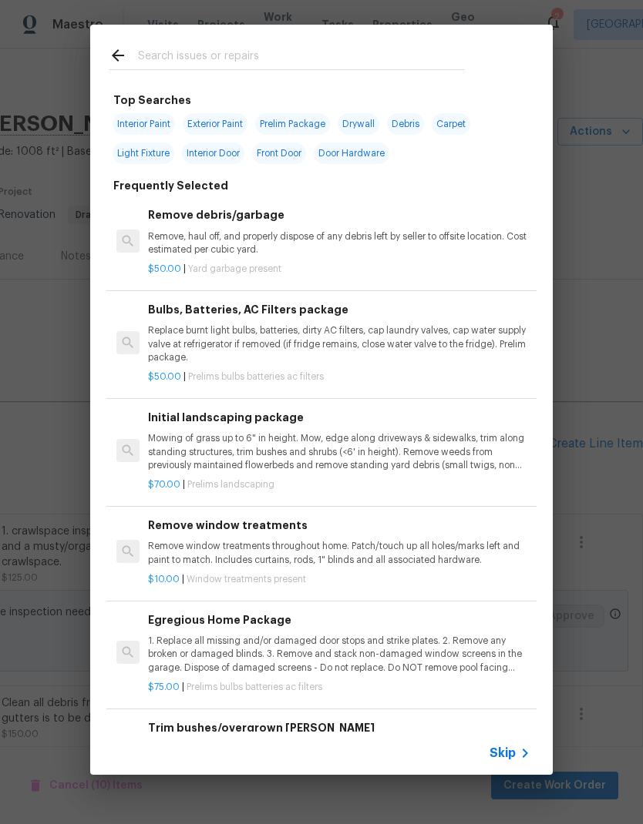
click at [611, 437] on div "Top Searches Interior Paint Exterior Paint Prelim Package Drywall Debris Carpet…" at bounding box center [321, 400] width 643 height 800
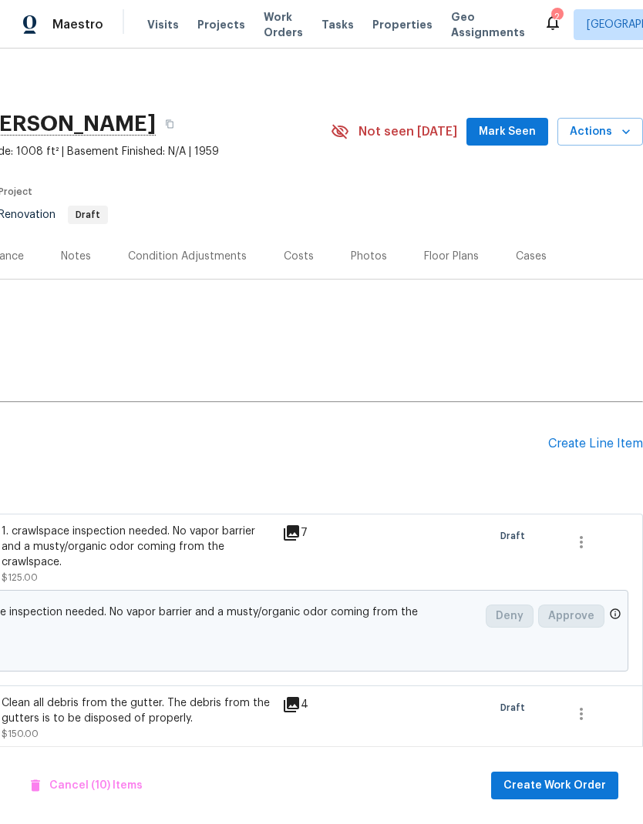
click at [586, 437] on div "Create Line Item" at bounding box center [595, 444] width 95 height 15
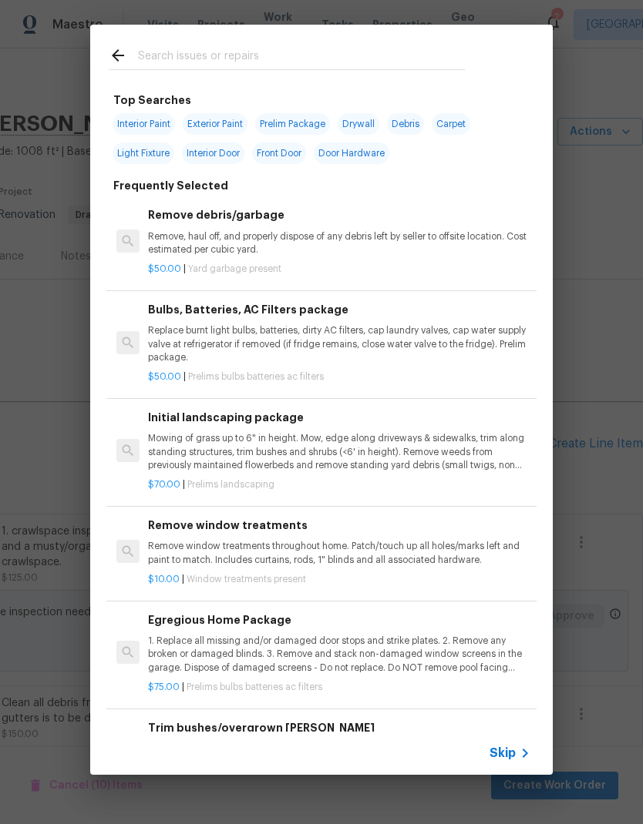
click at [245, 52] on input "text" at bounding box center [301, 57] width 327 height 23
type input "Plumb"
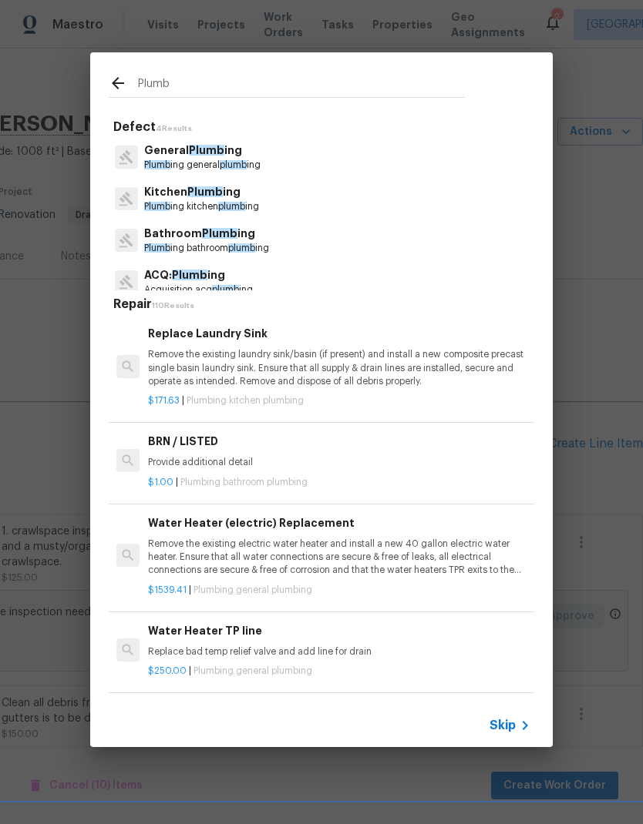
click at [227, 153] on p "General Plumb ing" at bounding box center [202, 151] width 116 height 16
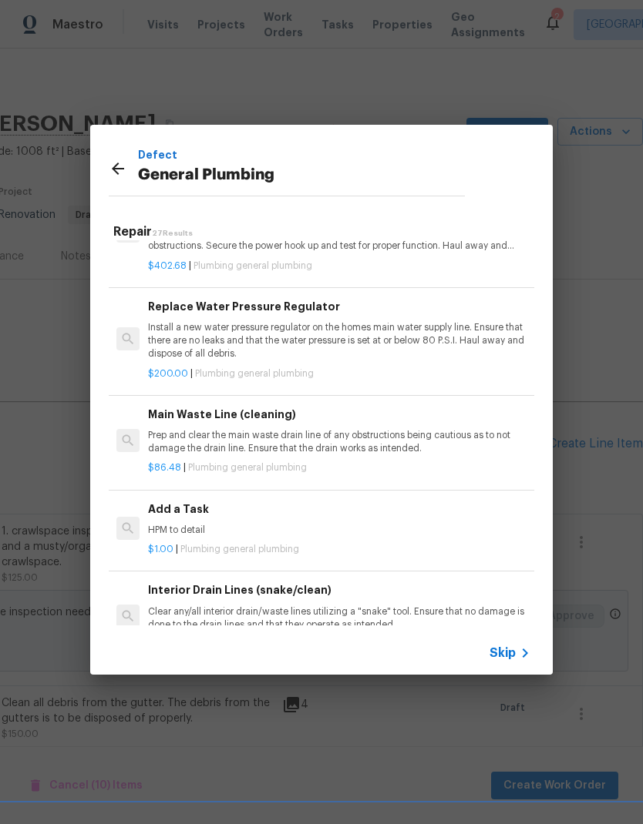
scroll to position [1495, 0]
click at [188, 506] on div "Add a Task HPM to detail" at bounding box center [339, 518] width 382 height 37
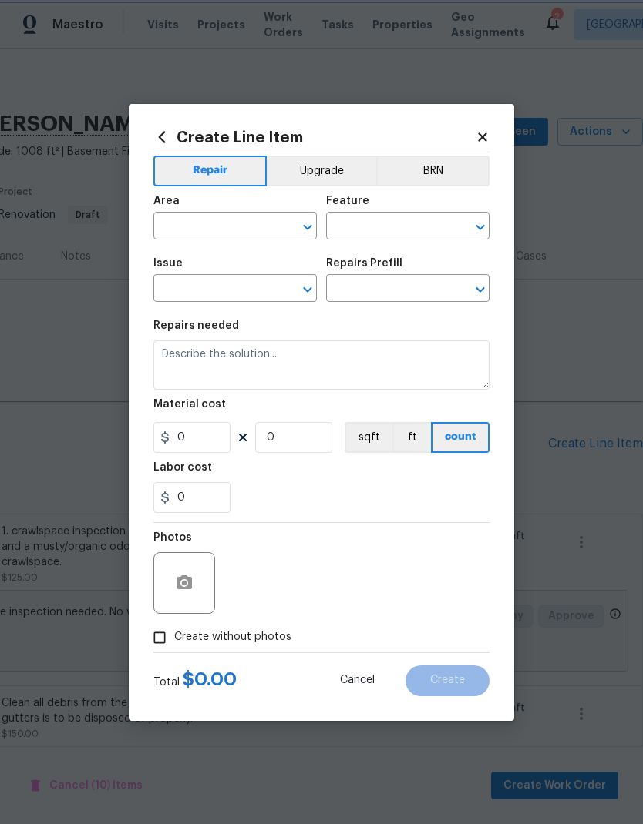
type input "Plumbing"
type input "General Plumbing"
type input "Add a Task $1.00"
type textarea "HPM to detail"
type input "1"
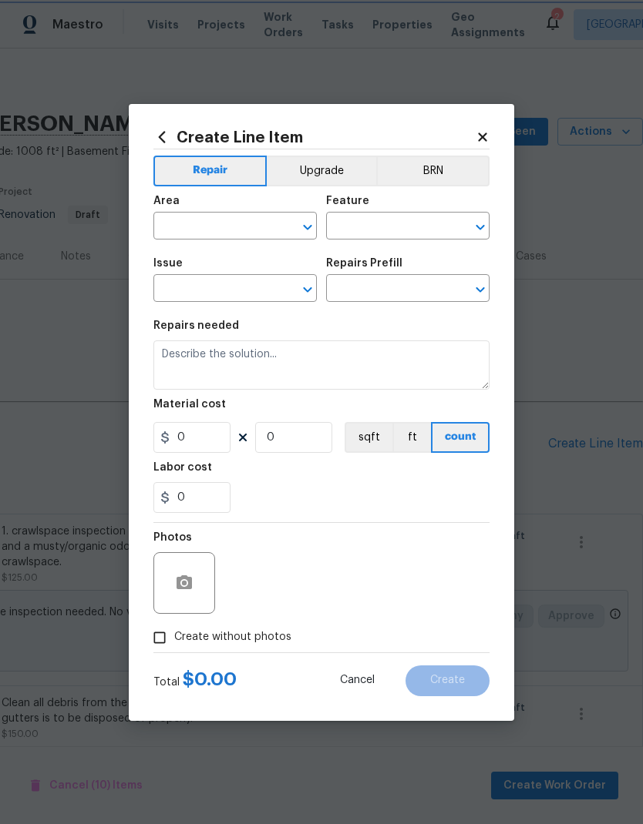
type input "1"
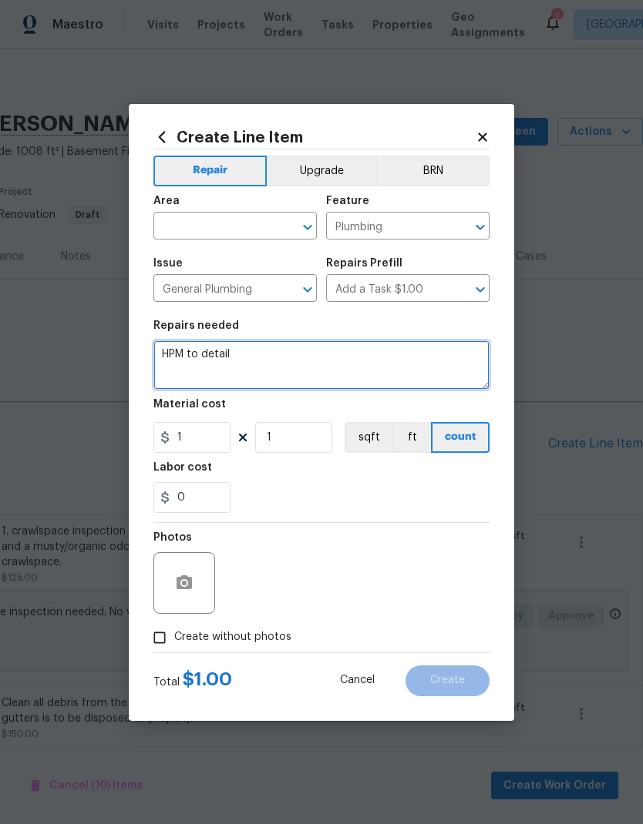
click at [201, 353] on textarea "HPM to detail" at bounding box center [321, 365] width 336 height 49
click at [178, 353] on textarea "HPM to detail" at bounding box center [321, 365] width 336 height 49
click at [177, 353] on textarea "HPM to detail" at bounding box center [321, 365] width 336 height 49
paste textarea "2. Inspection of cast-iron piping condition"
click at [179, 348] on textarea "2. Inspection of cast-iron piping condition" at bounding box center [321, 365] width 336 height 49
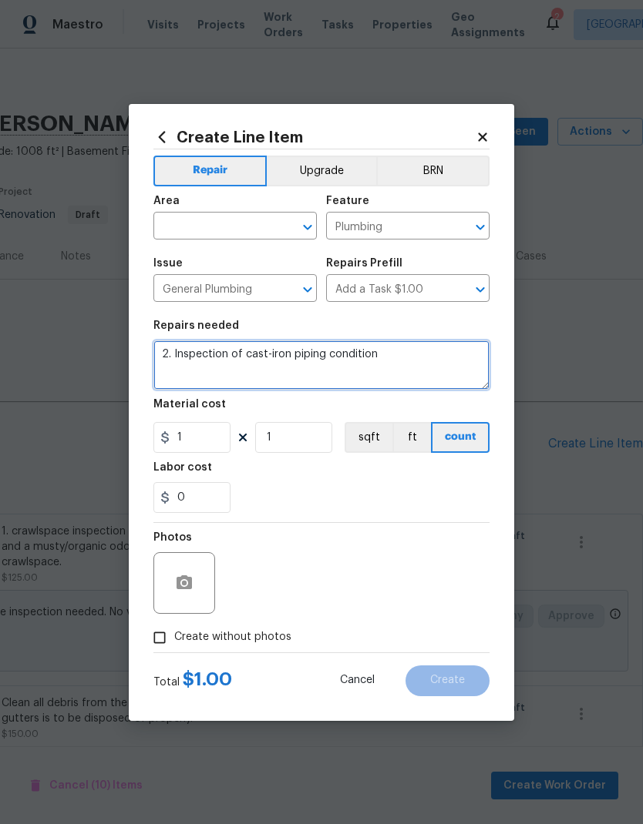
click at [301, 354] on textarea "2. Inspection of cast-iron piping condition" at bounding box center [321, 365] width 336 height 49
click at [179, 352] on textarea "2. Inspection of cast-iron piping condition" at bounding box center [321, 365] width 336 height 49
type textarea "Inspection of cast-iron piping condition"
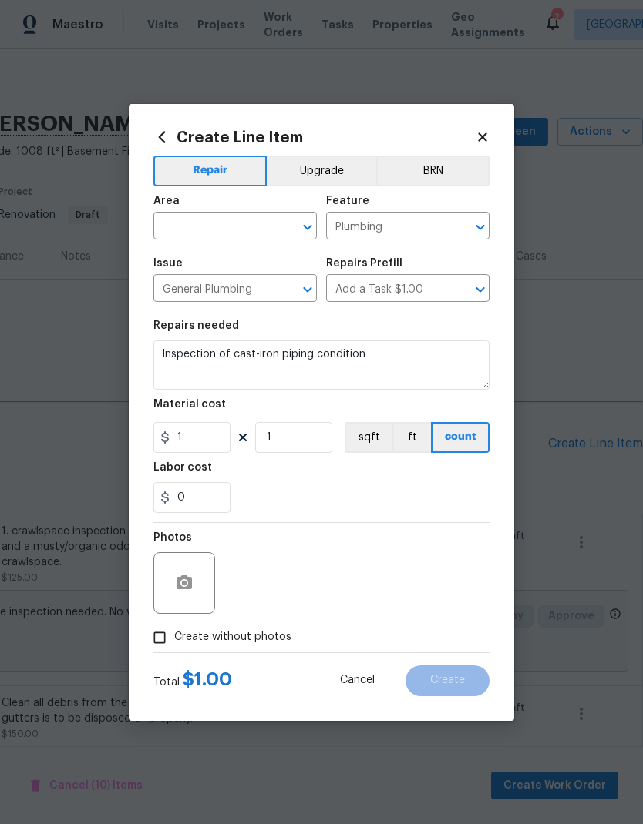
click at [266, 221] on input "text" at bounding box center [213, 228] width 120 height 24
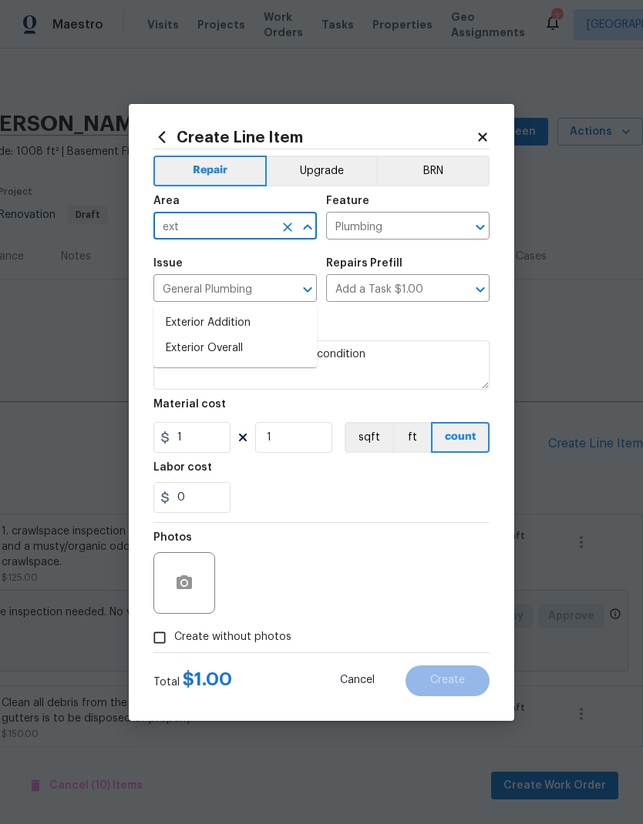
click at [237, 336] on li "Exterior Overall" at bounding box center [234, 348] width 163 height 25
type input "Exterior Overall"
click at [160, 636] on input "Create without photos" at bounding box center [159, 637] width 29 height 29
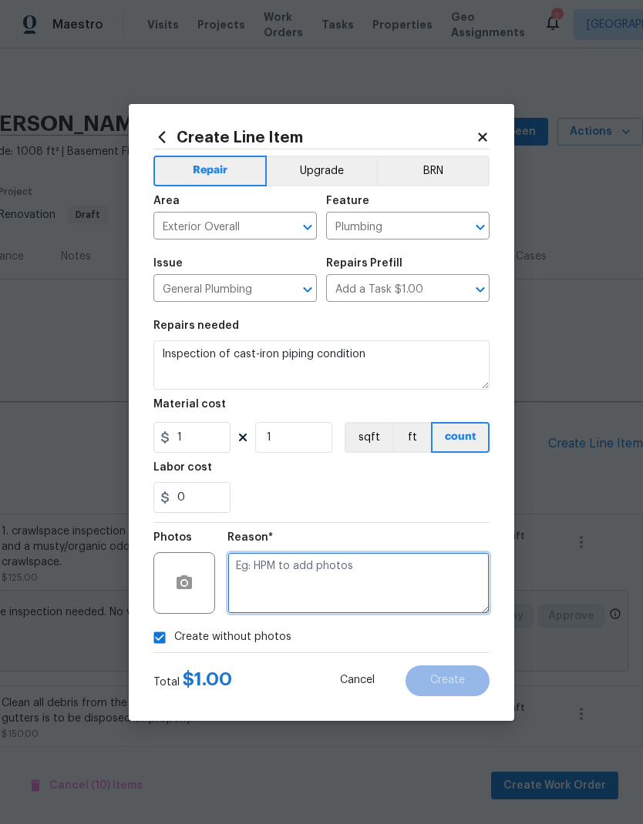
click at [284, 565] on textarea at bounding box center [358, 583] width 262 height 62
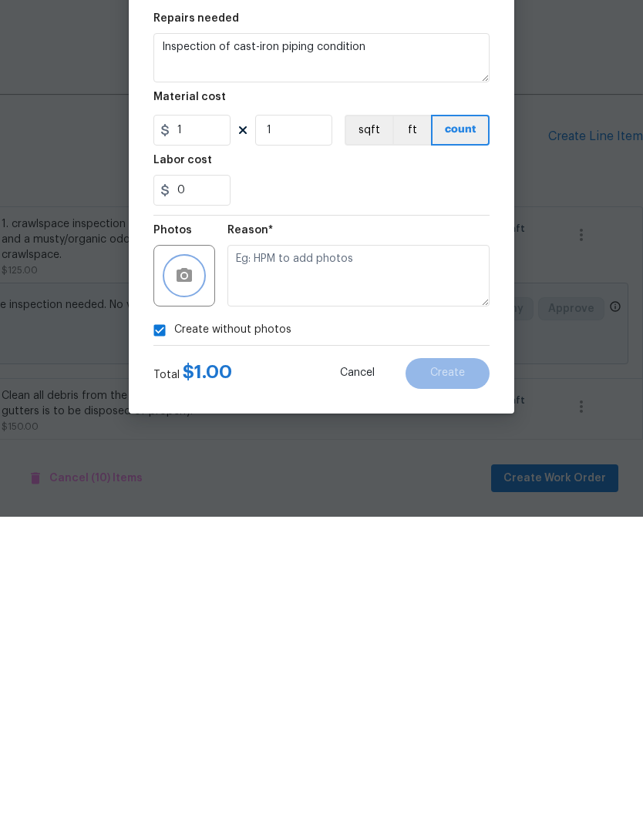
click at [197, 565] on button "button" at bounding box center [184, 583] width 37 height 37
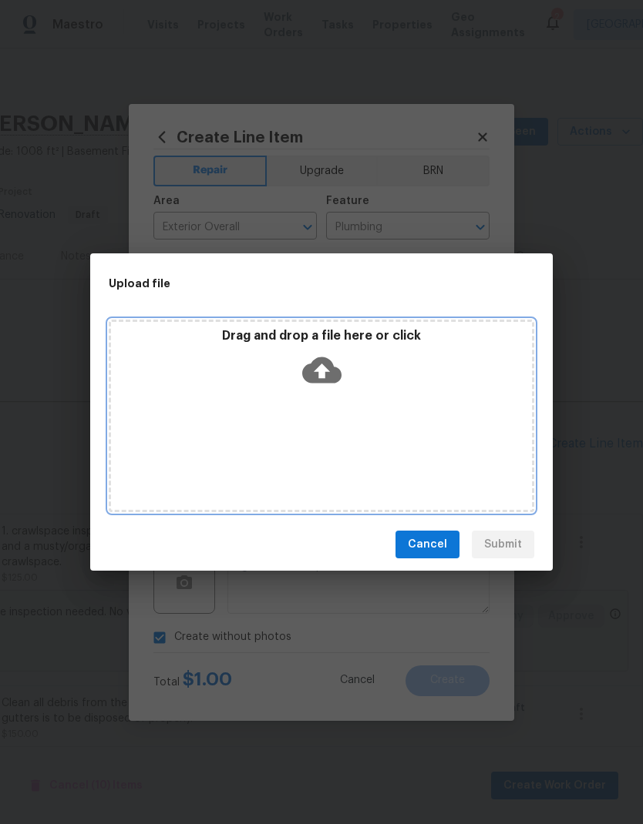
click at [331, 364] on icon at bounding box center [321, 371] width 39 height 26
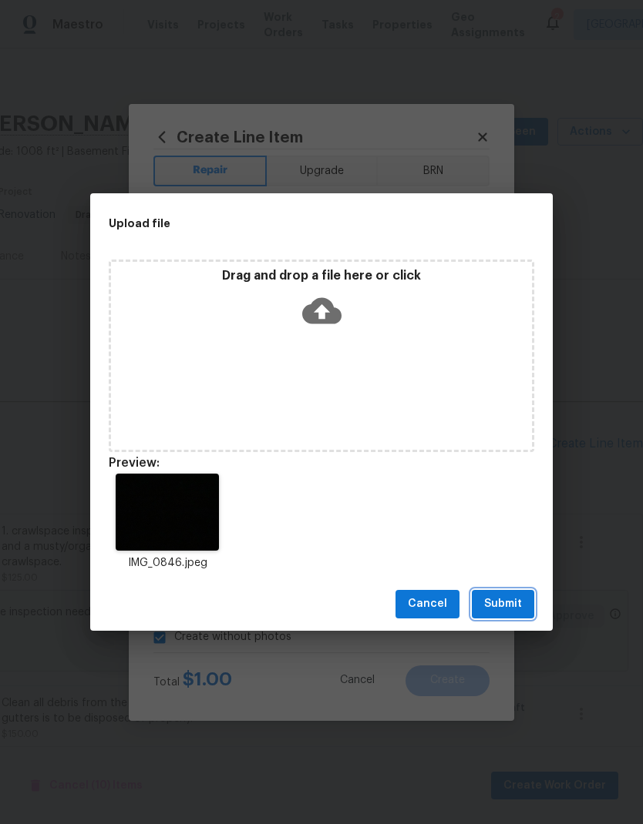
click at [508, 603] on span "Submit" at bounding box center [503, 604] width 38 height 19
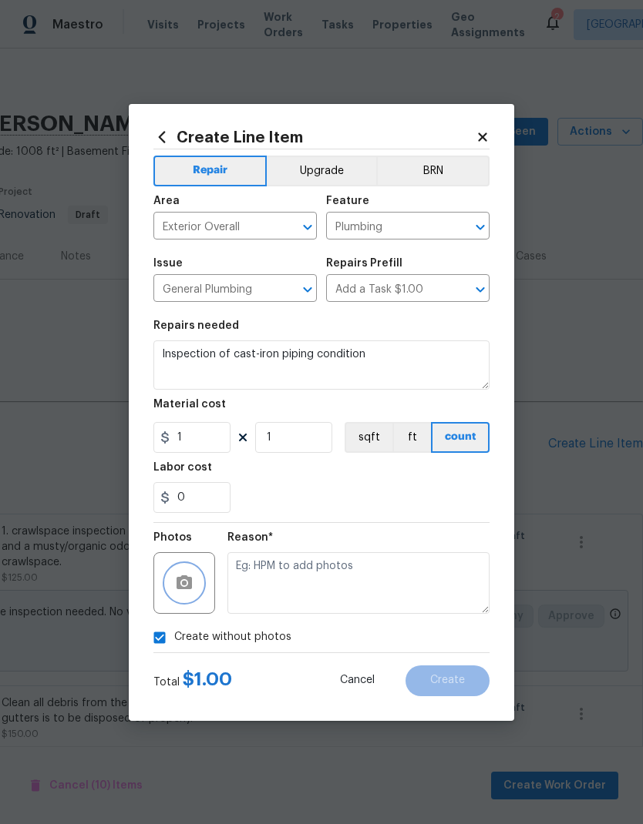
checkbox input "false"
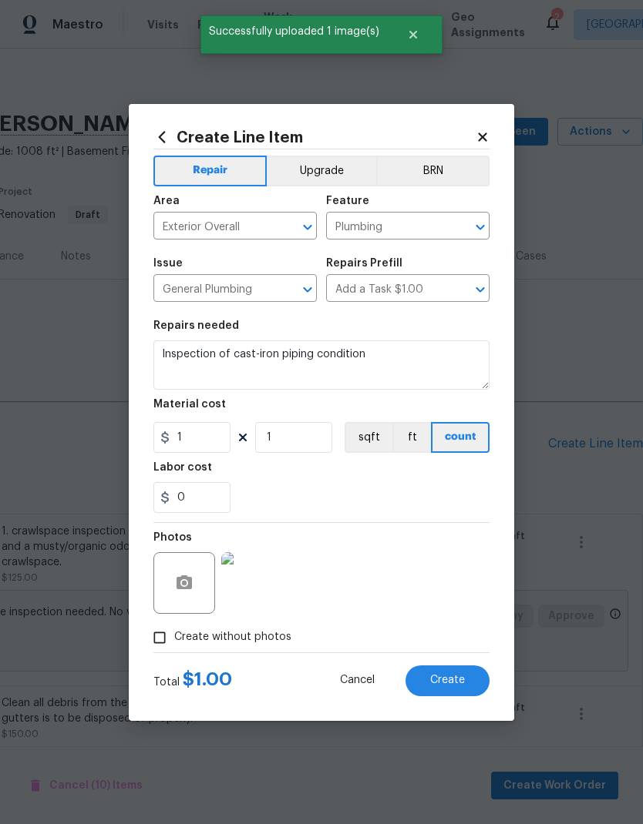
click at [462, 682] on span "Create" at bounding box center [447, 681] width 35 height 12
checkbox input "false"
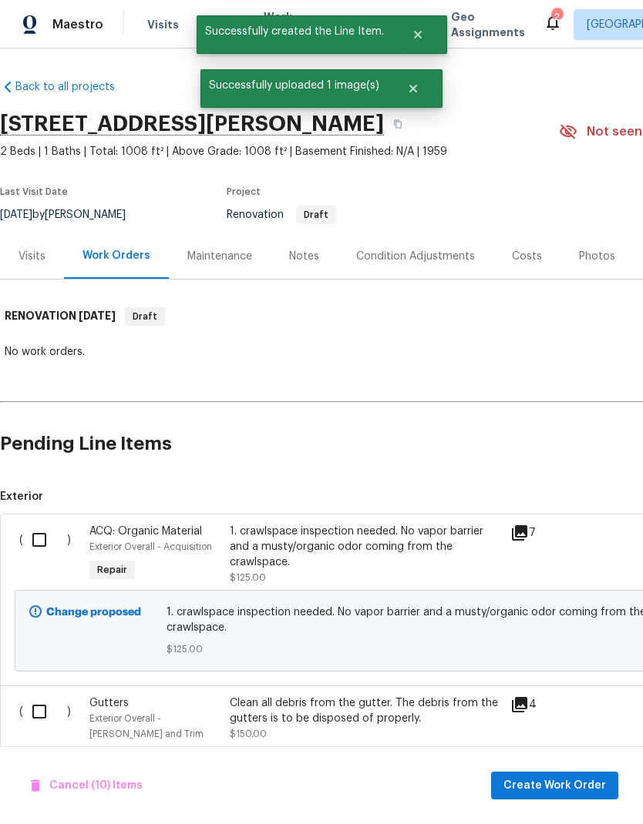
scroll to position [0, 0]
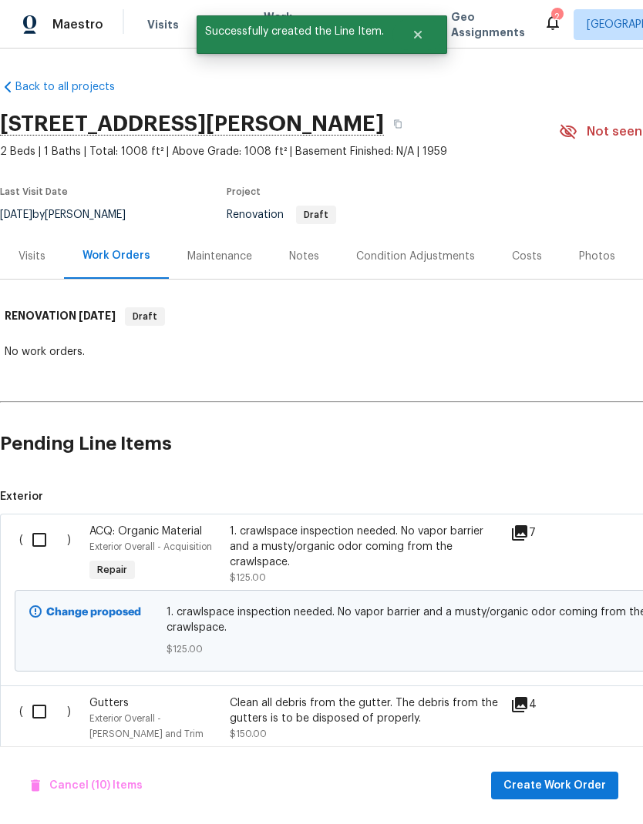
click at [526, 526] on icon at bounding box center [519, 533] width 15 height 15
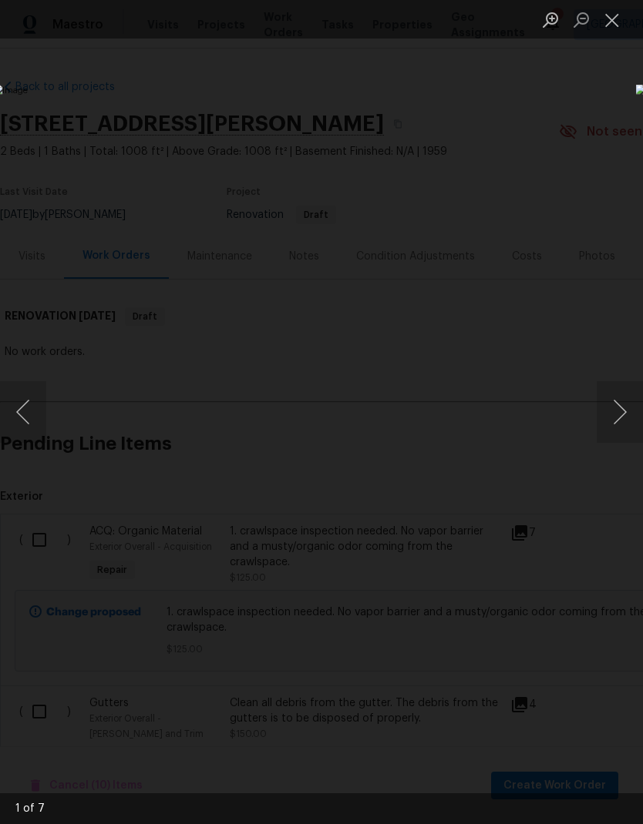
click at [616, 411] on button "Next image" at bounding box center [619, 412] width 46 height 62
click at [620, 412] on button "Next image" at bounding box center [619, 412] width 46 height 62
click at [622, 405] on button "Next image" at bounding box center [619, 412] width 46 height 62
click at [616, 421] on button "Next image" at bounding box center [619, 412] width 46 height 62
click at [618, 417] on button "Next image" at bounding box center [619, 412] width 46 height 62
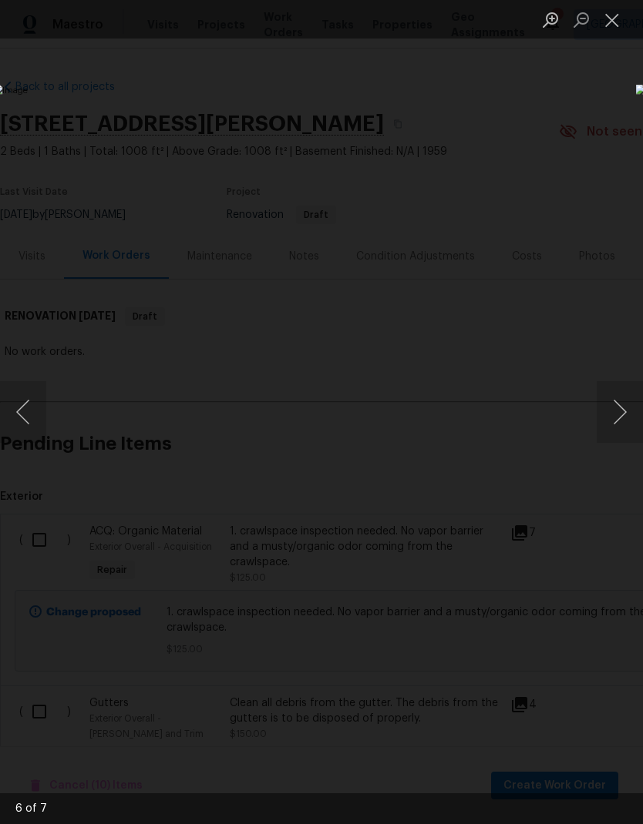
click at [621, 424] on button "Next image" at bounding box center [619, 412] width 46 height 62
click at [625, 416] on button "Next image" at bounding box center [619, 412] width 46 height 62
click at [615, 23] on button "Close lightbox" at bounding box center [611, 19] width 31 height 27
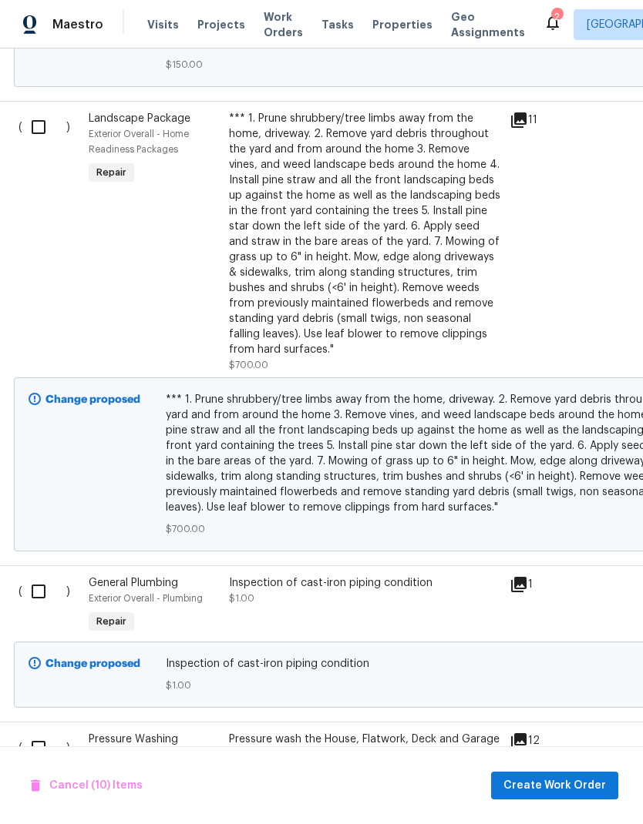
scroll to position [757, 1]
click at [349, 575] on div "Inspection of cast-iron piping condition $1.00" at bounding box center [364, 590] width 271 height 31
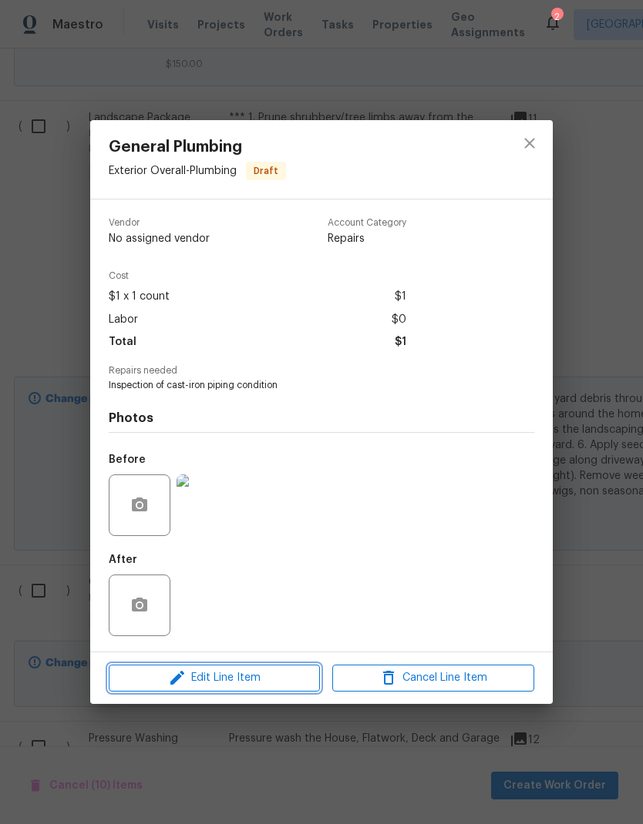
click at [241, 683] on span "Edit Line Item" at bounding box center [214, 678] width 202 height 19
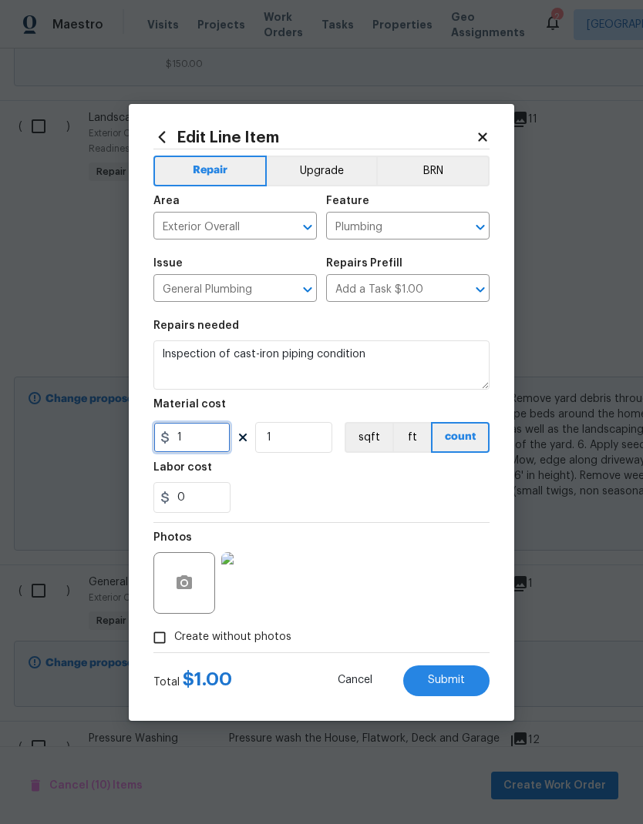
click at [216, 440] on input "1" at bounding box center [191, 437] width 77 height 31
type input "125"
click at [257, 587] on img at bounding box center [252, 583] width 62 height 62
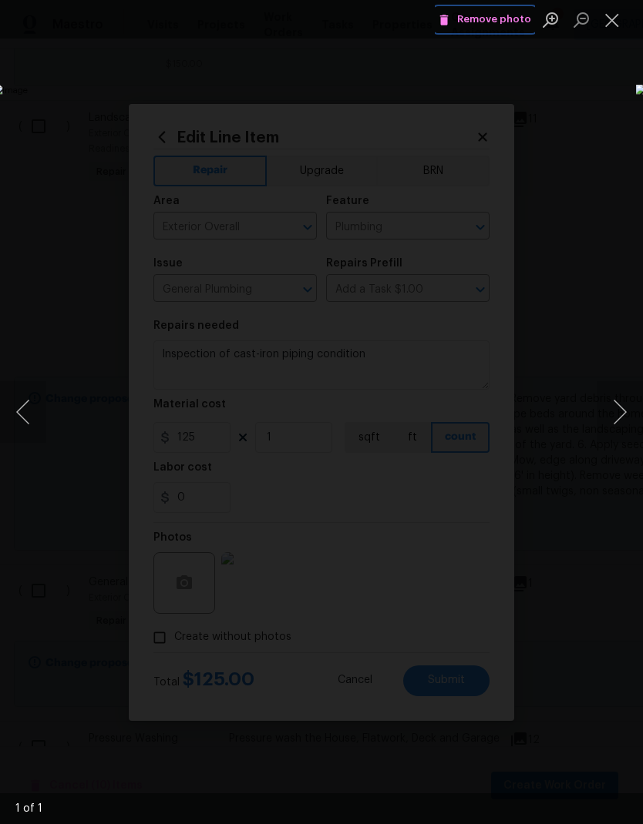
click at [507, 17] on span "Remove photo" at bounding box center [484, 20] width 92 height 18
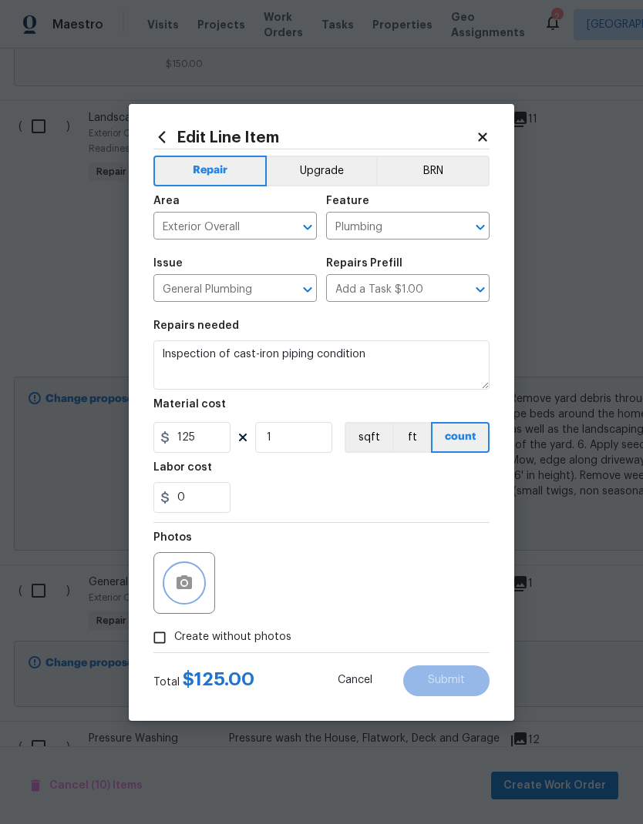
click at [186, 585] on circle "button" at bounding box center [184, 582] width 5 height 5
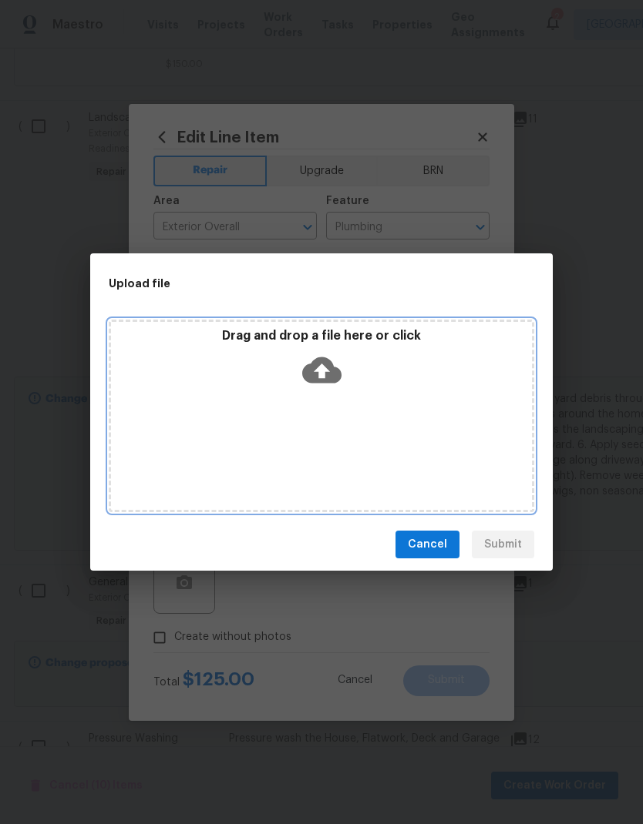
click at [331, 364] on icon at bounding box center [321, 371] width 39 height 26
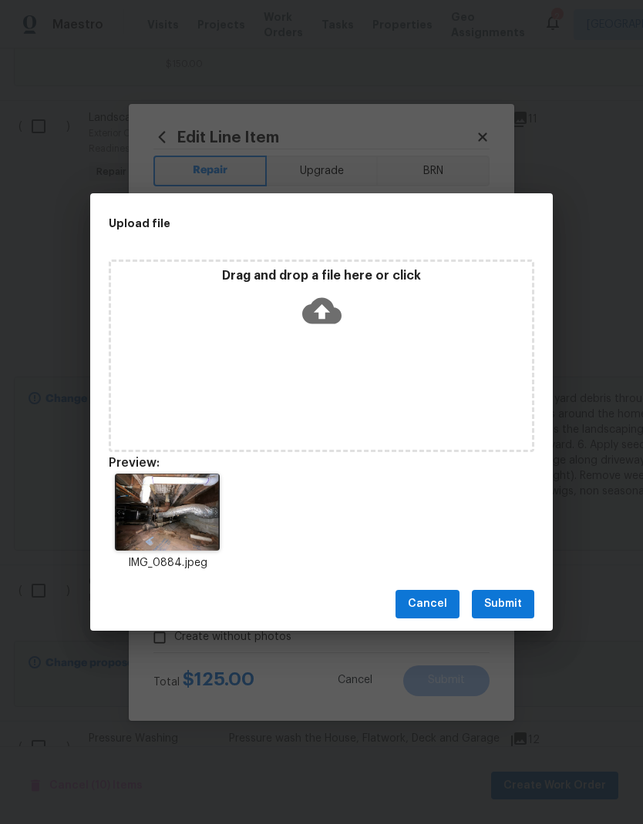
click at [519, 604] on span "Submit" at bounding box center [503, 604] width 38 height 19
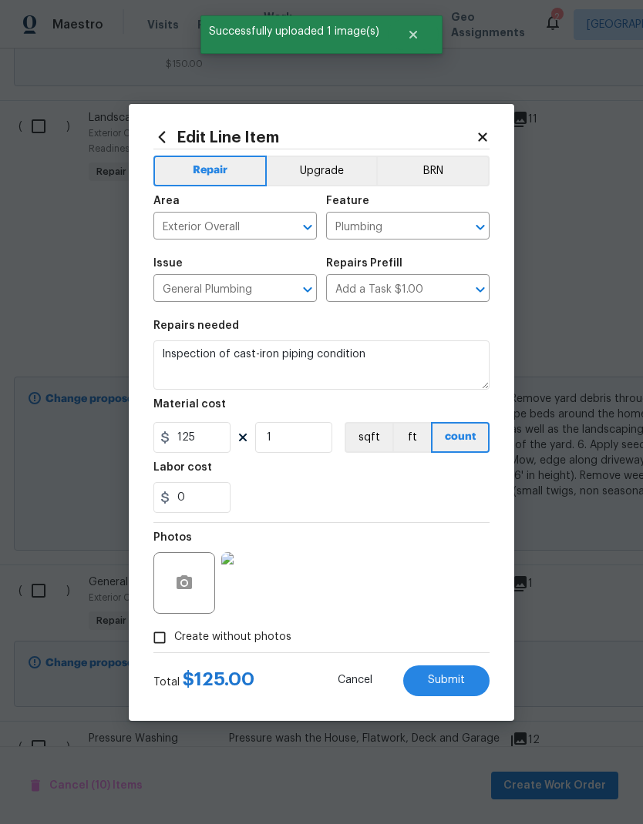
click at [459, 693] on button "Submit" at bounding box center [446, 681] width 86 height 31
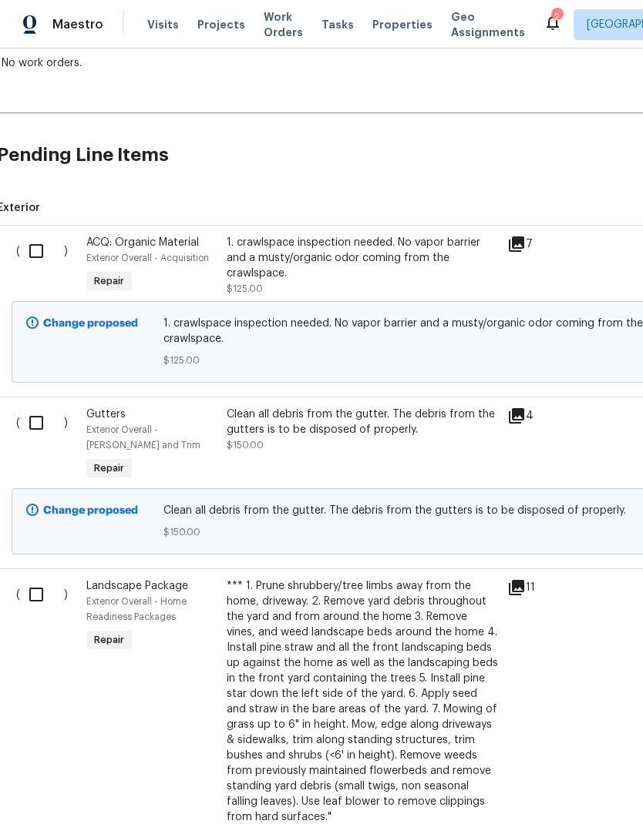
scroll to position [289, 3]
click at [40, 250] on input "checkbox" at bounding box center [42, 251] width 44 height 32
checkbox input "true"
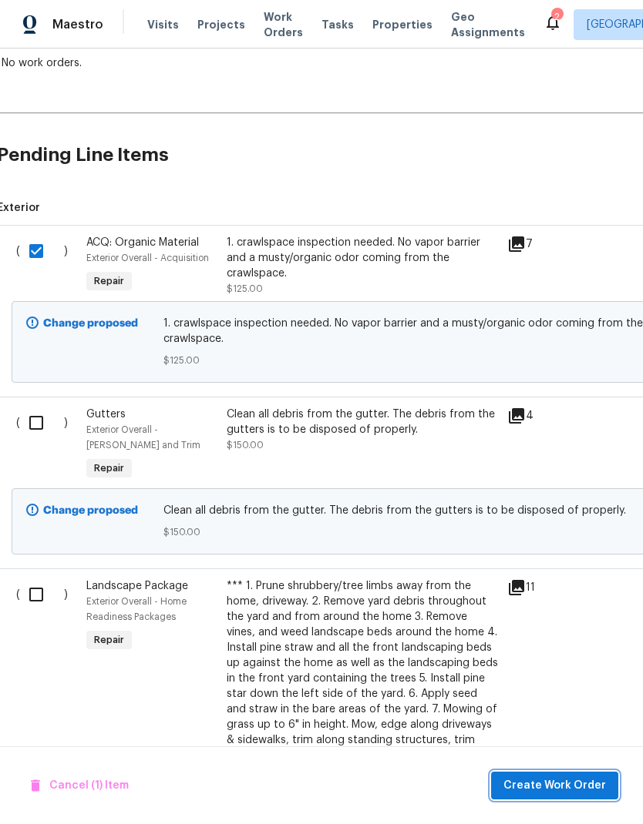
click at [585, 784] on span "Create Work Order" at bounding box center [554, 786] width 102 height 19
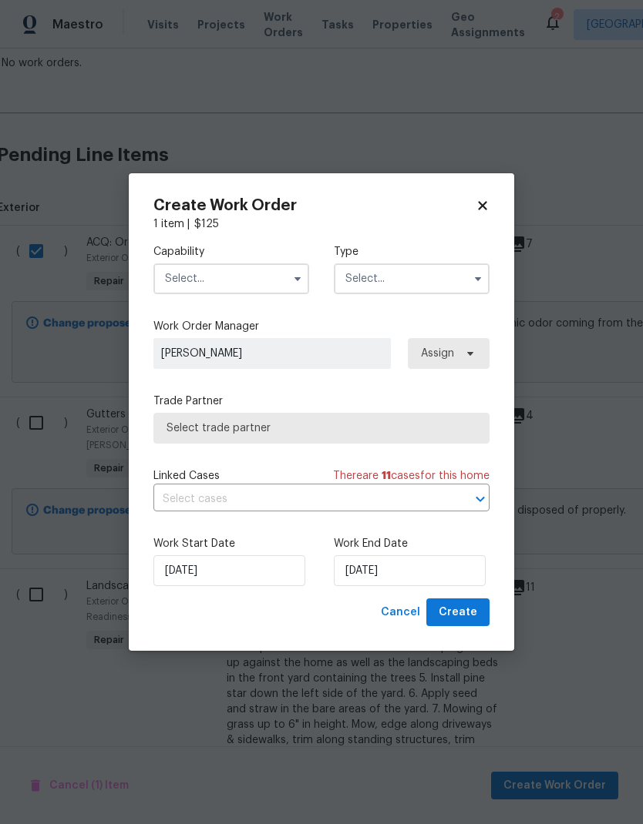
click at [283, 275] on input "text" at bounding box center [231, 279] width 156 height 31
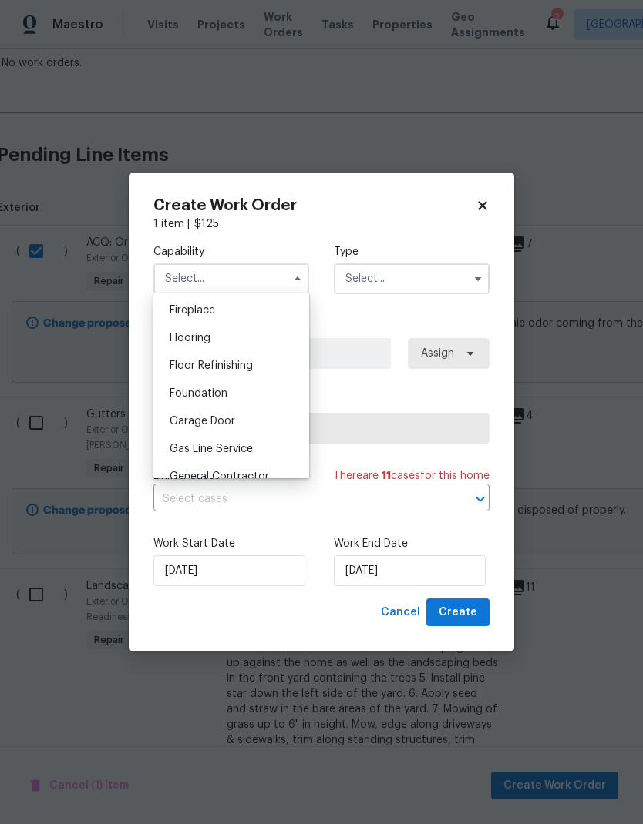
scroll to position [572, 0]
click at [245, 392] on div "Foundation" at bounding box center [231, 393] width 148 height 28
type input "Foundation"
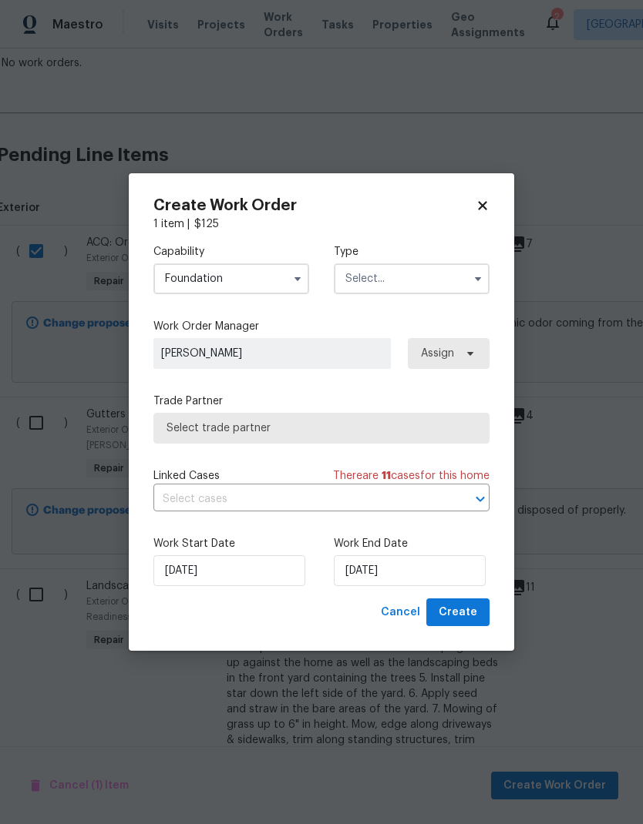
click at [419, 282] on input "text" at bounding box center [412, 279] width 156 height 31
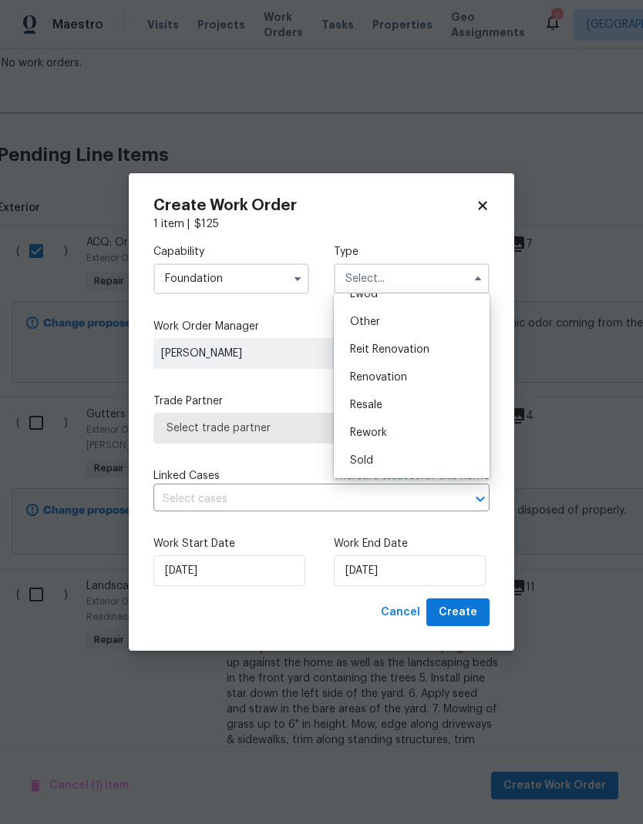
scroll to position [183, 0]
click at [408, 379] on div "Renovation" at bounding box center [411, 378] width 148 height 28
type input "Renovation"
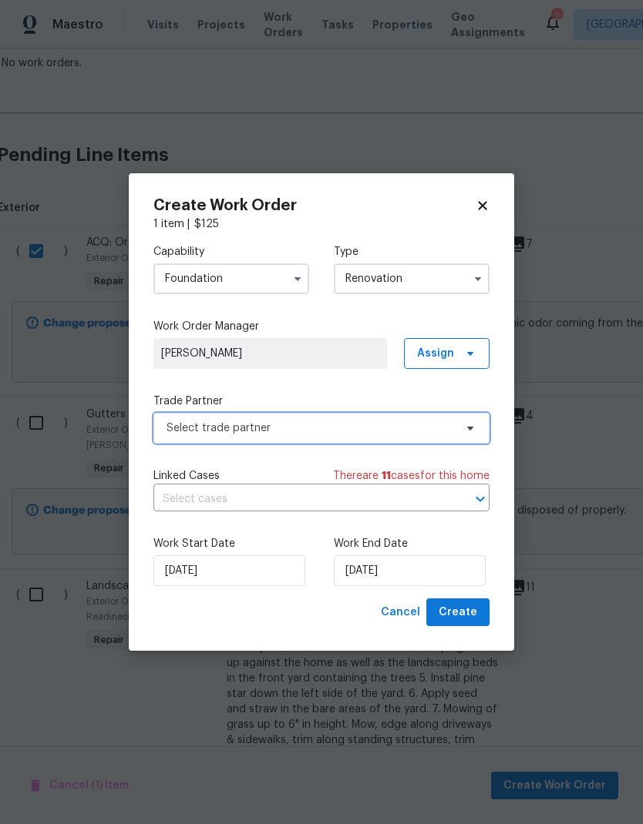
click at [468, 432] on icon at bounding box center [470, 428] width 12 height 12
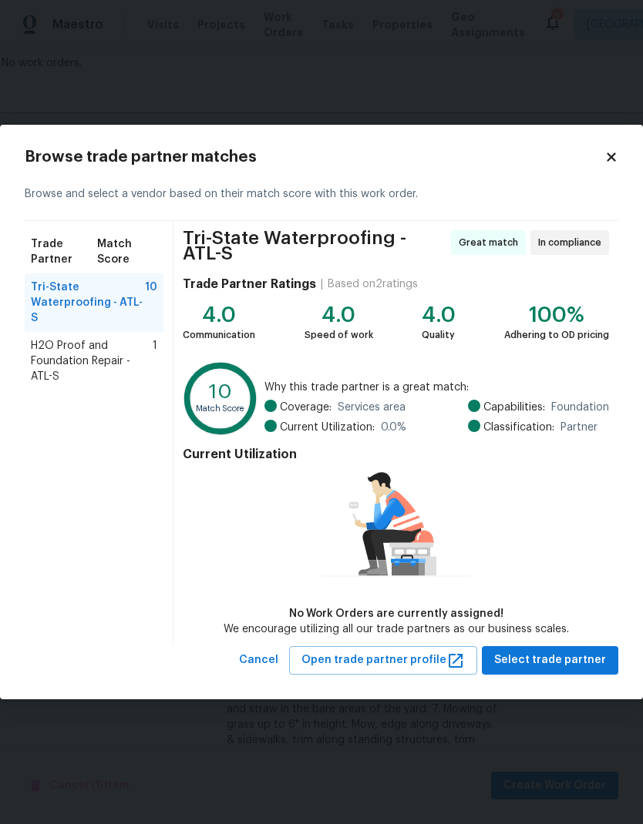
click at [93, 351] on span "H2O Proof and Foundation Repair - ATL-S" at bounding box center [92, 361] width 122 height 46
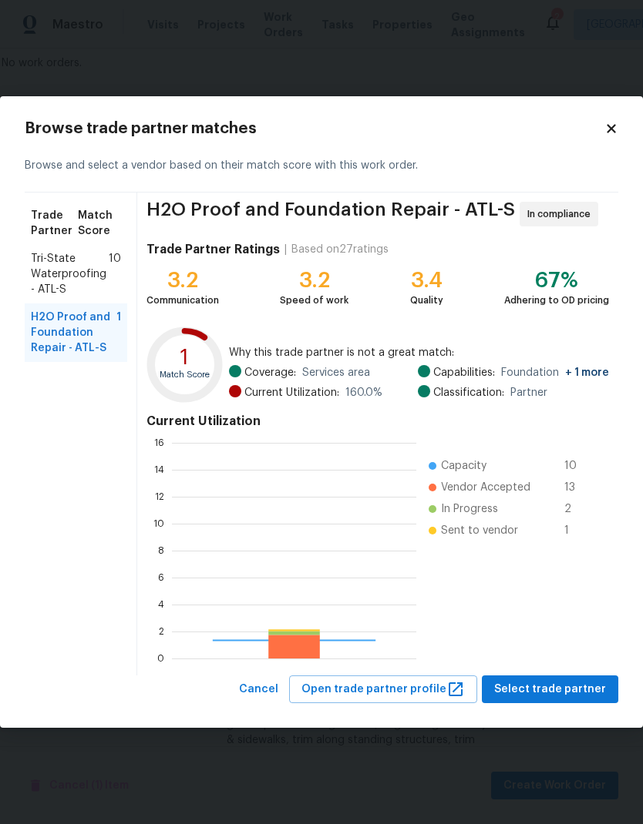
scroll to position [216, 244]
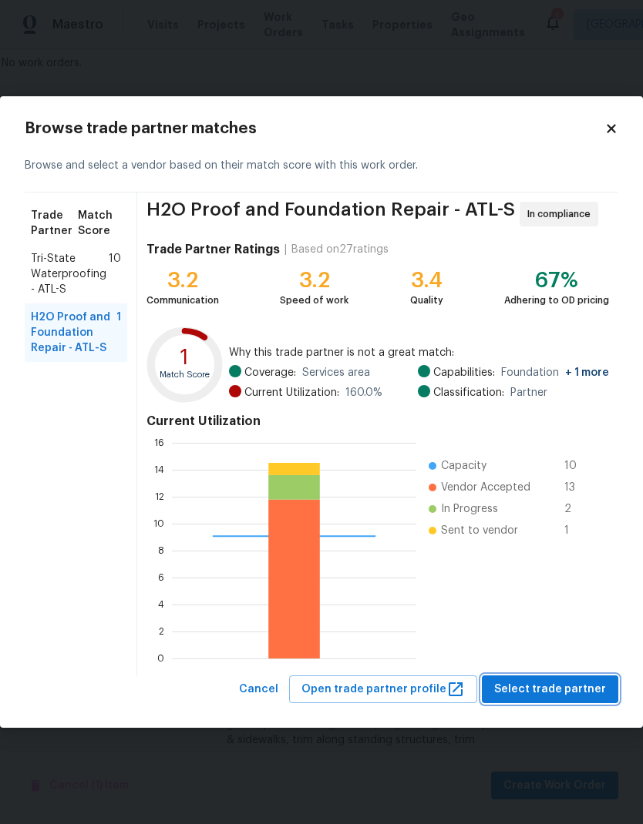
click at [584, 693] on span "Select trade partner" at bounding box center [550, 689] width 112 height 19
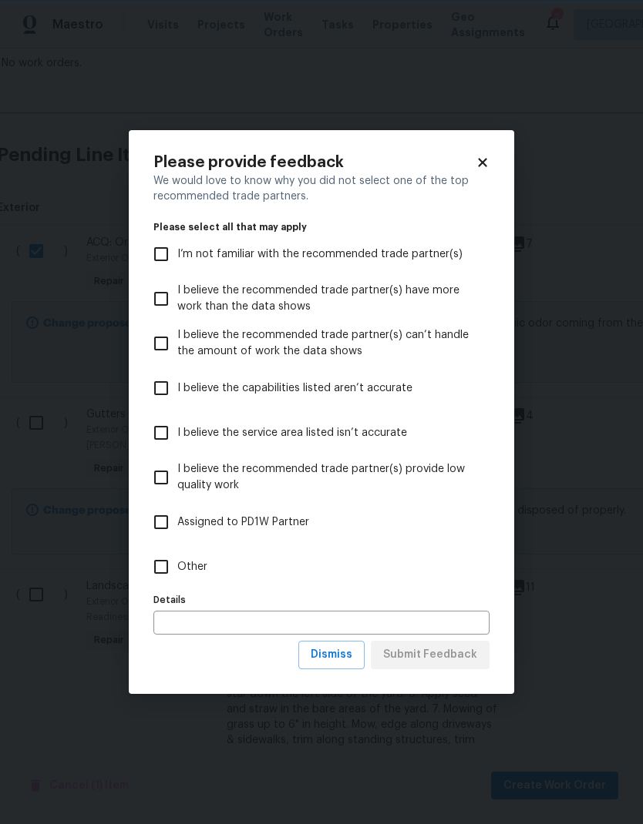
click at [166, 570] on input "Other" at bounding box center [161, 567] width 32 height 32
checkbox input "true"
click at [460, 657] on span "Submit Feedback" at bounding box center [430, 655] width 94 height 19
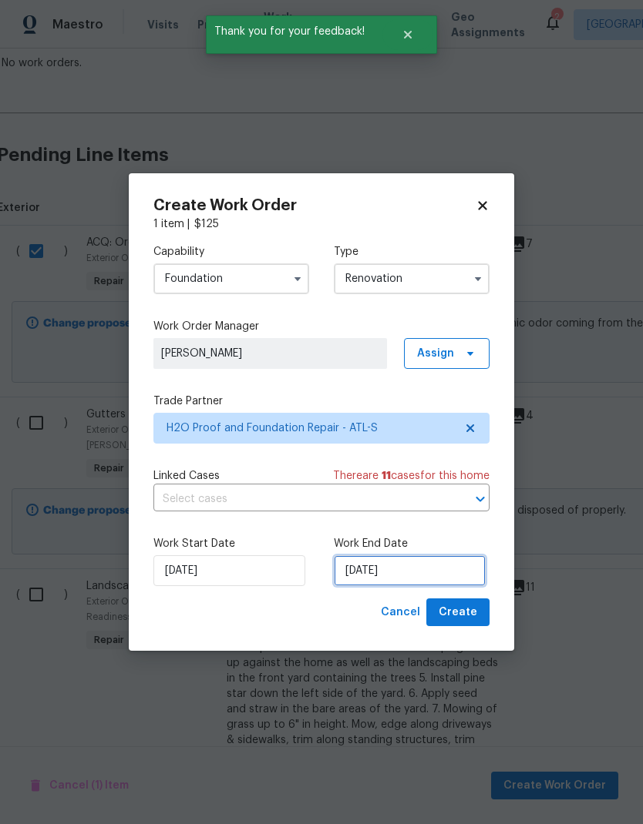
click at [418, 568] on input "[DATE]" at bounding box center [410, 571] width 152 height 31
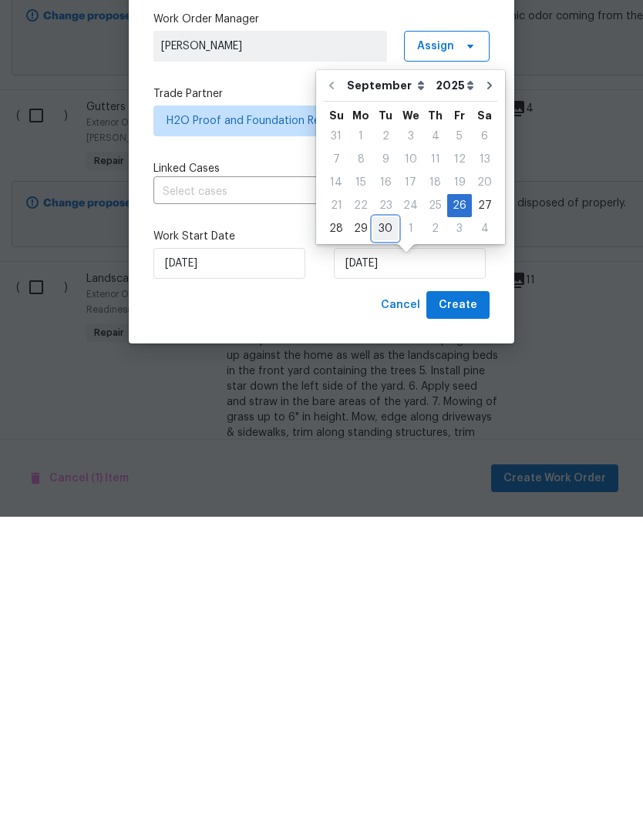
click at [388, 526] on div "30" at bounding box center [385, 537] width 25 height 22
type input "[DATE]"
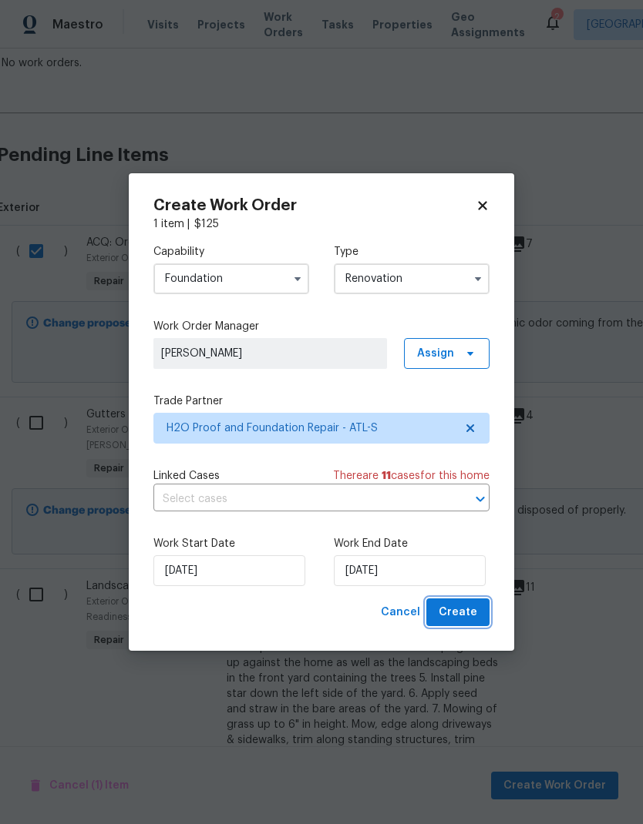
click at [471, 614] on span "Create" at bounding box center [457, 612] width 39 height 19
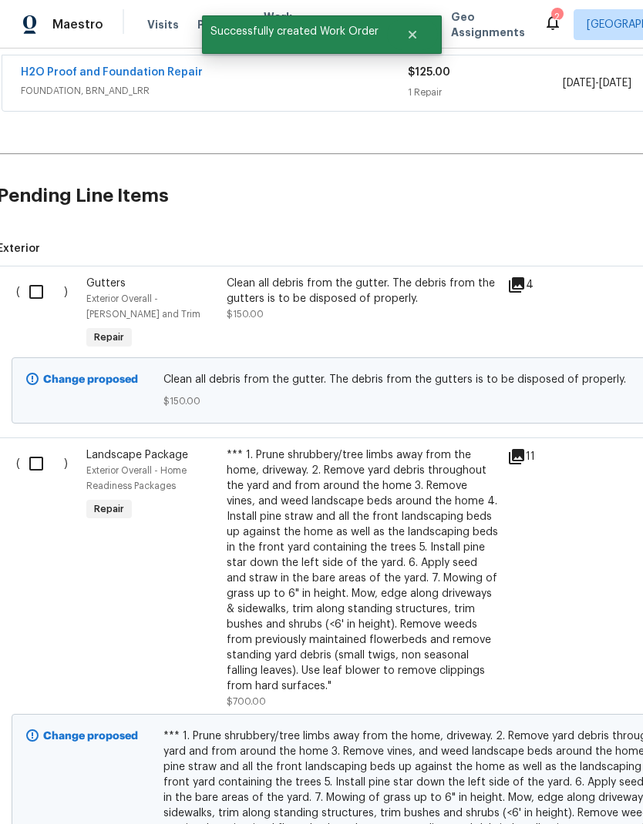
click at [36, 276] on input "checkbox" at bounding box center [42, 292] width 44 height 32
checkbox input "true"
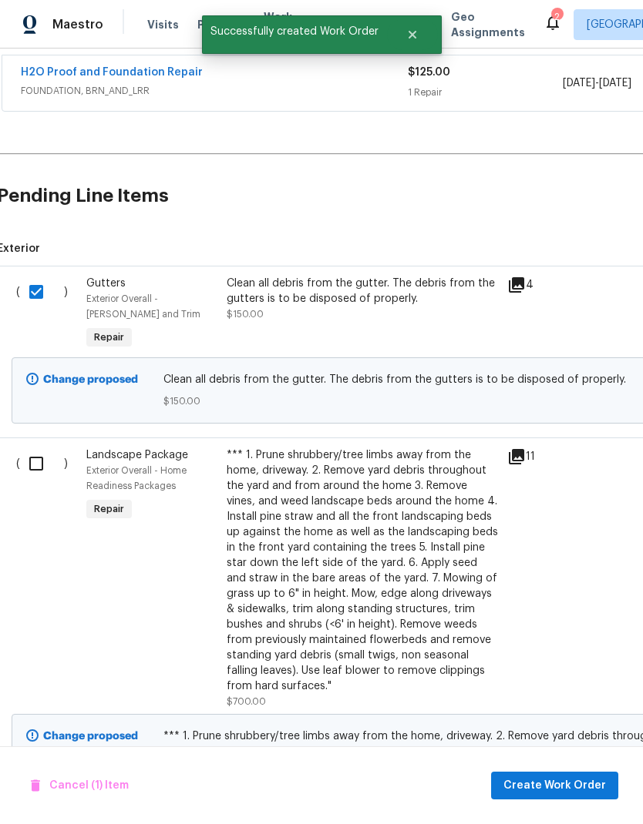
click at [38, 448] on input "checkbox" at bounding box center [42, 464] width 44 height 32
checkbox input "true"
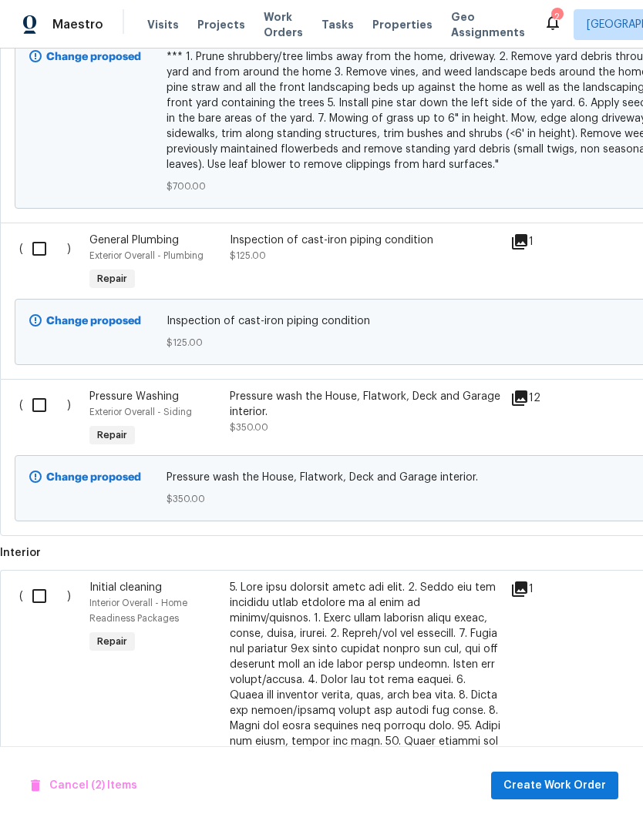
scroll to position [970, 0]
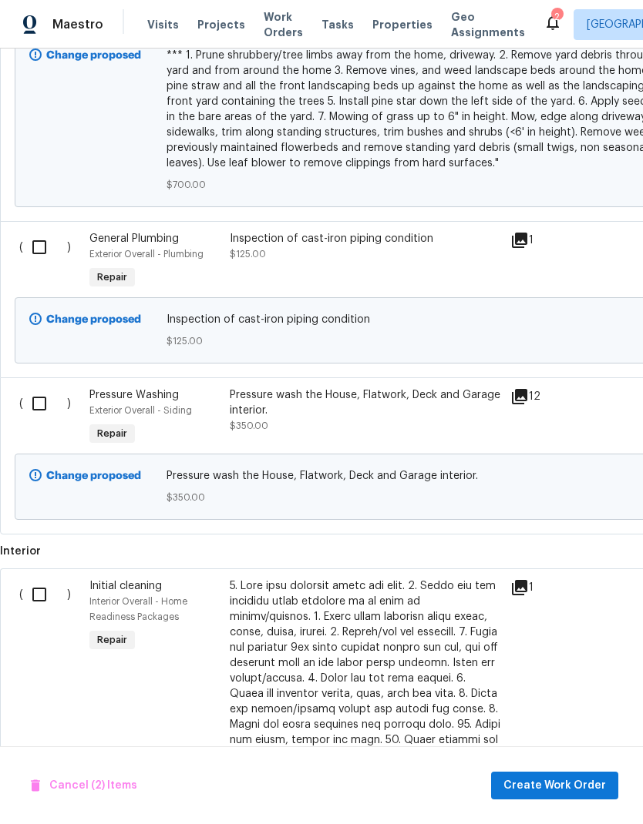
click at [42, 231] on input "checkbox" at bounding box center [45, 247] width 44 height 32
checkbox input "true"
click at [44, 388] on input "checkbox" at bounding box center [45, 404] width 44 height 32
checkbox input "true"
click at [44, 579] on input "checkbox" at bounding box center [45, 595] width 44 height 32
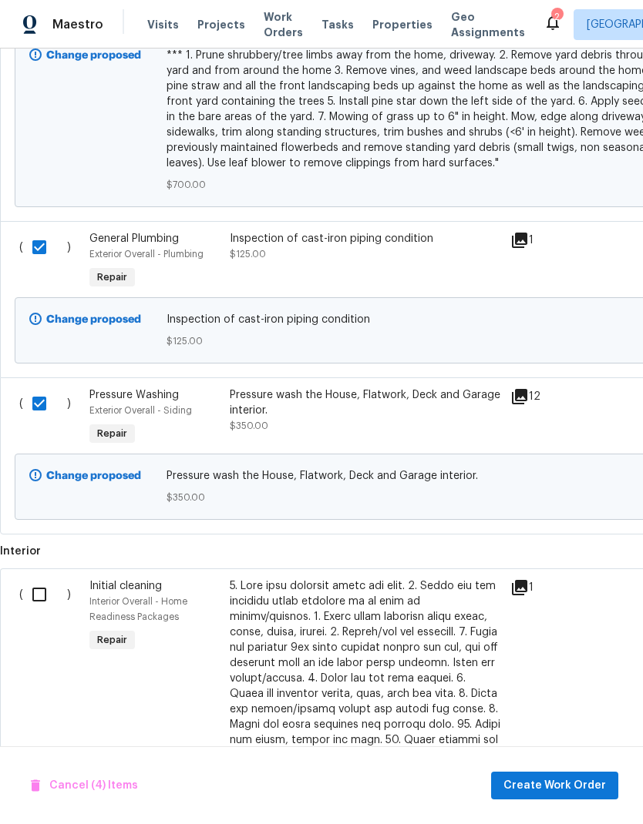
checkbox input "true"
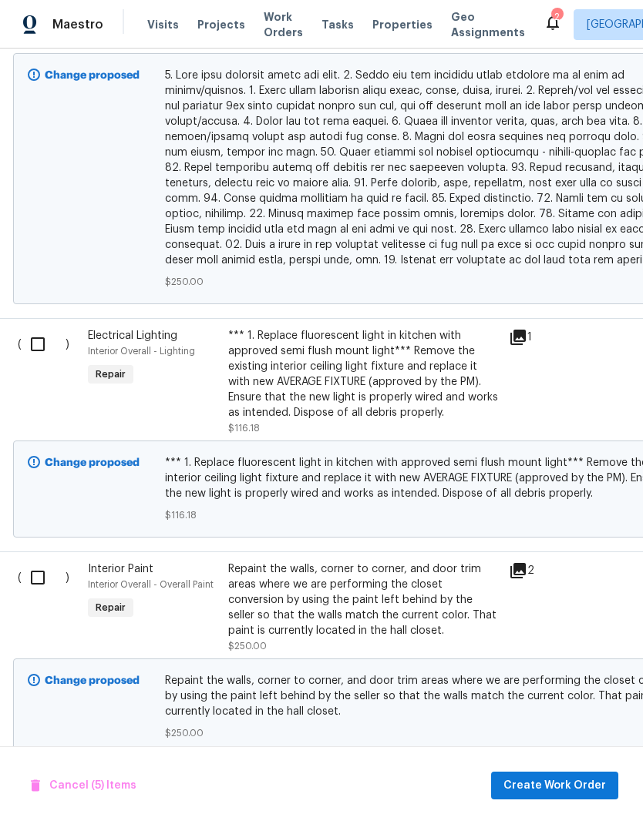
scroll to position [1931, 2]
click at [39, 329] on input "checkbox" at bounding box center [43, 345] width 44 height 32
checkbox input "true"
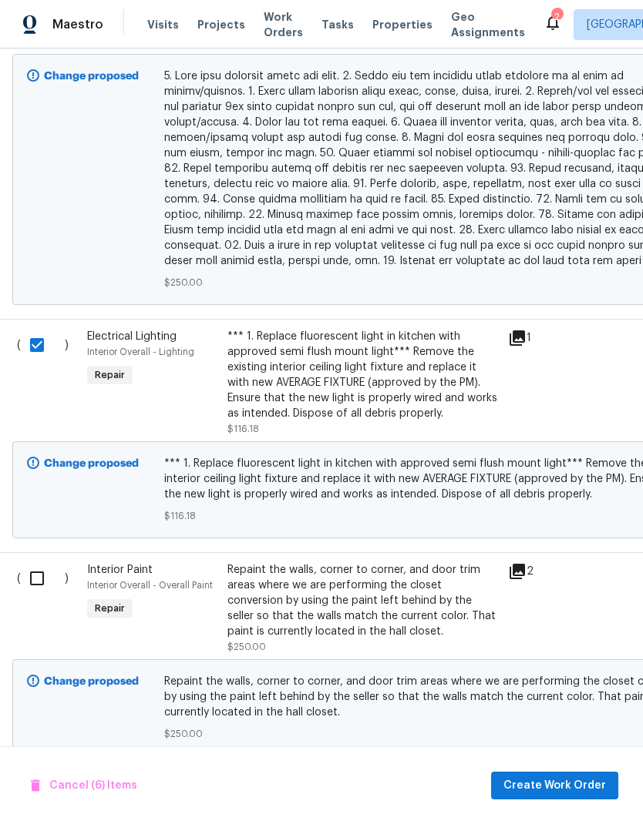
click at [40, 562] on input "checkbox" at bounding box center [43, 578] width 44 height 32
checkbox input "true"
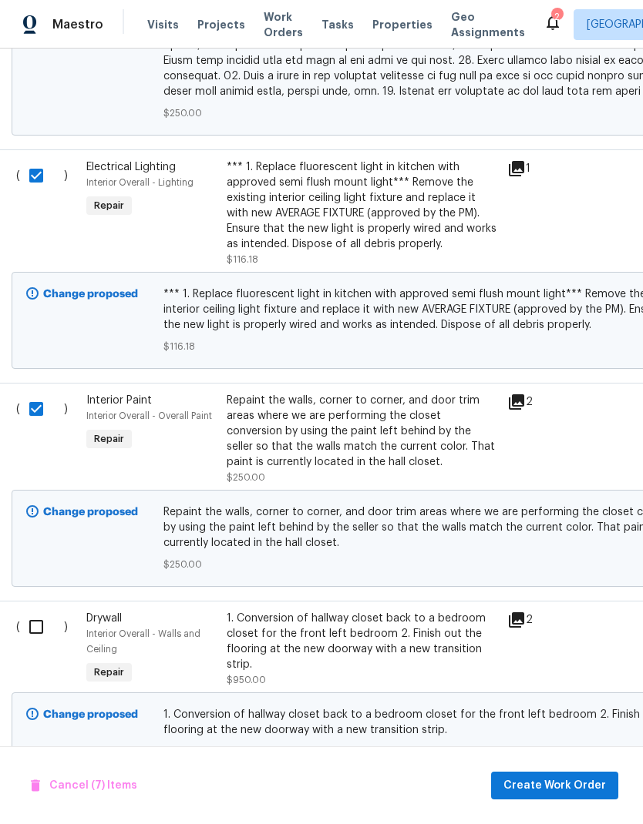
scroll to position [2100, 3]
click at [44, 612] on input "checkbox" at bounding box center [42, 628] width 44 height 32
checkbox input "true"
click at [594, 787] on span "Create Work Order" at bounding box center [554, 786] width 102 height 19
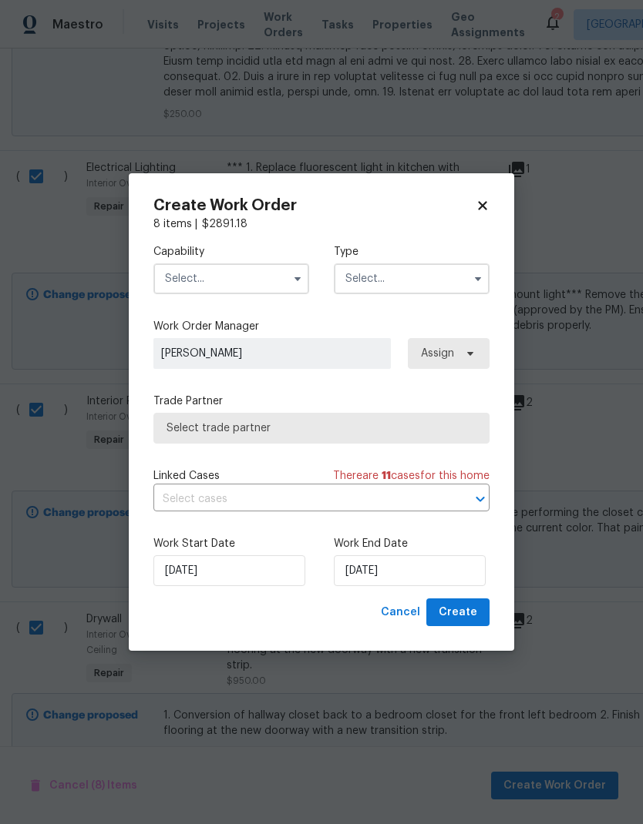
click at [299, 280] on icon "button" at bounding box center [297, 279] width 12 height 12
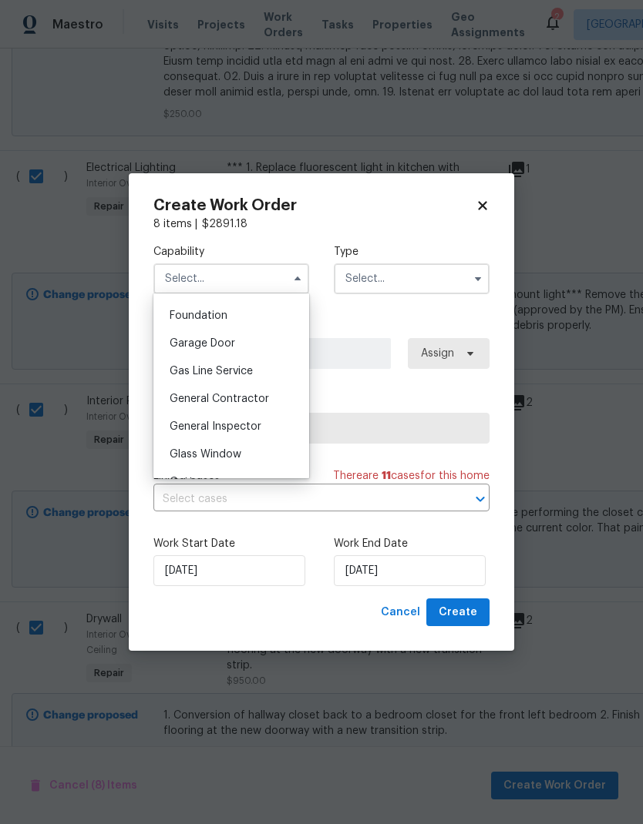
scroll to position [648, 0]
click at [254, 401] on span "General Contractor" at bounding box center [219, 400] width 99 height 11
type input "General Contractor"
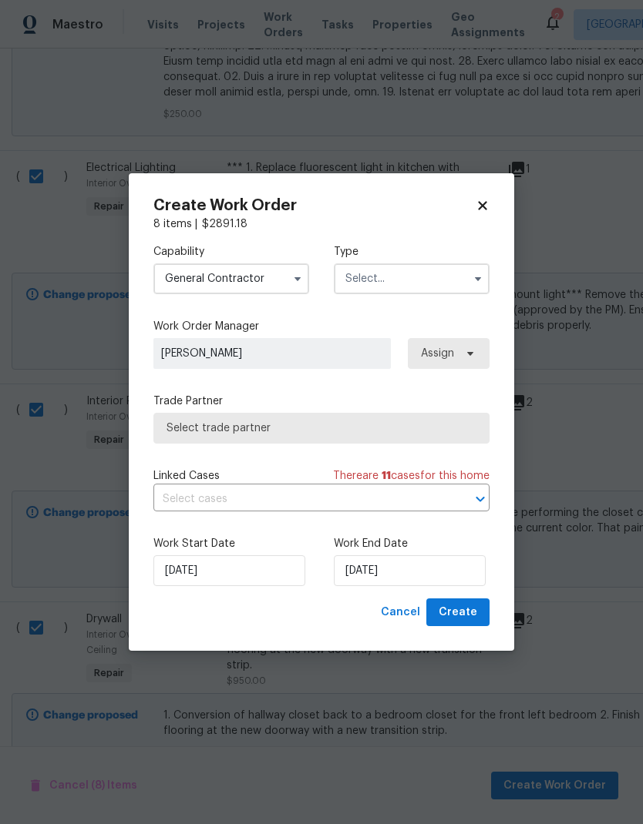
click at [422, 275] on input "text" at bounding box center [412, 279] width 156 height 31
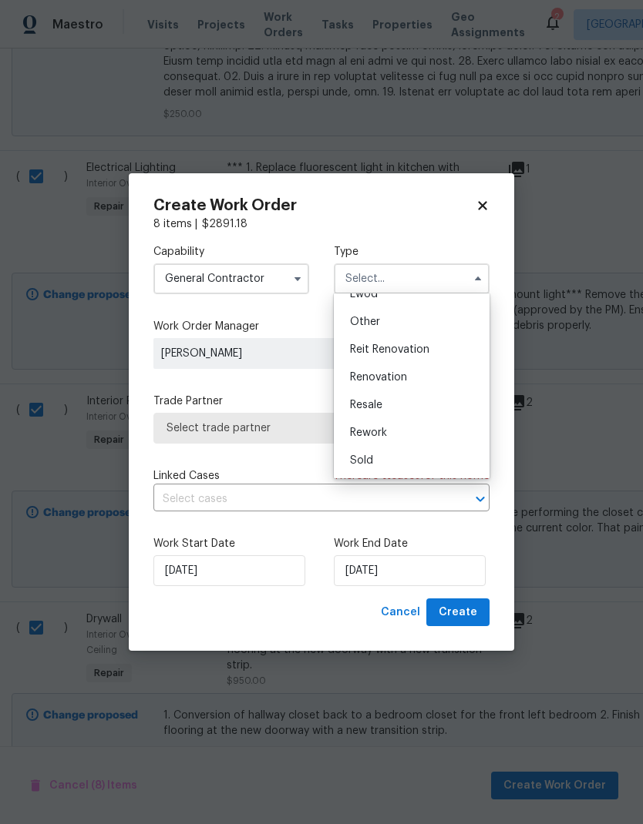
scroll to position [183, 0]
click at [406, 378] on span "Renovation" at bounding box center [378, 377] width 57 height 11
type input "Renovation"
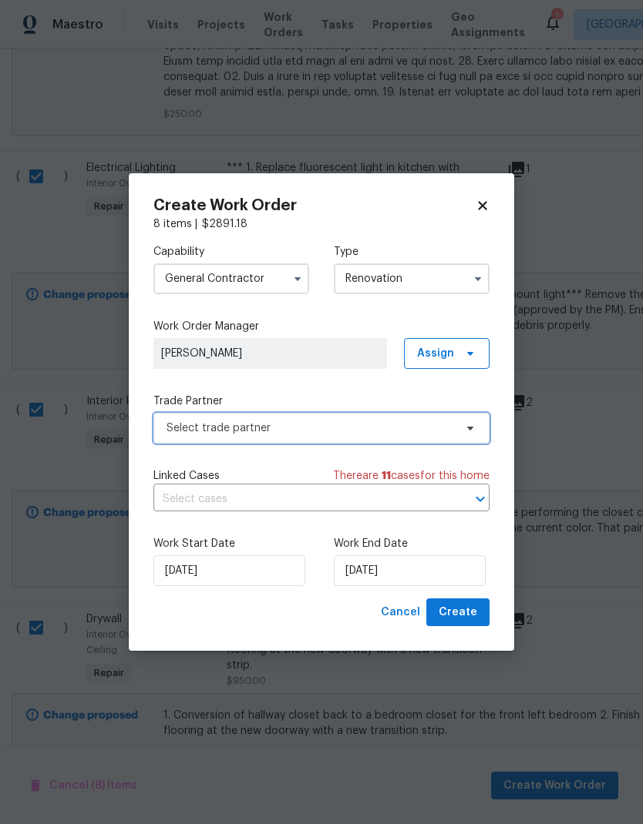
click at [378, 434] on span "Select trade partner" at bounding box center [309, 428] width 287 height 15
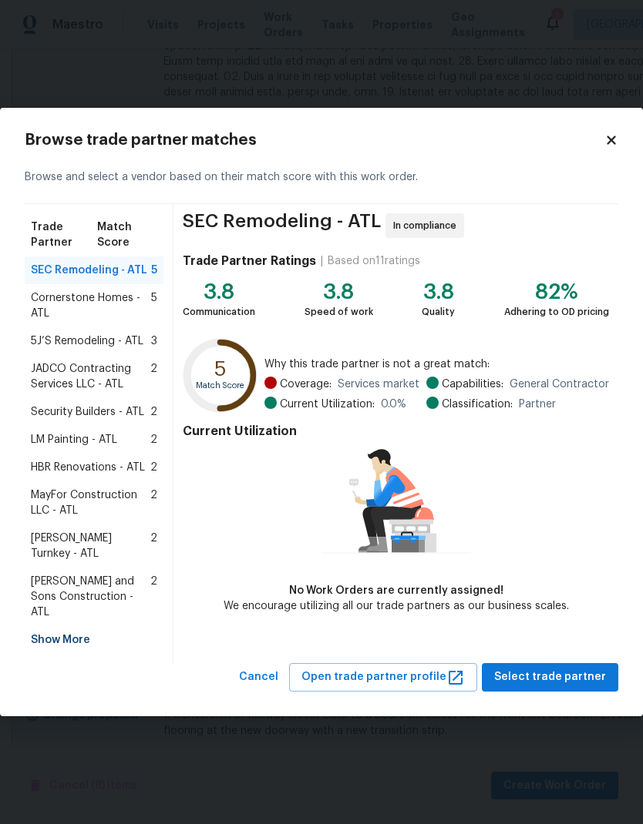
click at [112, 448] on span "LM Painting - ATL" at bounding box center [74, 439] width 86 height 15
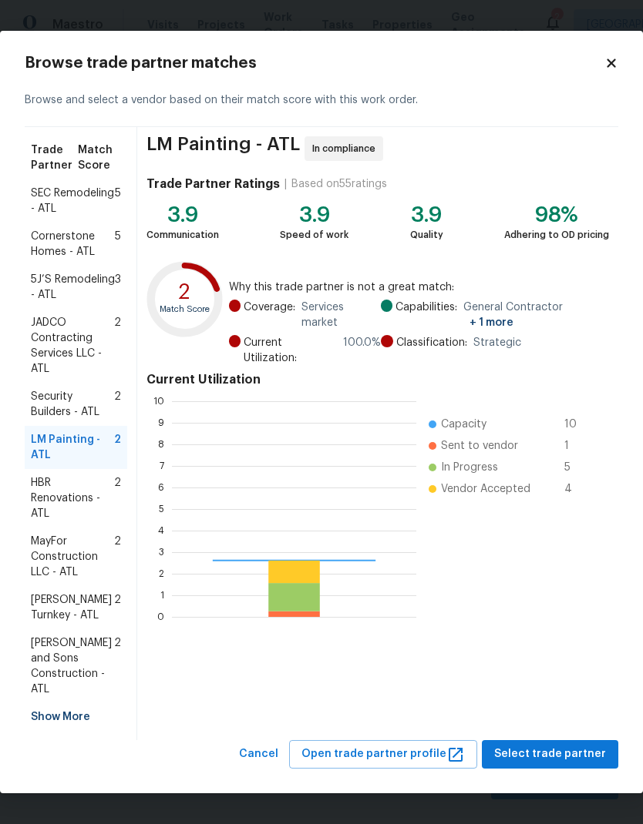
scroll to position [216, 244]
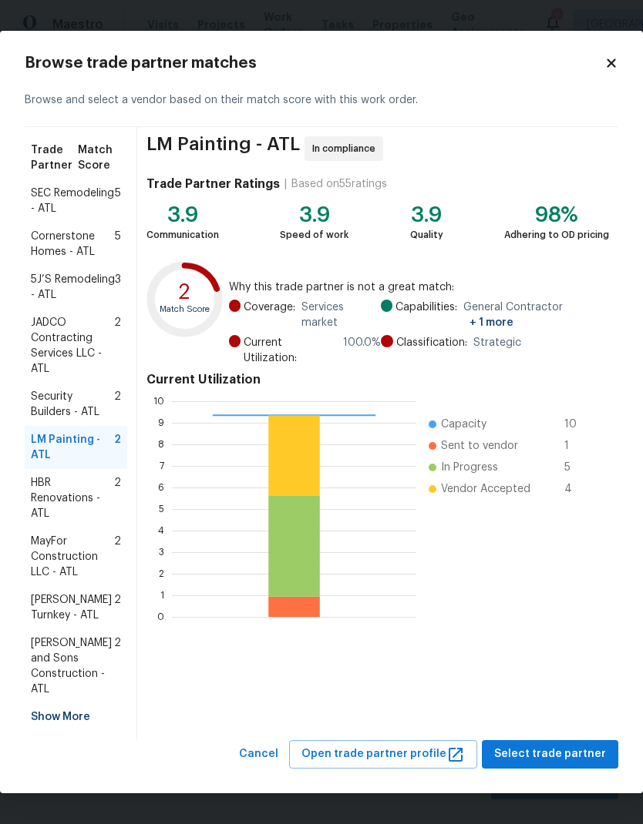
click at [587, 757] on span "Select trade partner" at bounding box center [550, 754] width 112 height 19
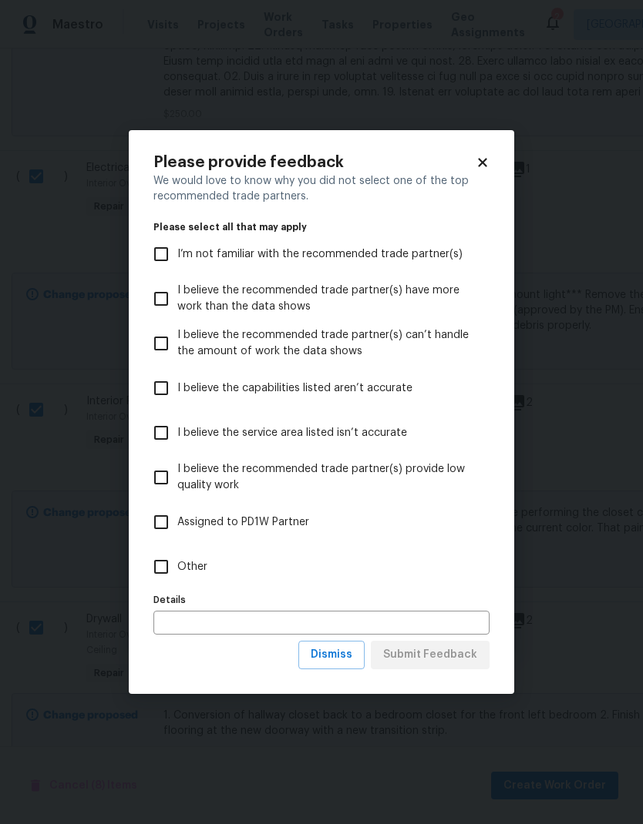
click at [166, 561] on input "Other" at bounding box center [161, 567] width 32 height 32
checkbox input "true"
click at [462, 657] on span "Submit Feedback" at bounding box center [430, 655] width 94 height 19
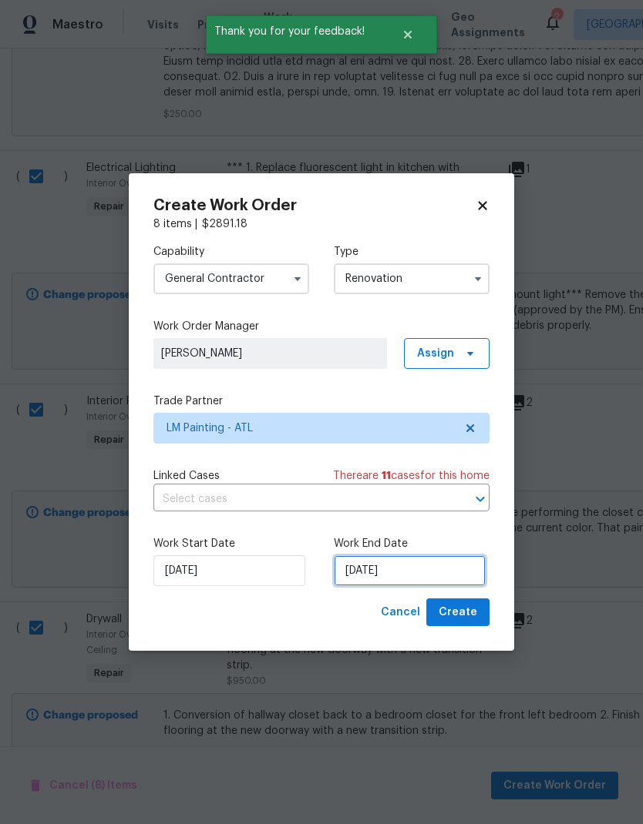
click at [423, 573] on input "[DATE]" at bounding box center [410, 571] width 152 height 31
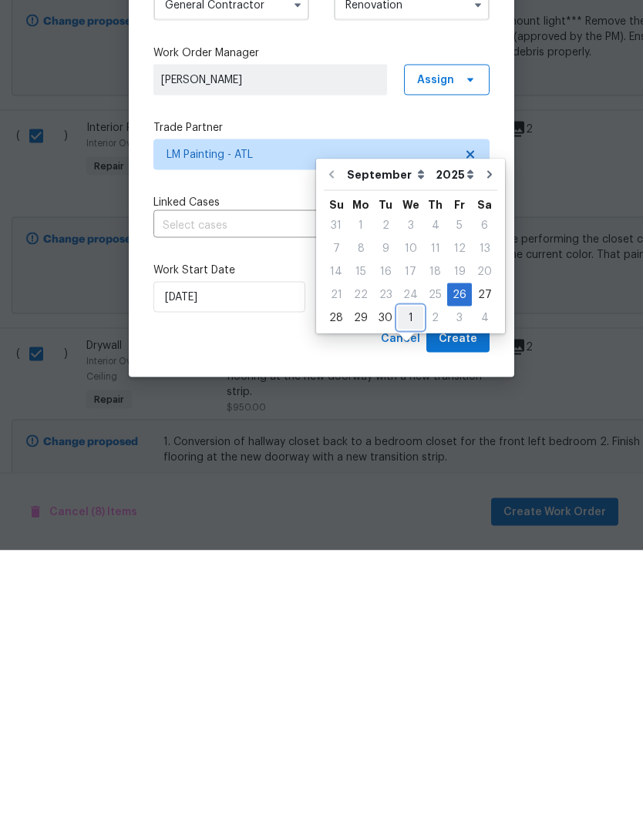
click at [401, 581] on div "1" at bounding box center [410, 592] width 25 height 22
type input "[DATE]"
select select "9"
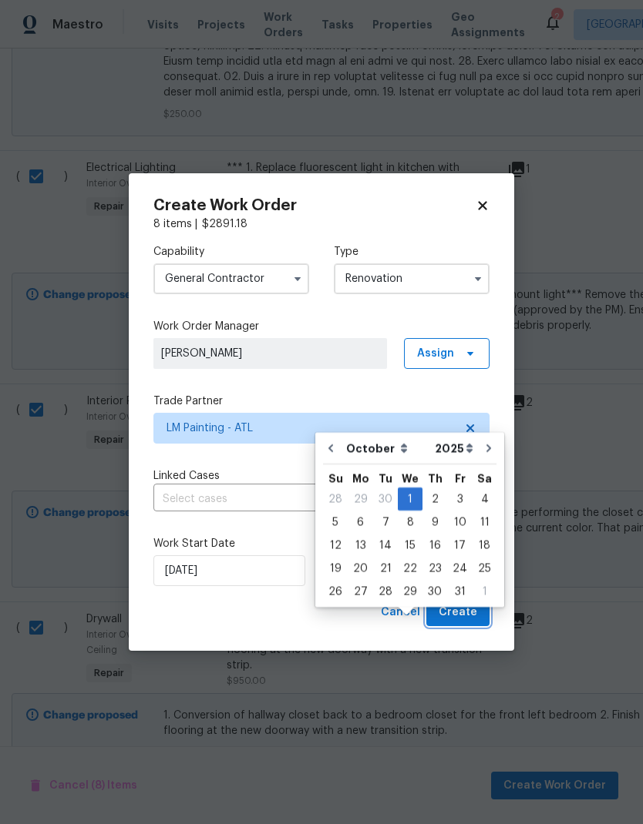
click at [472, 616] on span "Create" at bounding box center [457, 612] width 39 height 19
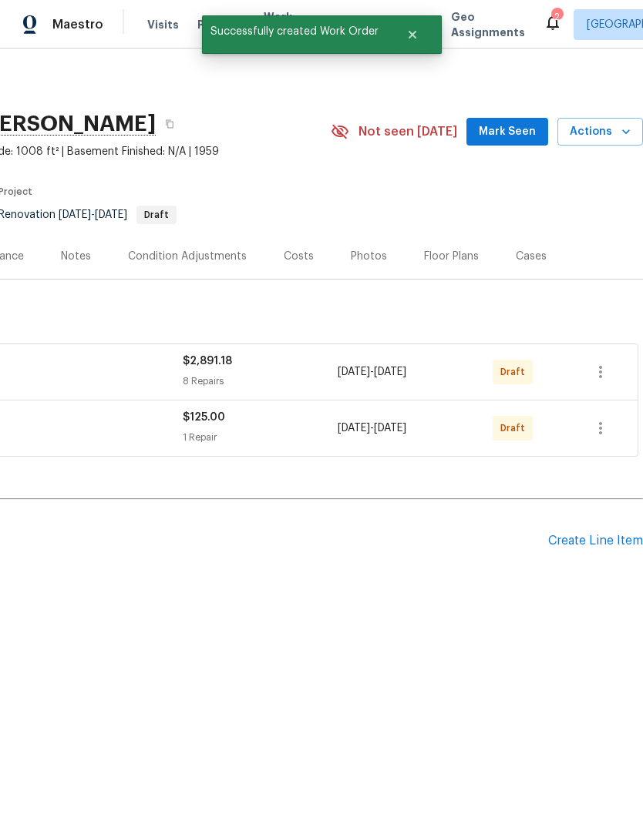
scroll to position [0, 228]
click at [604, 369] on icon "button" at bounding box center [600, 372] width 18 height 18
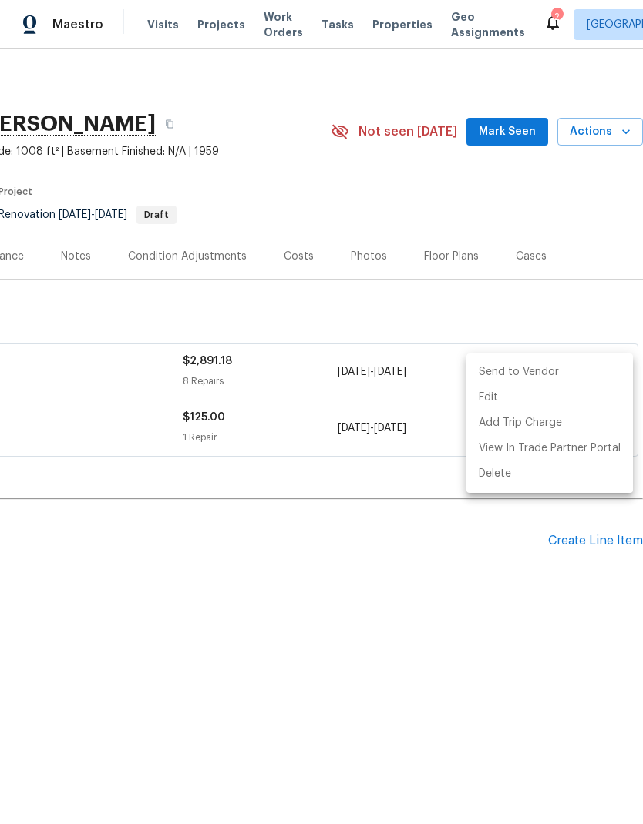
click at [541, 363] on li "Send to Vendor" at bounding box center [549, 372] width 166 height 25
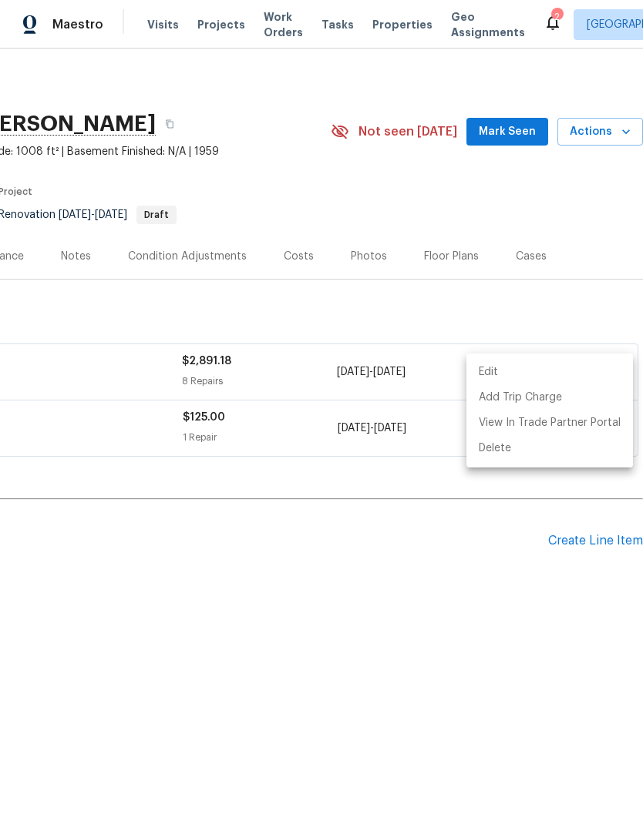
click at [441, 535] on div at bounding box center [321, 412] width 643 height 824
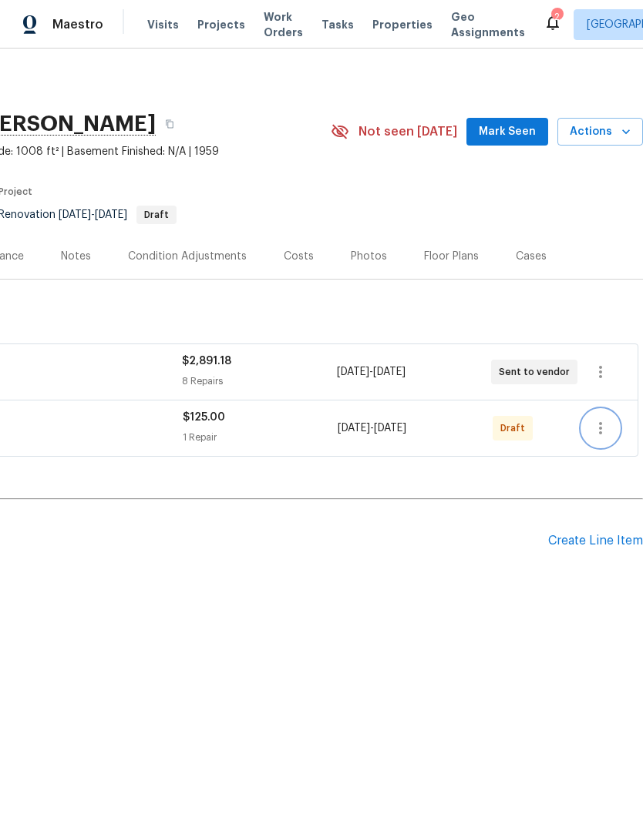
click at [609, 421] on icon "button" at bounding box center [600, 428] width 18 height 18
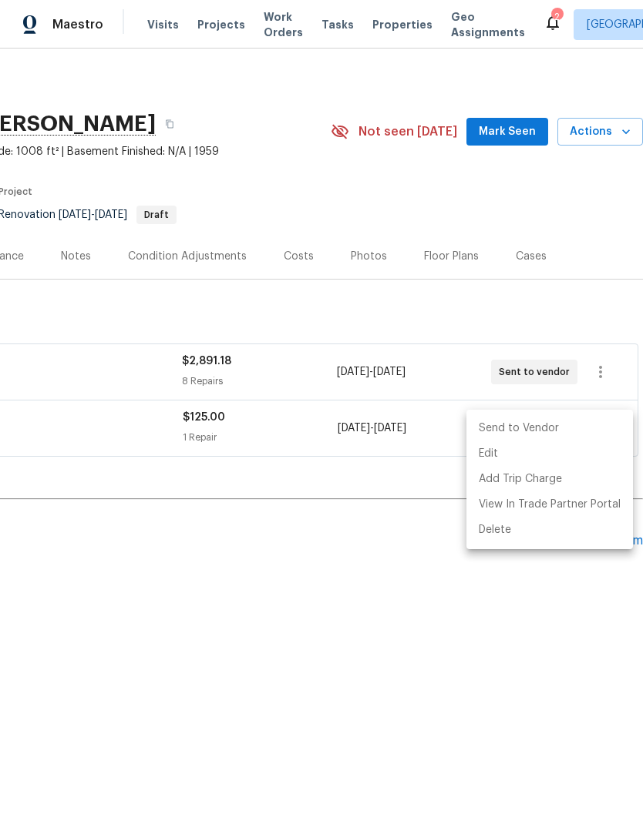
click at [566, 425] on li "Send to Vendor" at bounding box center [549, 428] width 166 height 25
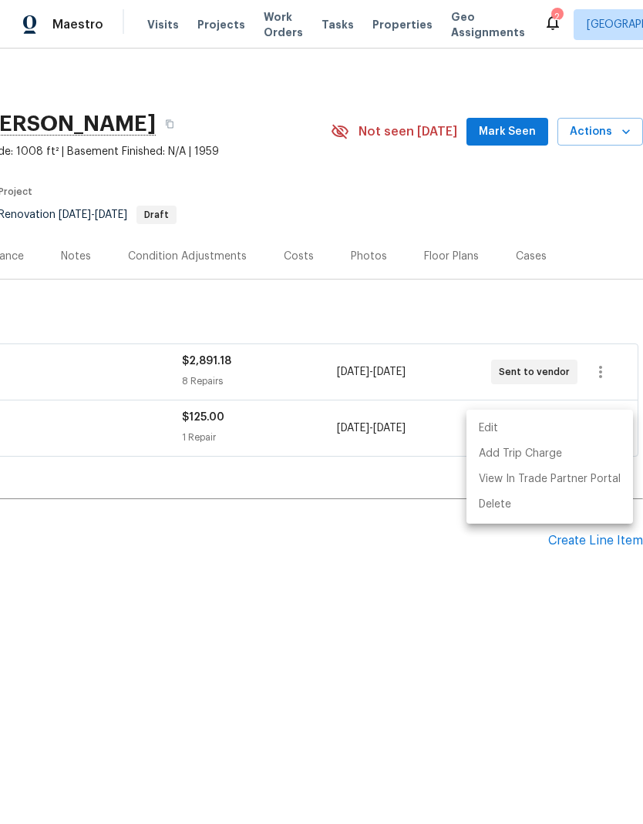
click at [432, 586] on div at bounding box center [321, 412] width 643 height 824
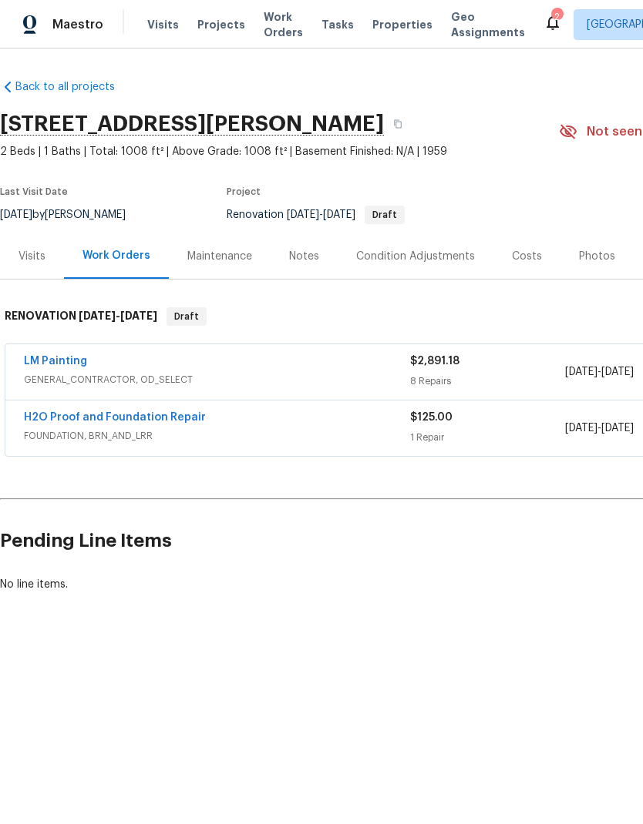
scroll to position [0, 0]
click at [76, 356] on link "LM Painting" at bounding box center [55, 361] width 63 height 11
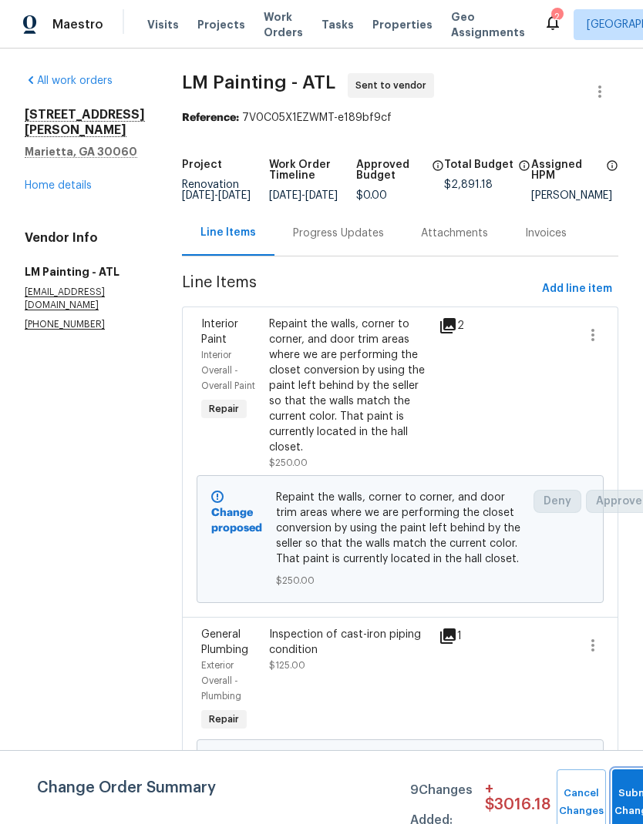
click at [626, 794] on button "Submit Changes" at bounding box center [636, 803] width 49 height 66
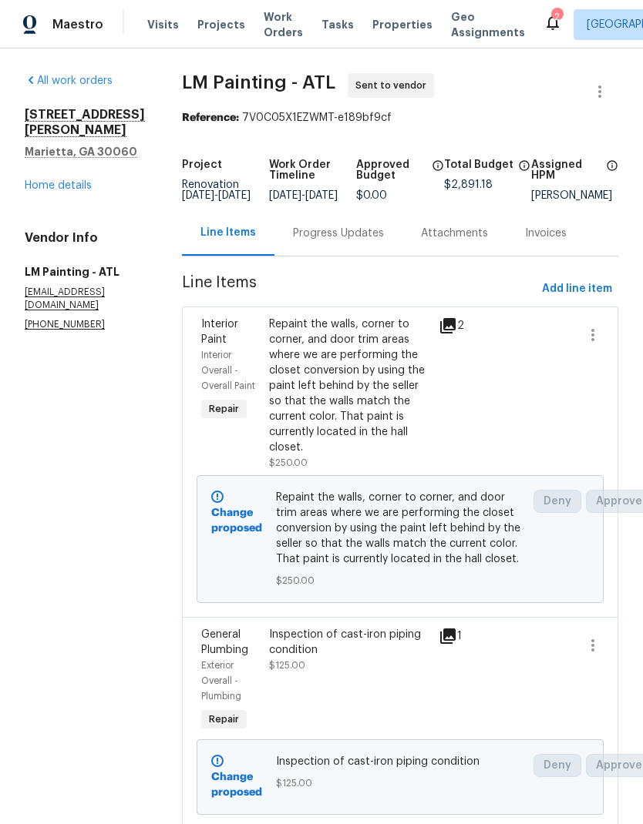
click at [91, 180] on link "Home details" at bounding box center [58, 185] width 67 height 11
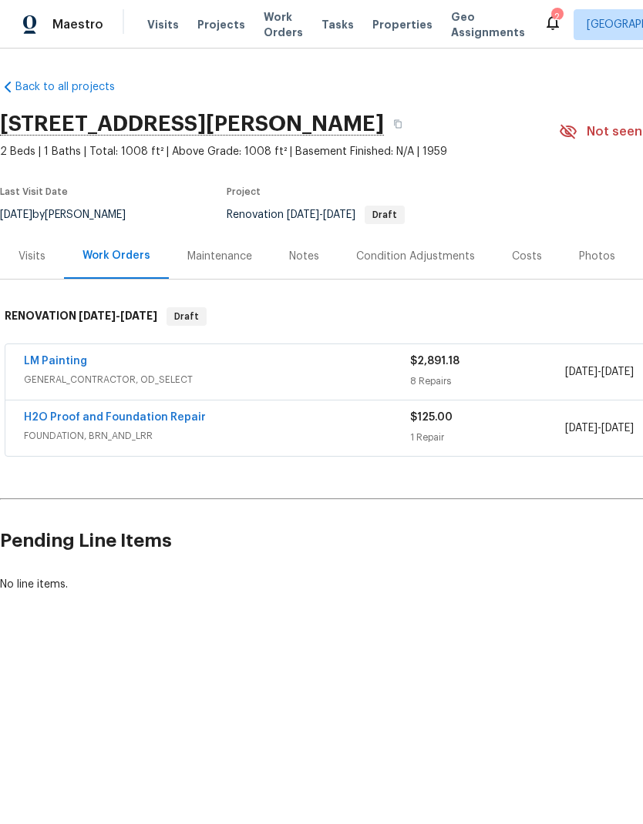
click at [304, 254] on div "Notes" at bounding box center [304, 256] width 30 height 15
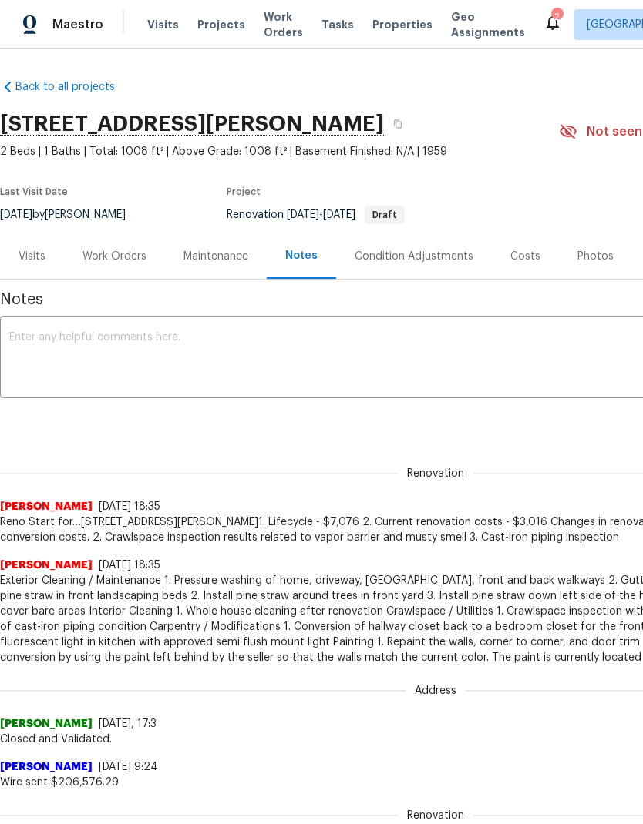
click at [125, 257] on div "Work Orders" at bounding box center [114, 256] width 64 height 15
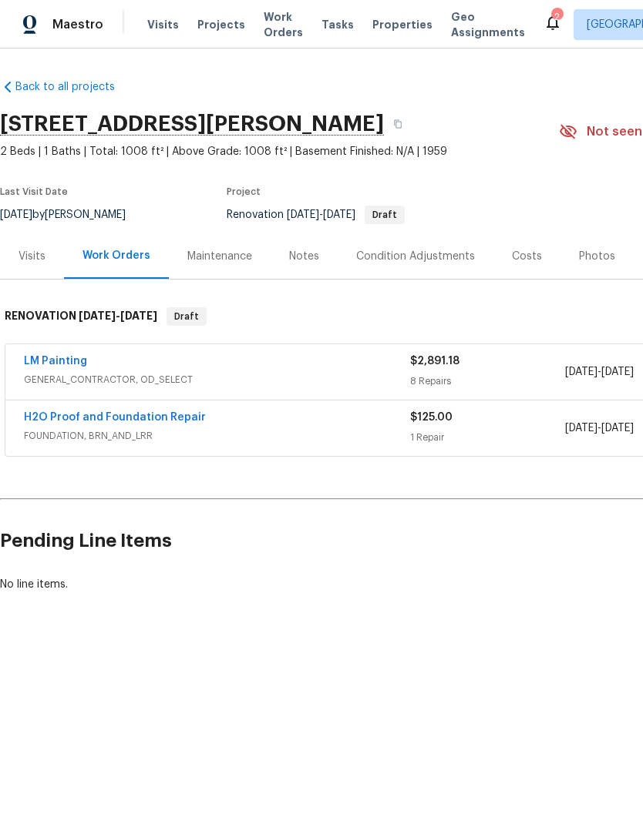
click at [71, 356] on link "LM Painting" at bounding box center [55, 361] width 63 height 11
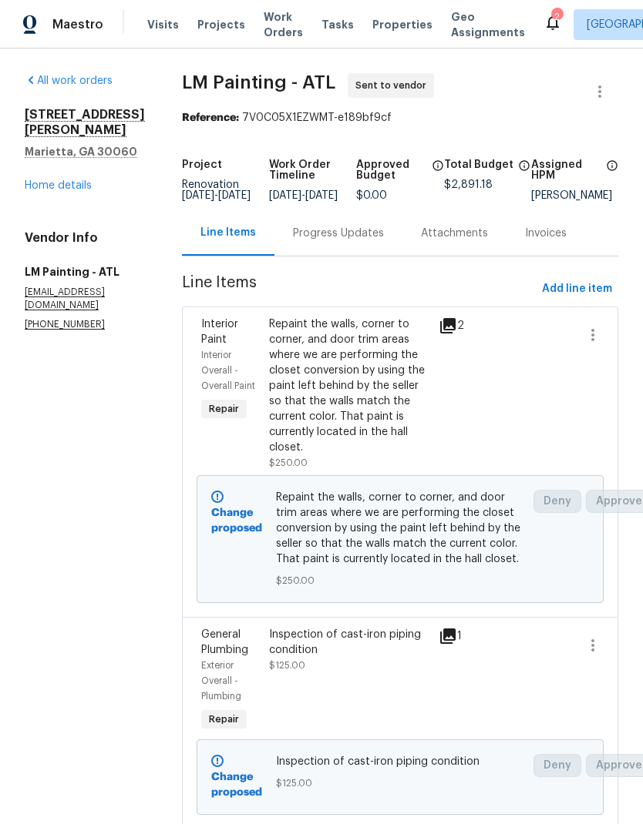
click at [365, 239] on div "Progress Updates" at bounding box center [338, 233] width 91 height 15
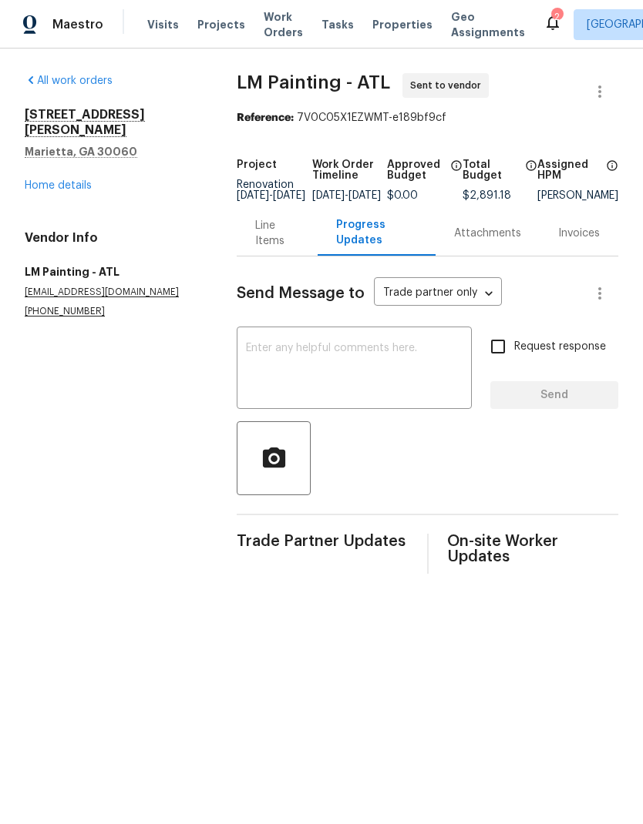
click at [358, 364] on textarea at bounding box center [354, 370] width 217 height 54
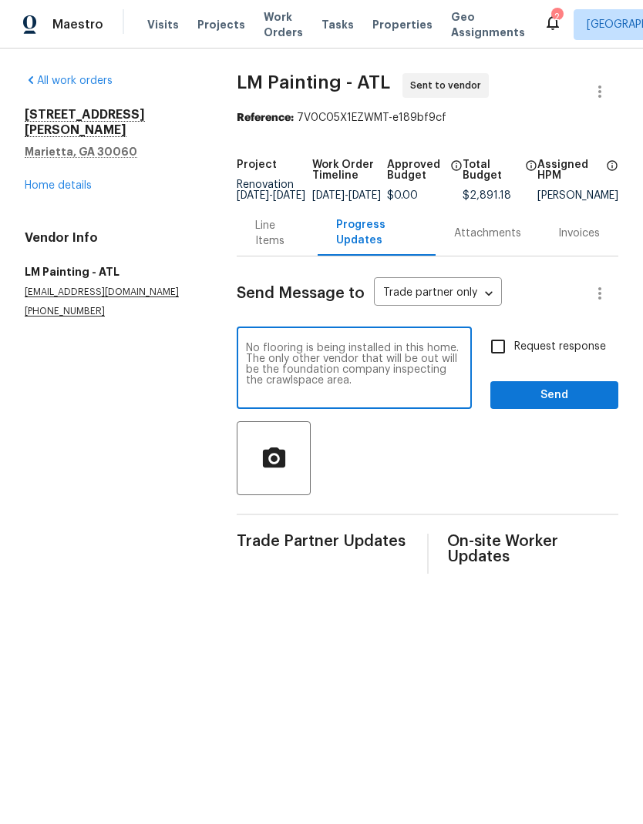
click at [249, 360] on textarea "No flooring is being installed in this home. The only other vendor that will be…" at bounding box center [354, 370] width 217 height 54
type textarea "FYI…No flooring is being installed in this home. The only other vendor that wil…"
click at [500, 354] on input "Request response" at bounding box center [498, 347] width 32 height 32
checkbox input "true"
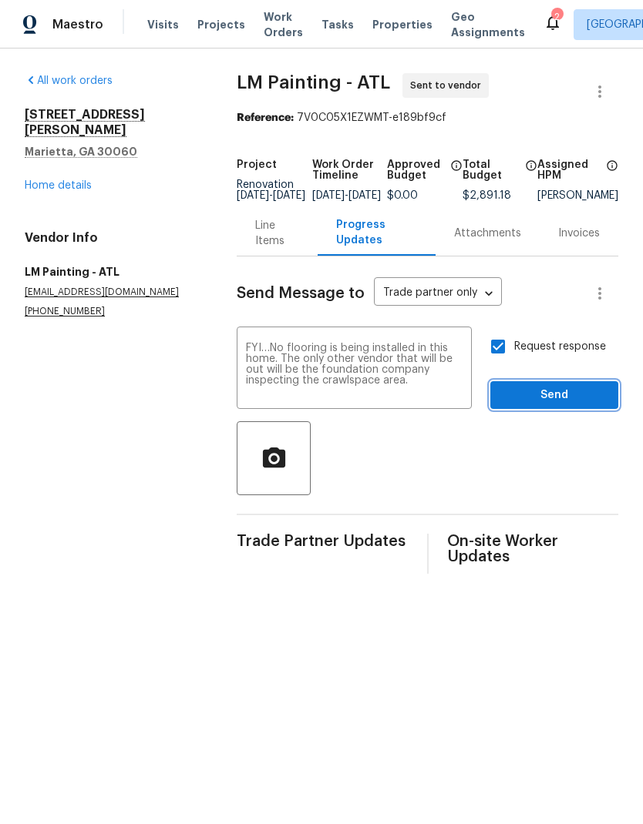
click at [559, 405] on span "Send" at bounding box center [553, 395] width 103 height 19
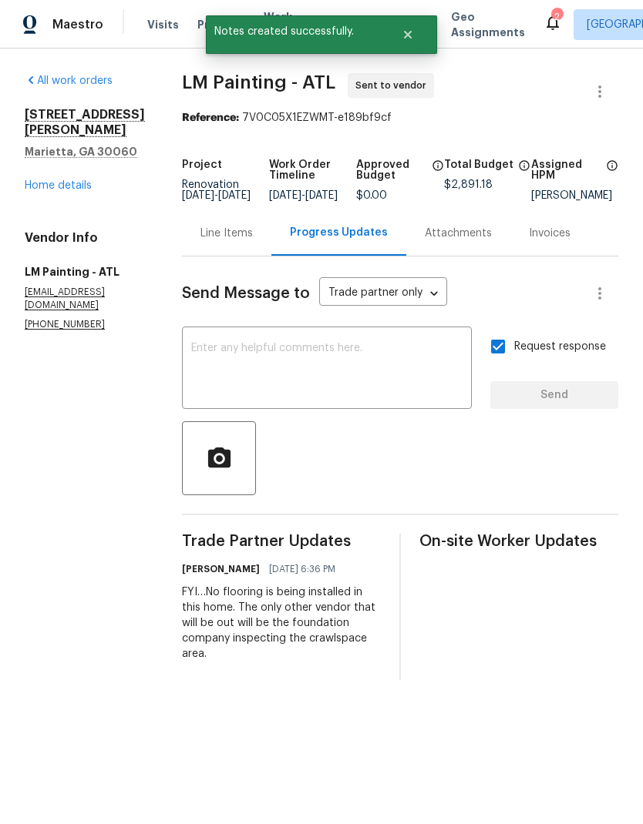
click at [84, 180] on link "Home details" at bounding box center [58, 185] width 67 height 11
